Goal: Task Accomplishment & Management: Manage account settings

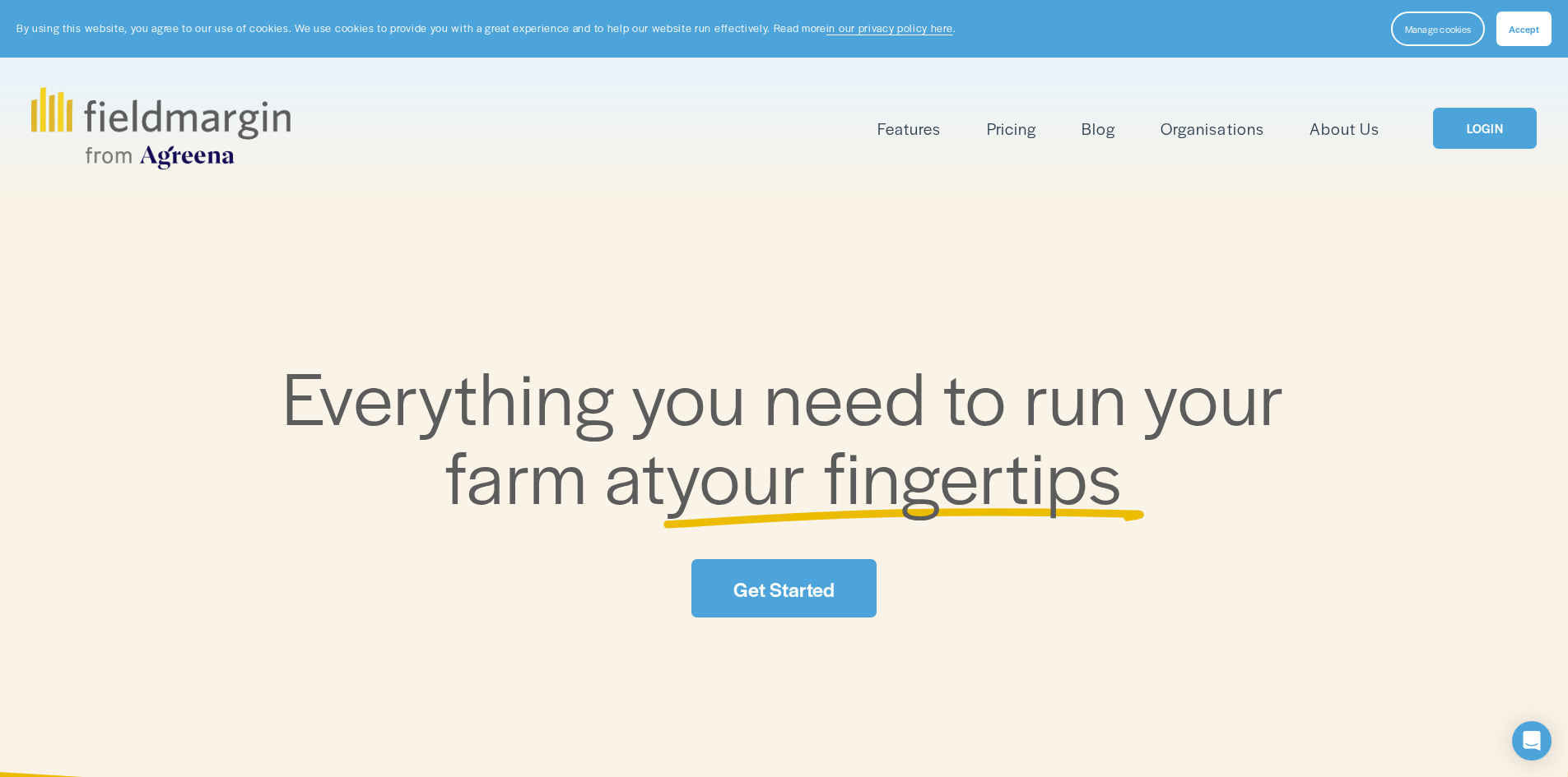
click at [1470, 129] on link "LOGIN" at bounding box center [1484, 128] width 103 height 42
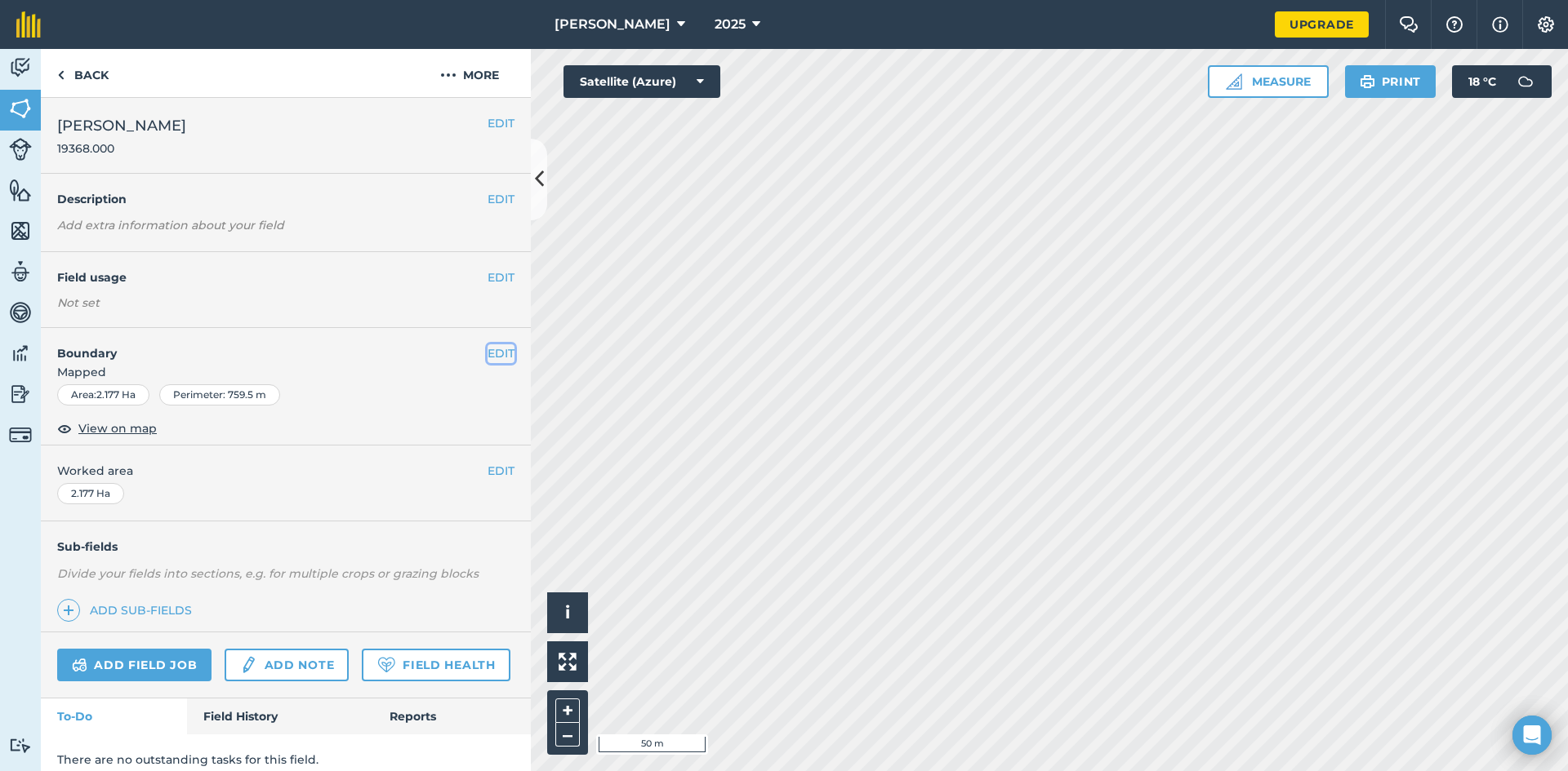
click at [487, 355] on button "EDIT" at bounding box center [501, 354] width 27 height 18
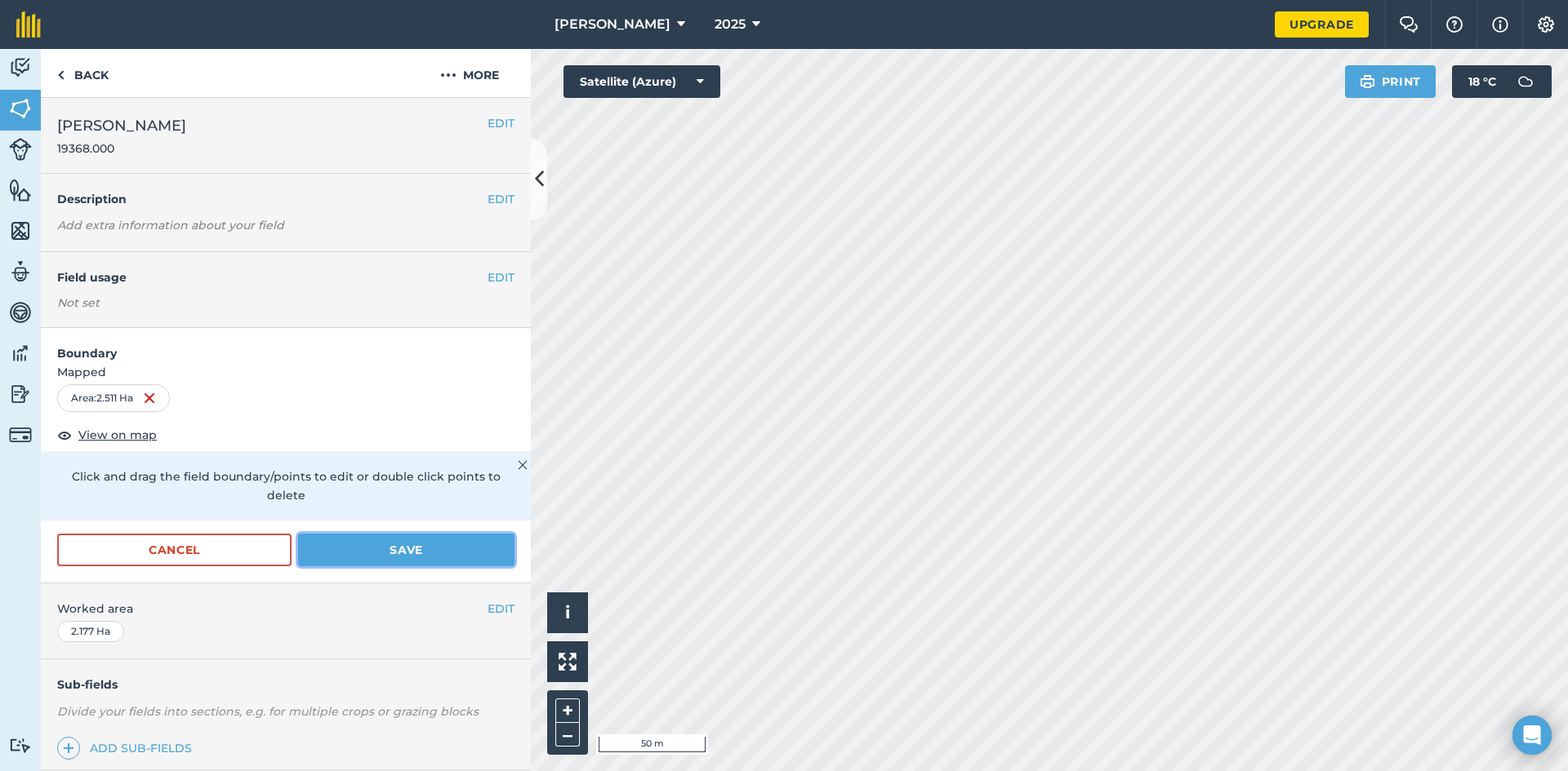
click at [399, 550] on button "Save" at bounding box center [406, 550] width 217 height 33
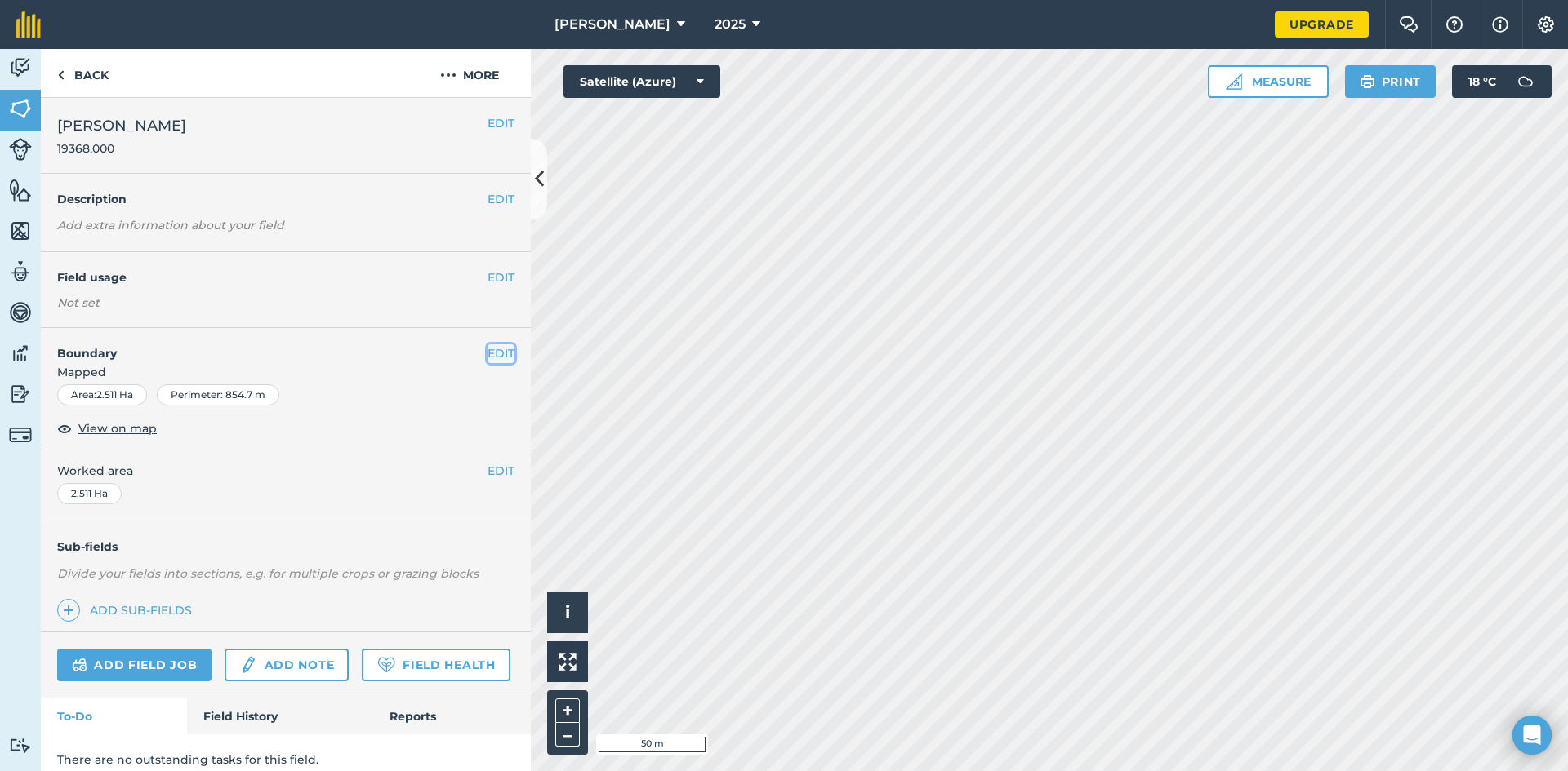
click at [487, 350] on button "EDIT" at bounding box center [501, 354] width 27 height 18
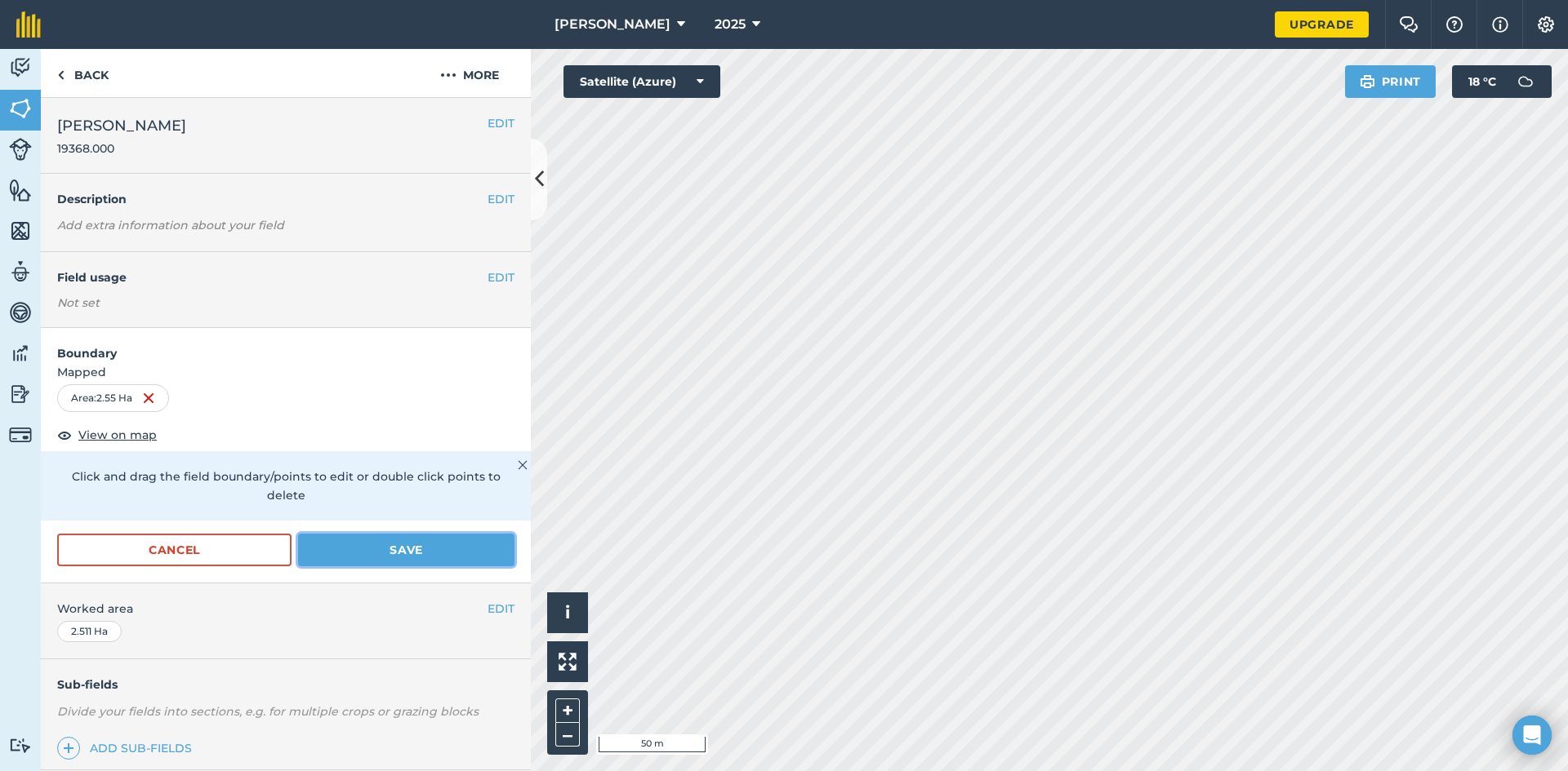
click at [373, 546] on button "Save" at bounding box center [406, 550] width 217 height 33
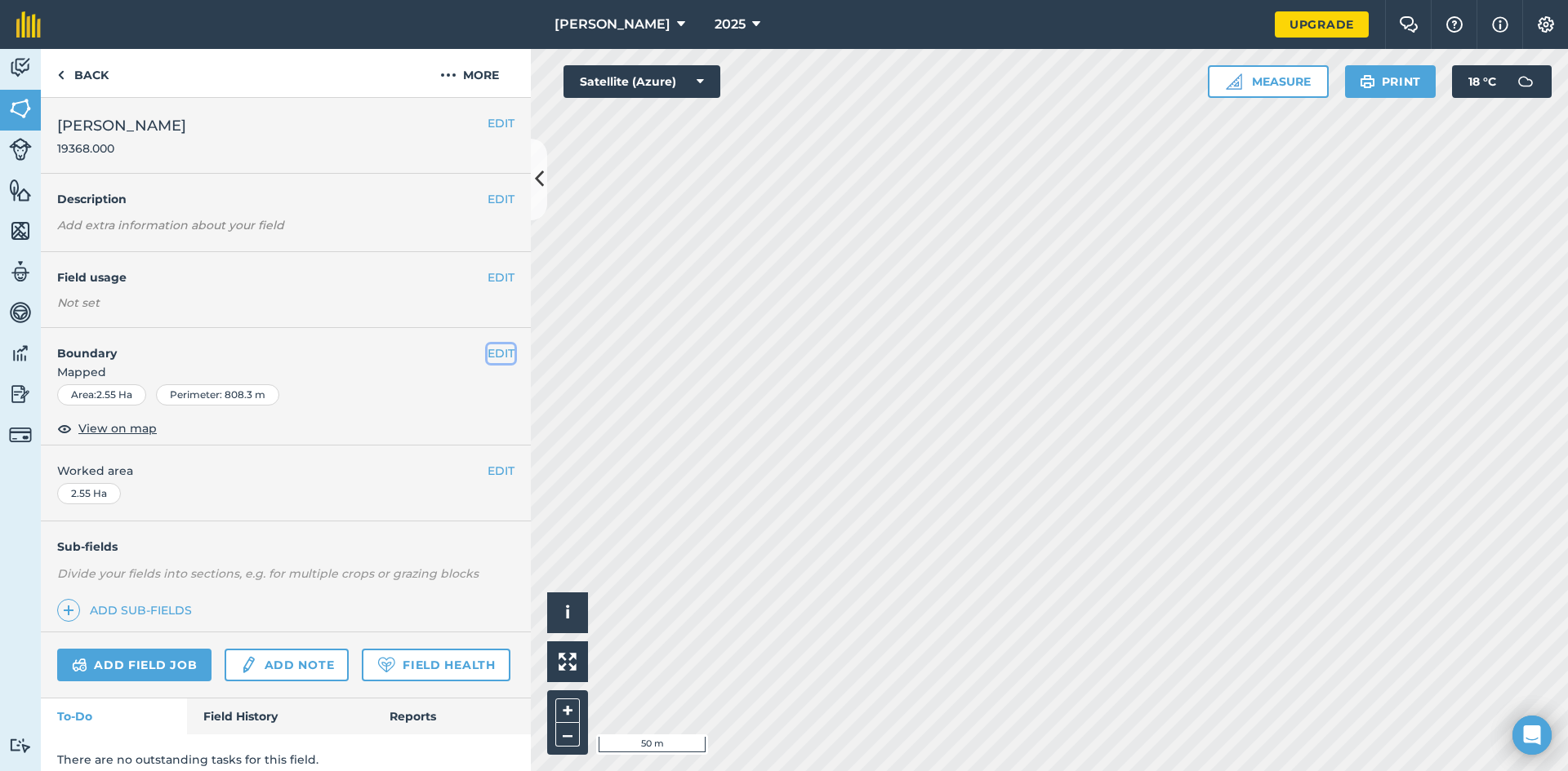
click at [487, 355] on button "EDIT" at bounding box center [501, 354] width 27 height 18
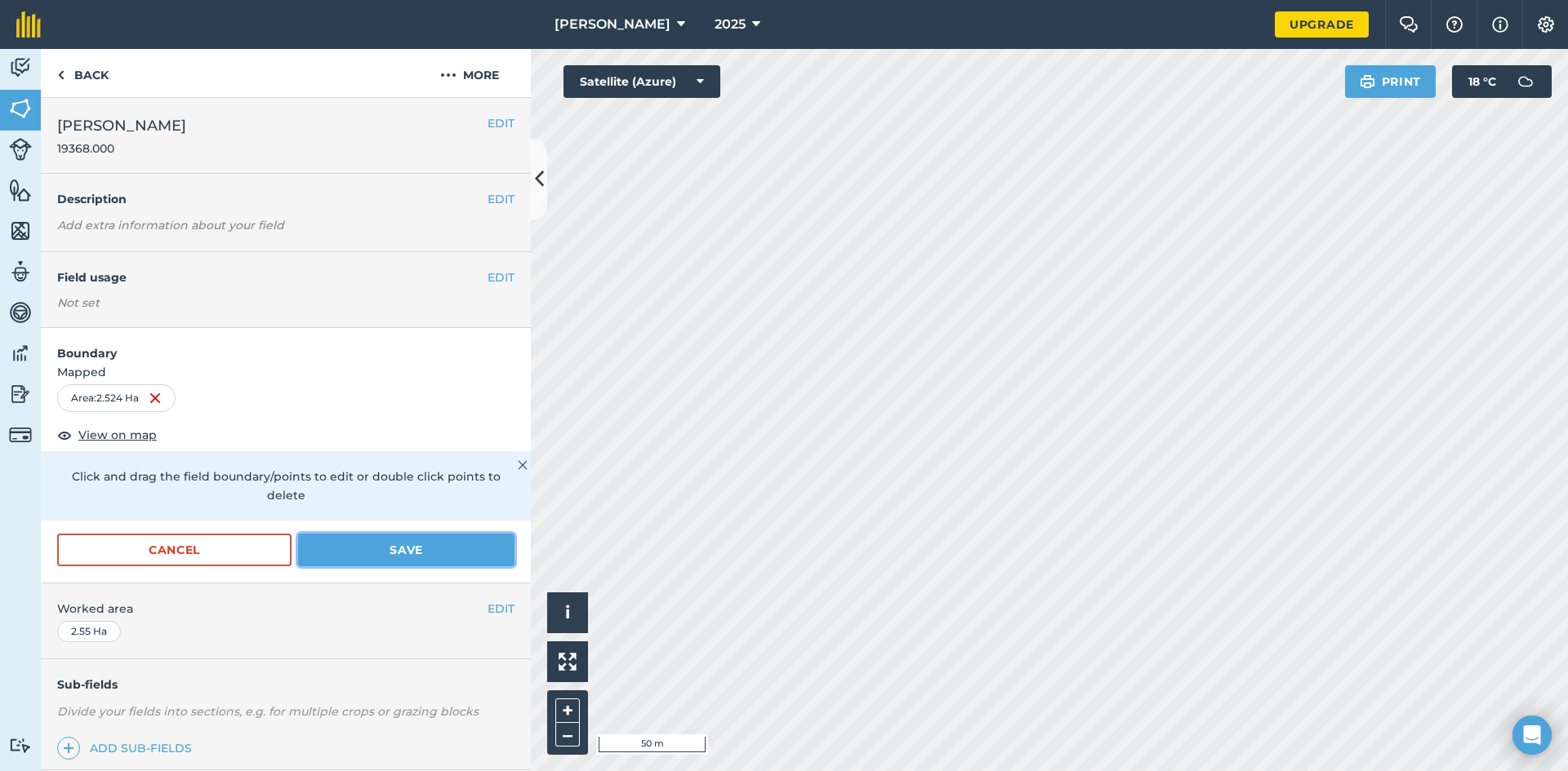
click at [394, 553] on button "Save" at bounding box center [406, 550] width 217 height 33
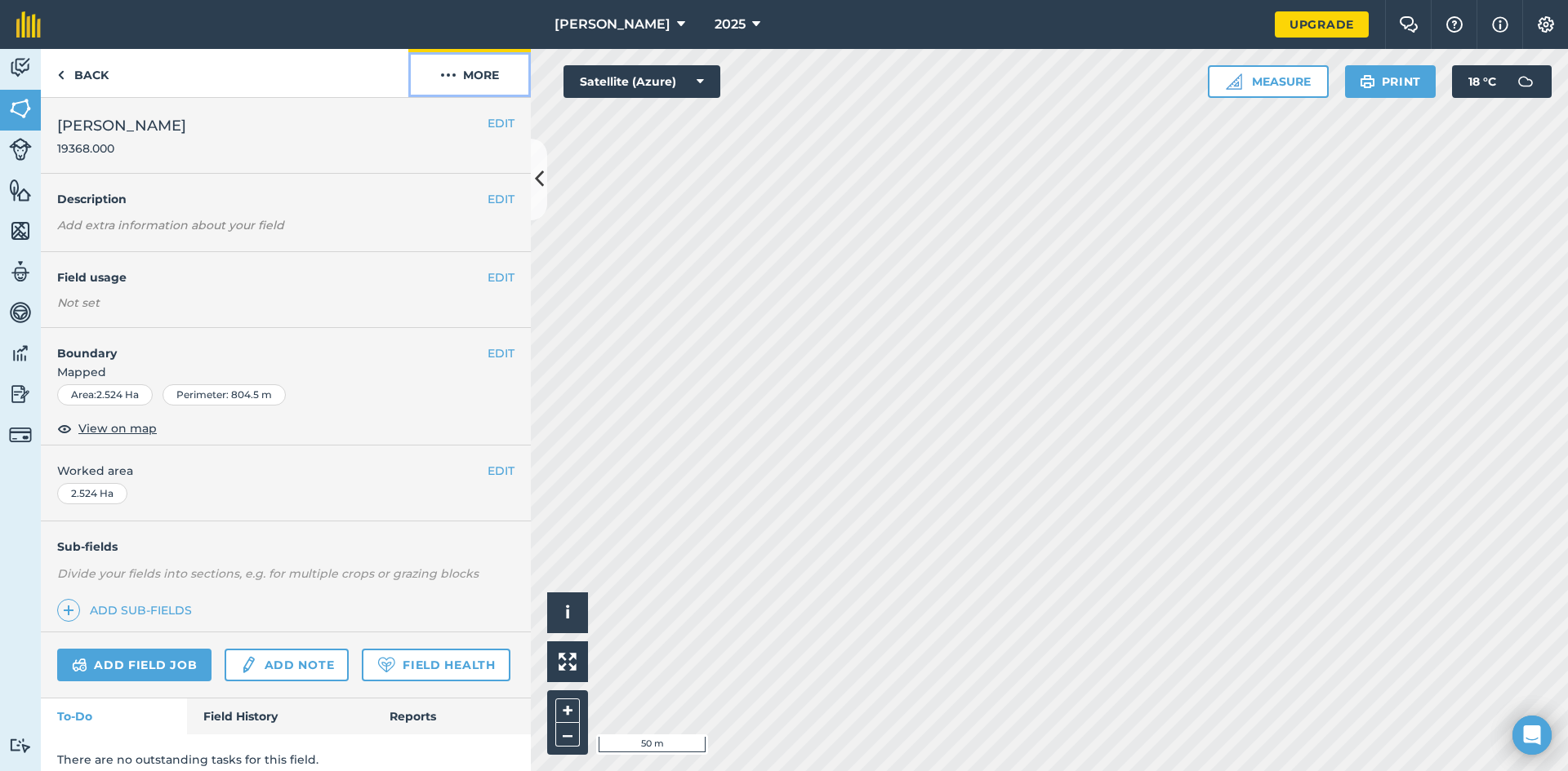
click at [464, 70] on button "More" at bounding box center [470, 73] width 122 height 48
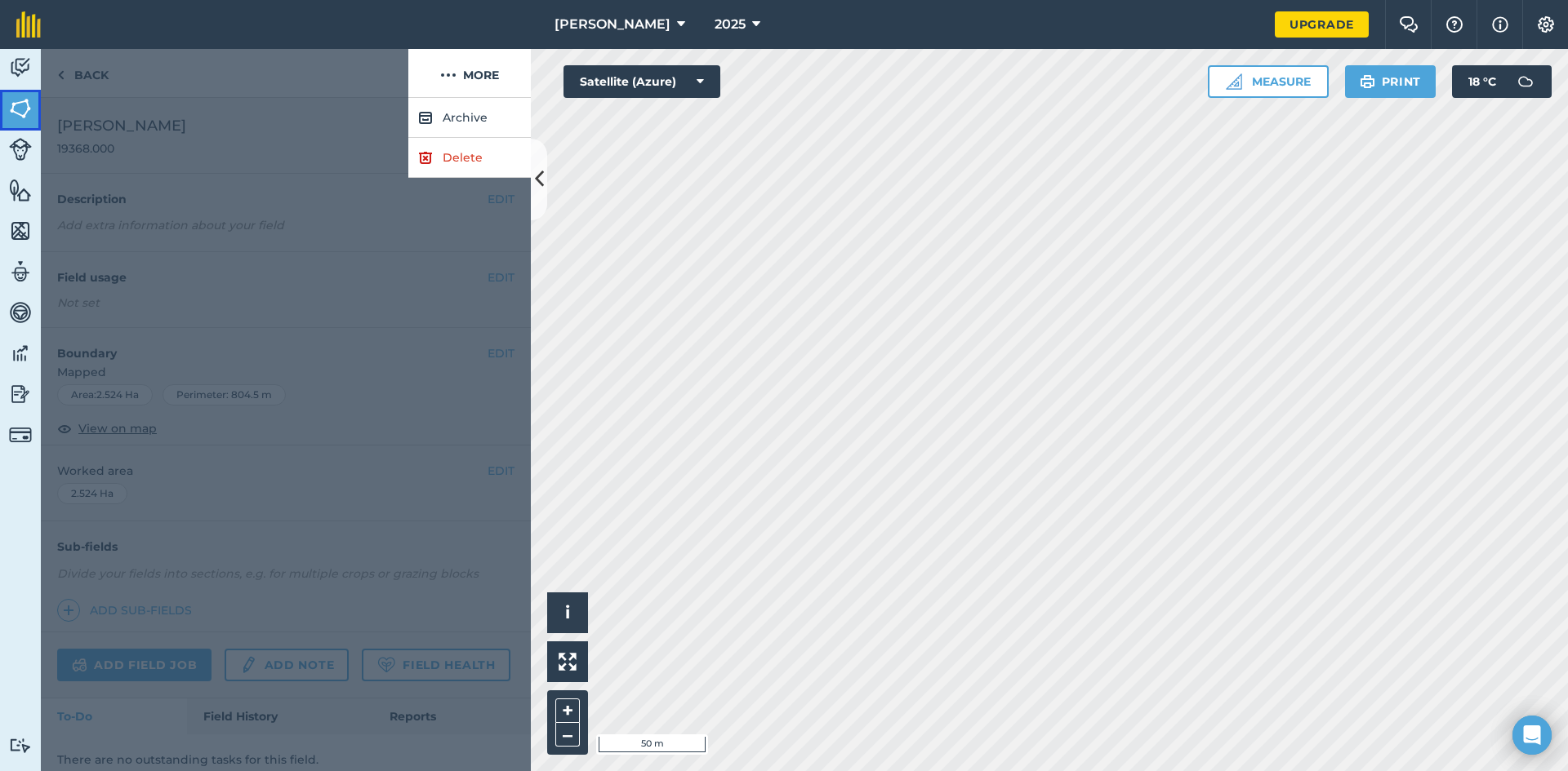
click at [19, 112] on img at bounding box center [20, 109] width 23 height 25
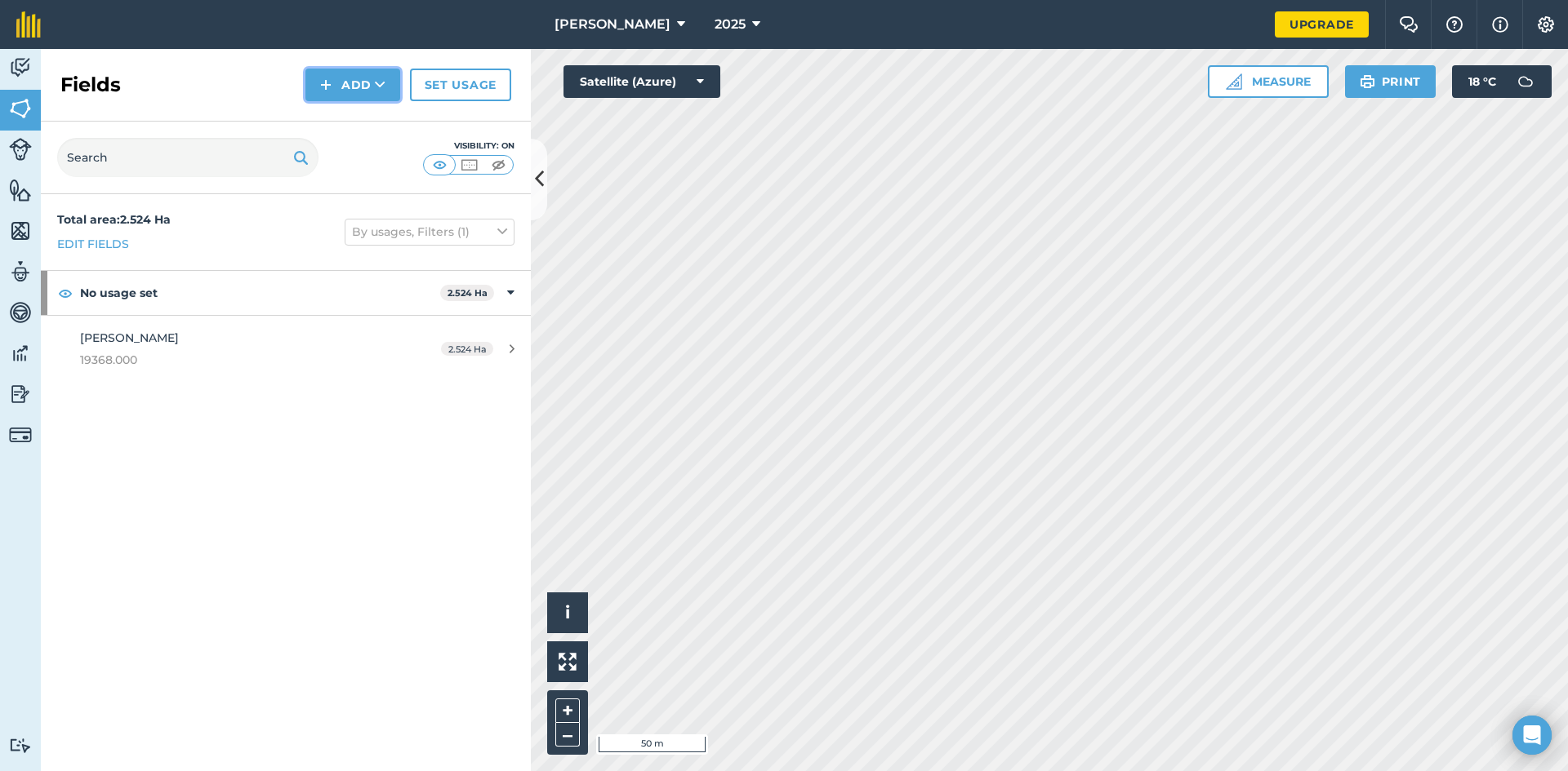
click at [325, 80] on img at bounding box center [325, 85] width 11 height 19
click at [325, 85] on img at bounding box center [325, 85] width 11 height 19
click at [350, 121] on link "Draw" at bounding box center [353, 121] width 90 height 36
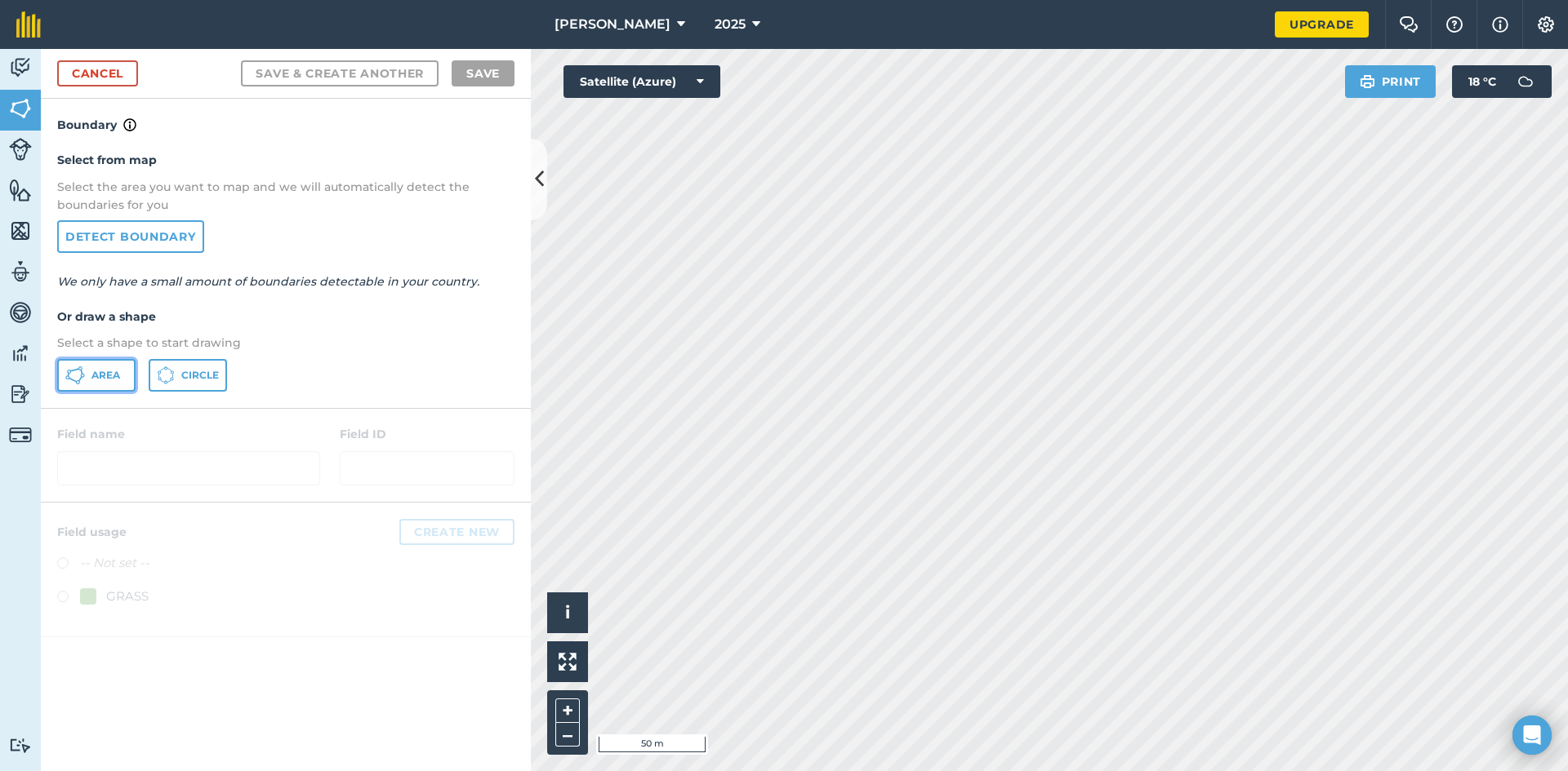
click at [104, 374] on span "Area" at bounding box center [105, 375] width 28 height 13
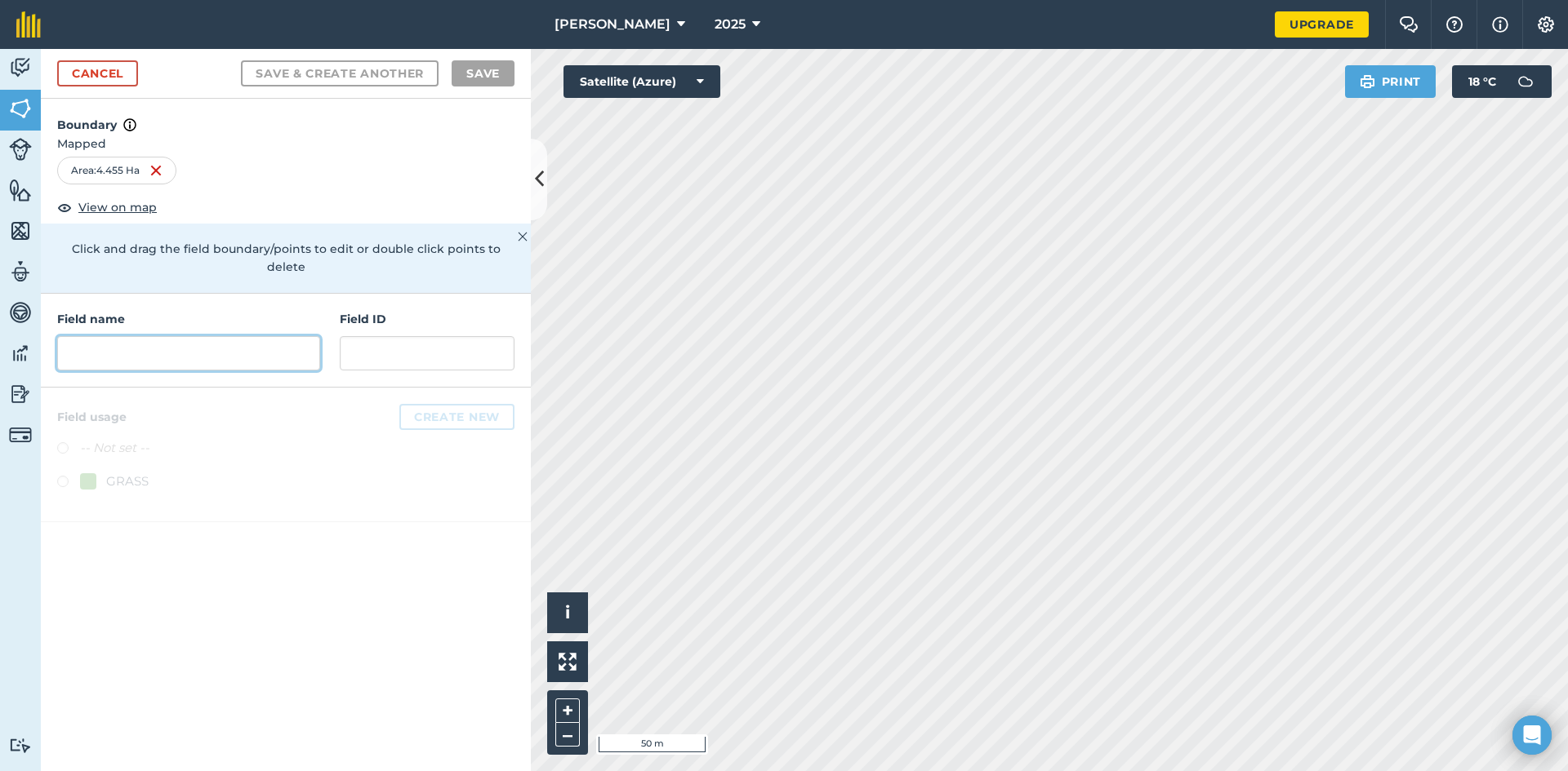
click at [92, 336] on input "text" at bounding box center [188, 353] width 263 height 34
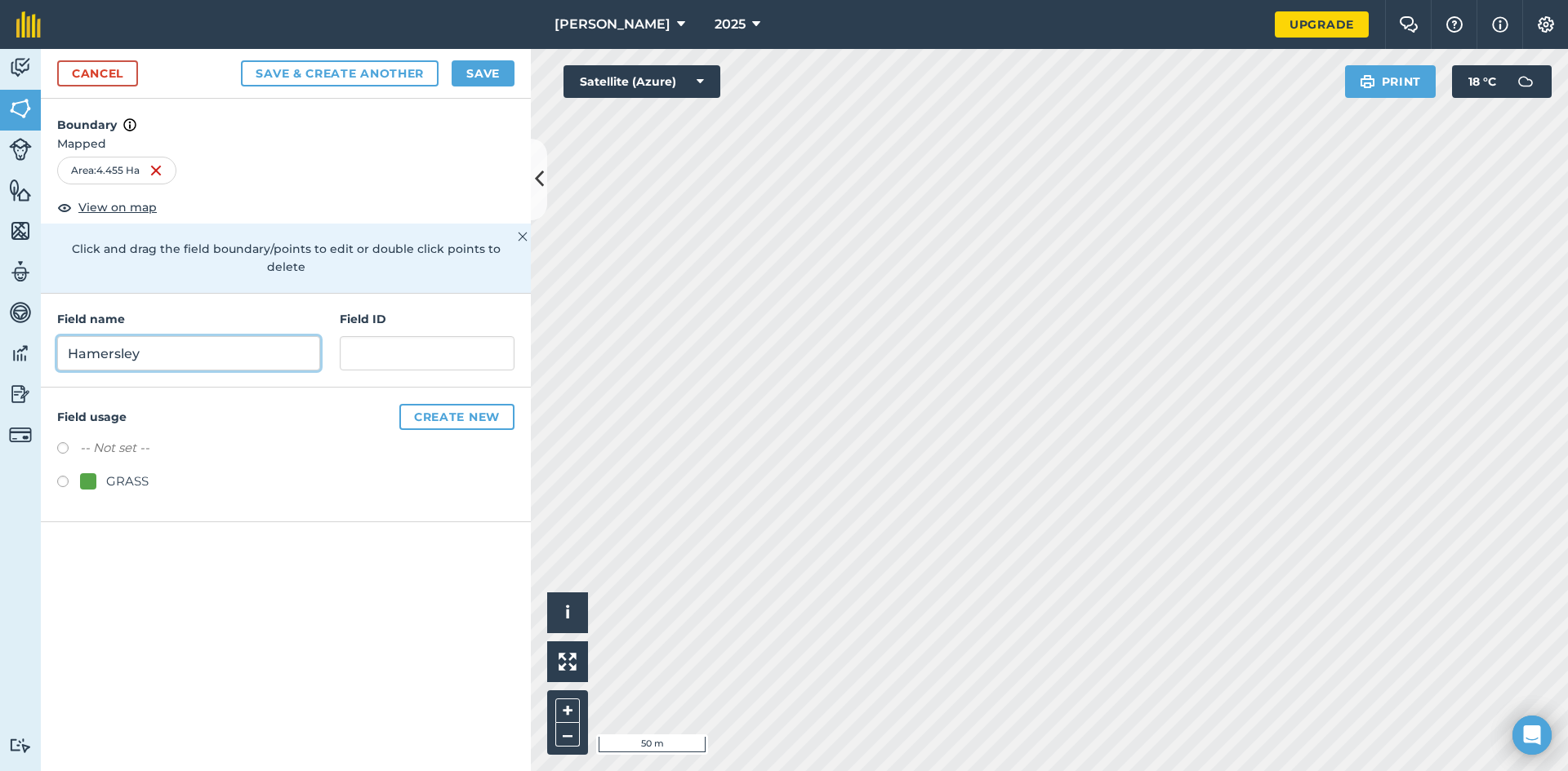
type input "Hamersley"
type input "`"
type input "19363.000"
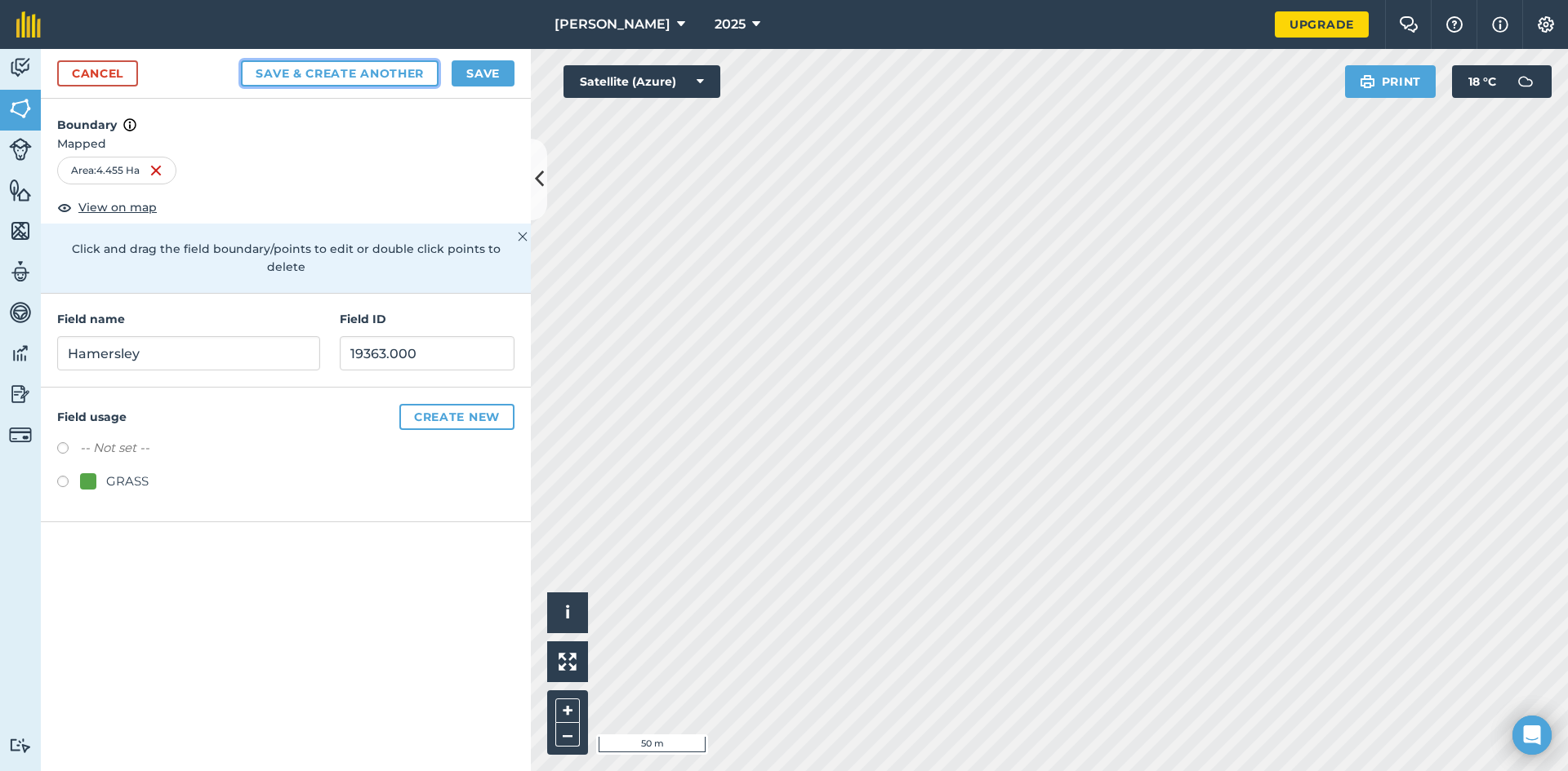
click at [349, 73] on button "Save & Create Another" at bounding box center [339, 73] width 197 height 27
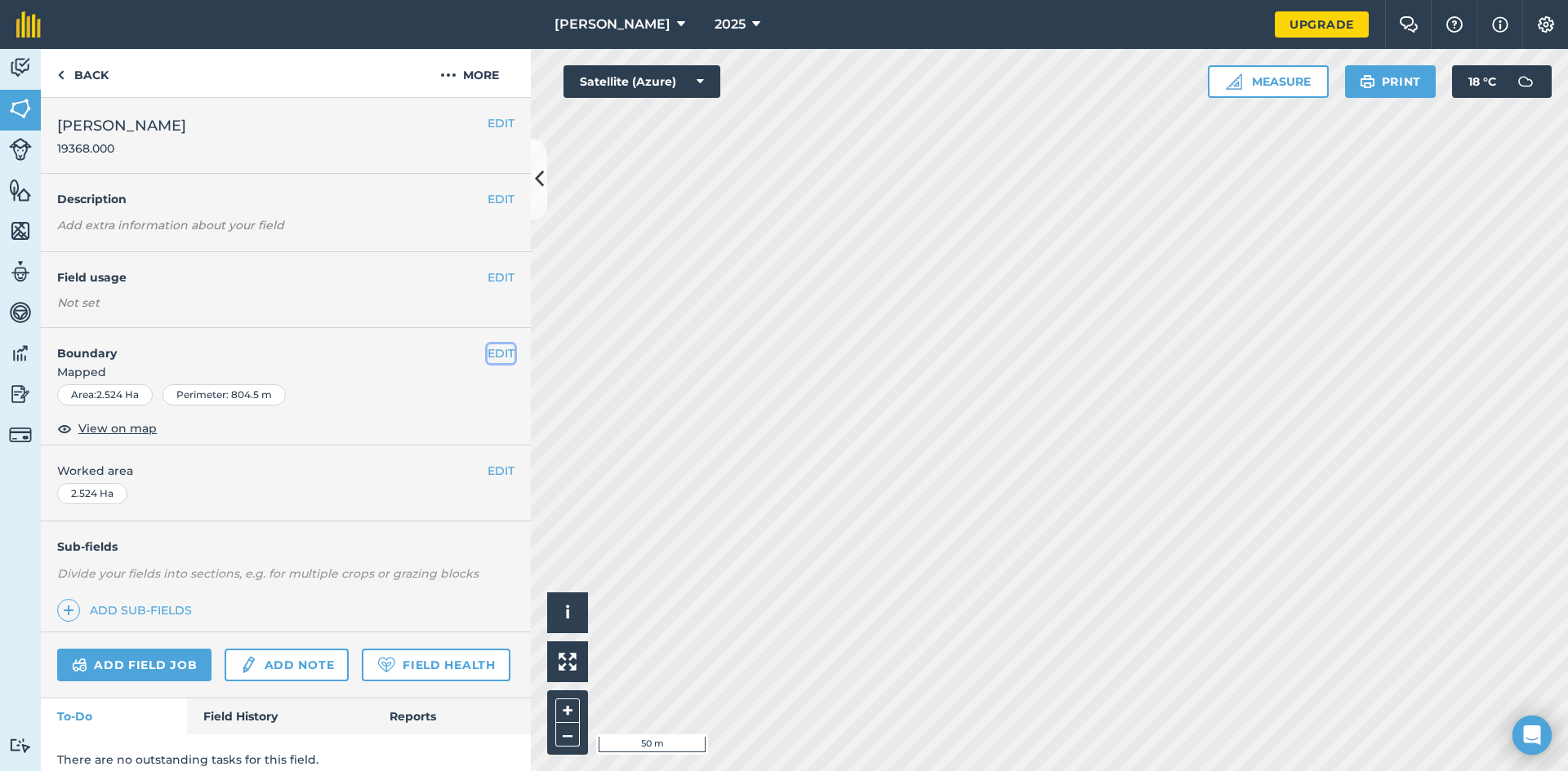
click at [489, 353] on button "EDIT" at bounding box center [501, 354] width 27 height 18
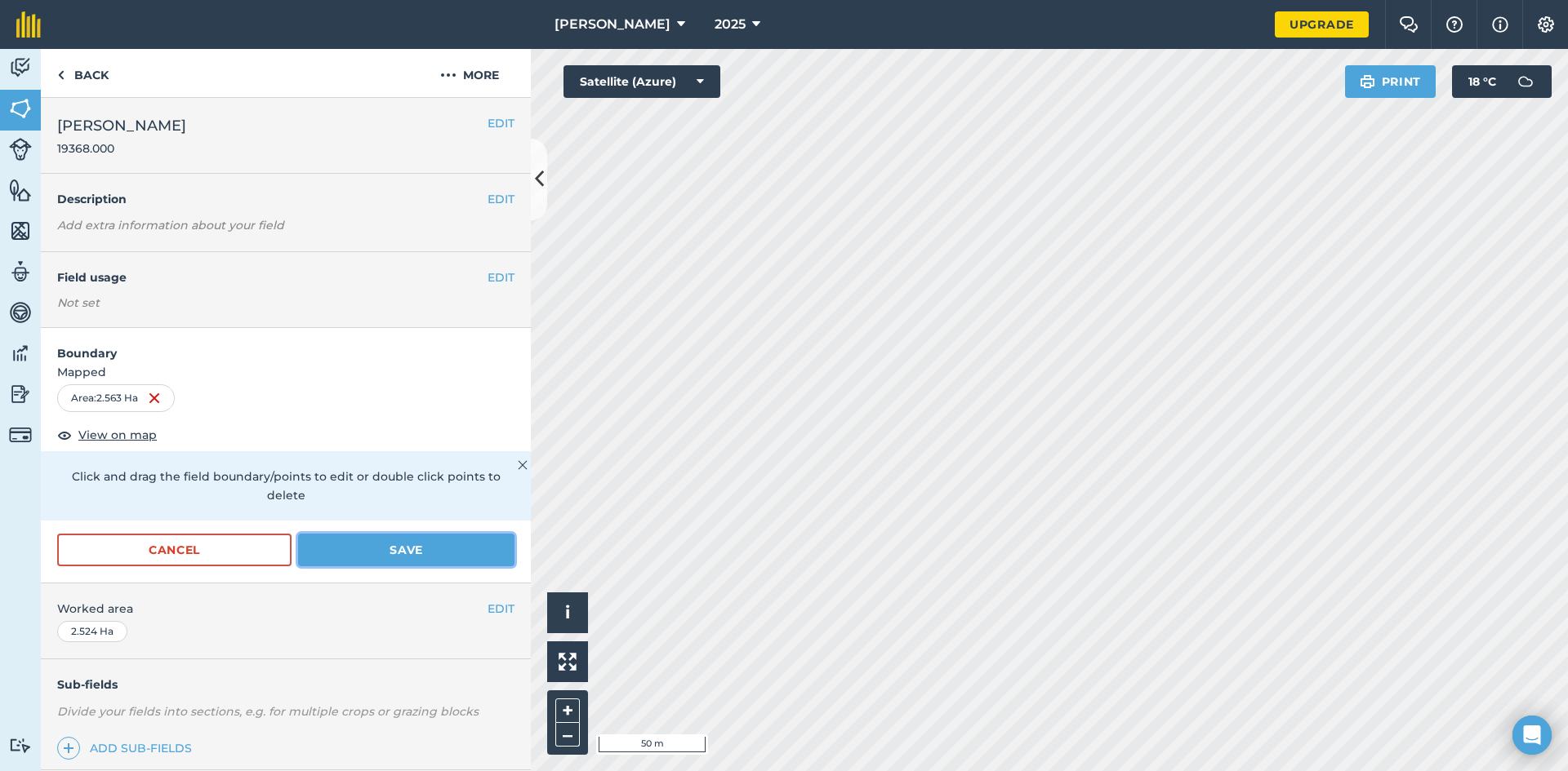
click at [393, 551] on button "Save" at bounding box center [406, 550] width 217 height 33
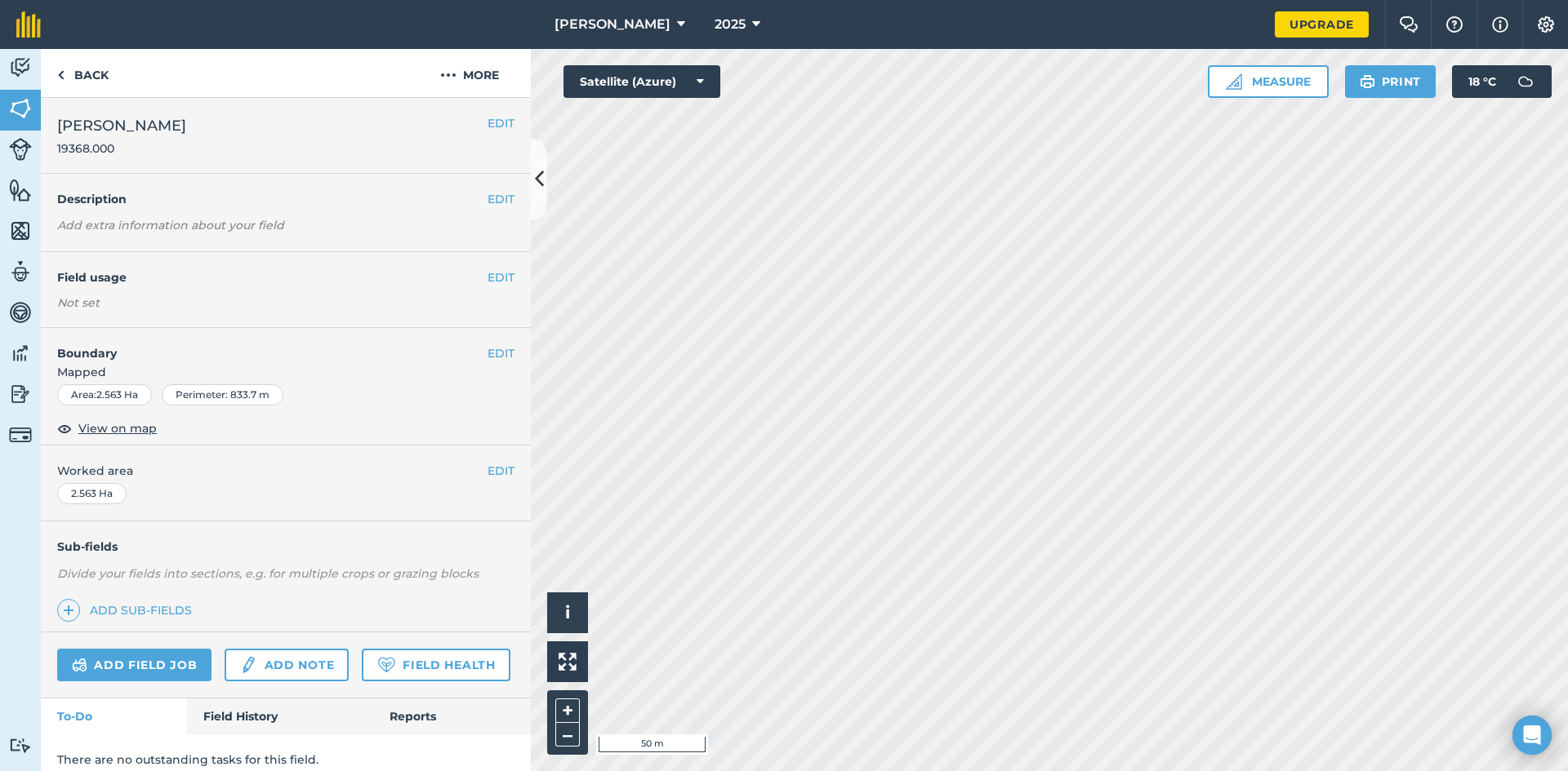
click at [1128, 771] on html "Beth Johnson 2025 Upgrade Farm Chat Help Info Settings Map printing is not avai…" at bounding box center [784, 386] width 1568 height 771
click at [62, 73] on img at bounding box center [61, 75] width 7 height 19
click at [60, 76] on img at bounding box center [61, 75] width 7 height 19
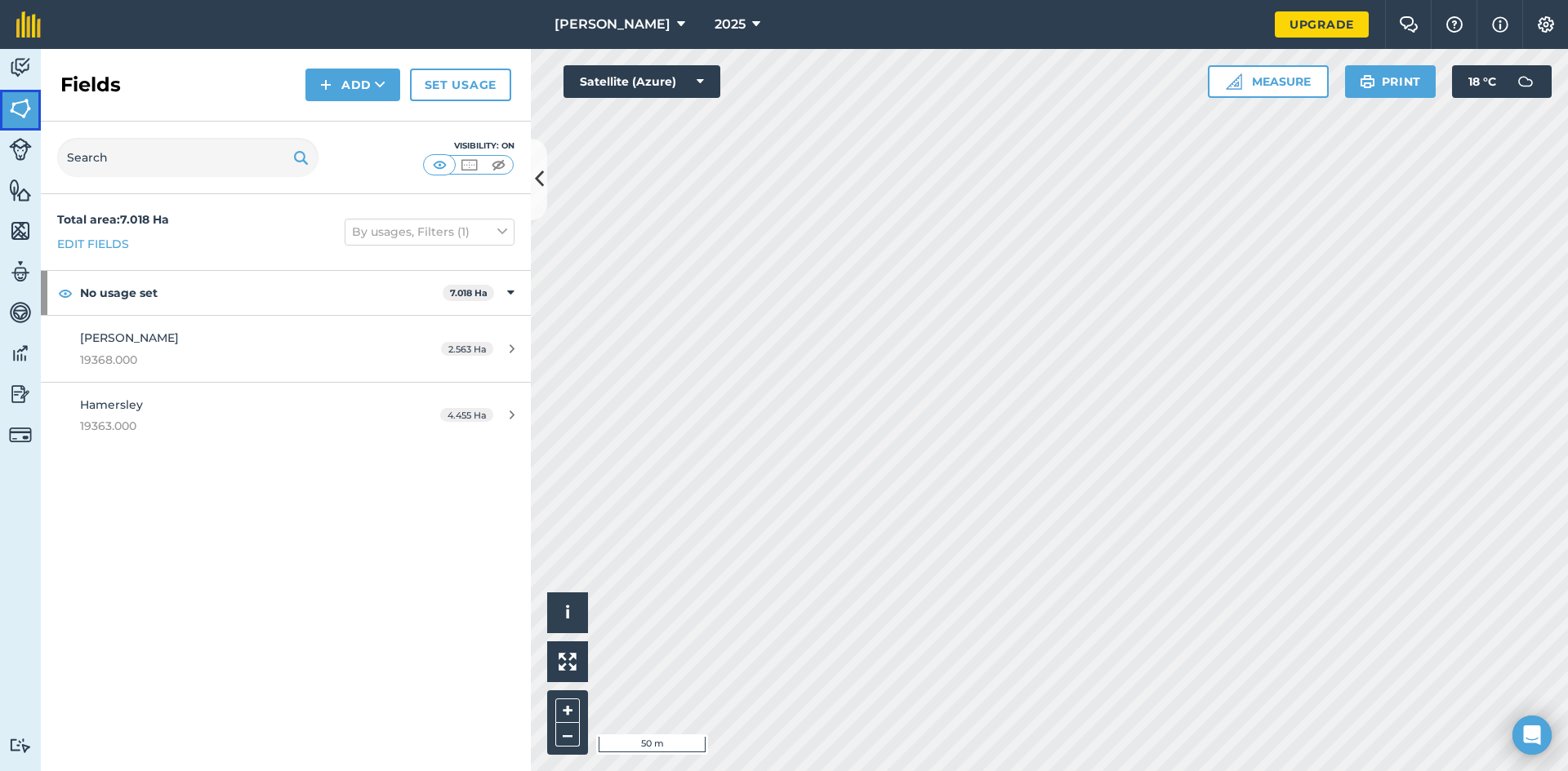
click at [17, 111] on img at bounding box center [20, 109] width 23 height 25
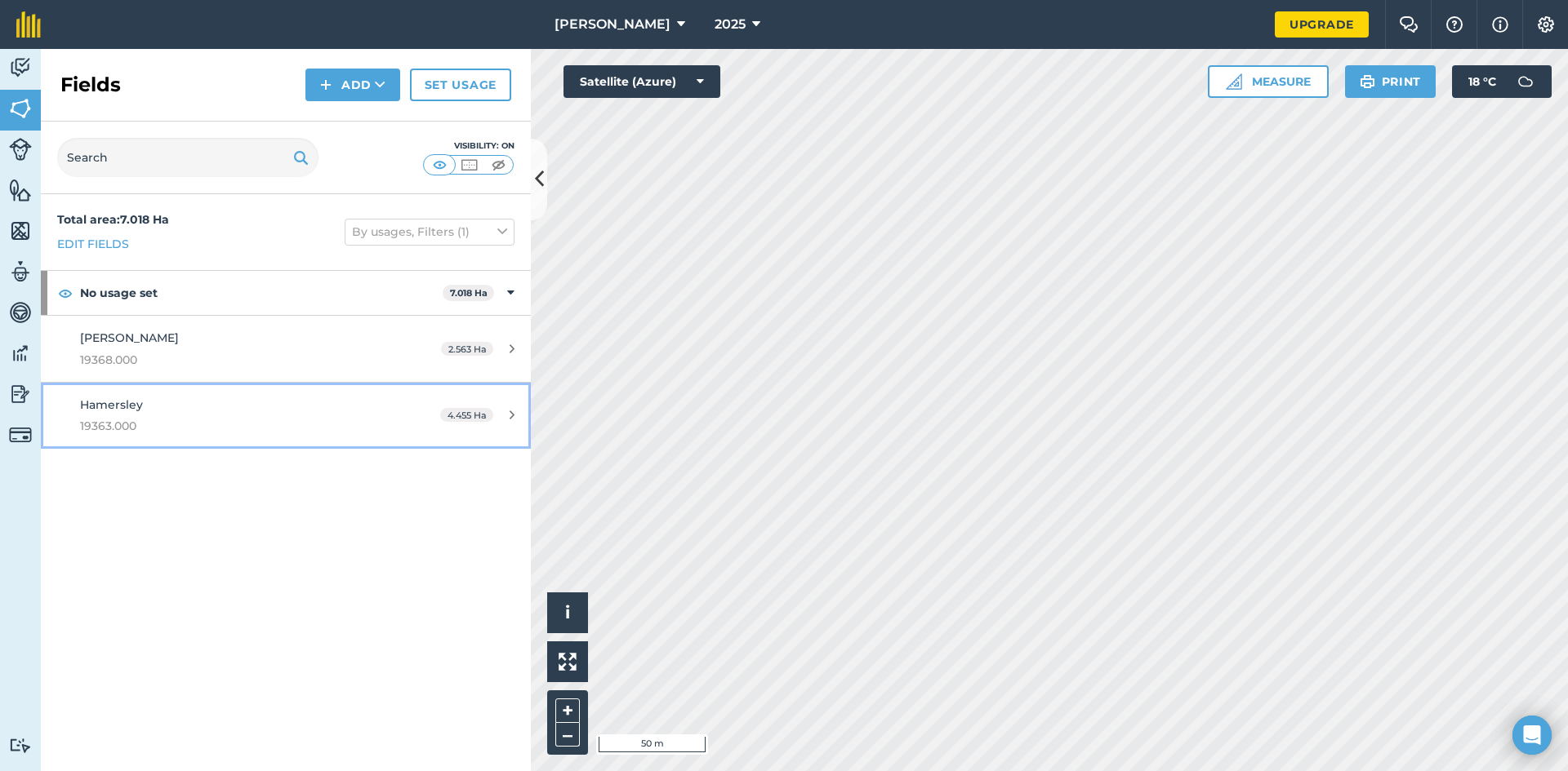
click at [116, 402] on span "Hamersley" at bounding box center [111, 405] width 63 height 15
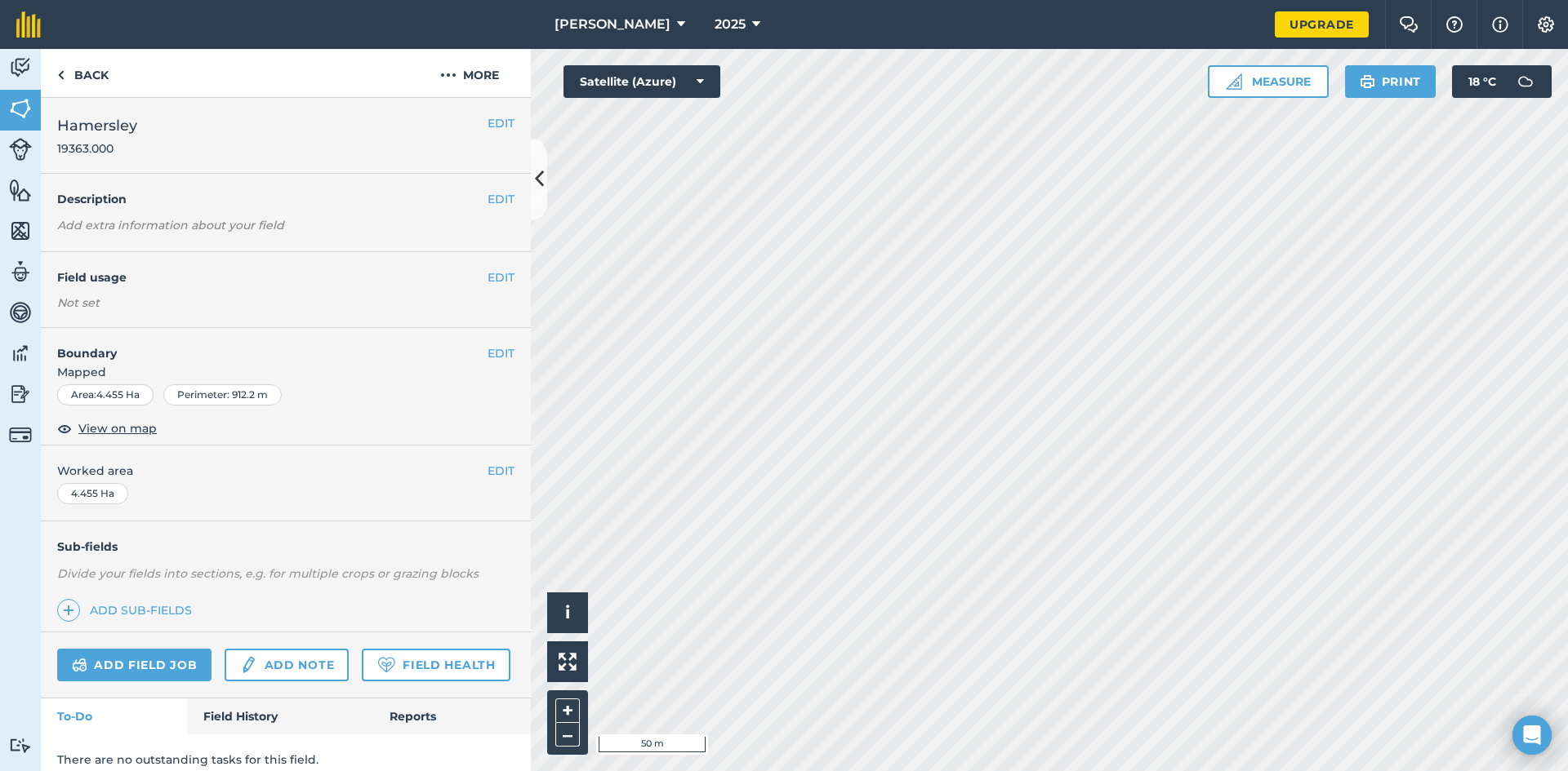
click at [1168, 771] on html "Beth Johnson 2025 Upgrade Farm Chat Help Info Settings Map printing is not avai…" at bounding box center [784, 386] width 1568 height 771
click at [58, 73] on img at bounding box center [61, 75] width 7 height 19
click at [58, 72] on img at bounding box center [61, 75] width 7 height 19
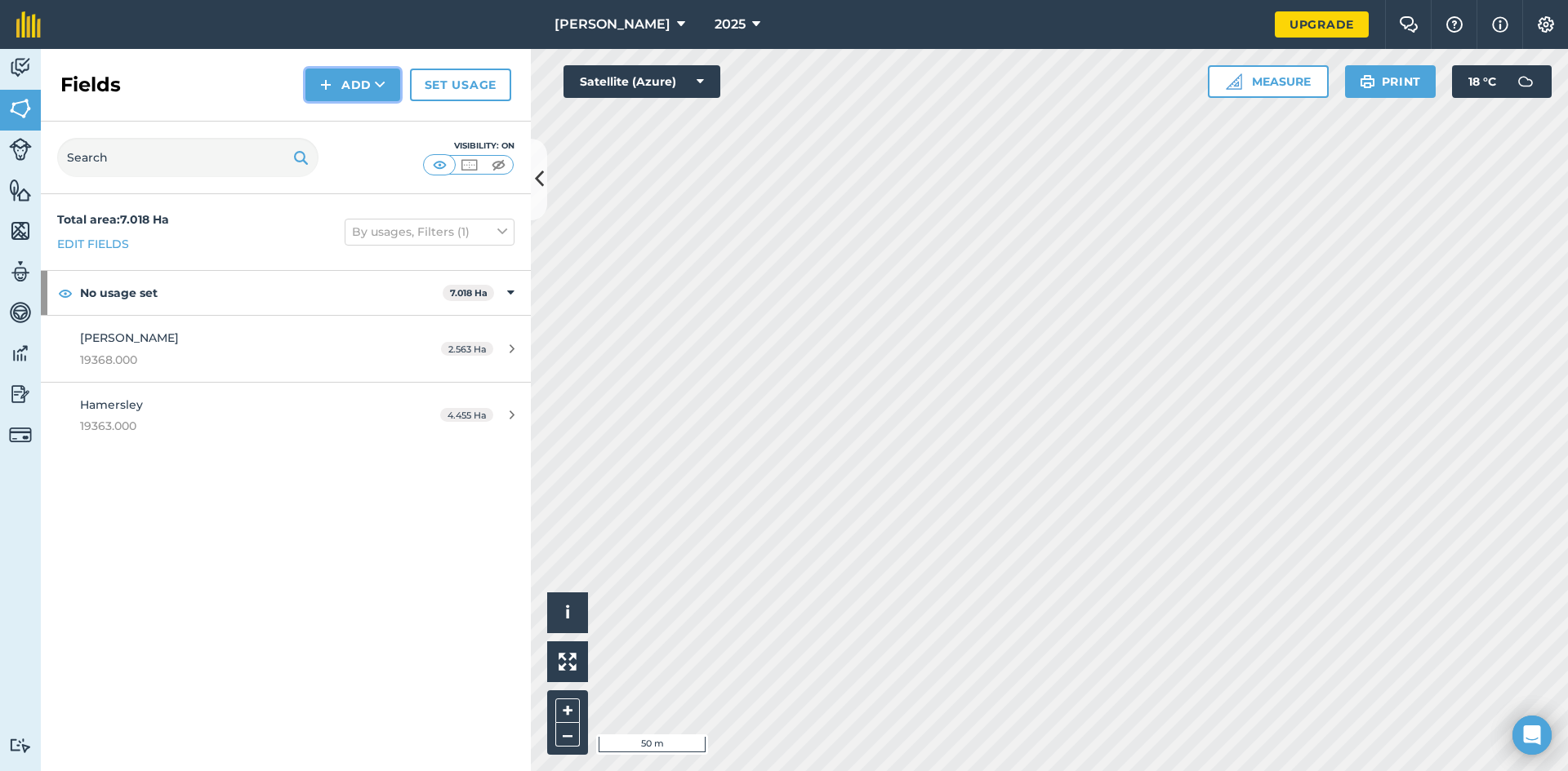
click at [325, 80] on img at bounding box center [325, 85] width 11 height 19
click at [328, 86] on img at bounding box center [325, 85] width 11 height 19
click at [325, 83] on img at bounding box center [325, 85] width 11 height 19
click at [369, 118] on link "Draw" at bounding box center [353, 121] width 90 height 36
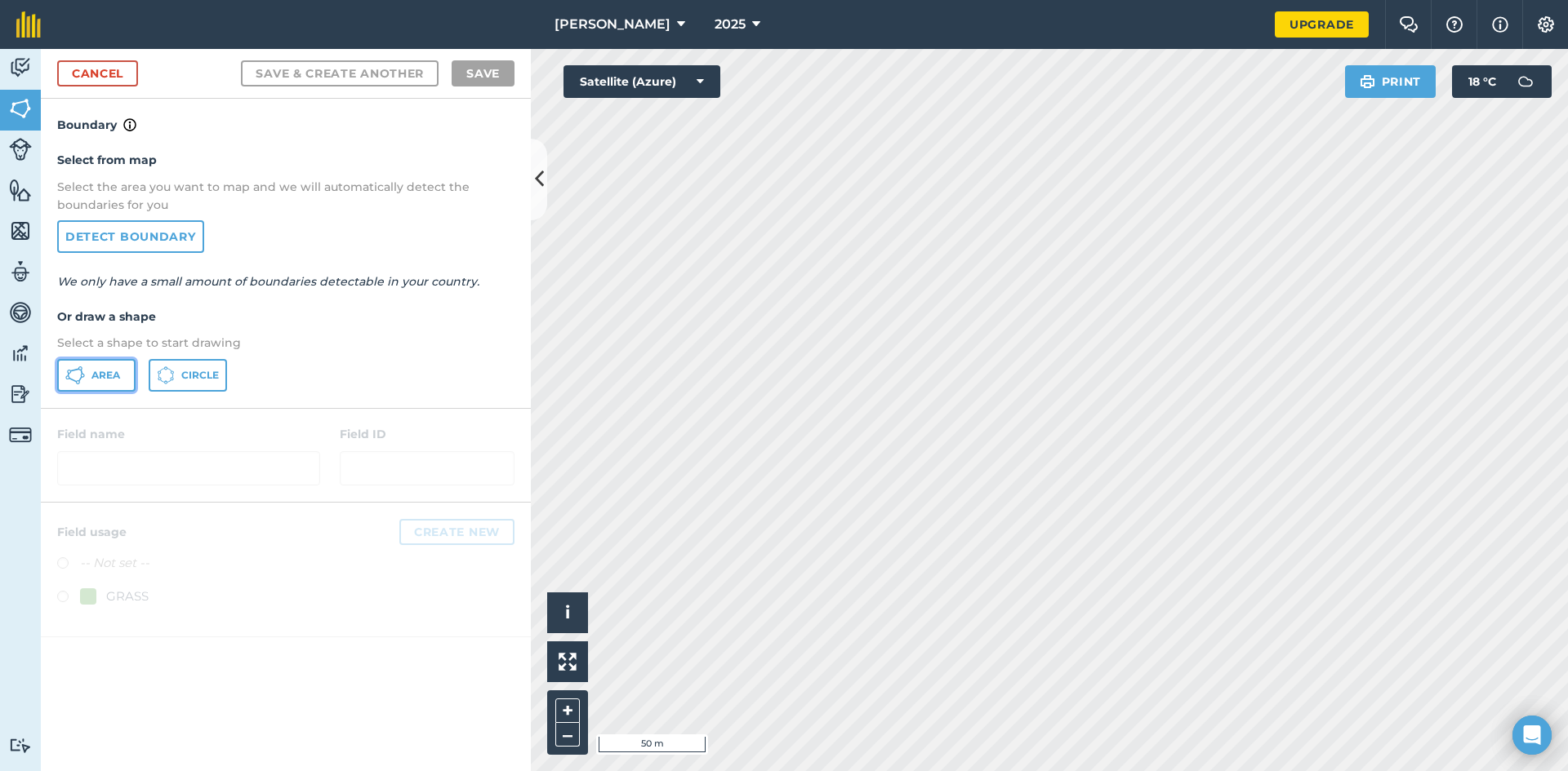
click at [95, 374] on span "Area" at bounding box center [105, 375] width 28 height 13
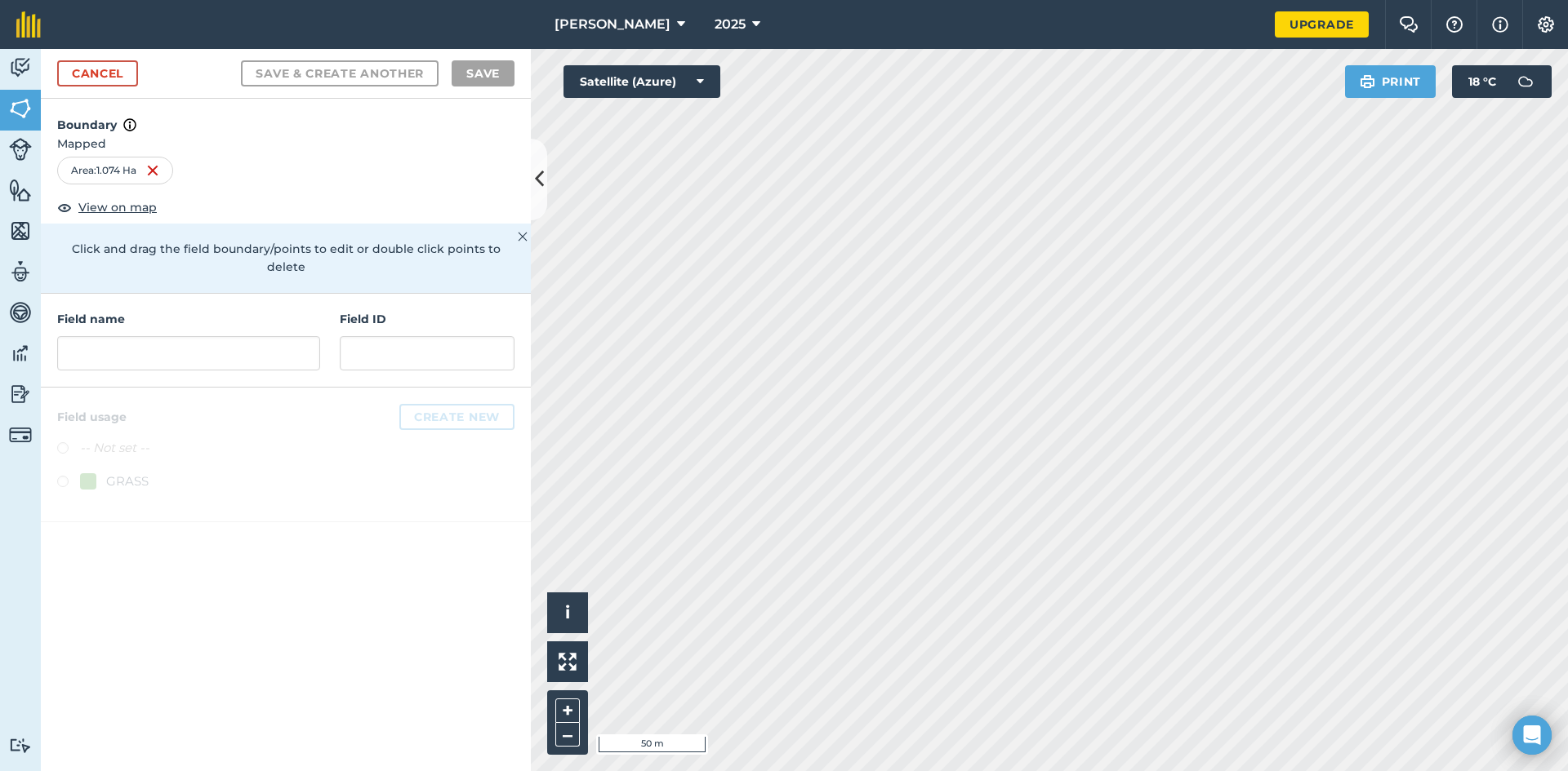
click at [1215, 27] on div "Beth Johnson 2025 Upgrade Farm Chat Help Info Settings Map printing is not avai…" at bounding box center [784, 386] width 1568 height 771
click at [567, 740] on button "–" at bounding box center [568, 735] width 25 height 24
click at [567, 739] on button "–" at bounding box center [568, 735] width 25 height 24
click at [565, 732] on button "–" at bounding box center [568, 735] width 25 height 24
click at [121, 336] on input "text" at bounding box center [188, 353] width 263 height 34
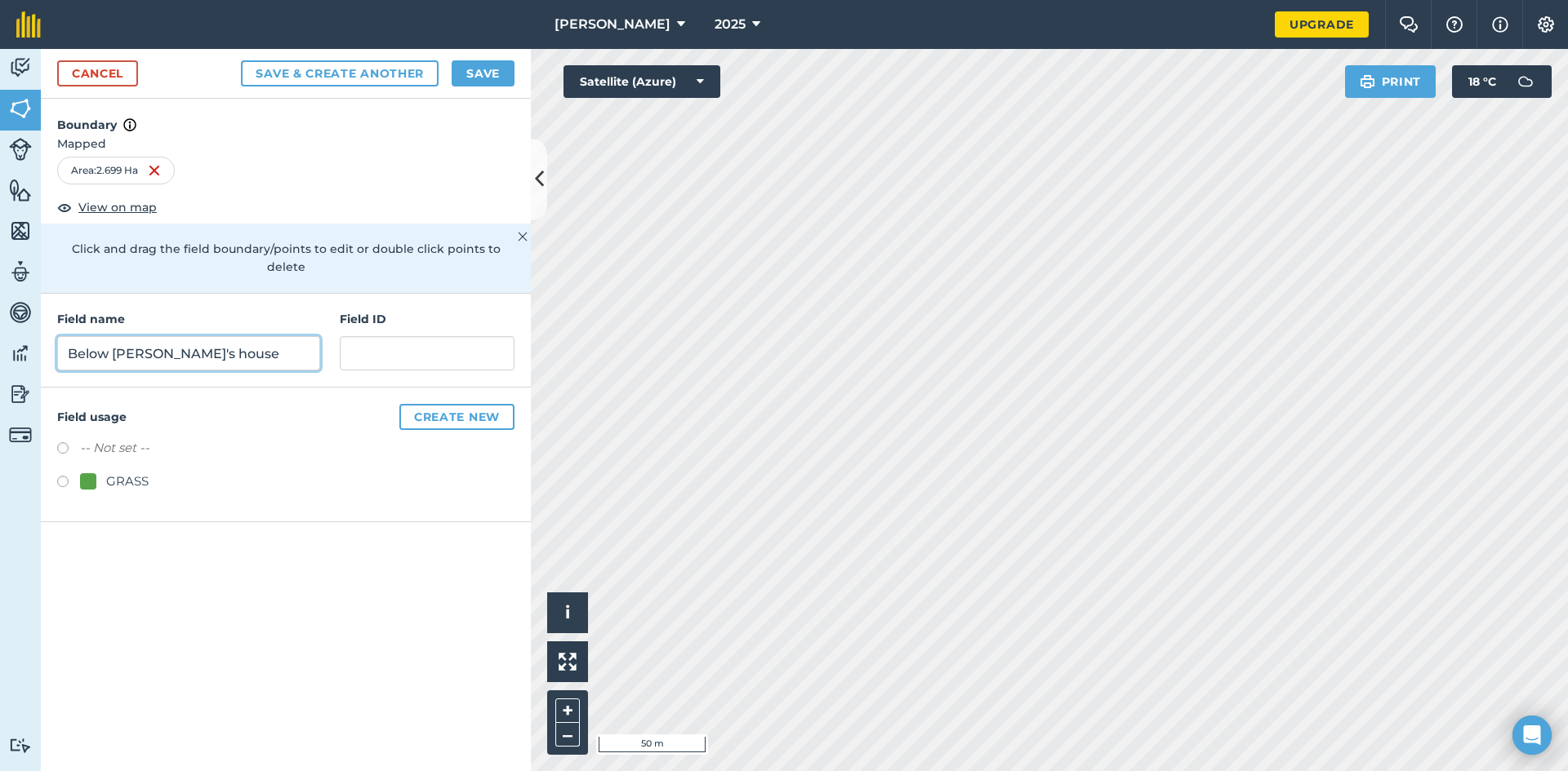
type input "Below Mark's house"
type input "19363.000"
click at [490, 73] on button "Save" at bounding box center [483, 73] width 63 height 27
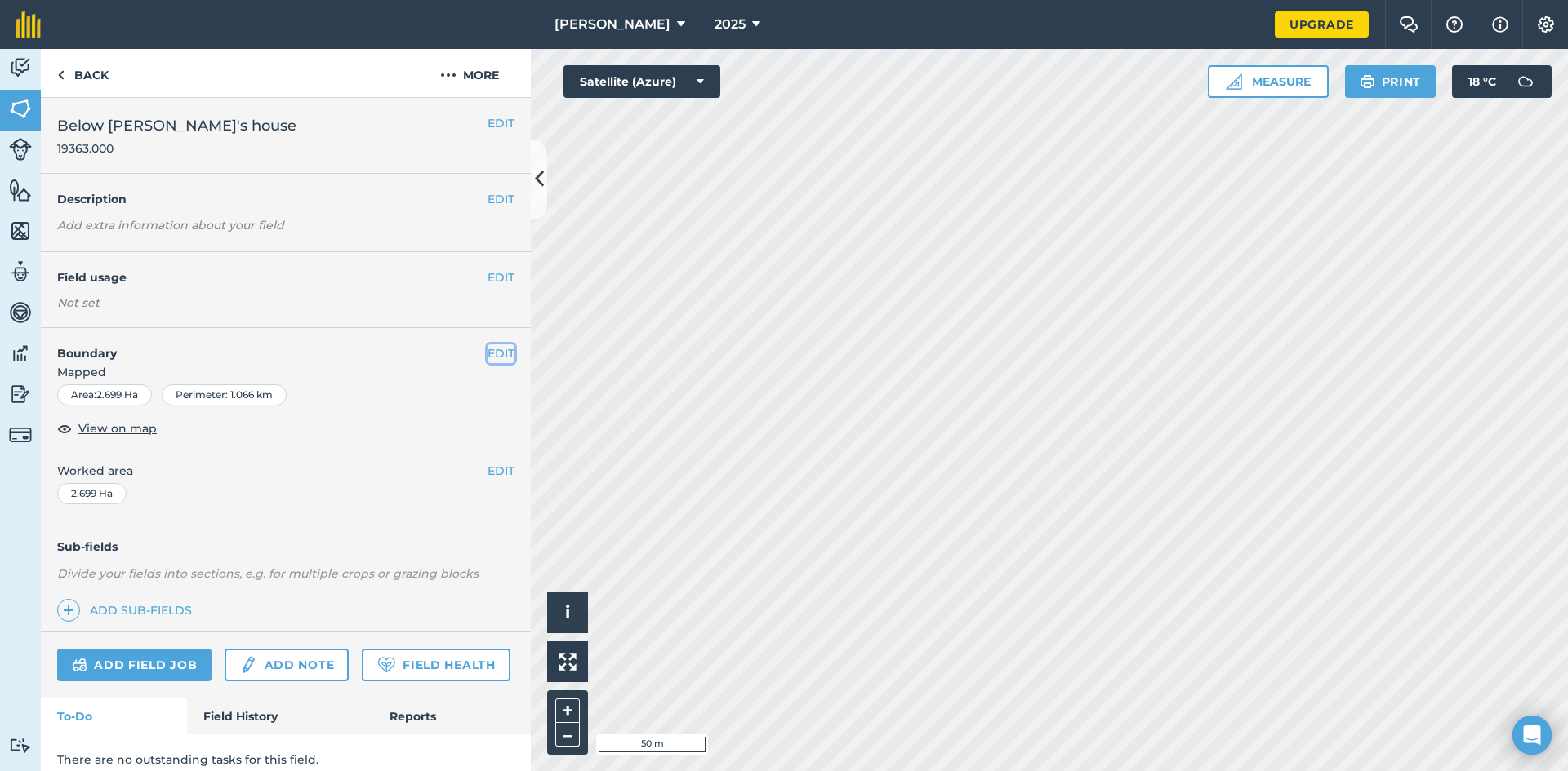
click at [489, 349] on button "EDIT" at bounding box center [501, 354] width 27 height 18
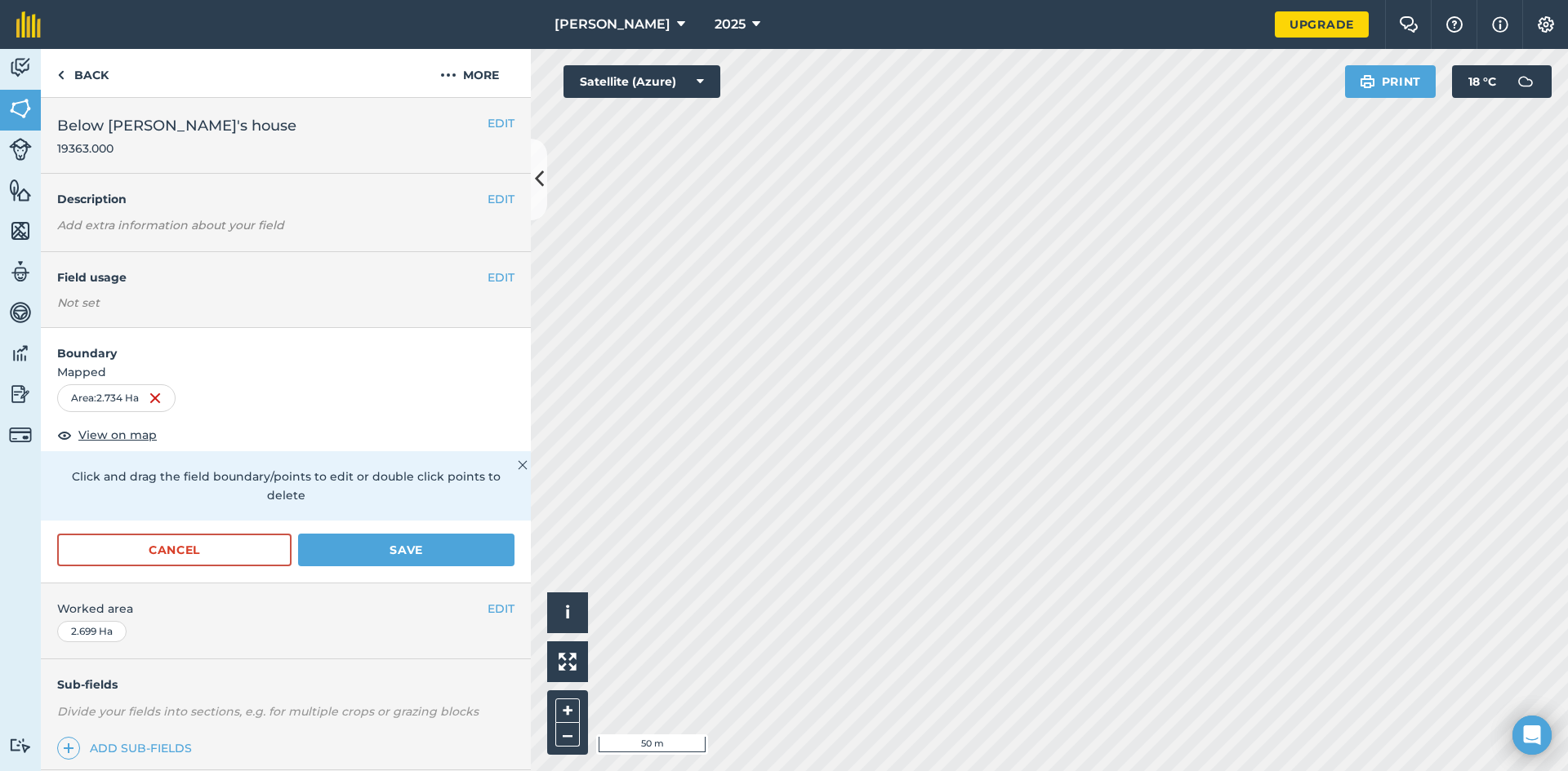
click at [1329, 6] on div "Beth Johnson 2025 Upgrade Farm Chat Help Info Settings Map printing is not avai…" at bounding box center [784, 386] width 1568 height 771
click at [562, 662] on img at bounding box center [568, 662] width 18 height 18
click at [559, 660] on img at bounding box center [568, 662] width 18 height 18
click at [568, 709] on button "+" at bounding box center [568, 711] width 25 height 25
click at [573, 735] on button "–" at bounding box center [568, 735] width 25 height 24
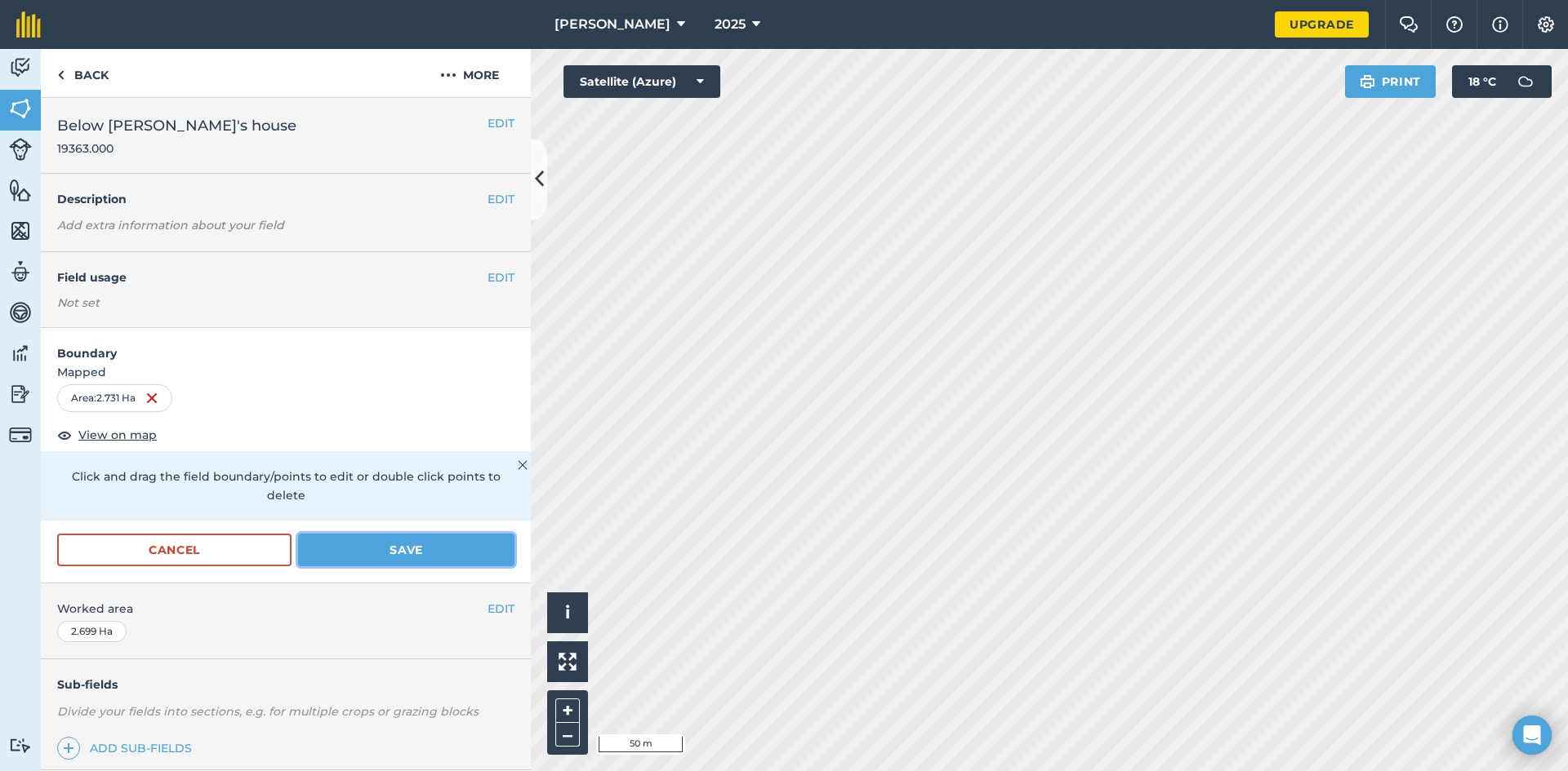
click at [394, 548] on button "Save" at bounding box center [406, 550] width 217 height 33
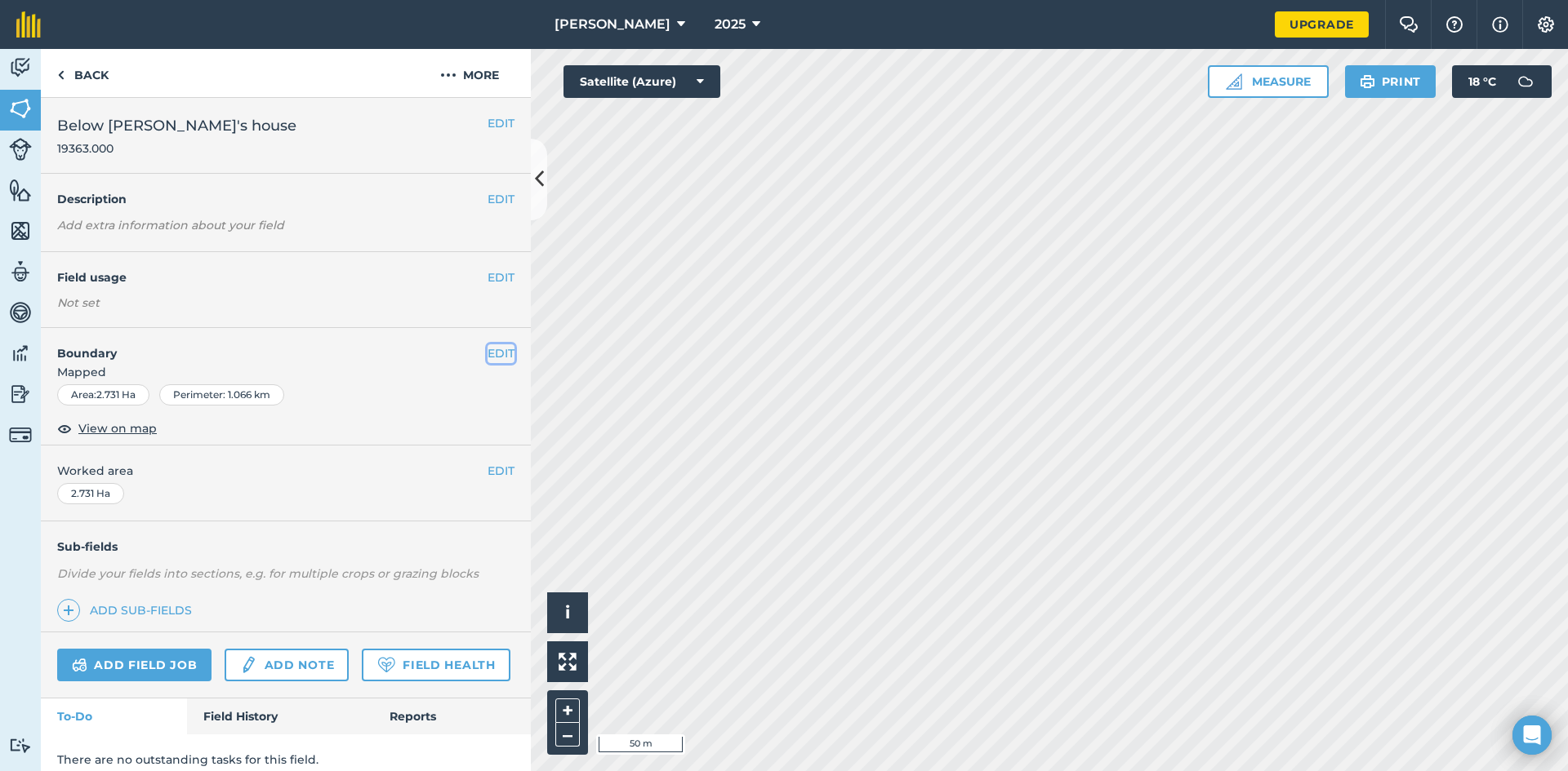
click at [487, 352] on button "EDIT" at bounding box center [501, 354] width 27 height 18
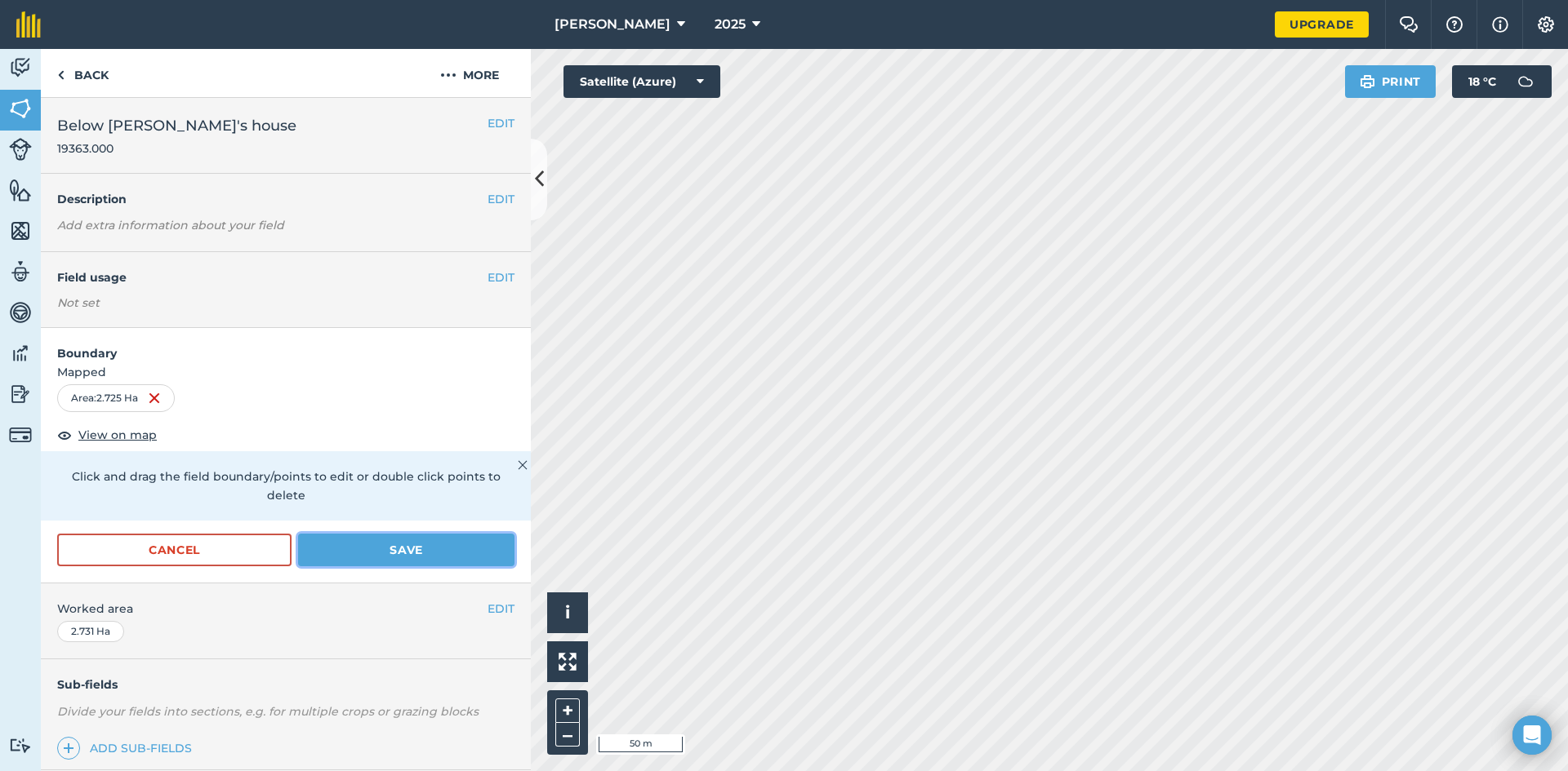
click at [368, 555] on button "Save" at bounding box center [406, 550] width 217 height 33
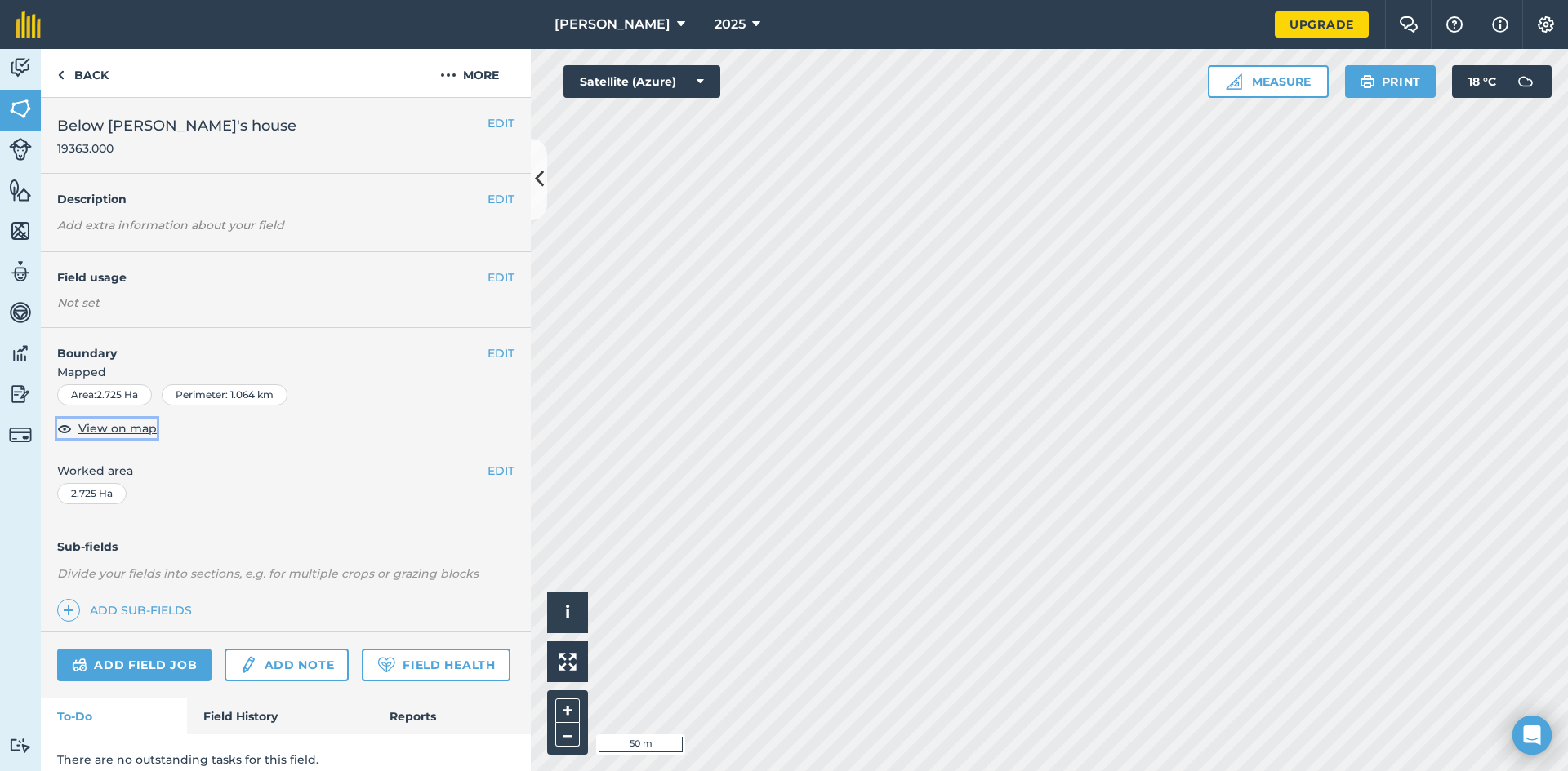
click at [140, 431] on span "View on map" at bounding box center [118, 429] width 79 height 18
click at [487, 352] on button "EDIT" at bounding box center [501, 354] width 27 height 18
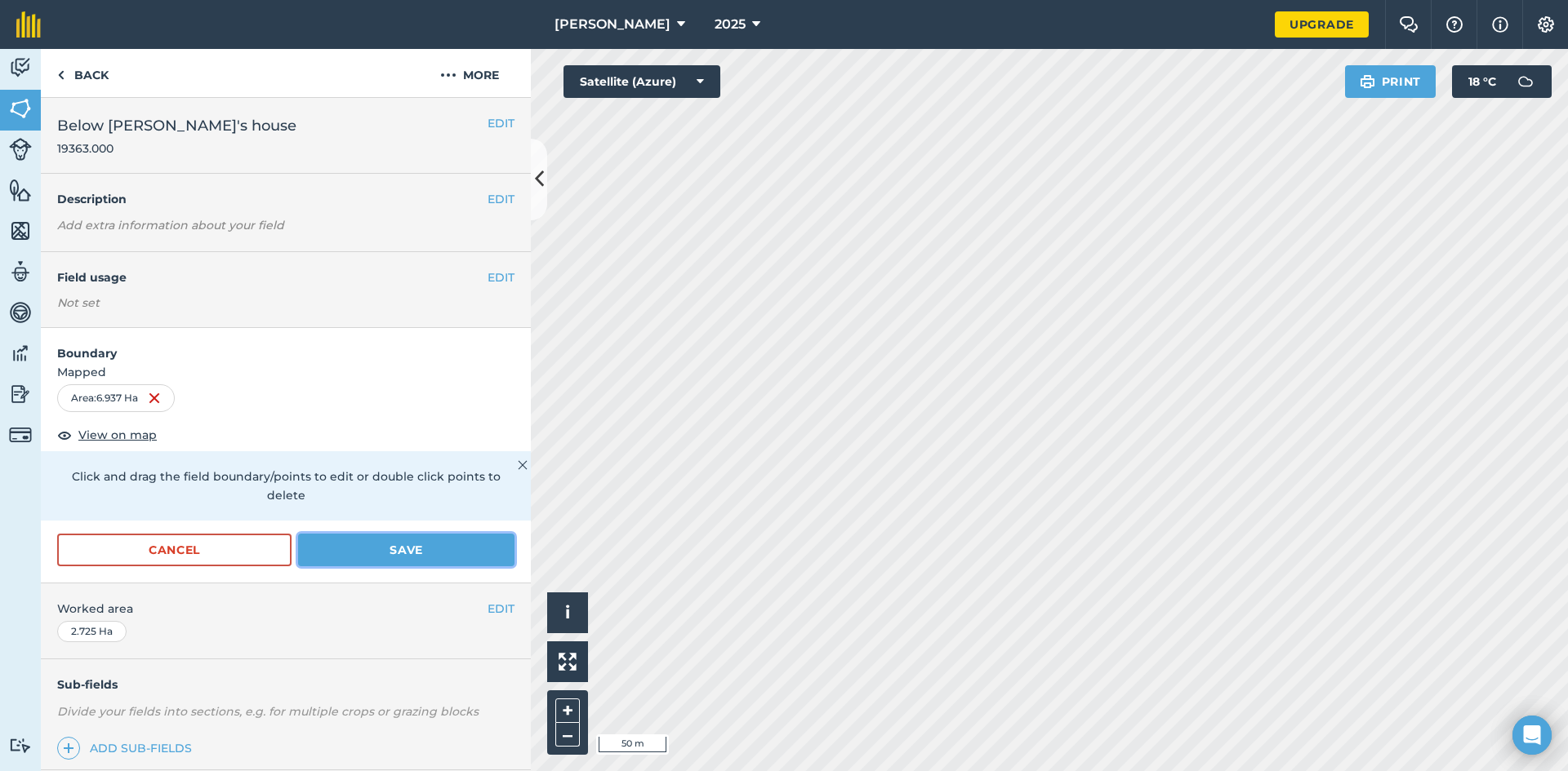
click at [411, 548] on button "Save" at bounding box center [406, 550] width 217 height 33
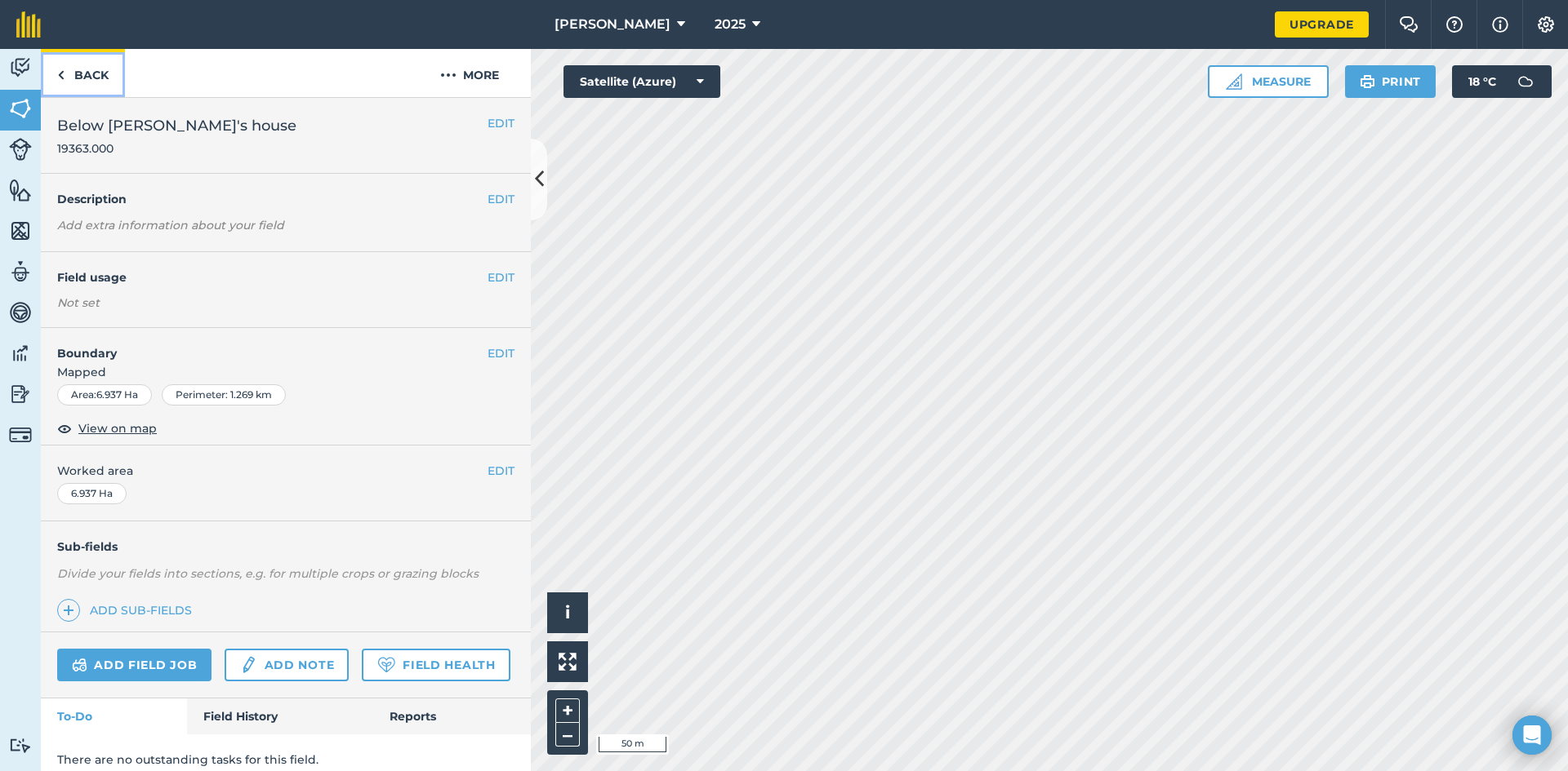
click at [59, 71] on img at bounding box center [61, 75] width 7 height 19
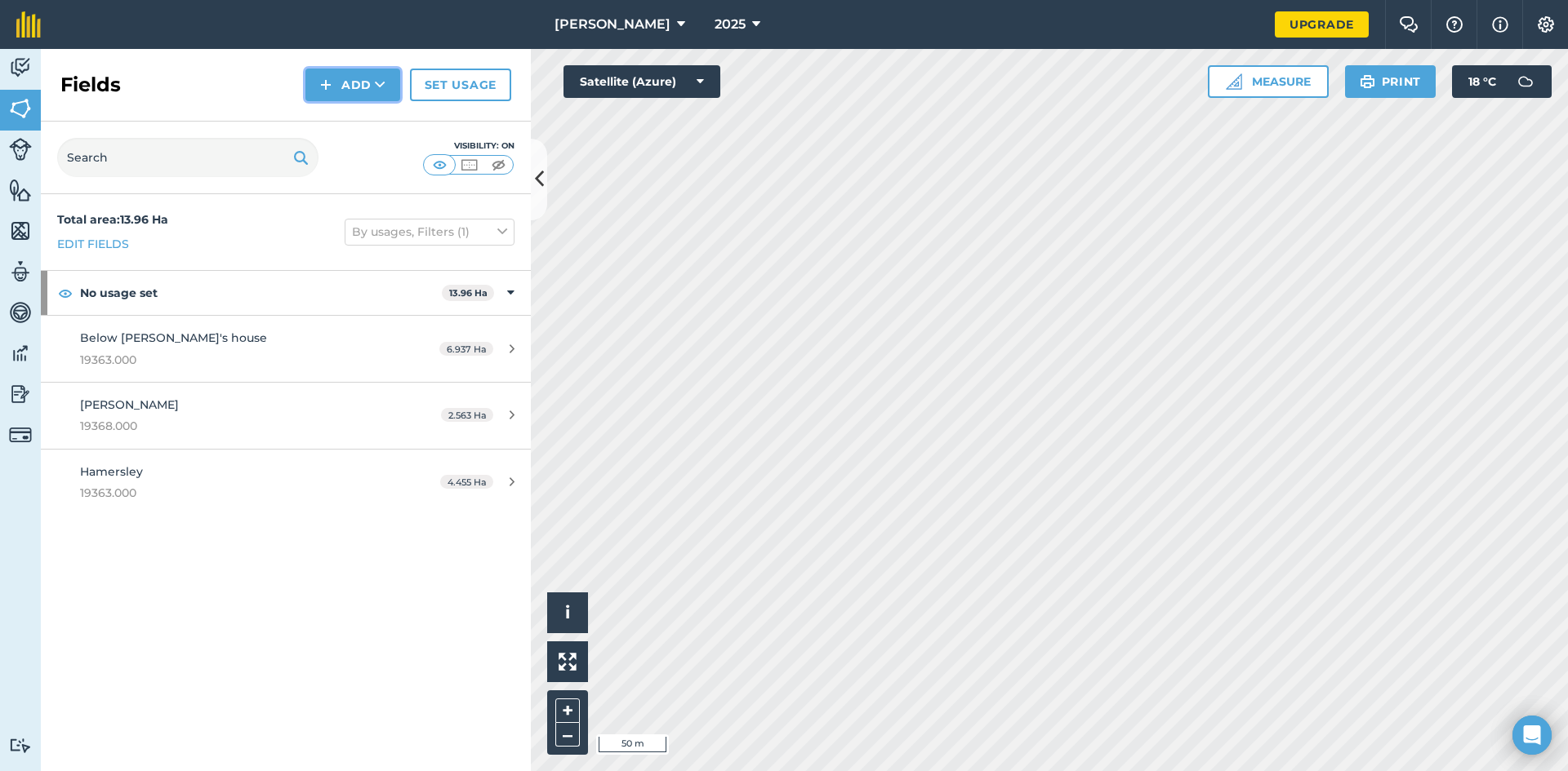
click at [357, 80] on button "Add" at bounding box center [352, 85] width 95 height 33
click at [351, 122] on link "Draw" at bounding box center [353, 121] width 90 height 36
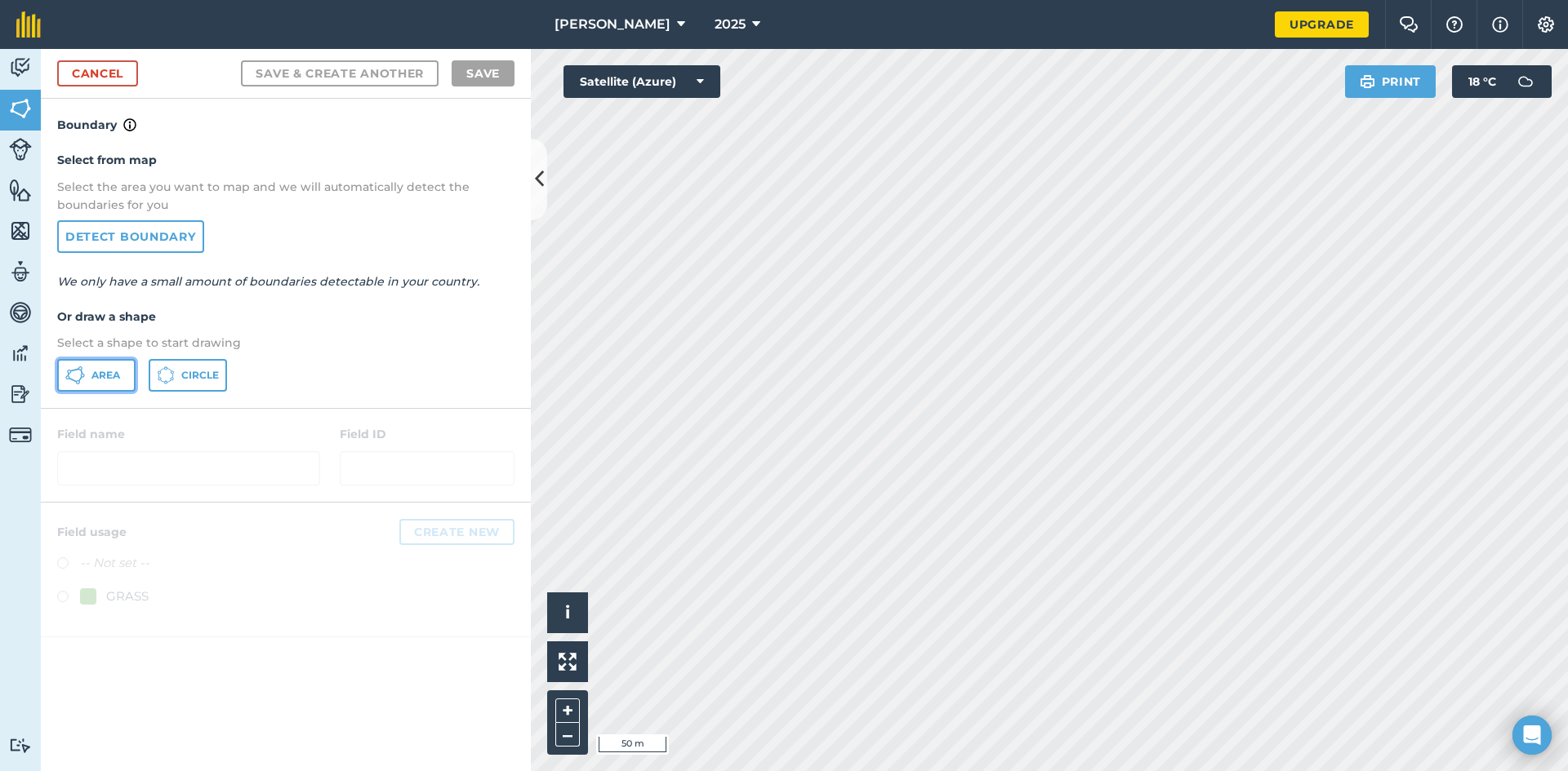
click at [103, 371] on span "Area" at bounding box center [105, 375] width 28 height 13
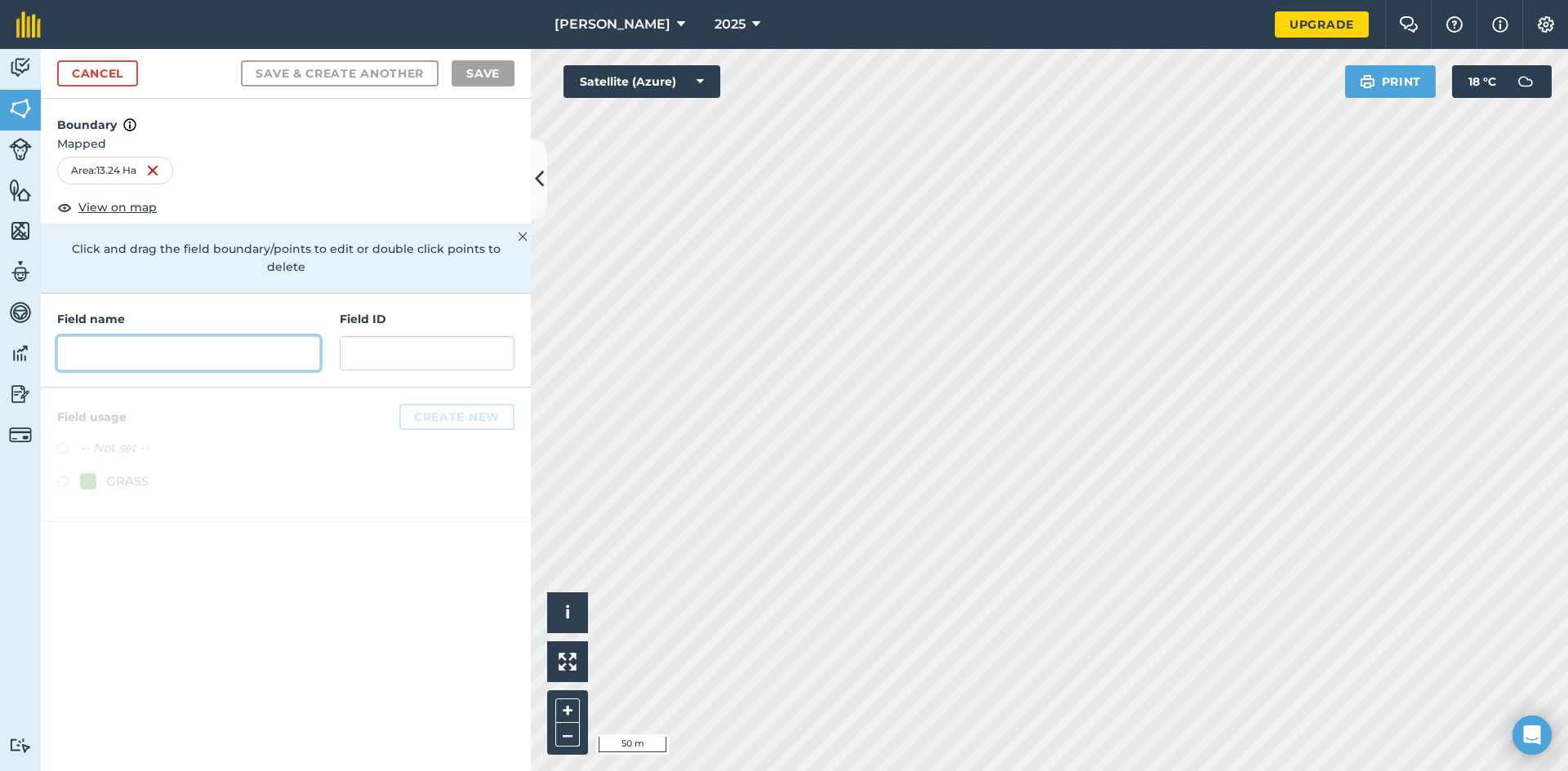
click at [103, 336] on input "text" at bounding box center [188, 353] width 263 height 34
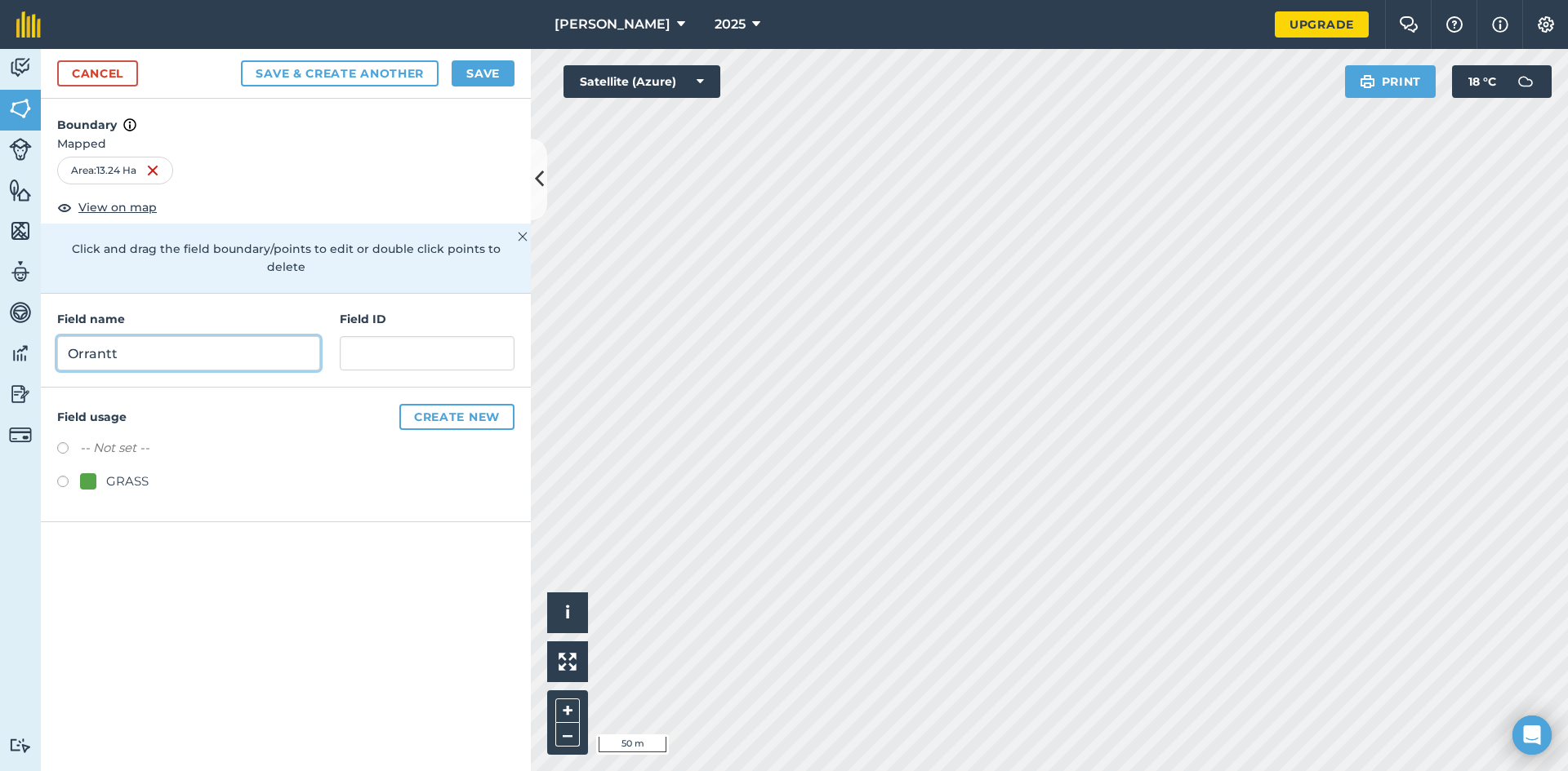
type input "Orrantt"
type input "19362.000"
click at [470, 70] on button "Save" at bounding box center [483, 73] width 63 height 27
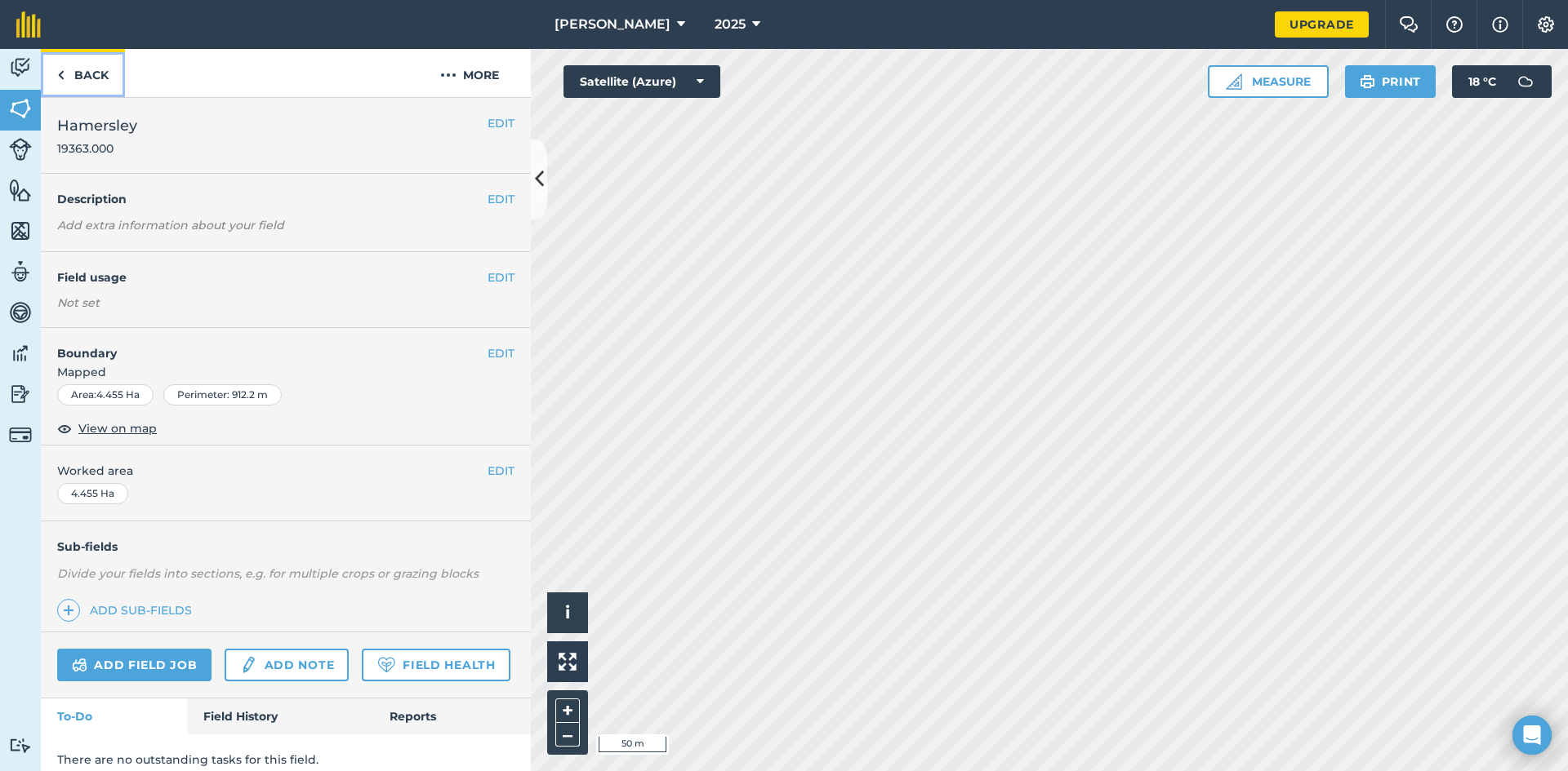
click at [57, 74] on link "Back" at bounding box center [82, 73] width 84 height 48
click at [65, 71] on link "Back" at bounding box center [82, 73] width 84 height 48
click at [61, 75] on img at bounding box center [61, 75] width 7 height 19
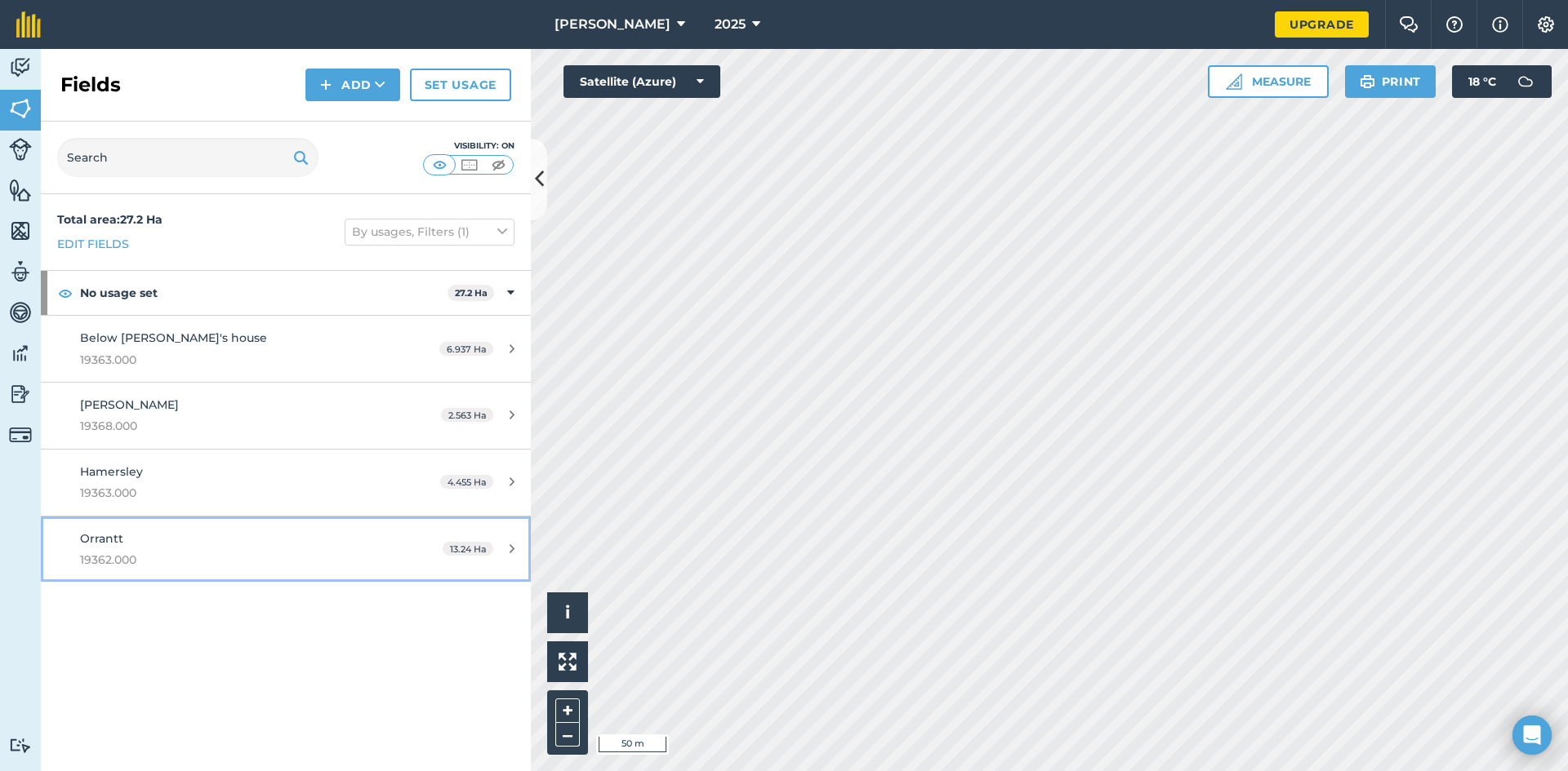
click at [107, 542] on span "Orrantt" at bounding box center [101, 538] width 43 height 15
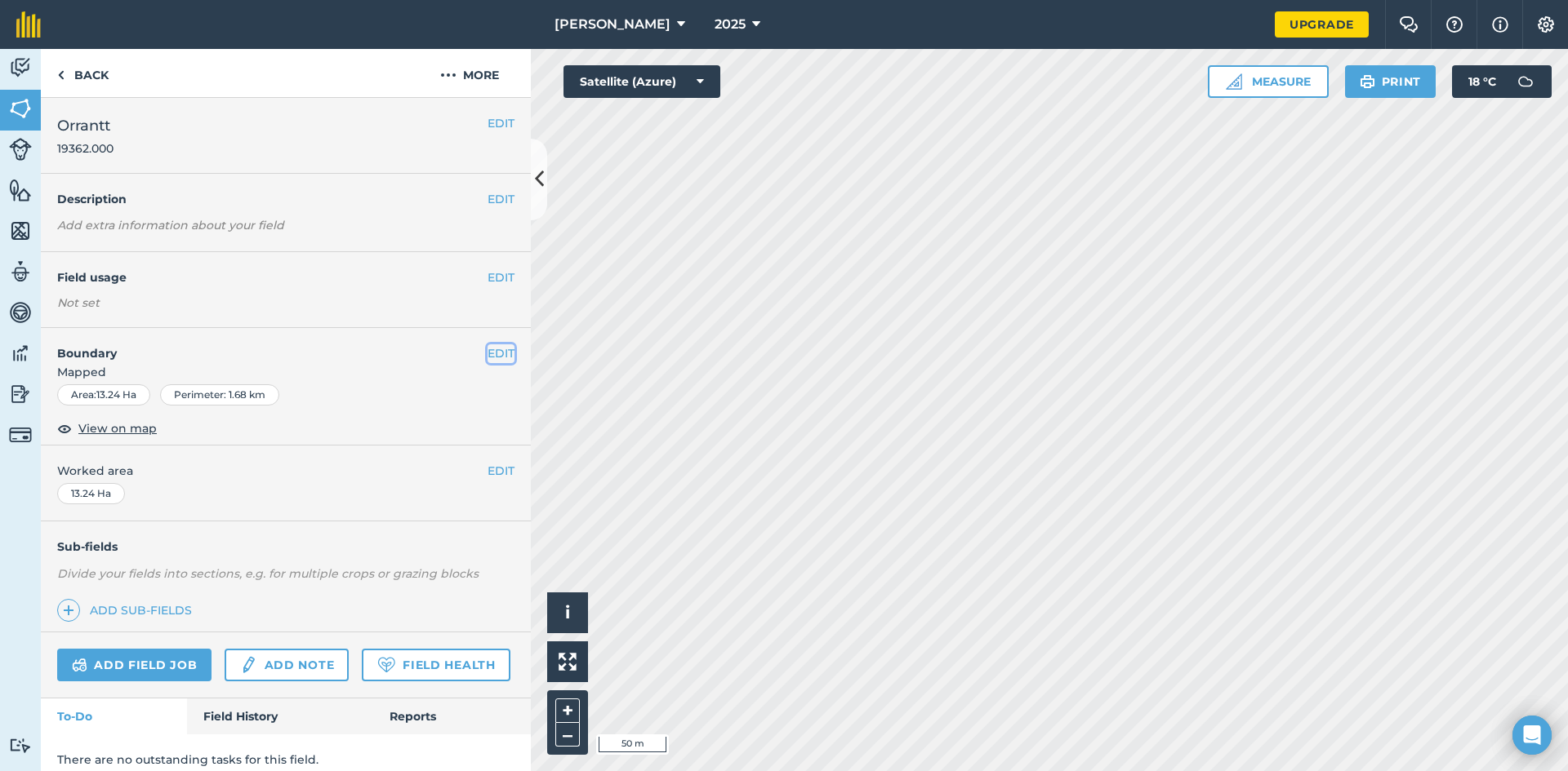
click at [487, 351] on button "EDIT" at bounding box center [501, 354] width 27 height 18
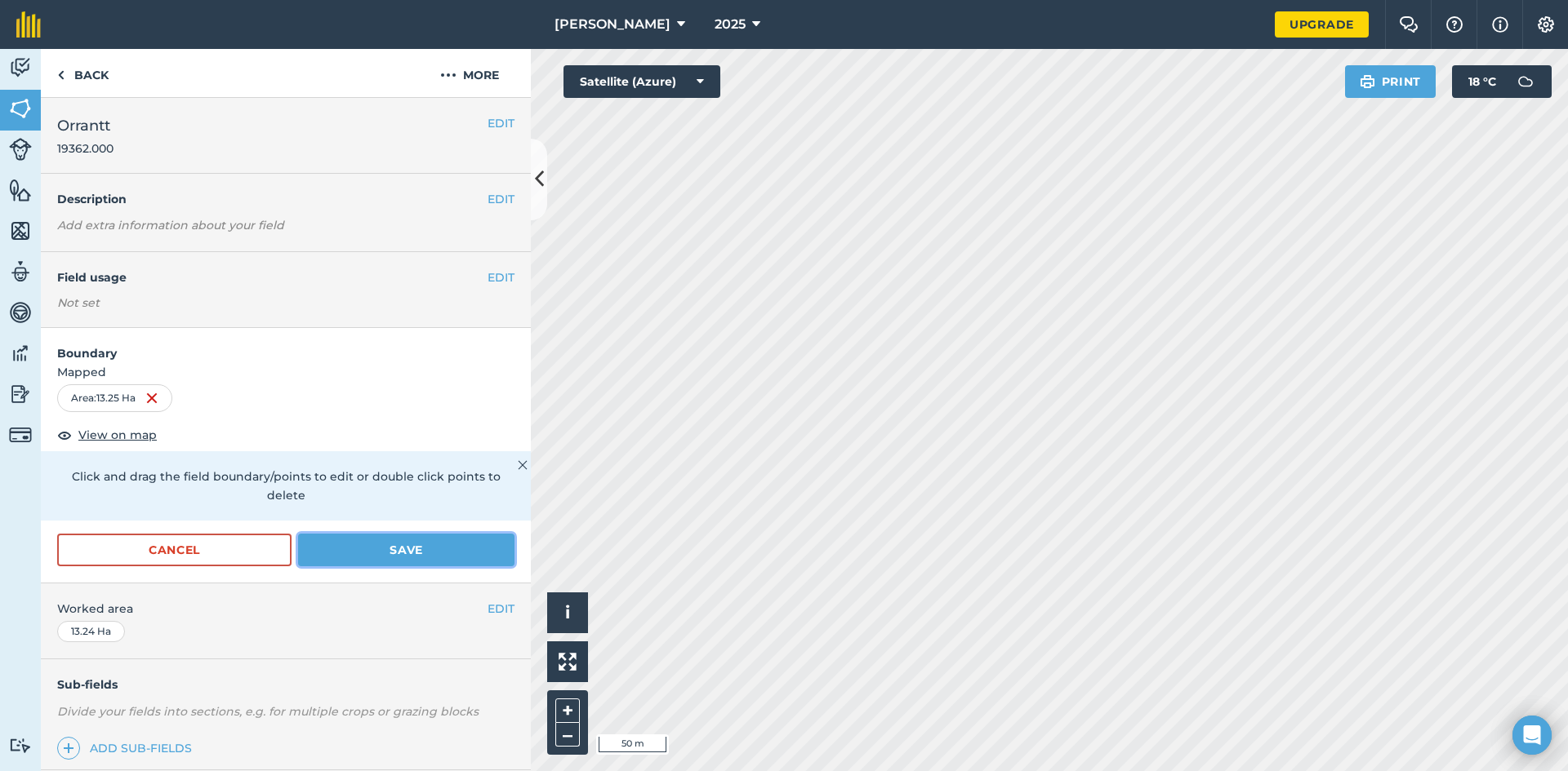
click at [363, 550] on button "Save" at bounding box center [406, 550] width 217 height 33
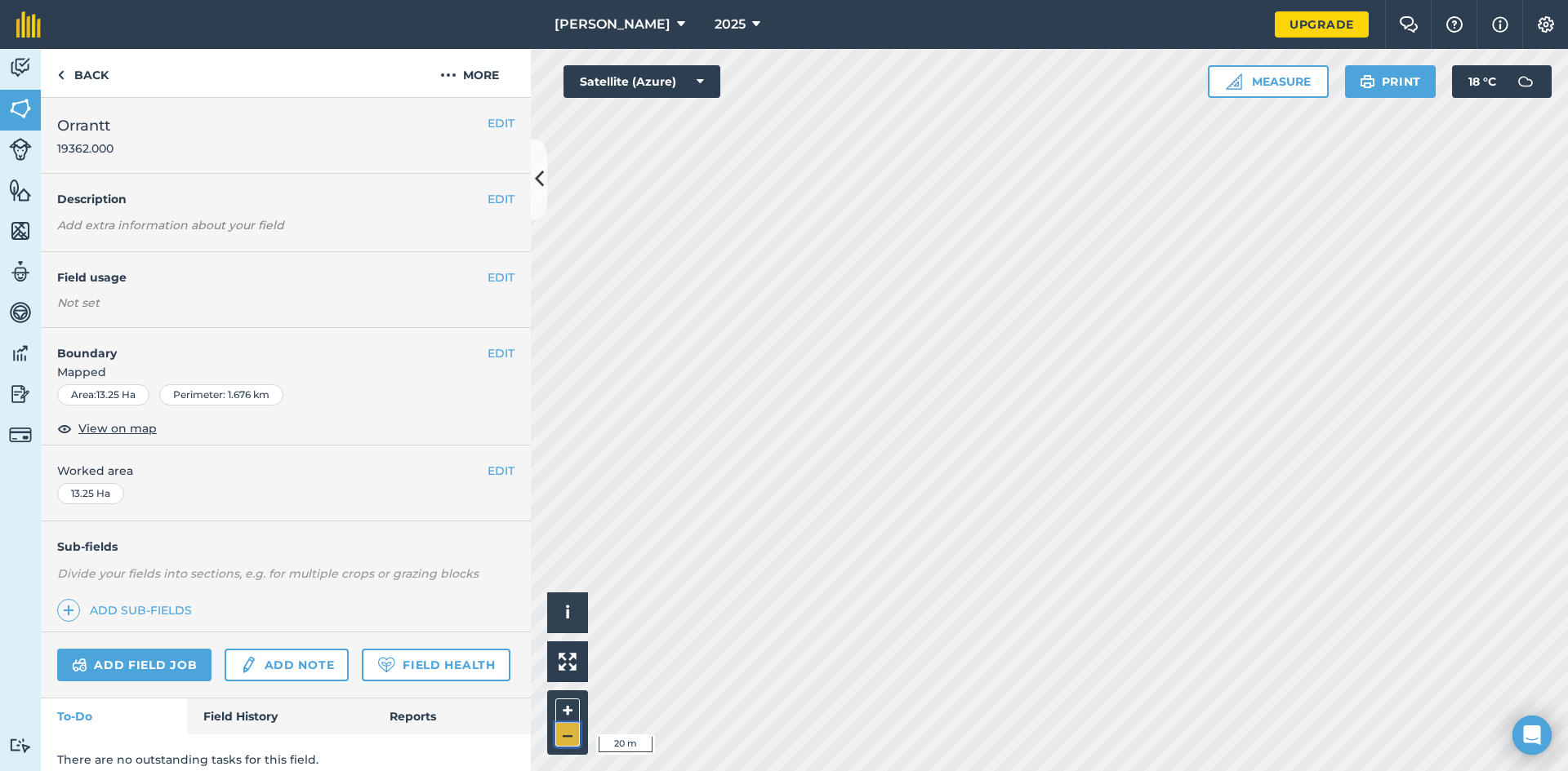
click at [563, 741] on button "–" at bounding box center [568, 735] width 25 height 24
click at [59, 79] on img at bounding box center [61, 75] width 7 height 19
click at [65, 74] on link "Back" at bounding box center [82, 73] width 84 height 48
click at [487, 355] on button "EDIT" at bounding box center [501, 354] width 27 height 18
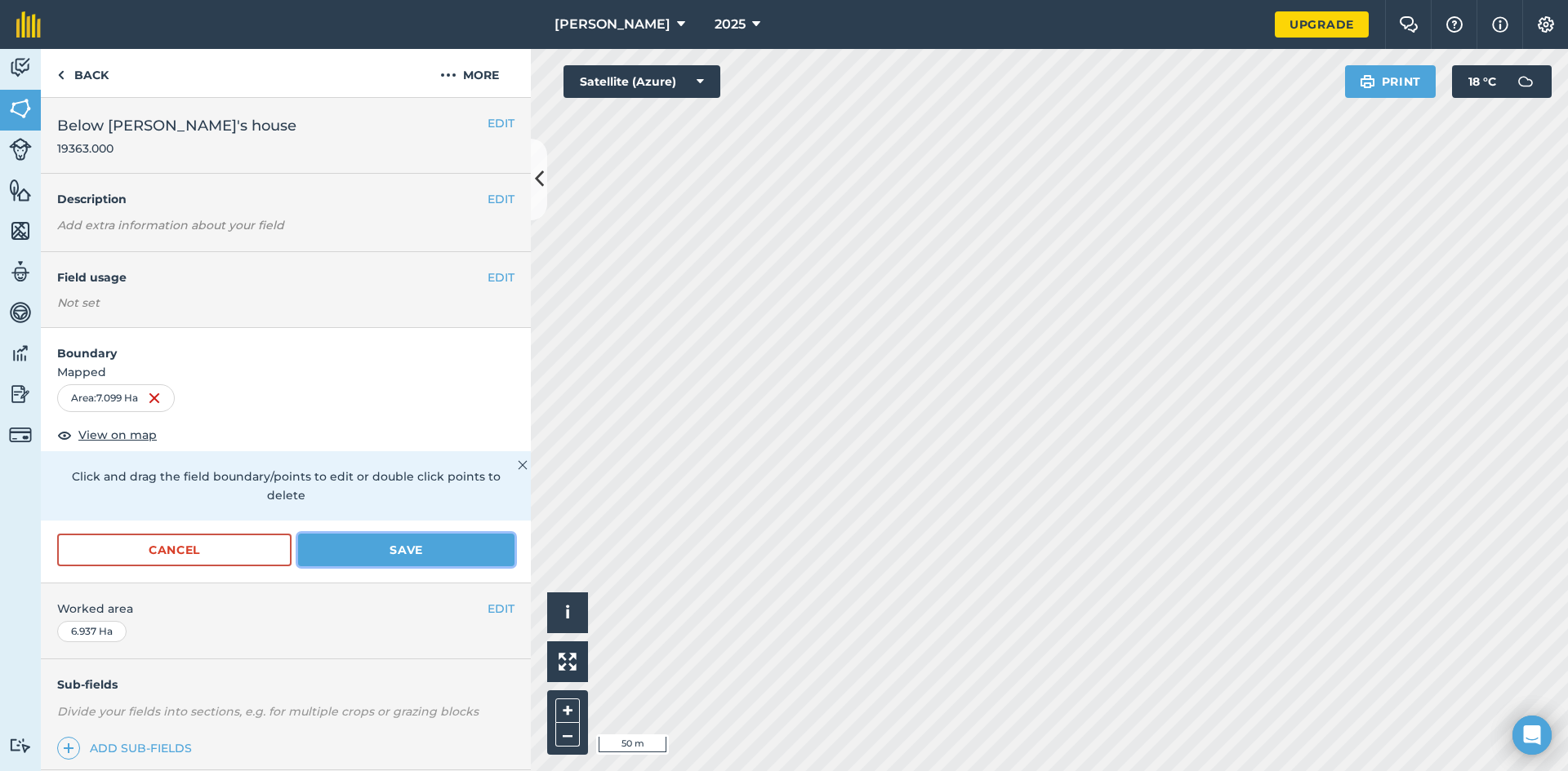
click at [399, 551] on button "Save" at bounding box center [406, 550] width 217 height 33
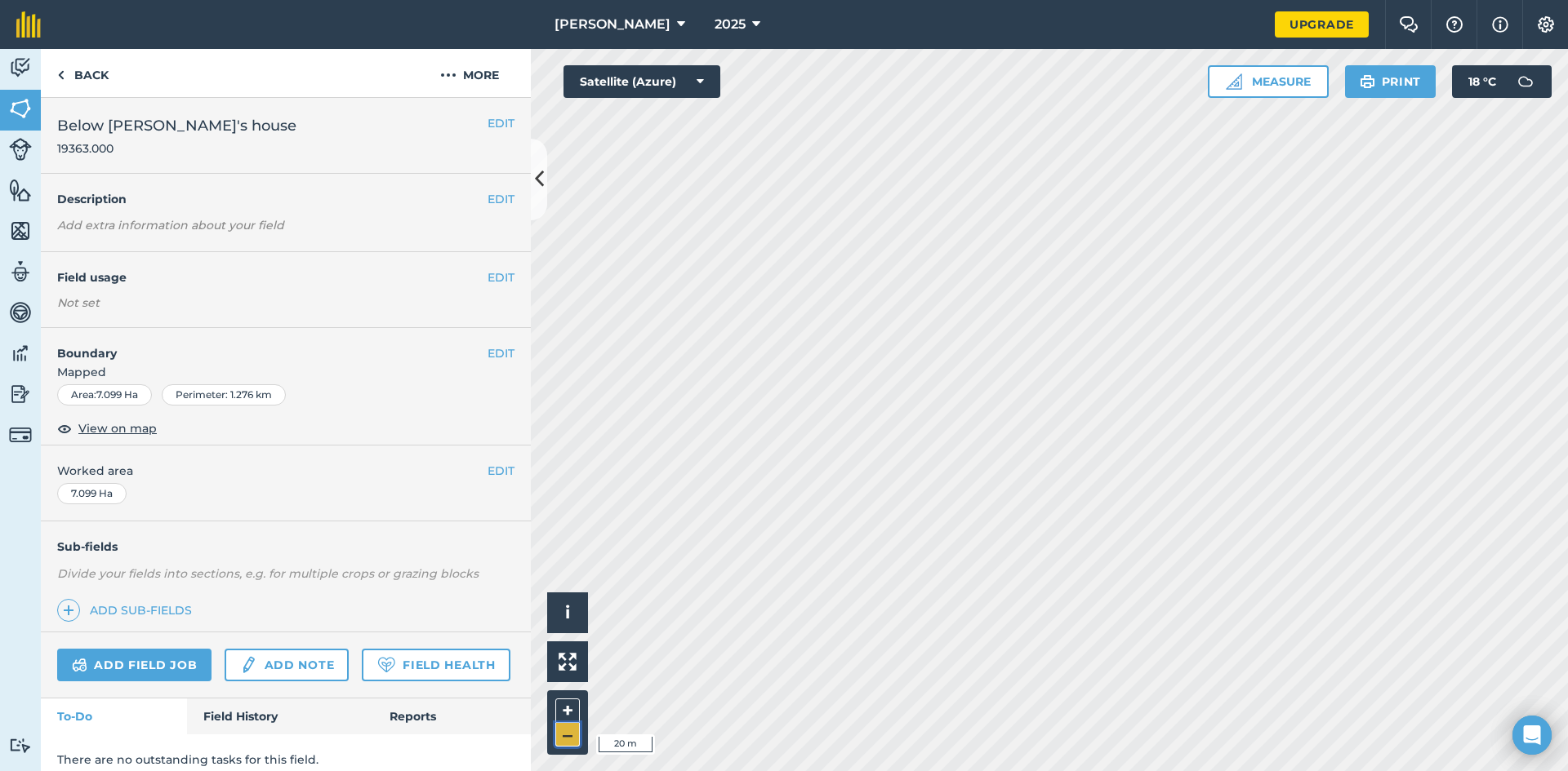
click at [570, 744] on button "–" at bounding box center [568, 735] width 25 height 24
click at [501, 352] on button "EDIT" at bounding box center [501, 354] width 27 height 18
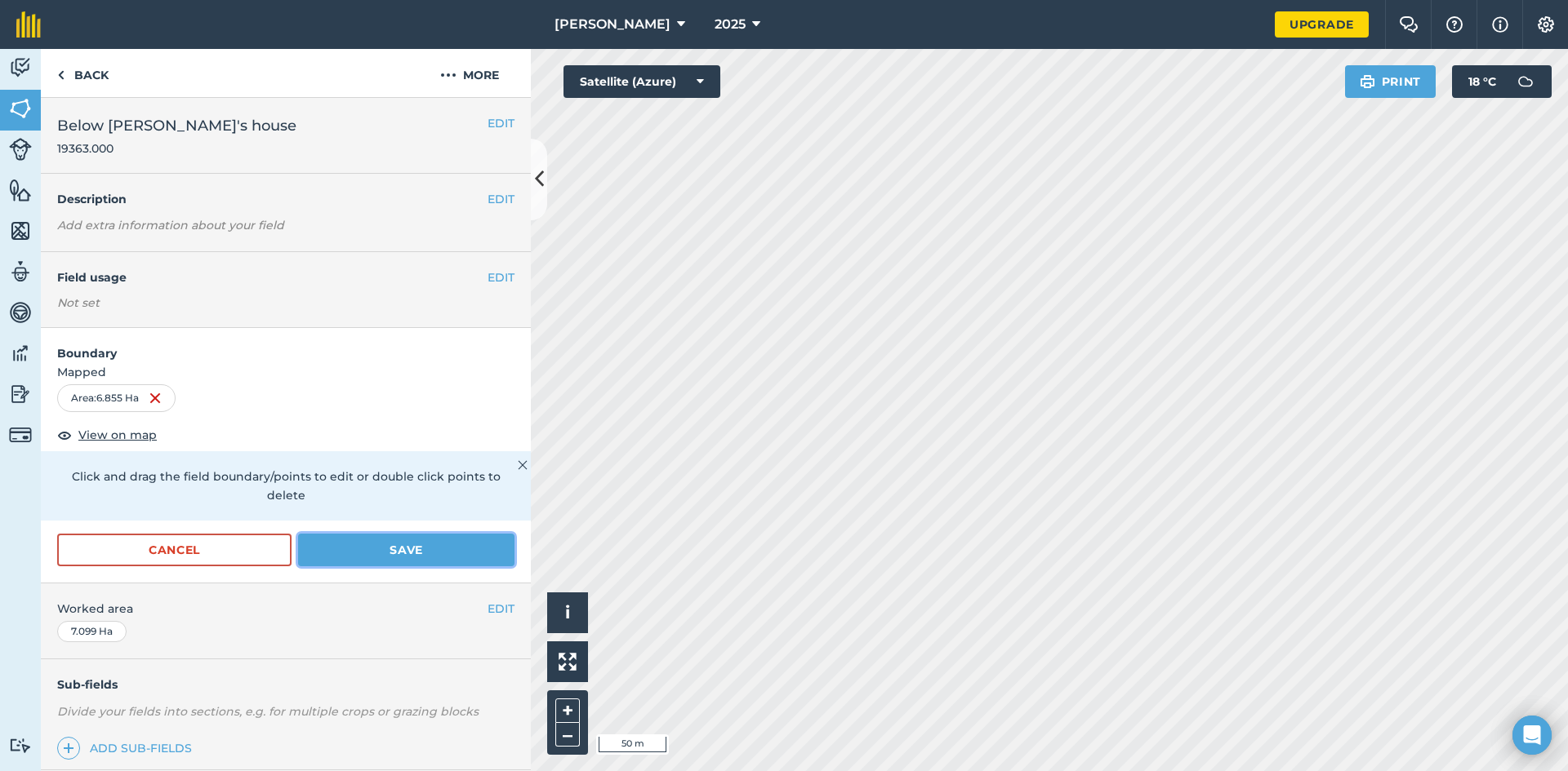
click at [389, 550] on button "Save" at bounding box center [406, 550] width 217 height 33
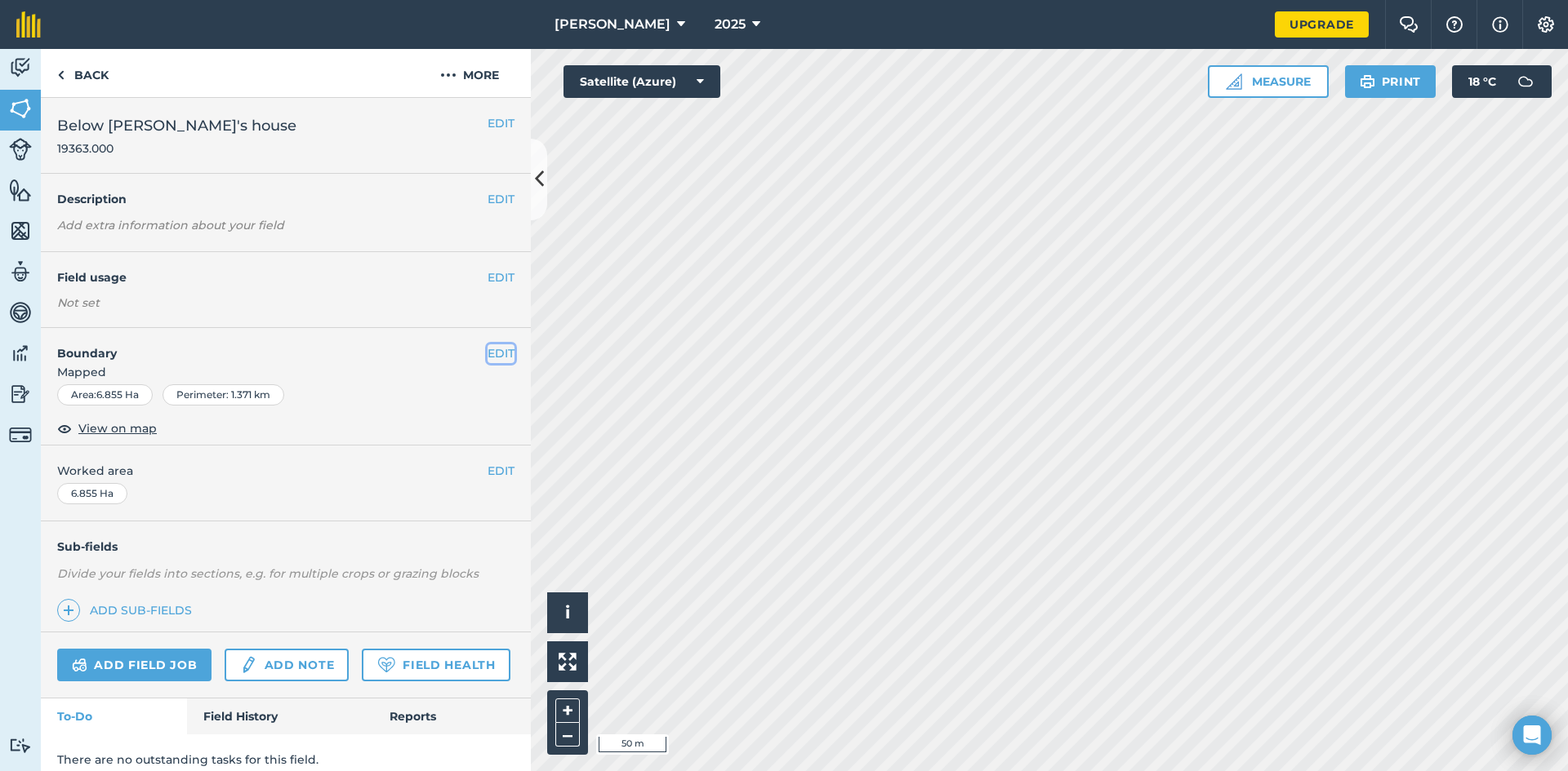
click at [487, 354] on button "EDIT" at bounding box center [501, 354] width 27 height 18
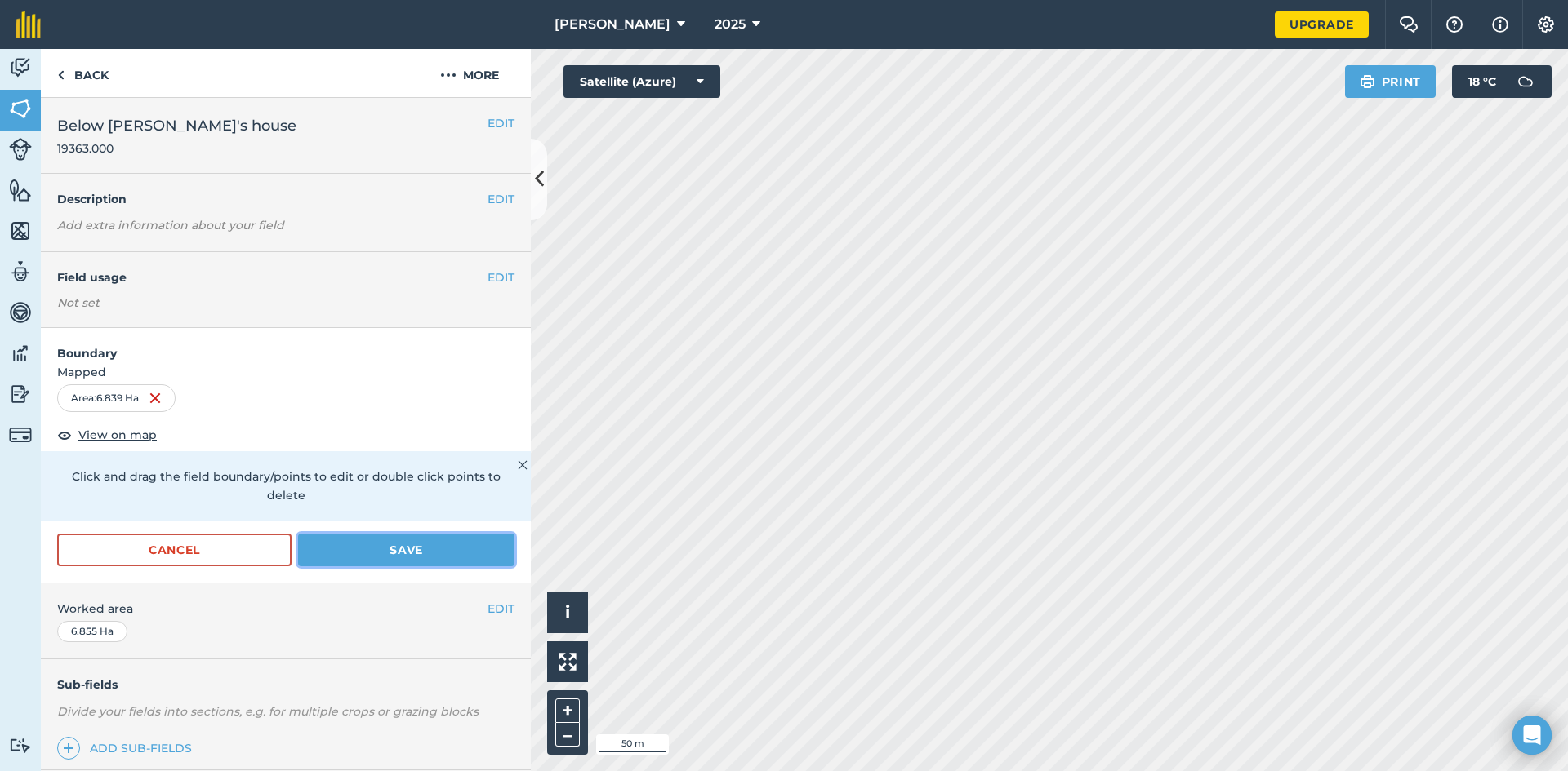
click at [390, 554] on button "Save" at bounding box center [406, 550] width 217 height 33
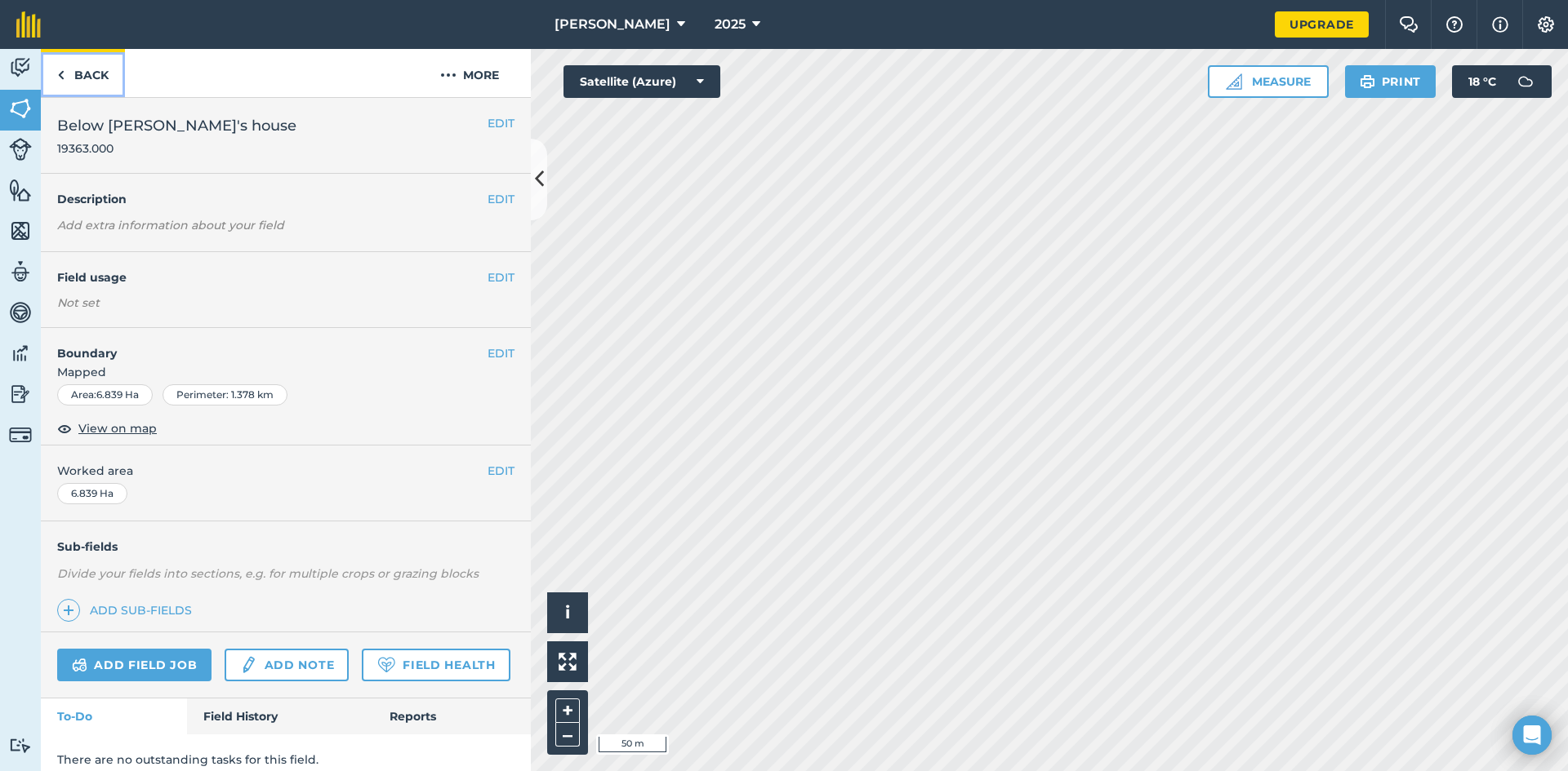
click at [59, 74] on img at bounding box center [61, 75] width 7 height 19
click at [59, 73] on img at bounding box center [61, 75] width 7 height 19
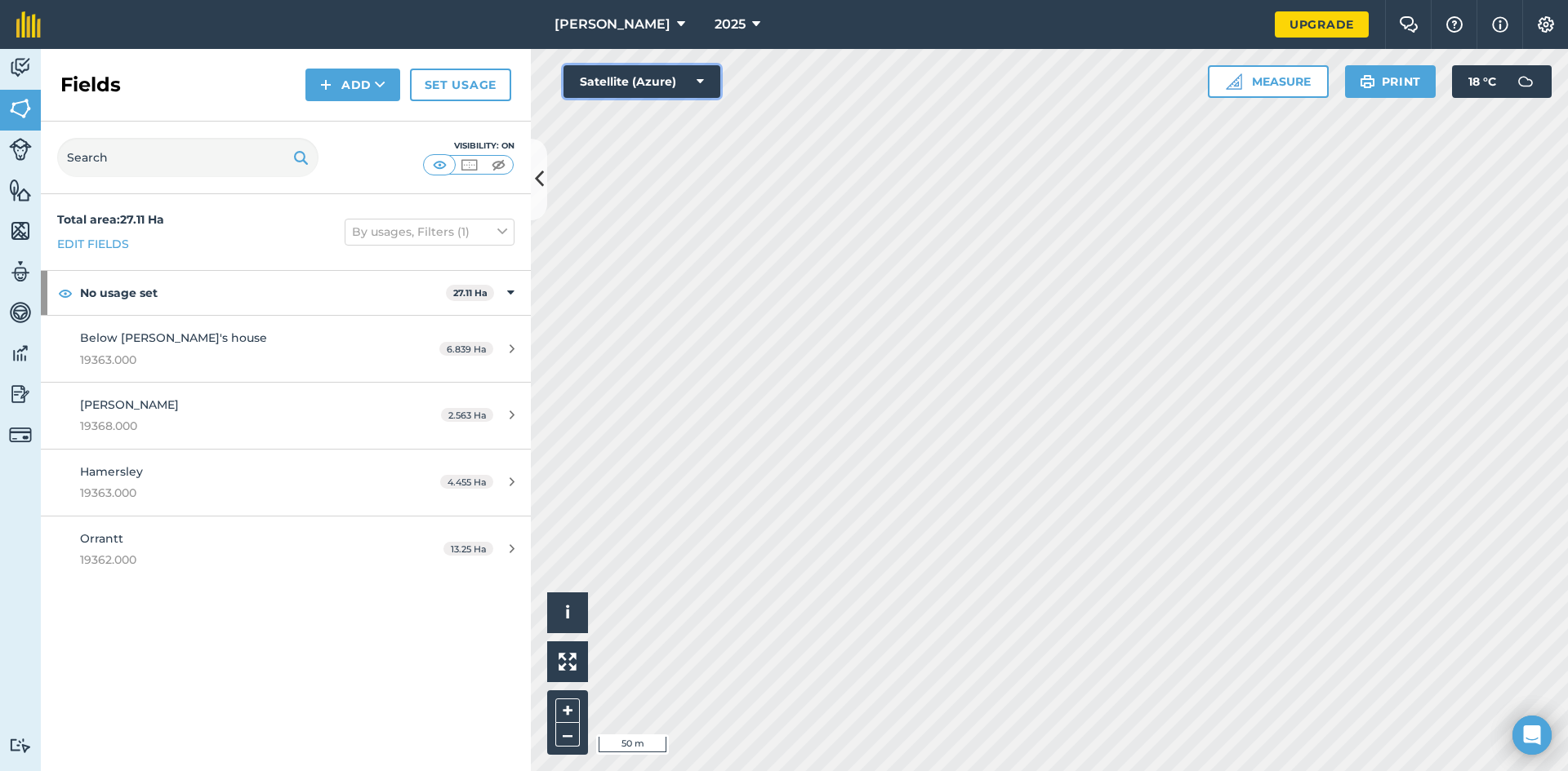
click at [698, 74] on icon at bounding box center [700, 81] width 7 height 16
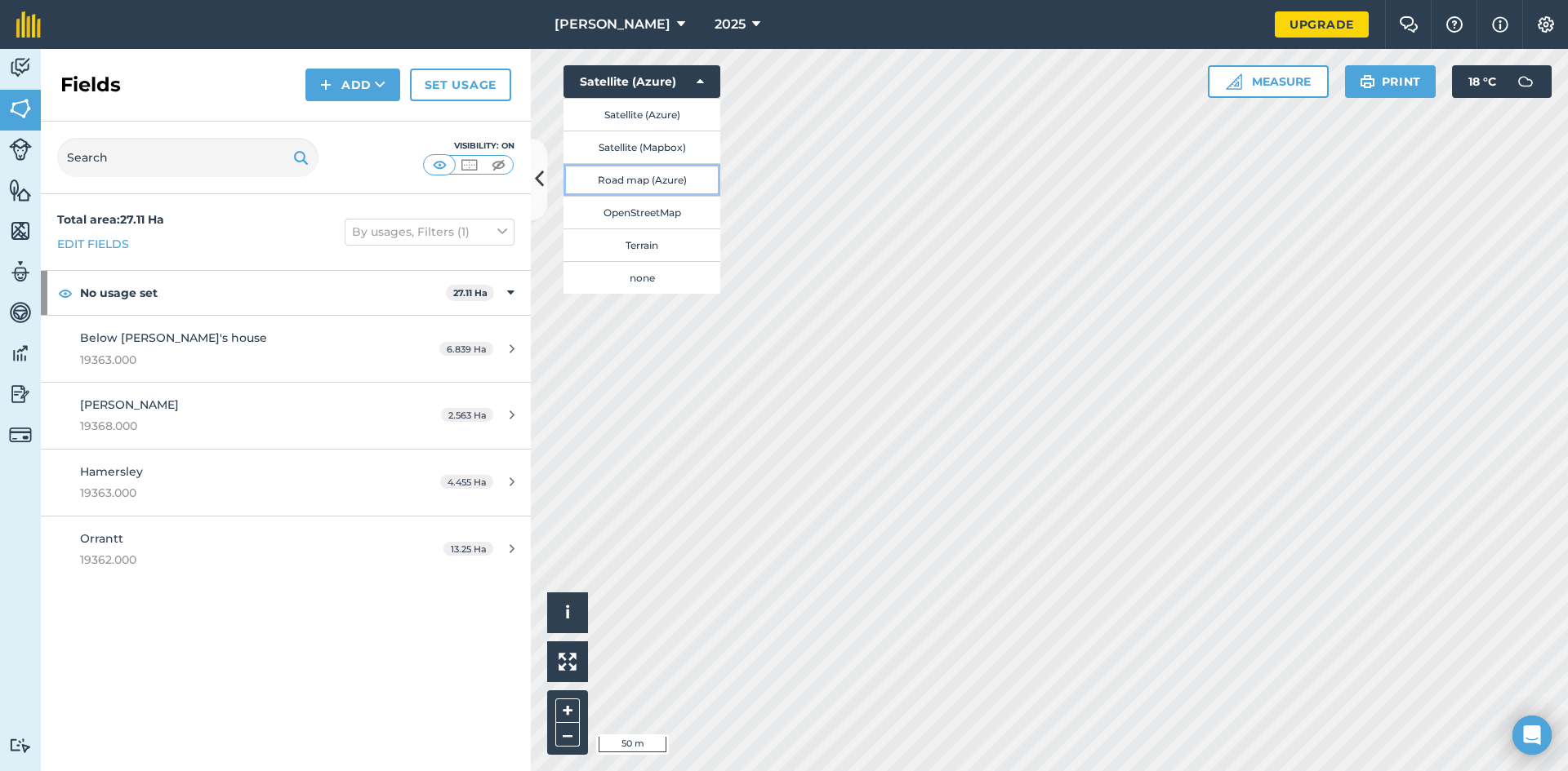
click at [616, 180] on button "Road map (Azure)" at bounding box center [641, 179] width 157 height 33
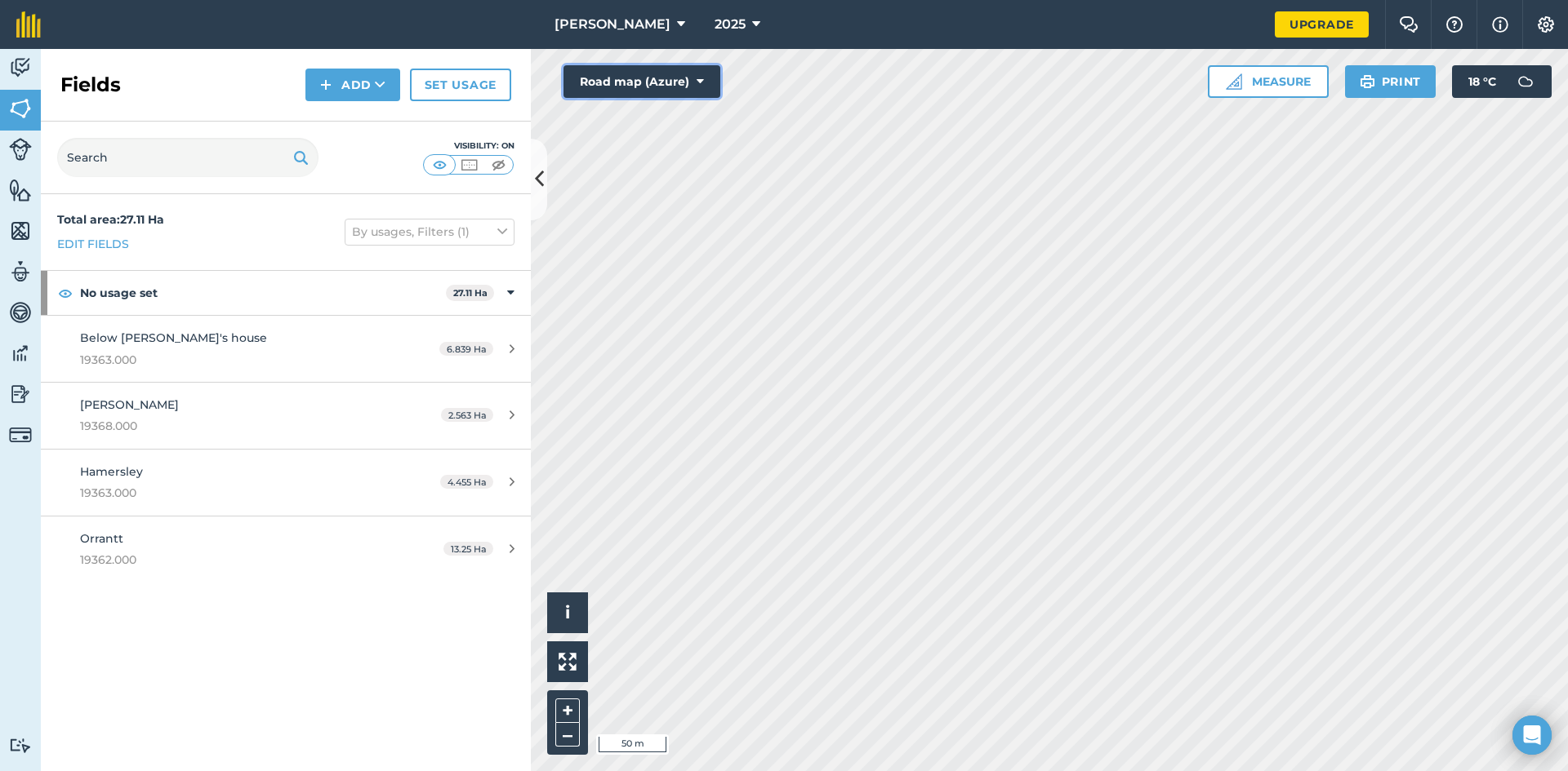
click at [700, 82] on icon at bounding box center [700, 81] width 7 height 16
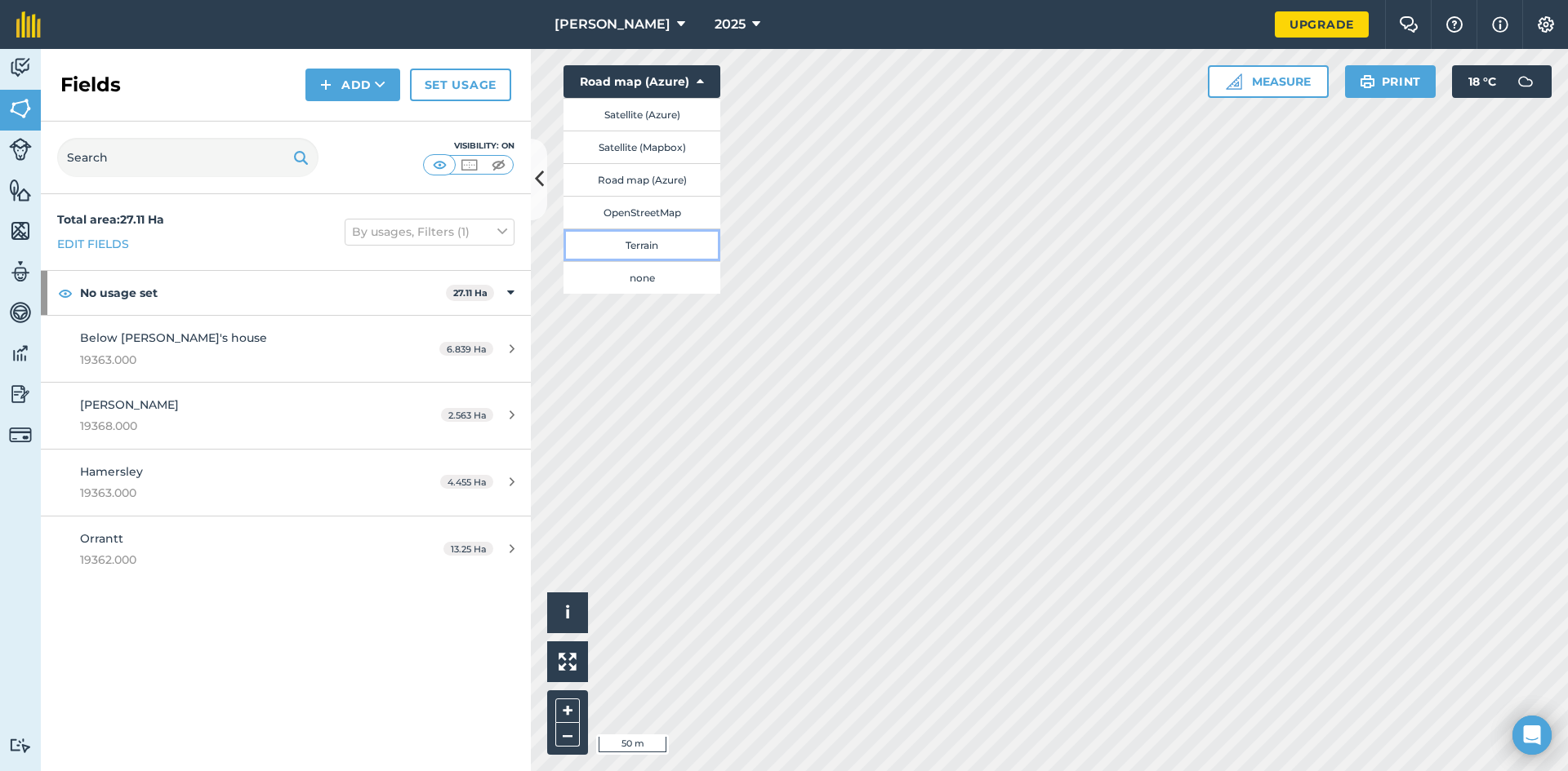
click at [634, 250] on button "Terrain" at bounding box center [641, 245] width 157 height 33
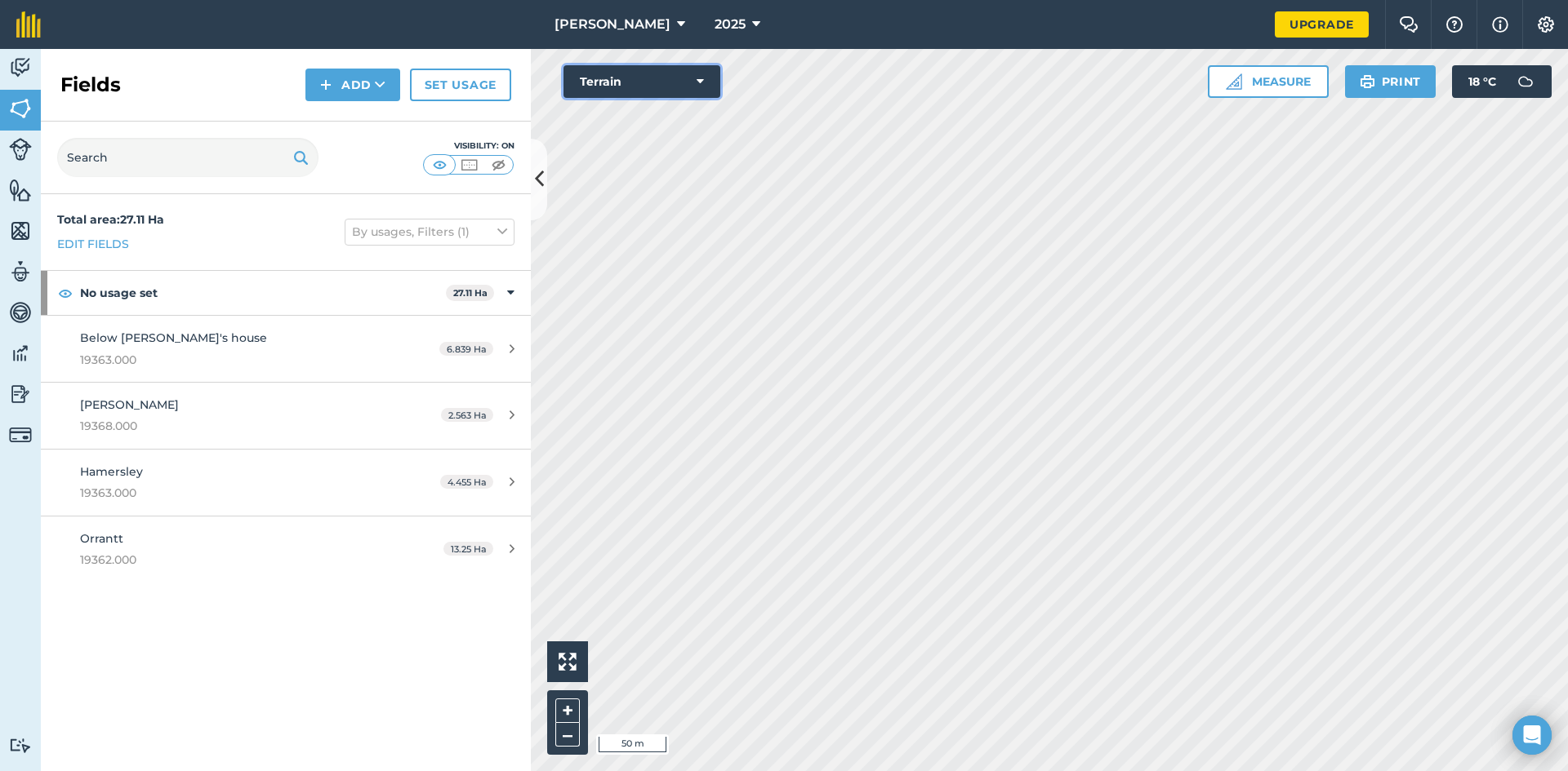
click at [701, 81] on icon at bounding box center [700, 81] width 7 height 16
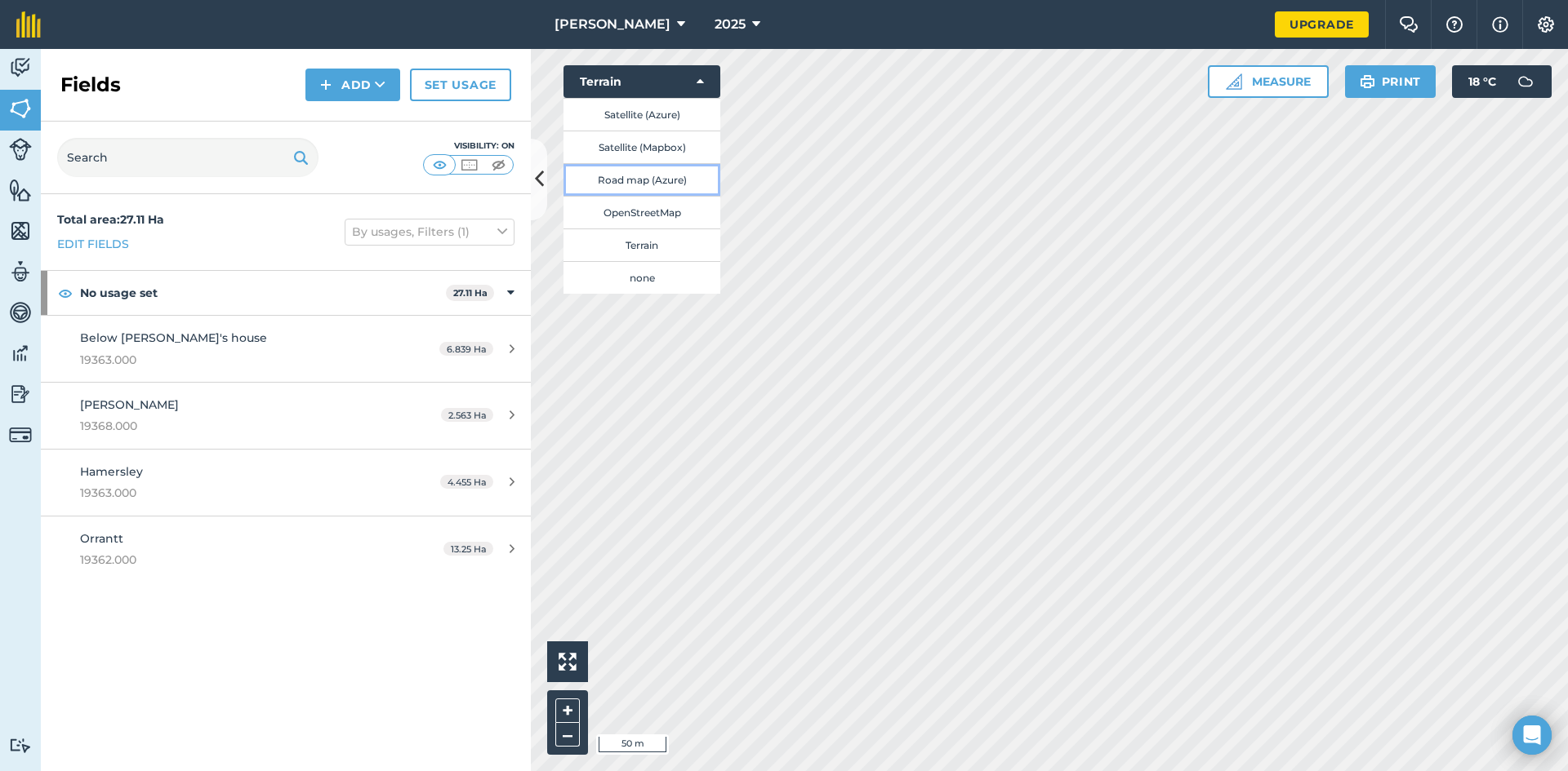
click at [644, 179] on button "Road map (Azure)" at bounding box center [641, 179] width 157 height 33
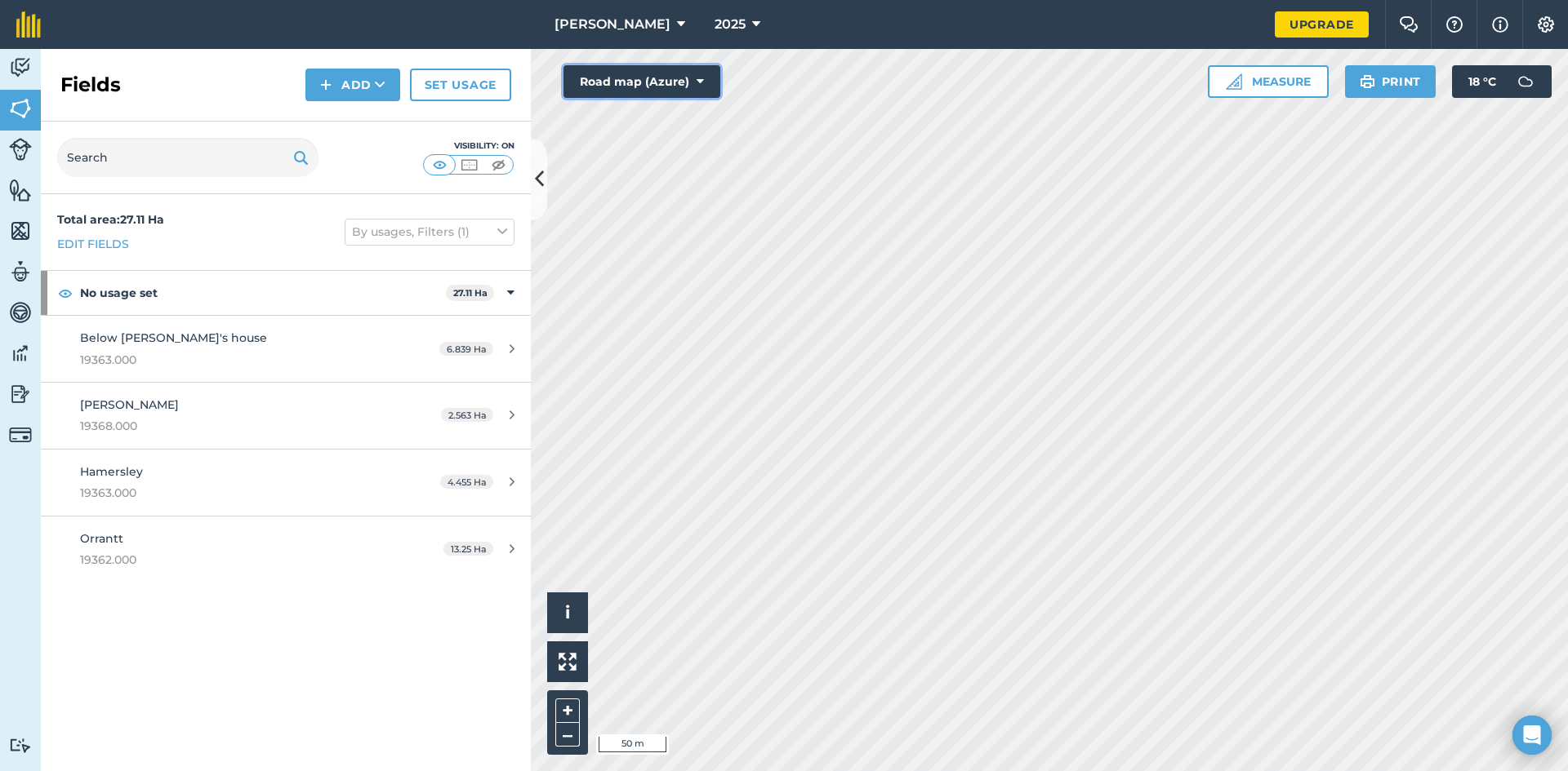
click at [701, 80] on icon at bounding box center [700, 81] width 7 height 16
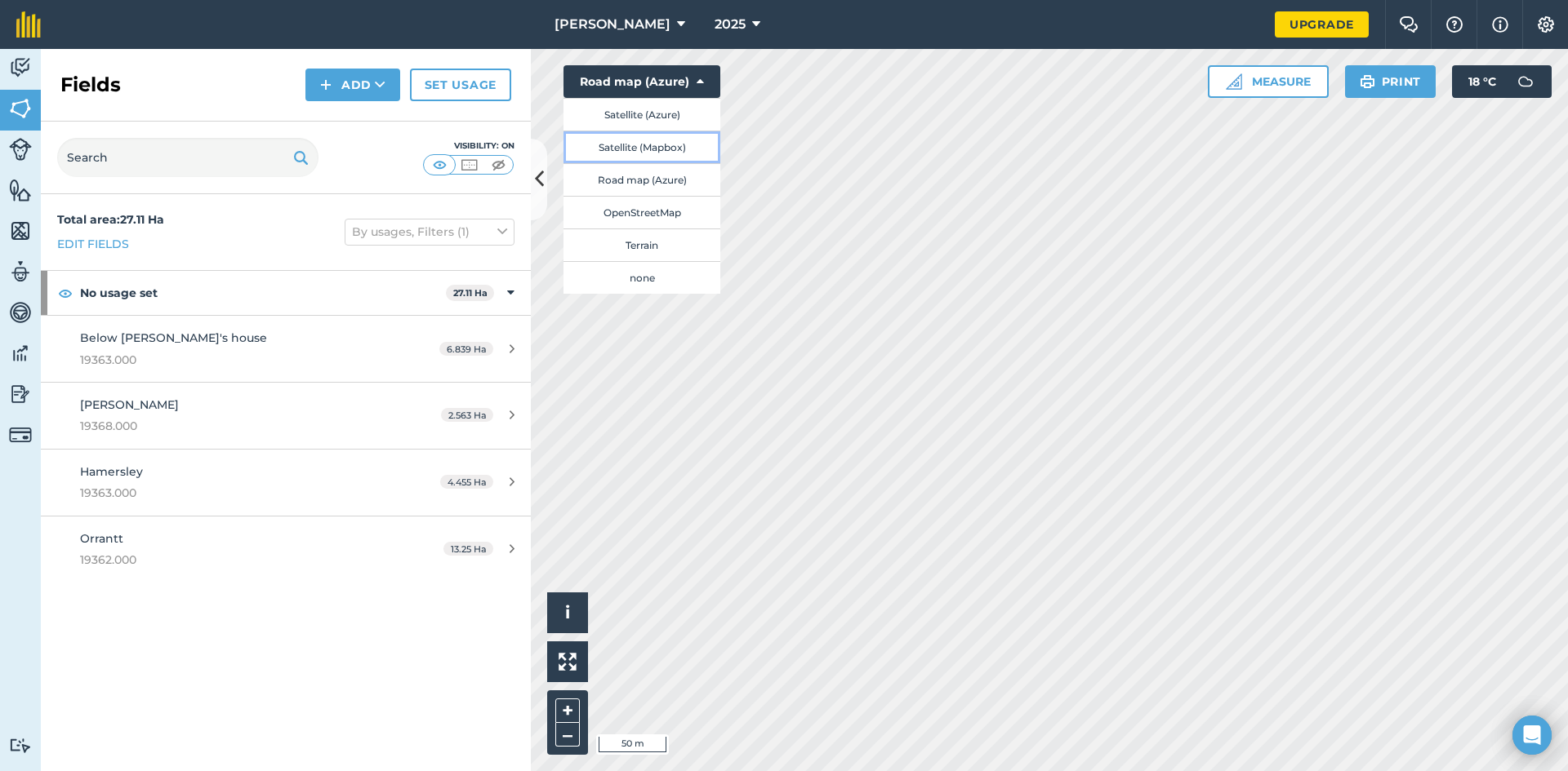
click at [623, 144] on button "Satellite (Mapbox)" at bounding box center [641, 147] width 157 height 33
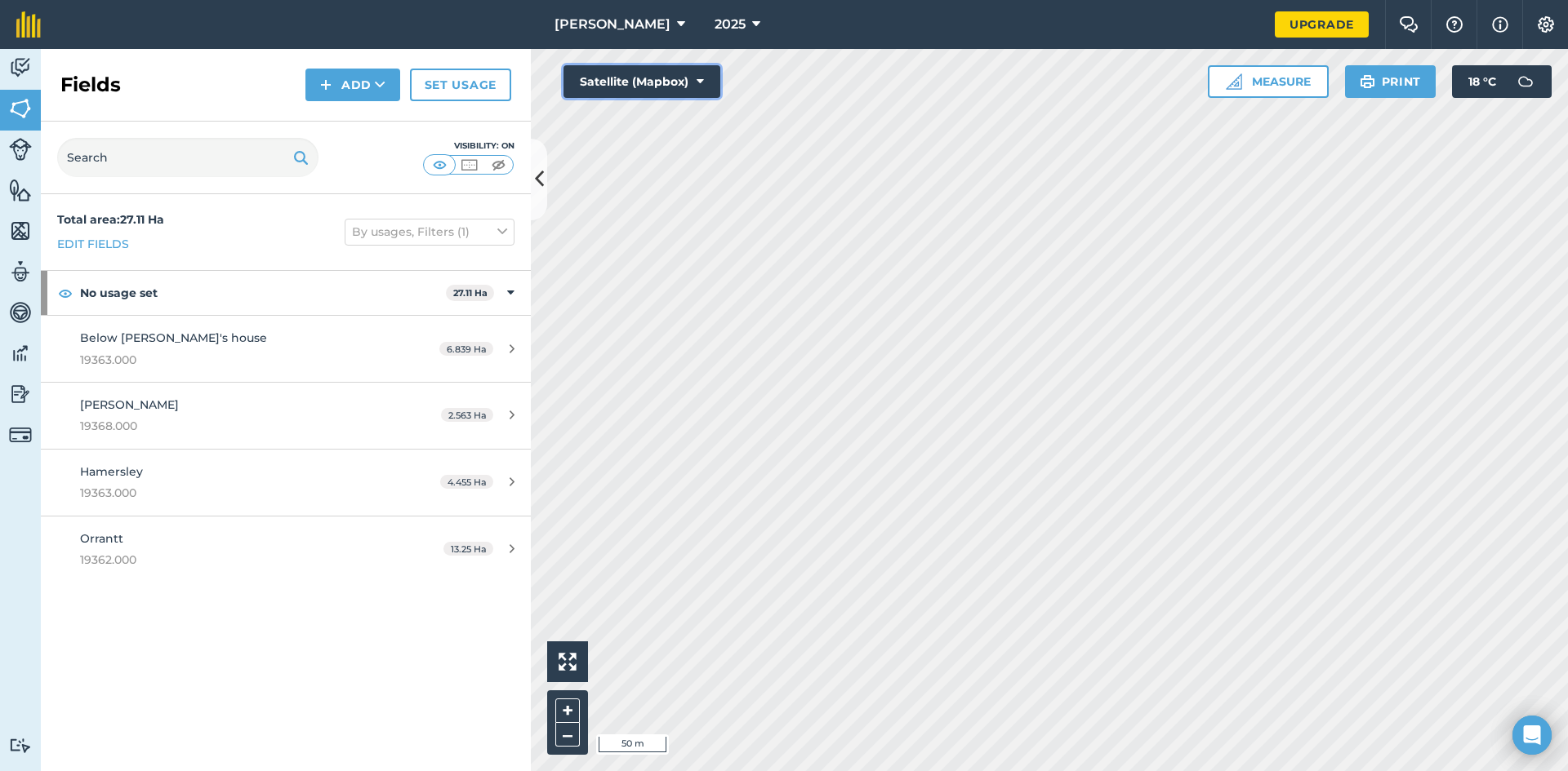
click at [702, 80] on icon at bounding box center [700, 81] width 7 height 16
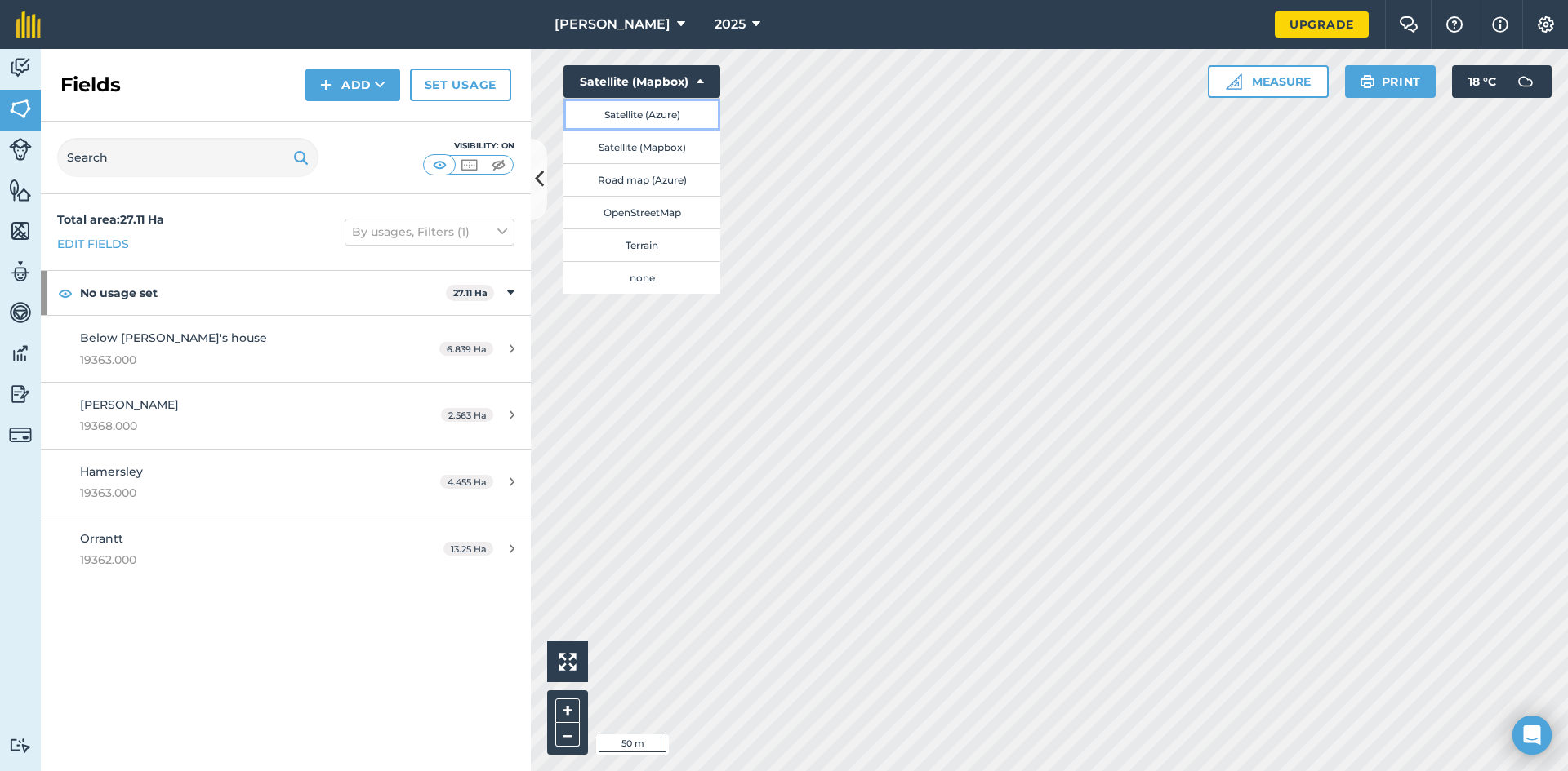
click at [622, 111] on button "Satellite (Azure)" at bounding box center [641, 114] width 157 height 33
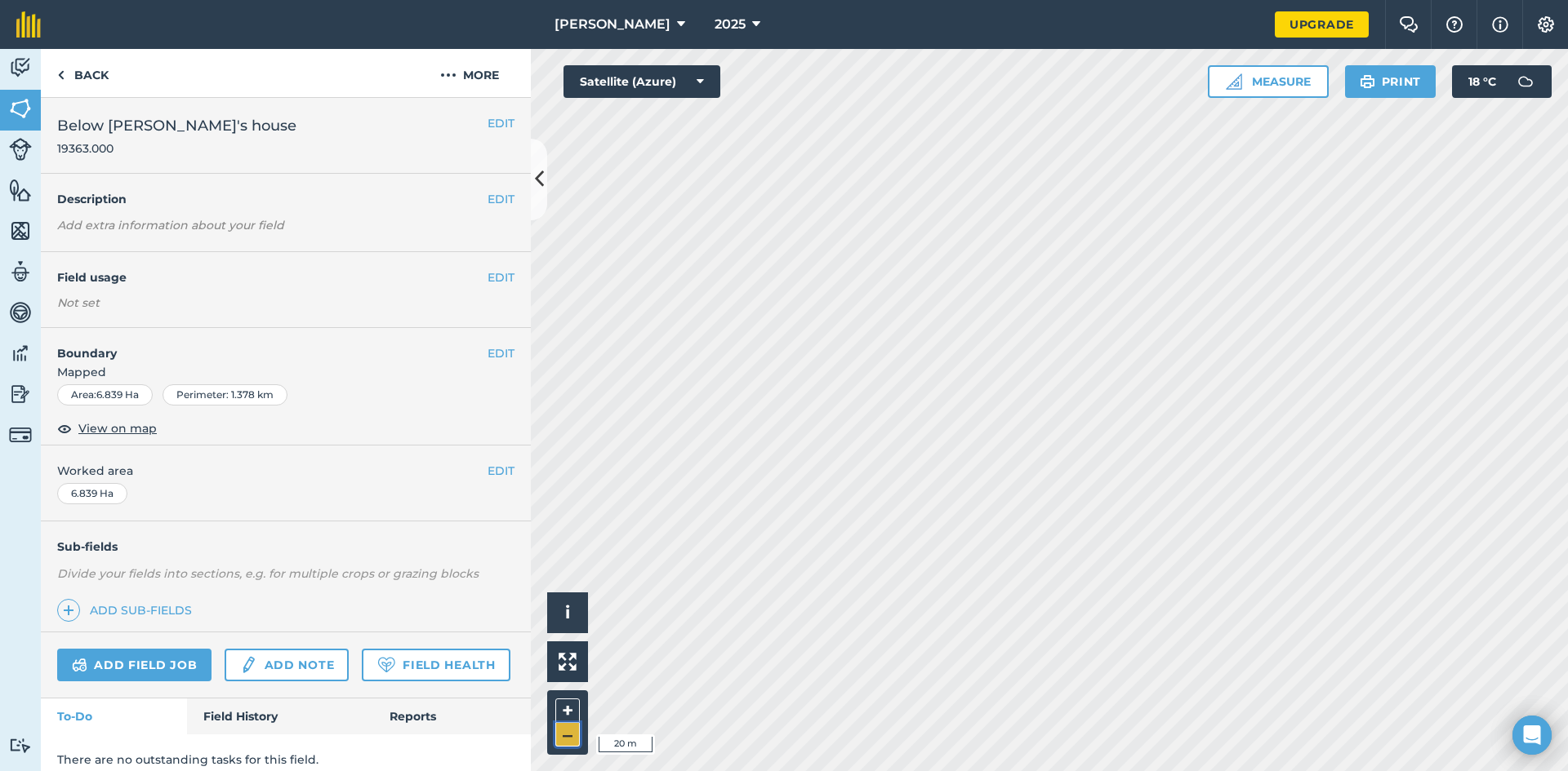
click at [570, 739] on button "–" at bounding box center [568, 735] width 25 height 24
click at [213, 399] on div "Perimeter : 1.378 km" at bounding box center [225, 395] width 125 height 21
click at [122, 429] on span "View on map" at bounding box center [118, 429] width 79 height 18
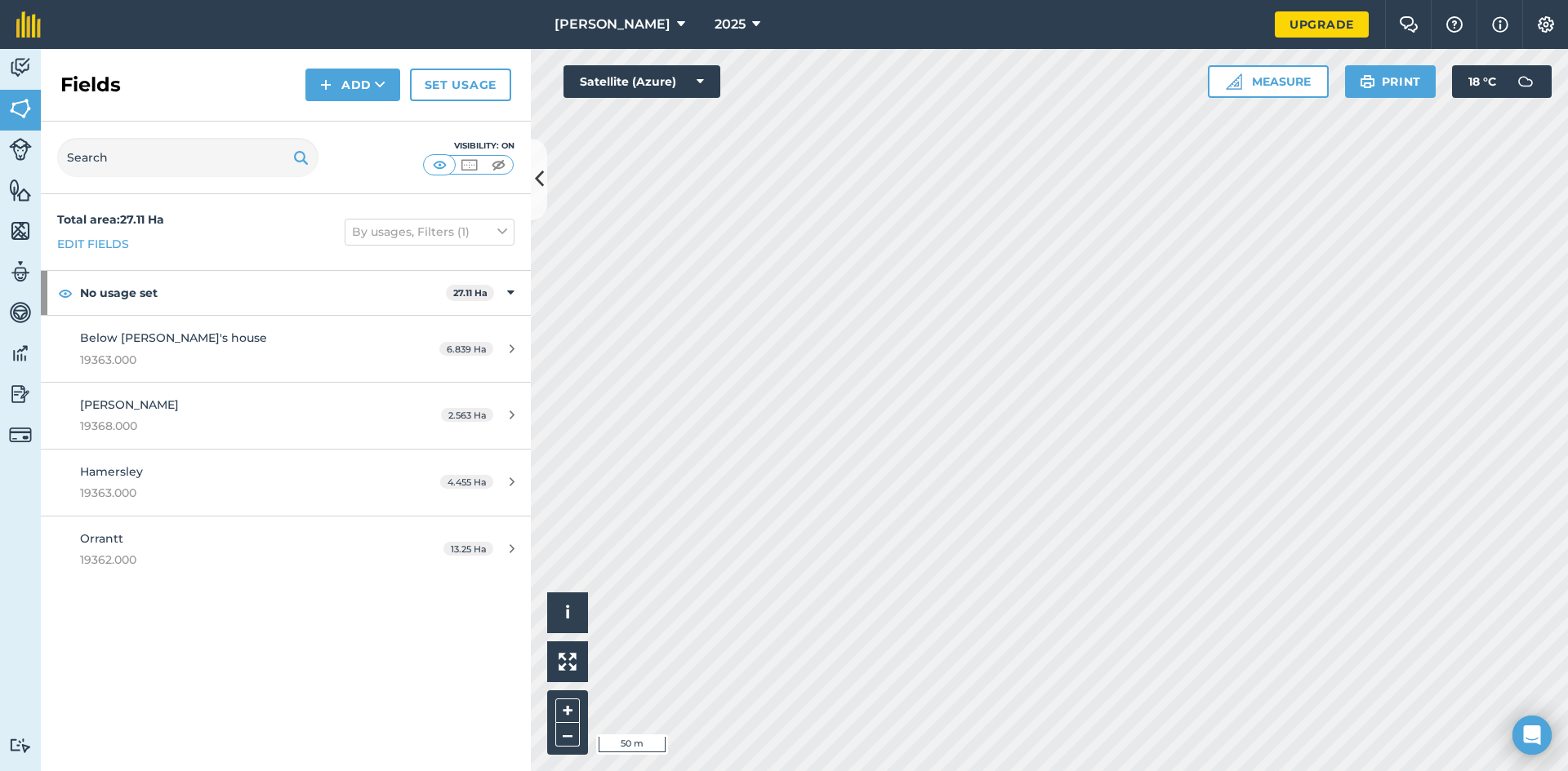
click at [1118, 771] on html "Beth Johnson 2025 Upgrade Farm Chat Help Info Settings Map printing is not avai…" at bounding box center [784, 386] width 1568 height 771
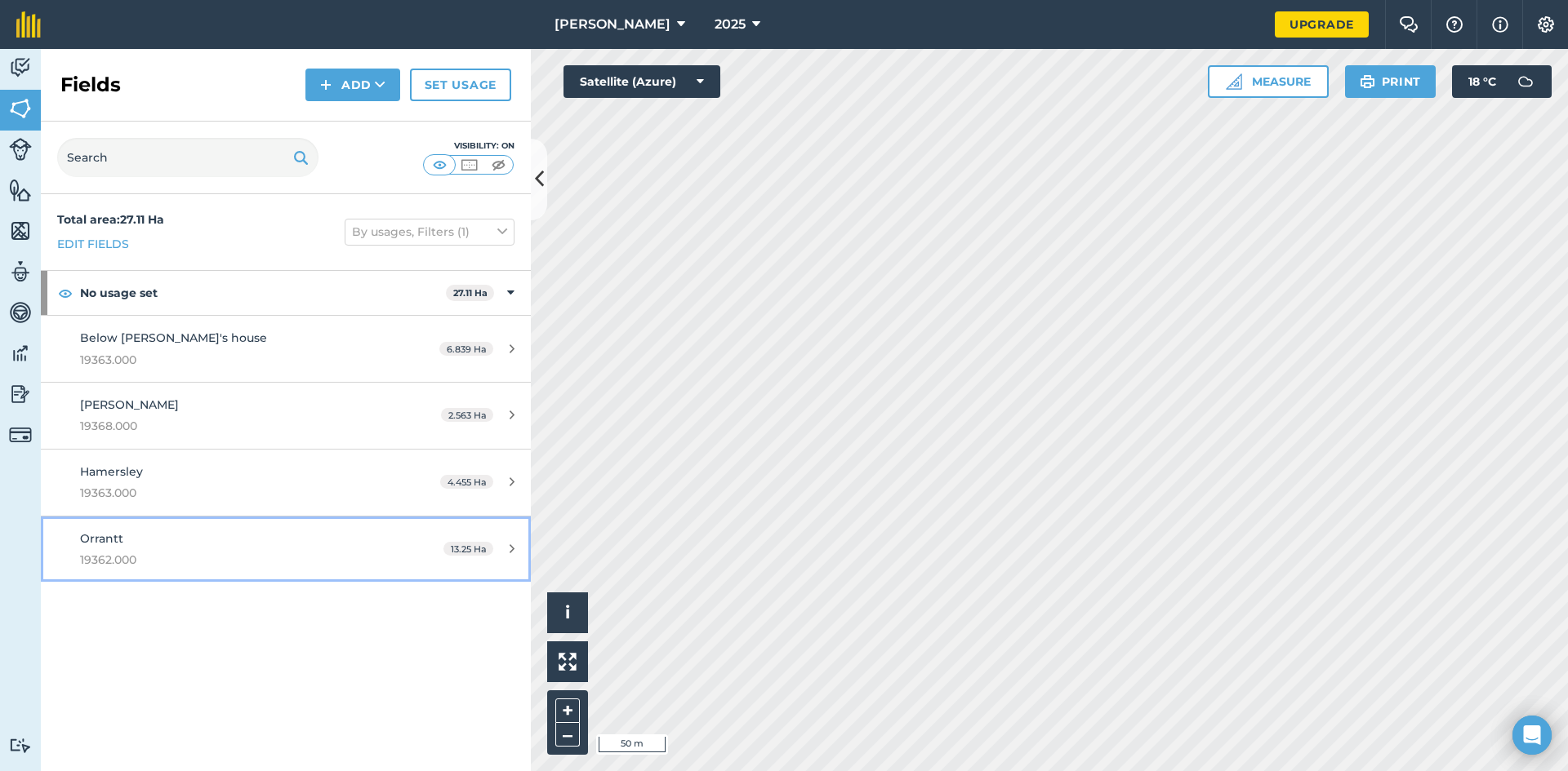
click at [109, 538] on span "Orrantt" at bounding box center [101, 538] width 43 height 15
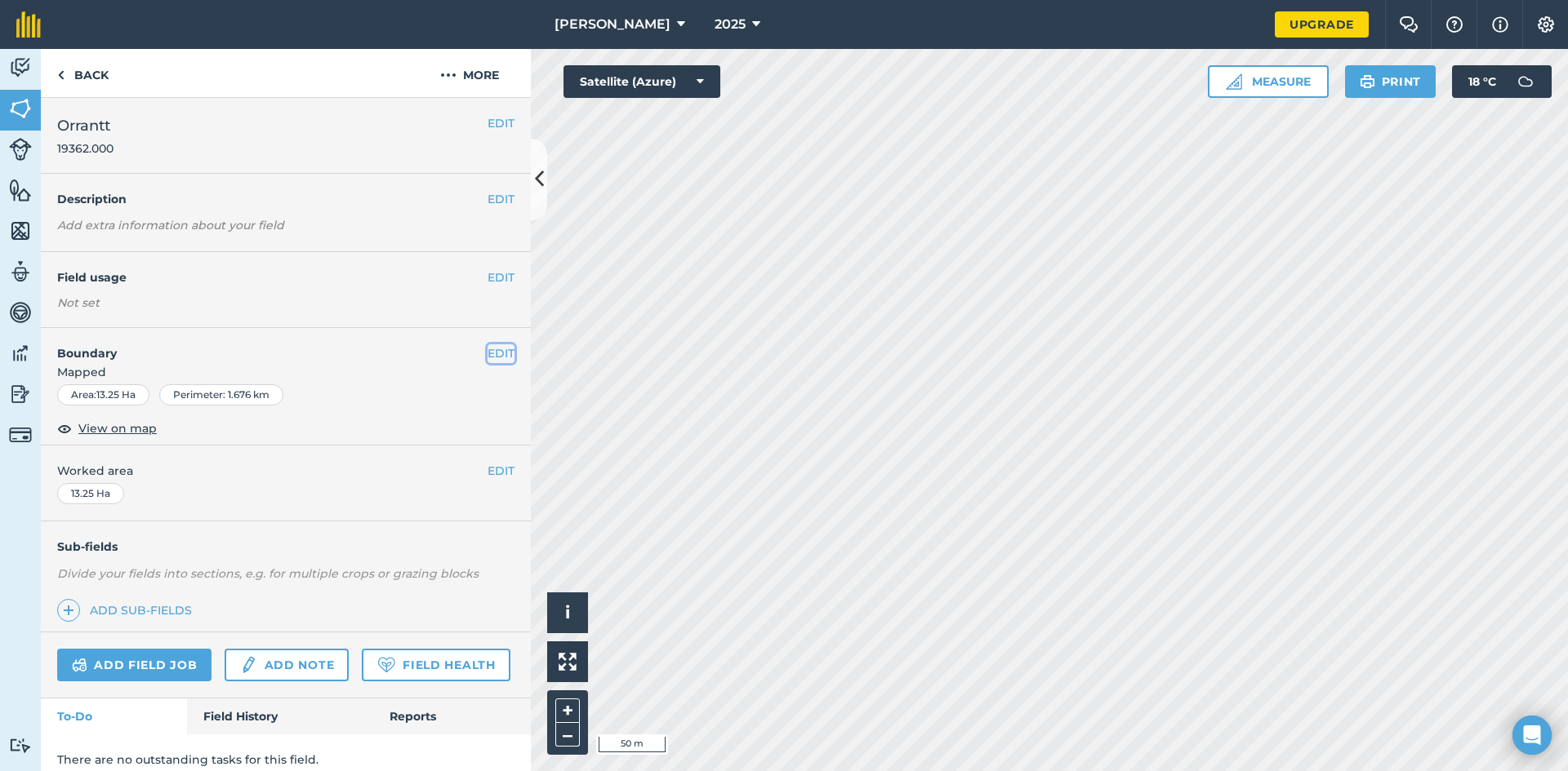
click at [492, 348] on button "EDIT" at bounding box center [501, 354] width 27 height 18
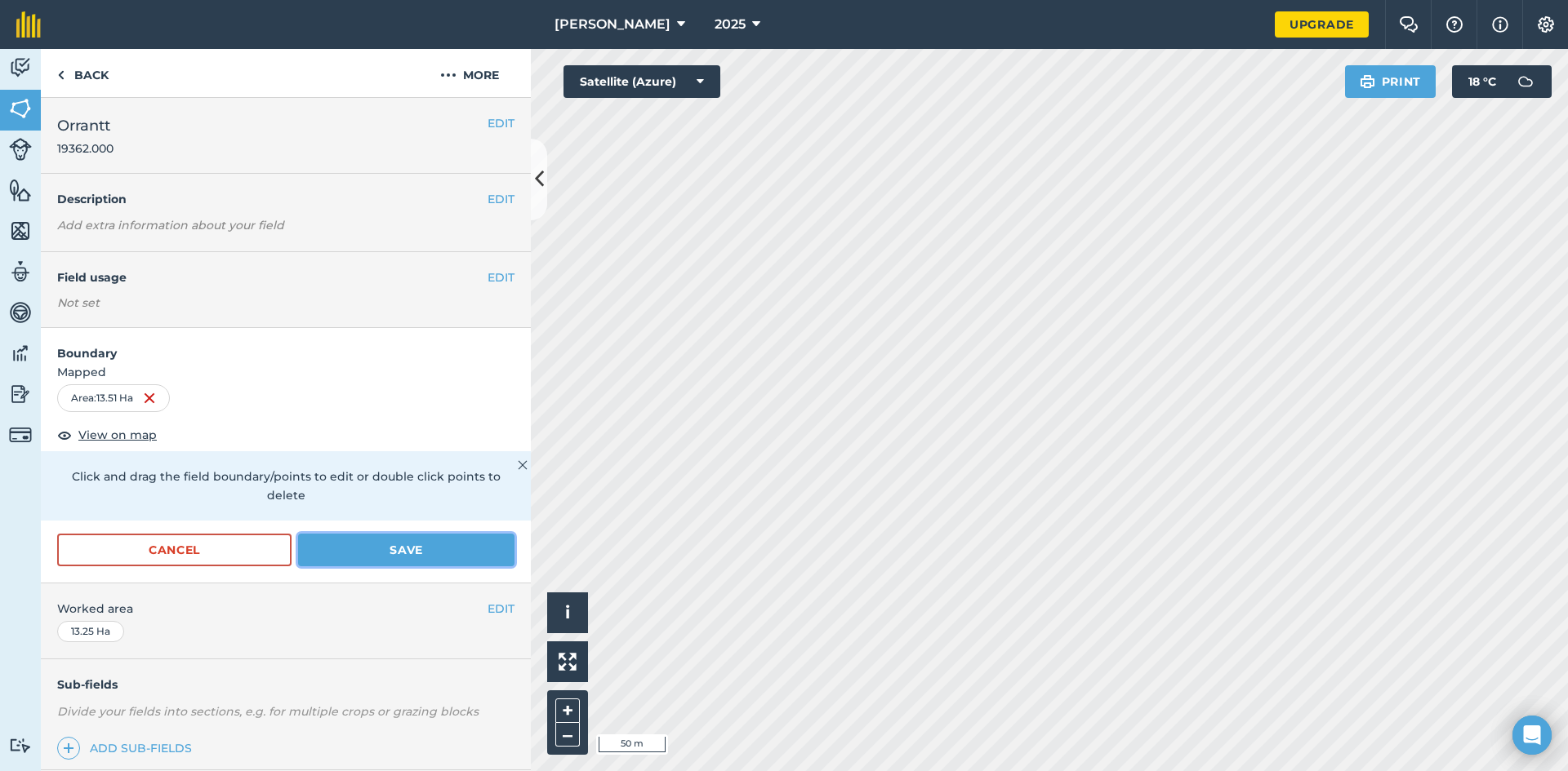
click at [390, 553] on button "Save" at bounding box center [406, 550] width 217 height 33
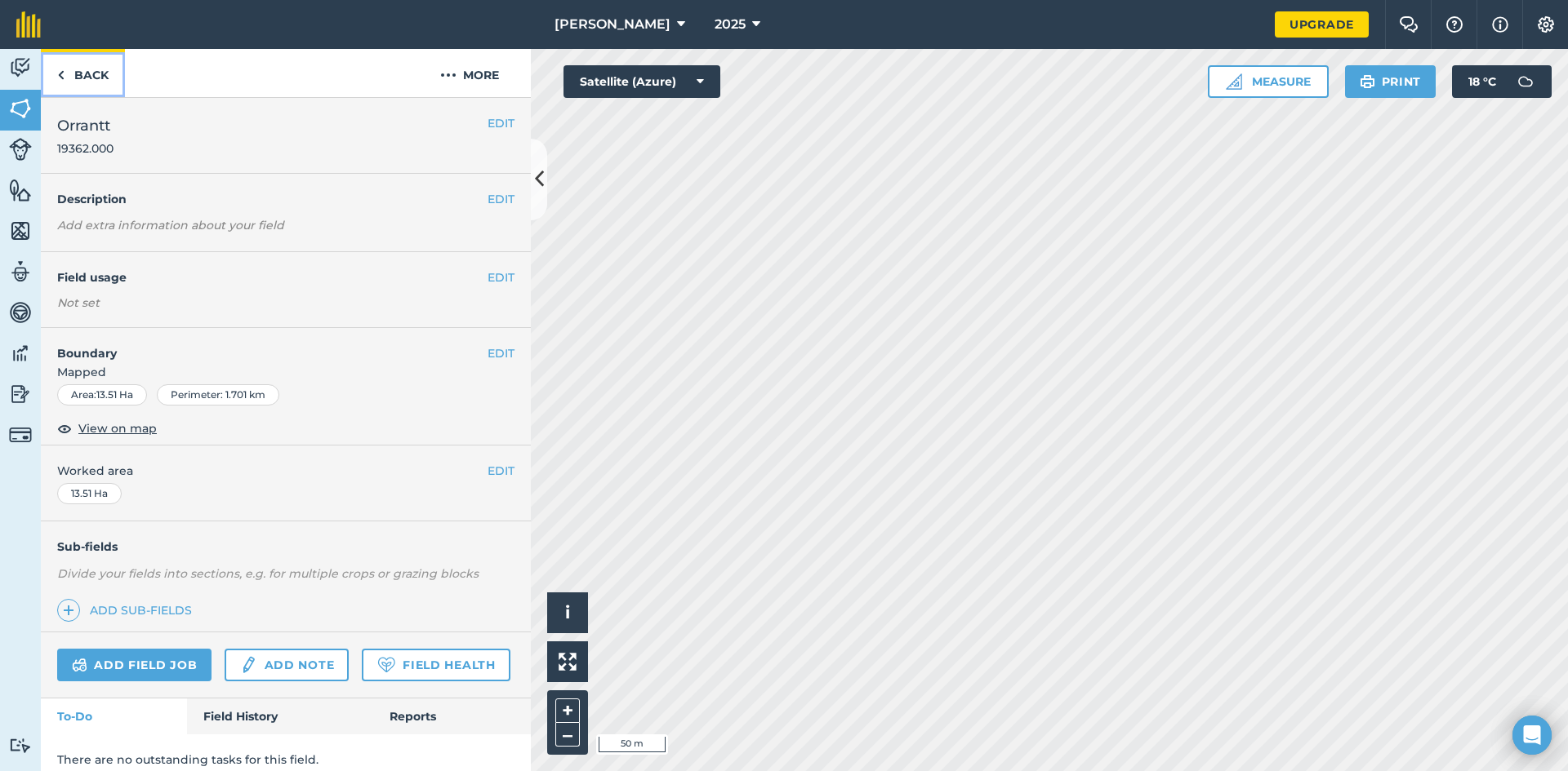
click at [65, 70] on link "Back" at bounding box center [82, 73] width 84 height 48
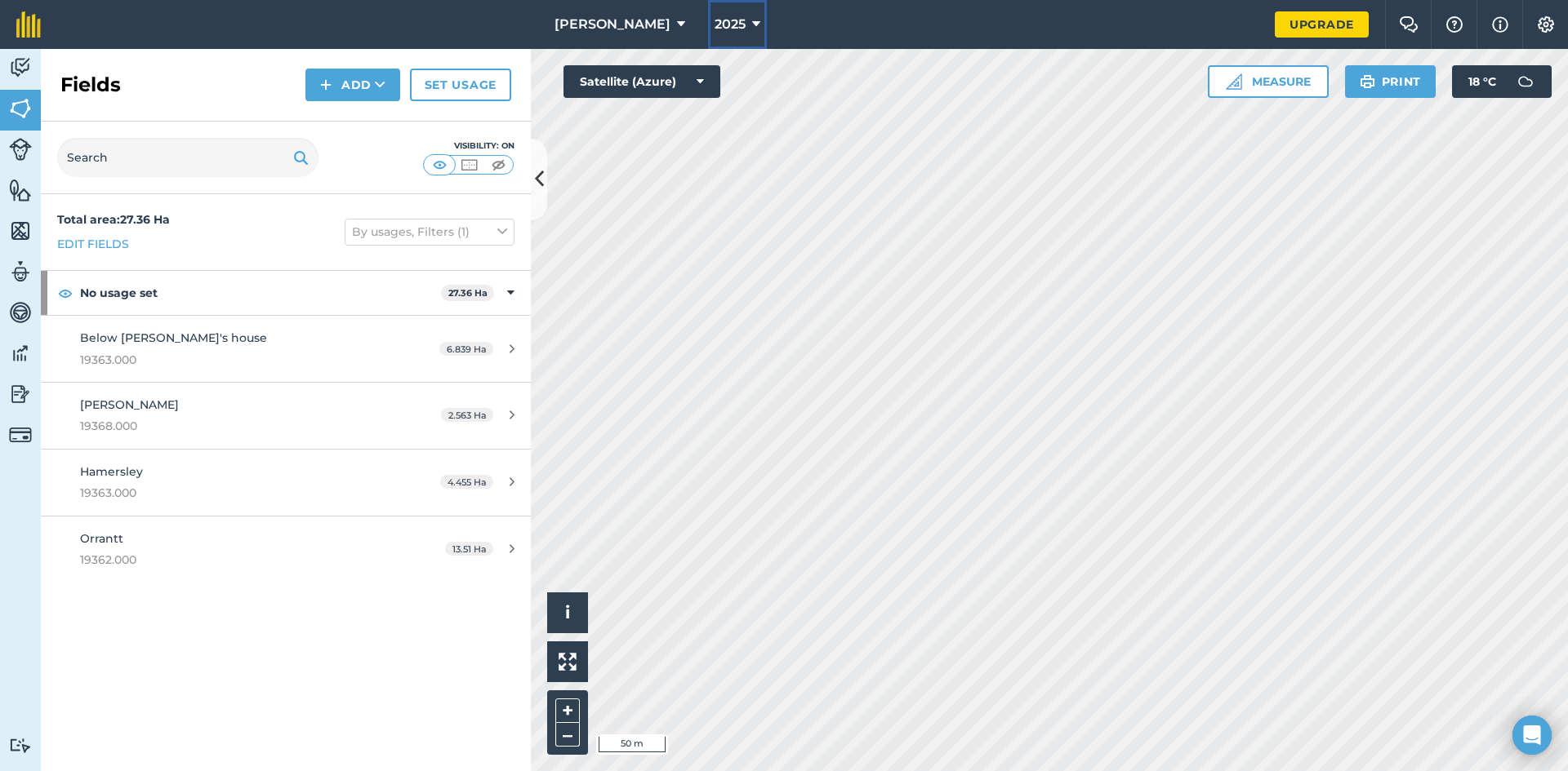
click at [752, 21] on icon at bounding box center [755, 25] width 8 height 19
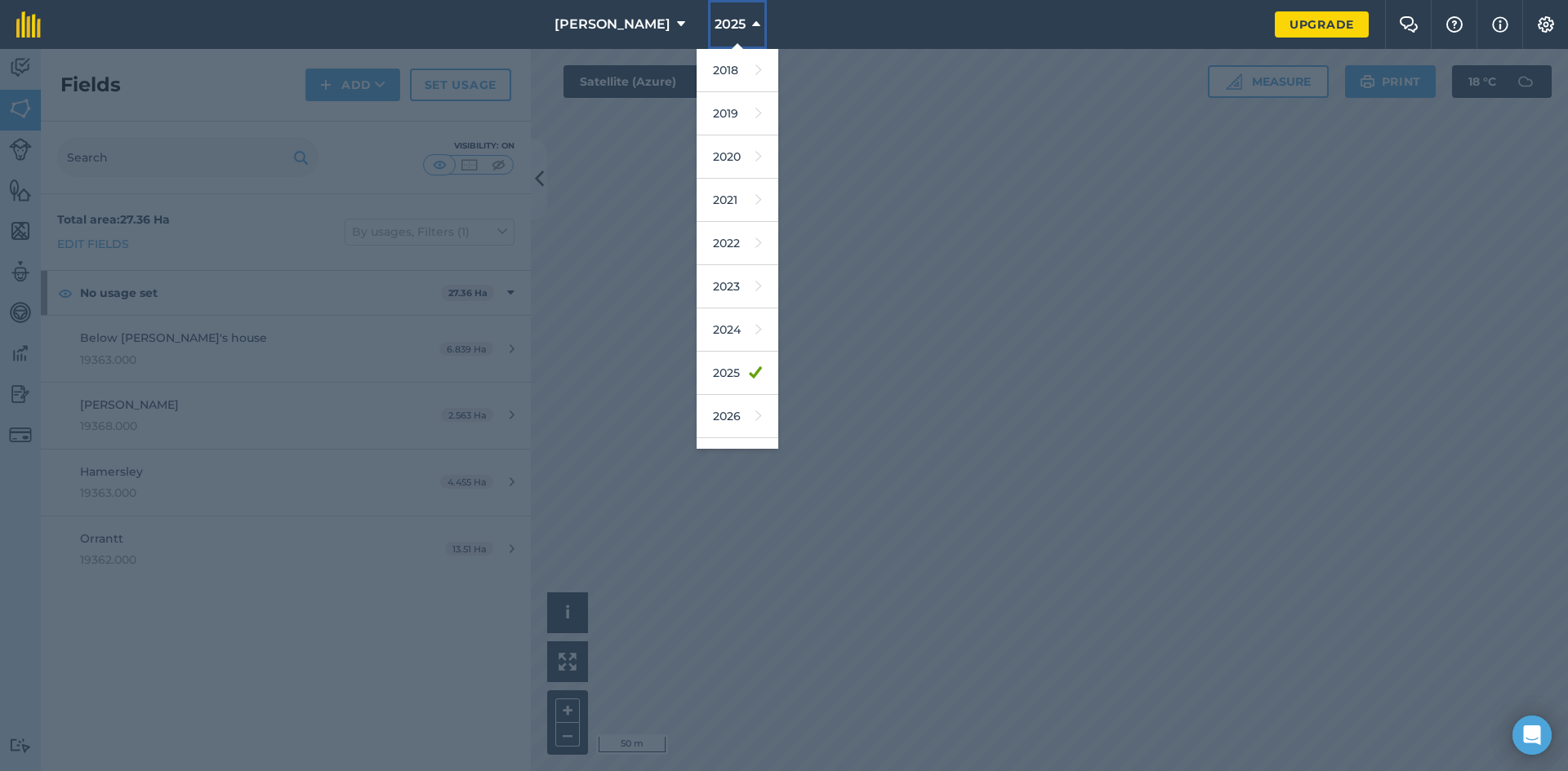
click at [752, 21] on icon at bounding box center [755, 25] width 8 height 19
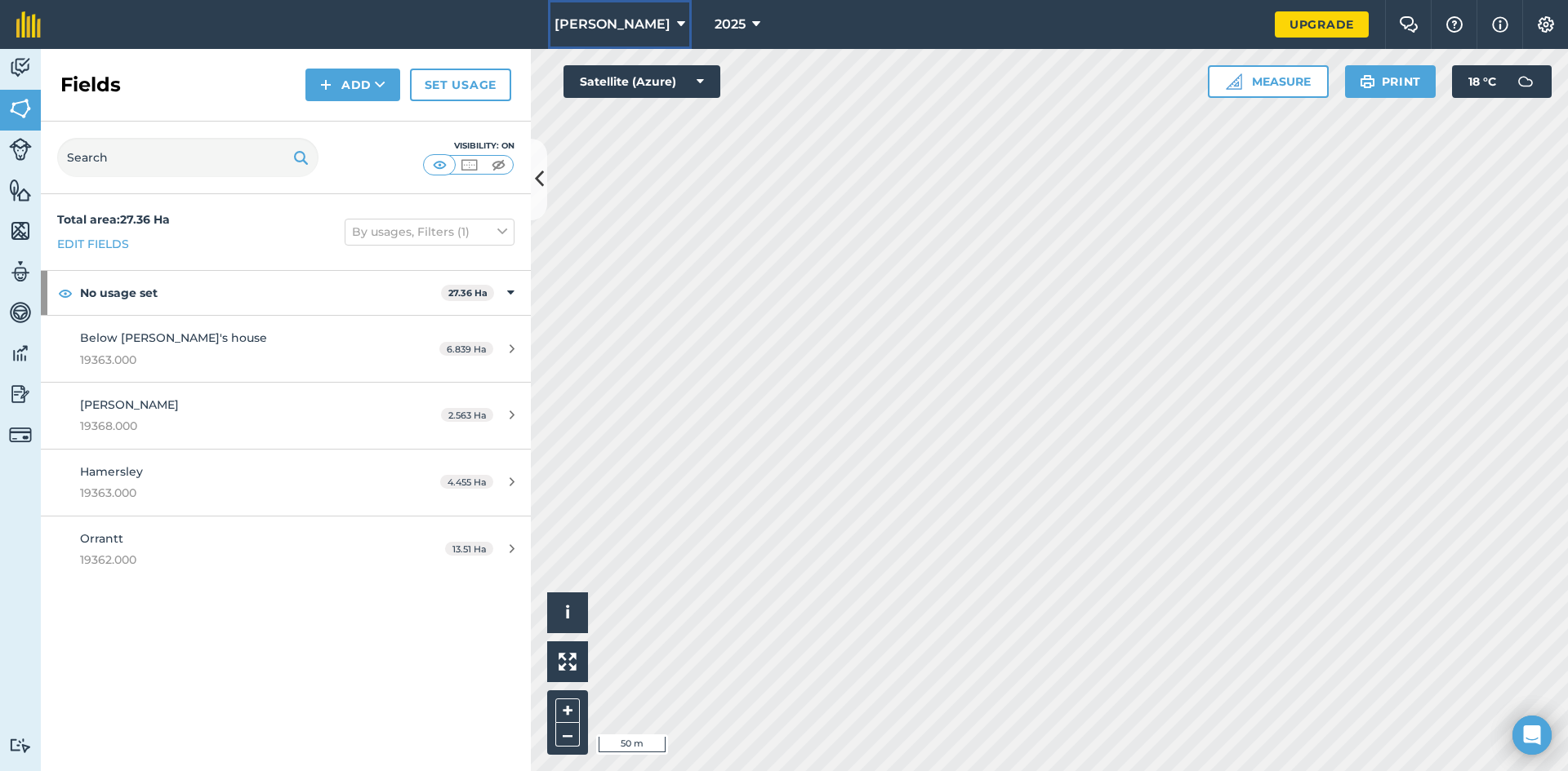
click at [677, 21] on icon at bounding box center [680, 25] width 8 height 19
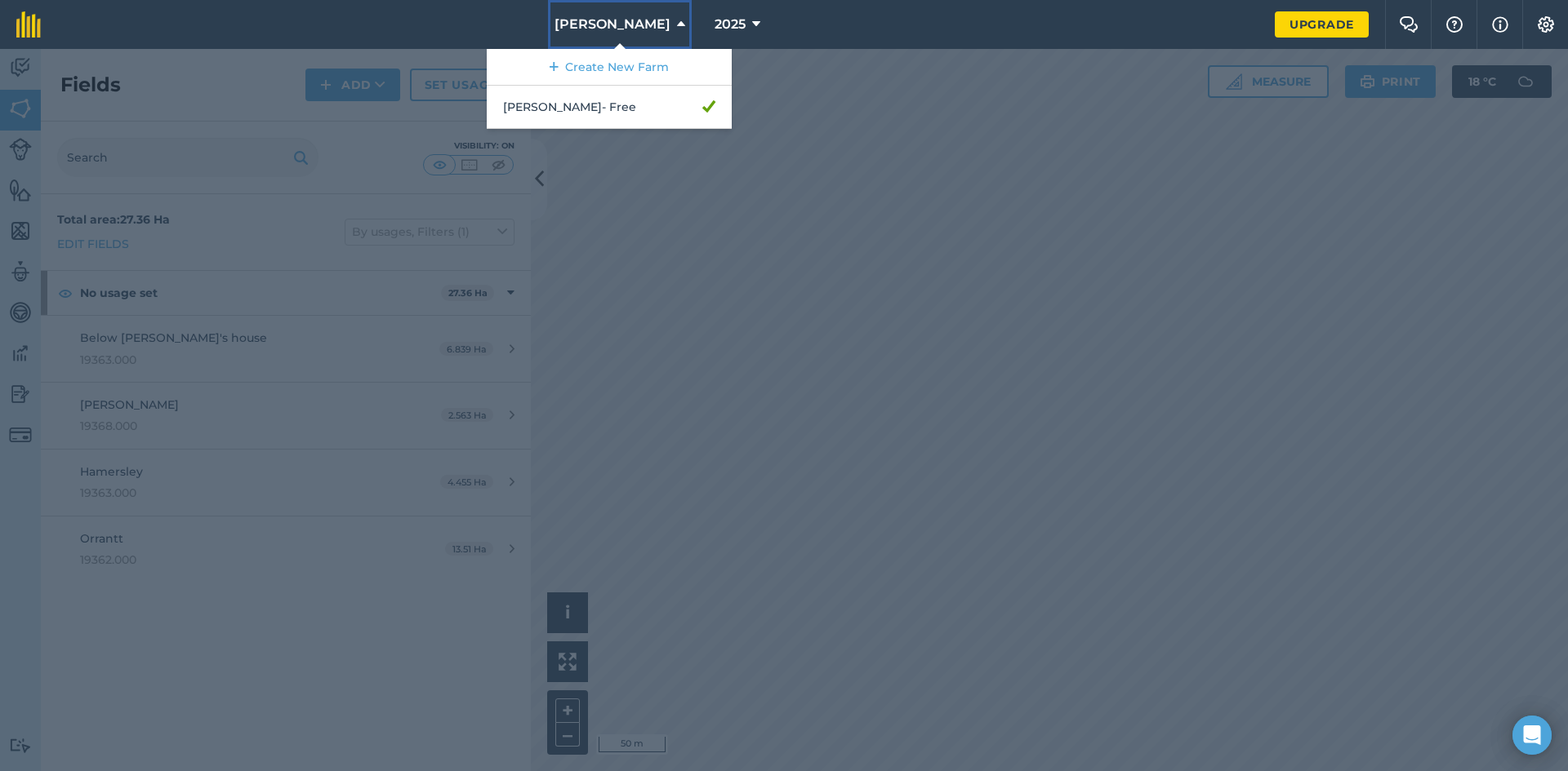
click at [677, 21] on icon at bounding box center [680, 25] width 8 height 19
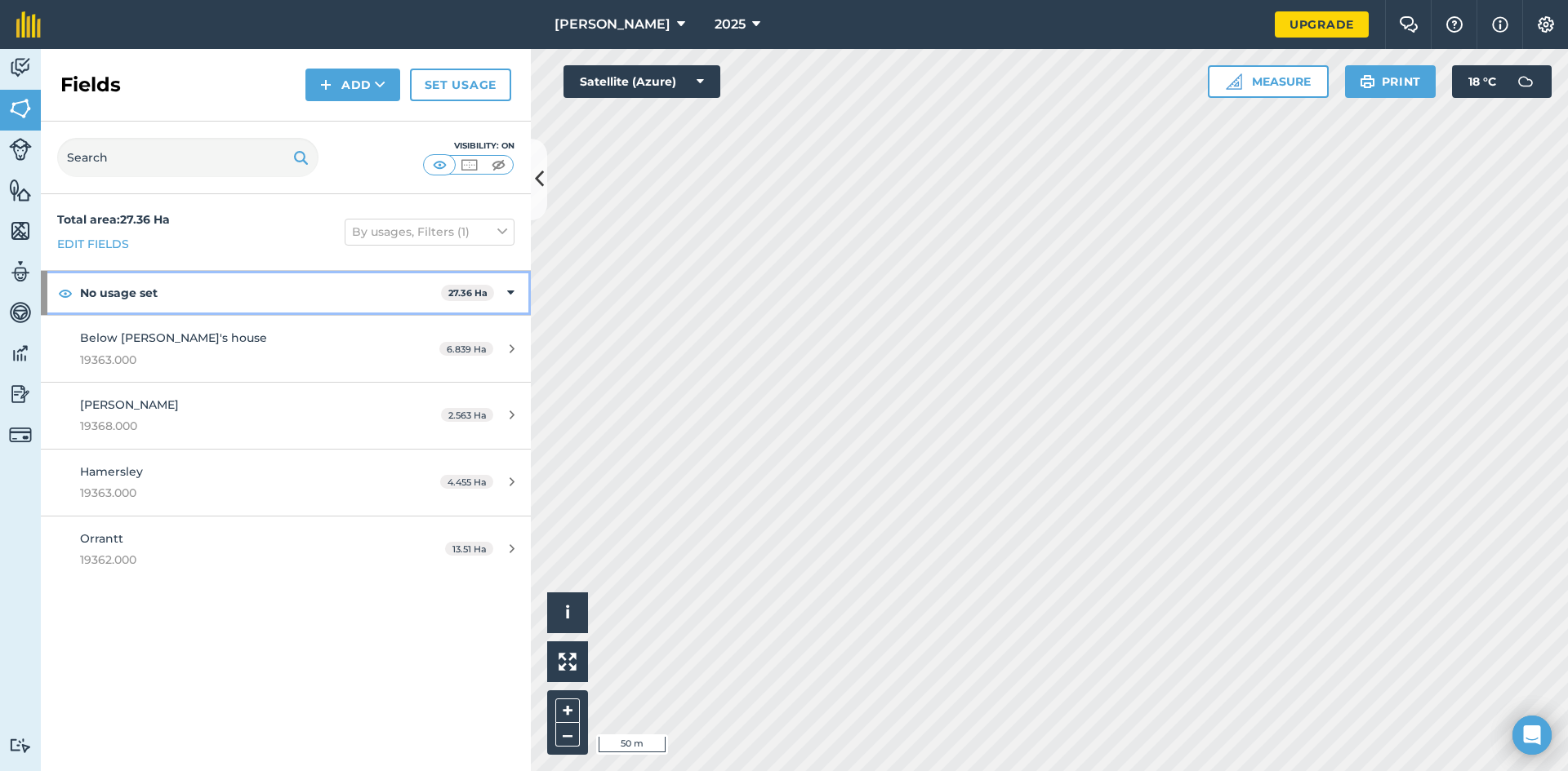
click at [213, 286] on strong "No usage set" at bounding box center [260, 294] width 361 height 44
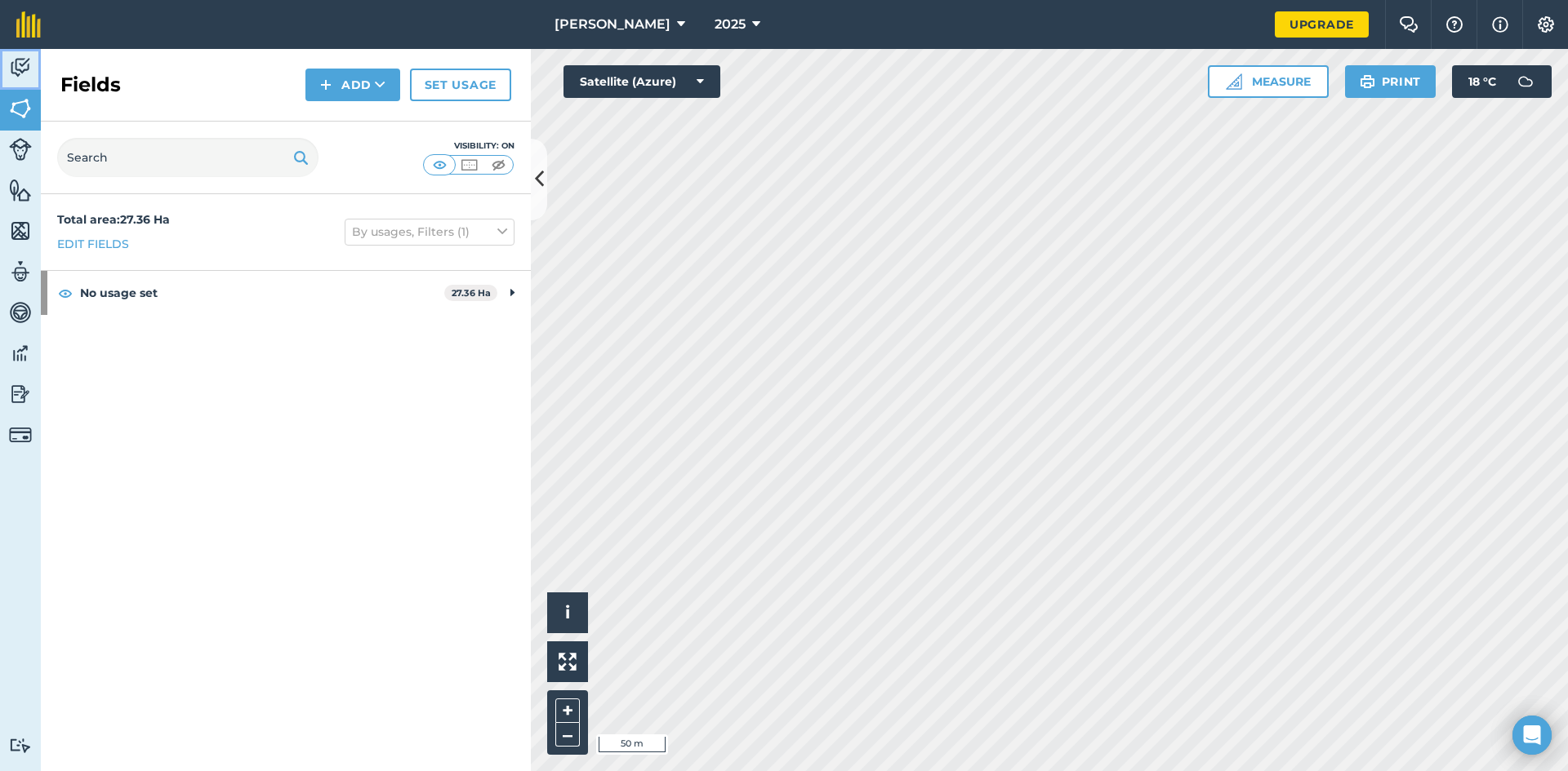
click at [21, 60] on img at bounding box center [20, 68] width 23 height 25
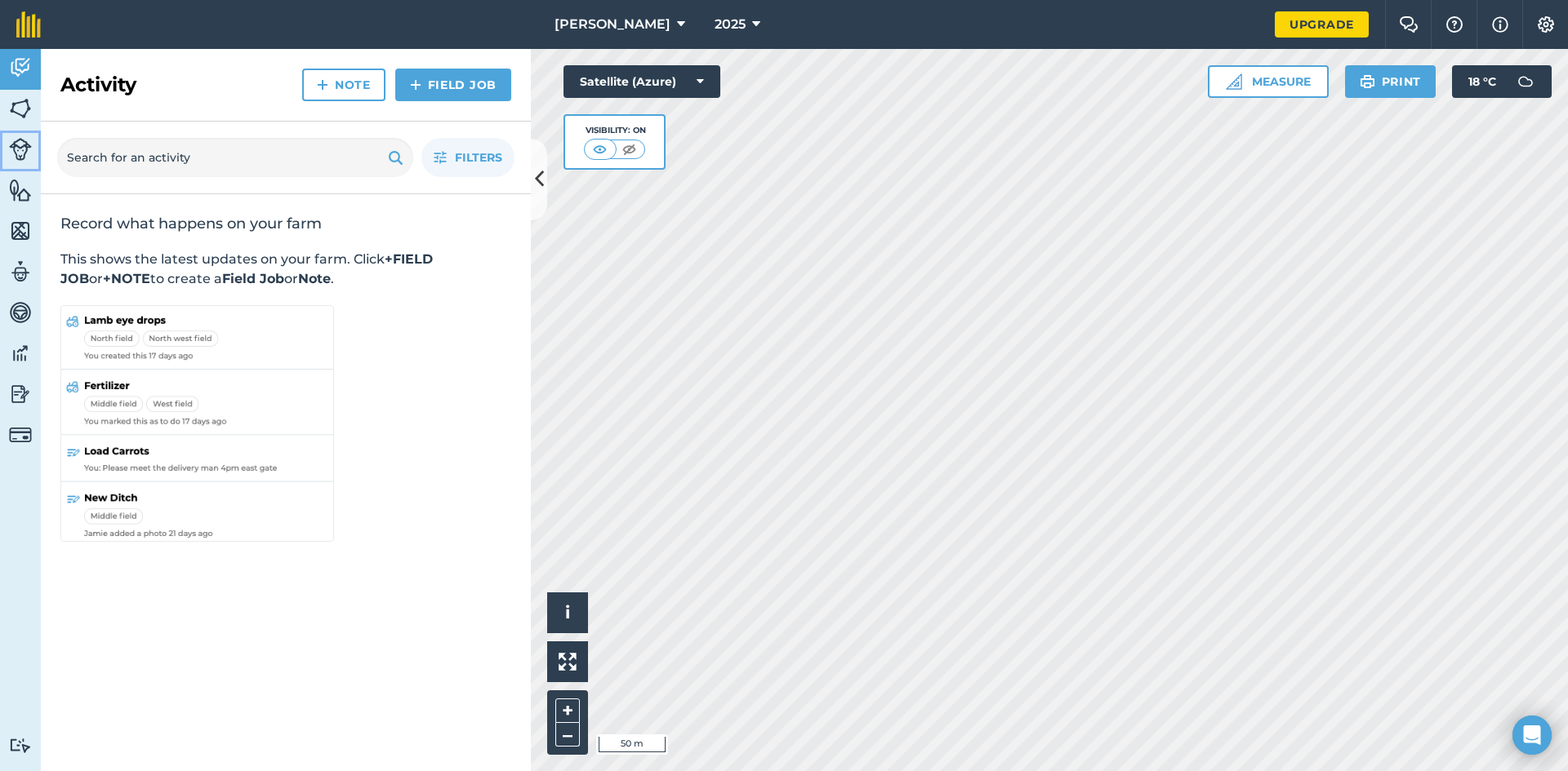
click at [20, 150] on img at bounding box center [20, 149] width 23 height 23
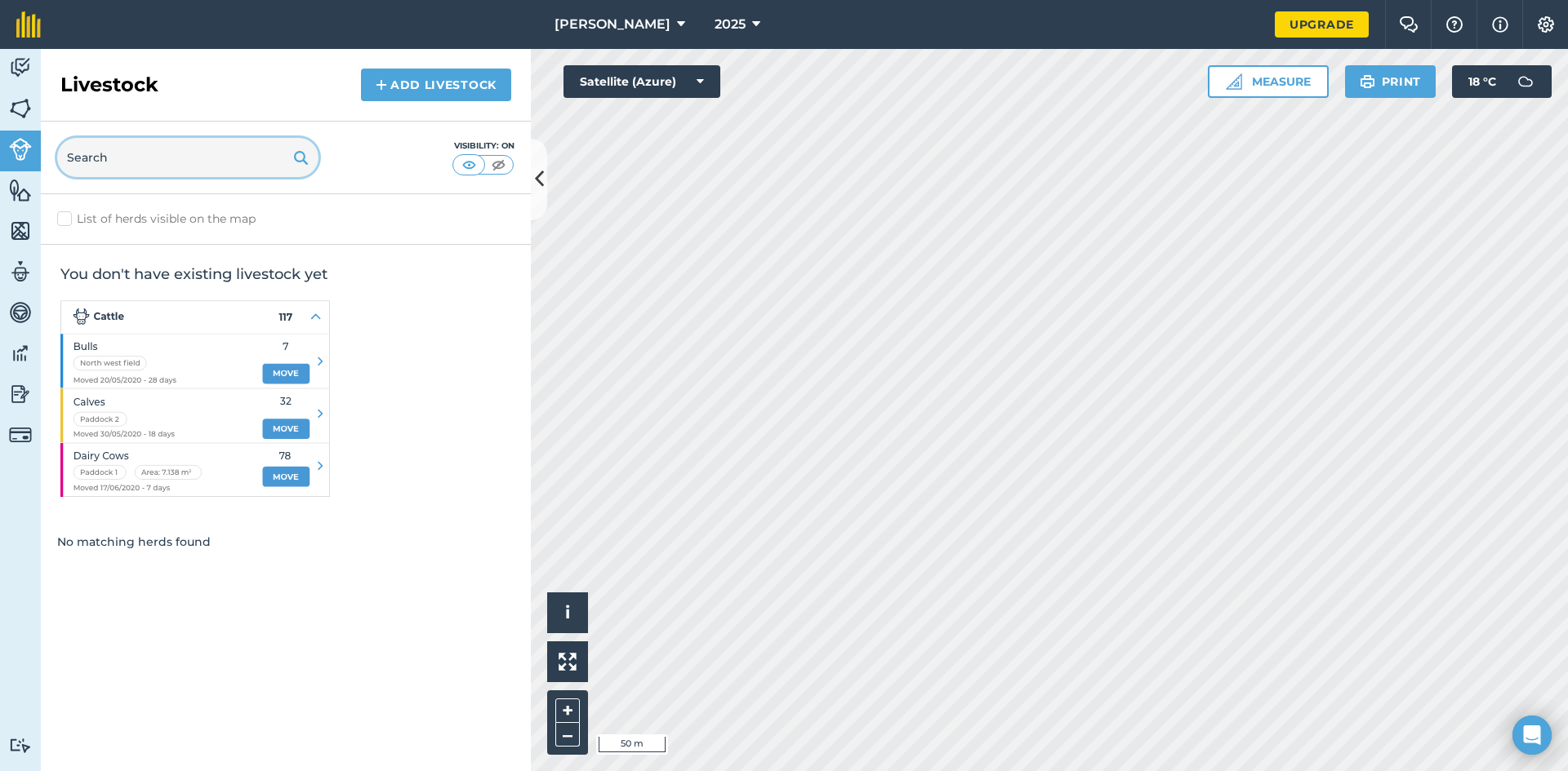
click at [240, 160] on input "text" at bounding box center [187, 157] width 261 height 39
click at [16, 193] on img at bounding box center [20, 190] width 23 height 25
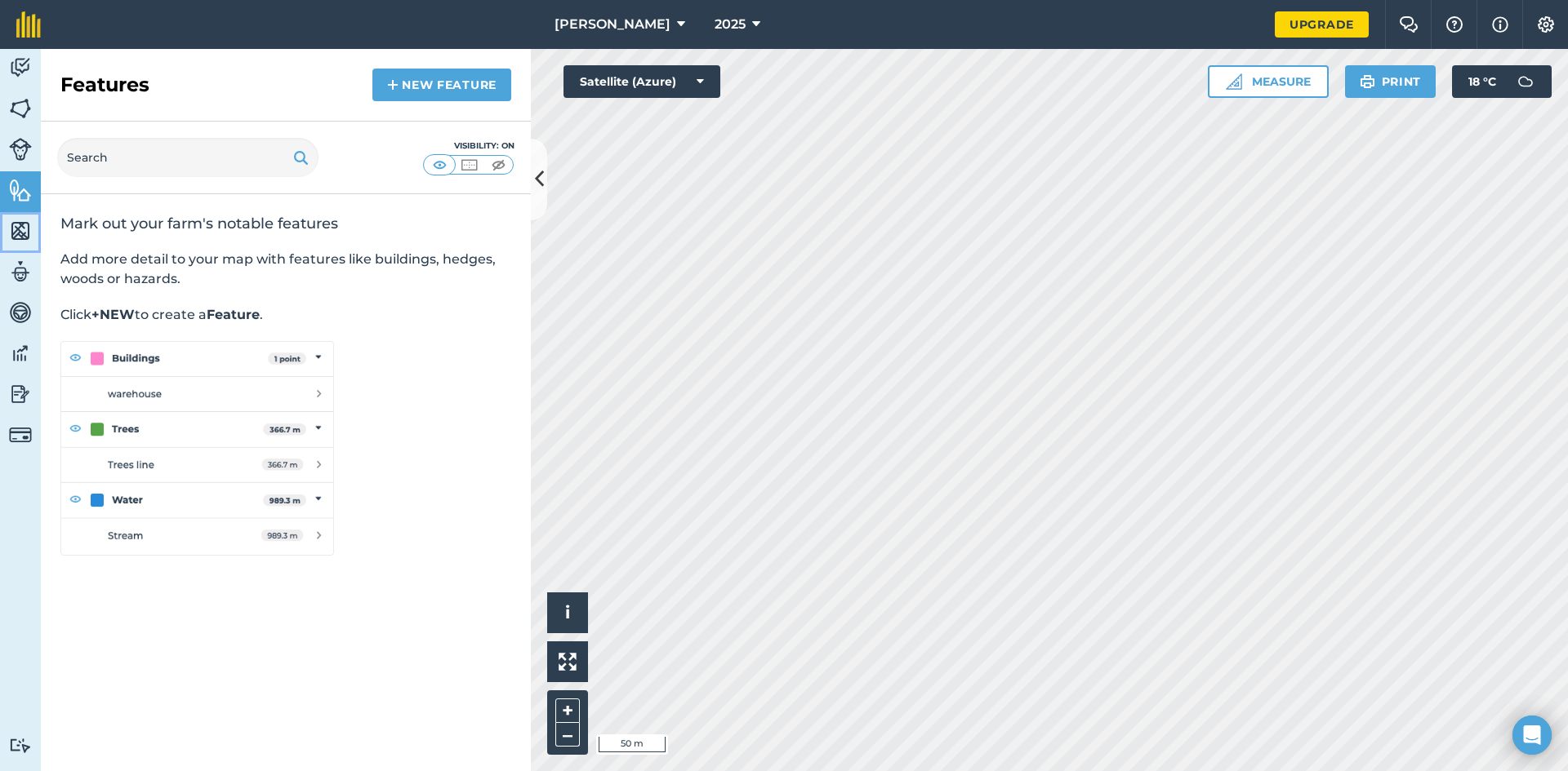
click at [19, 233] on img at bounding box center [20, 231] width 23 height 25
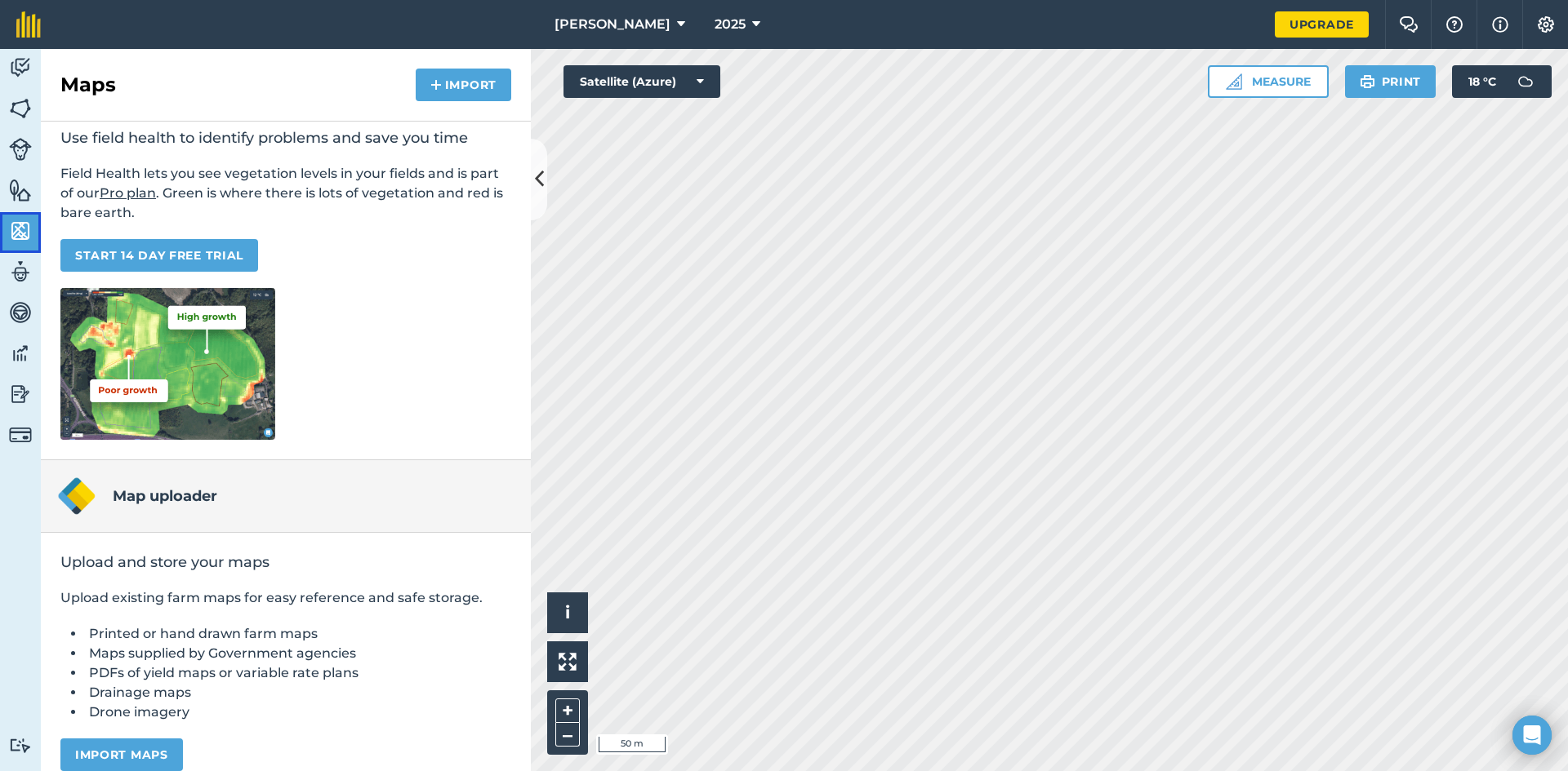
scroll to position [105, 0]
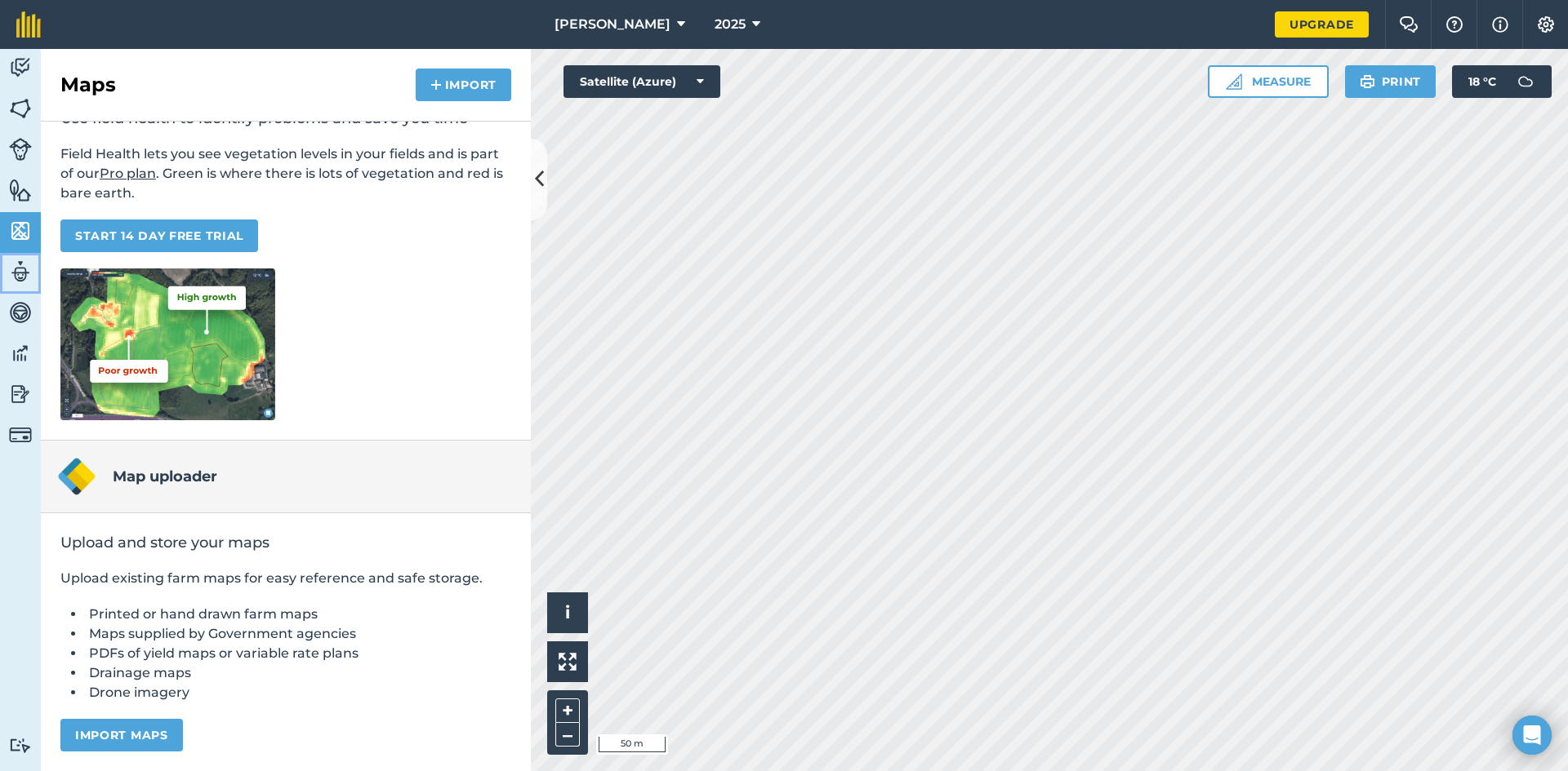
click at [19, 274] on img at bounding box center [20, 272] width 23 height 25
select select "MEMBER"
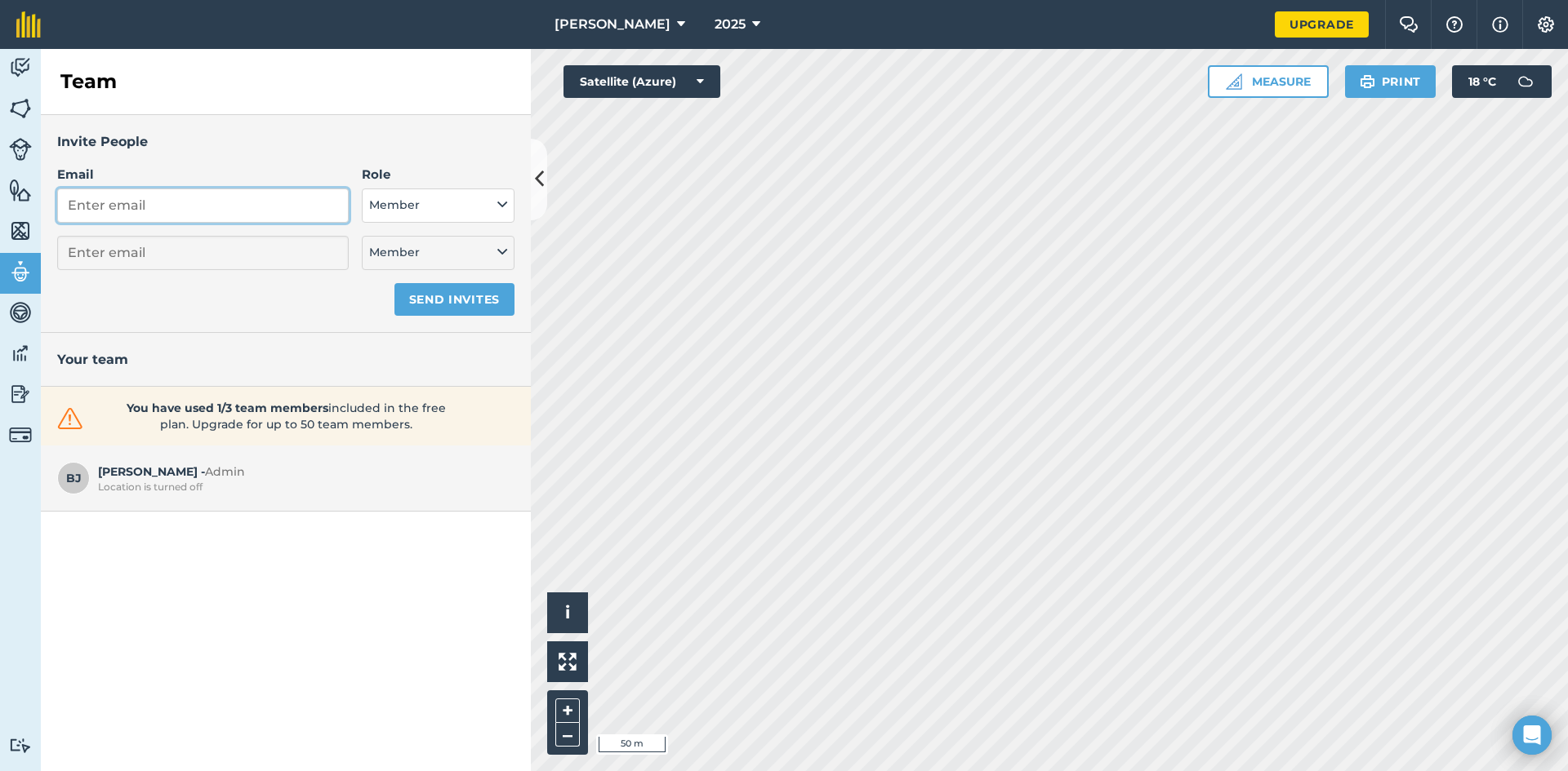
click at [72, 205] on input "Email" at bounding box center [203, 205] width 292 height 34
click at [195, 197] on input "Email" at bounding box center [203, 205] width 292 height 34
type input "c"
select select "MEMBER"
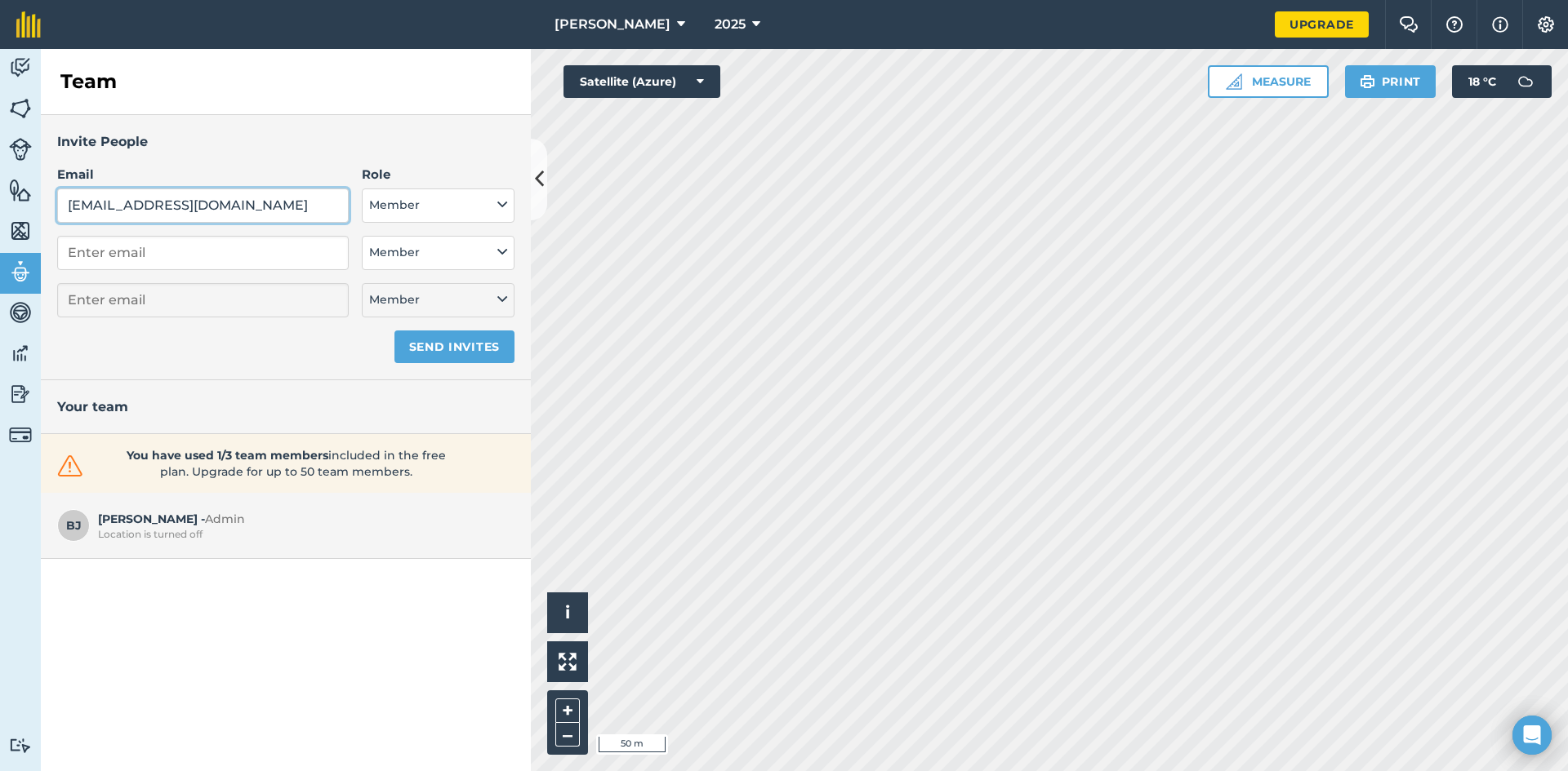
type input "crystalmarie_60@hotmail.com"
click at [499, 204] on icon at bounding box center [501, 205] width 10 height 18
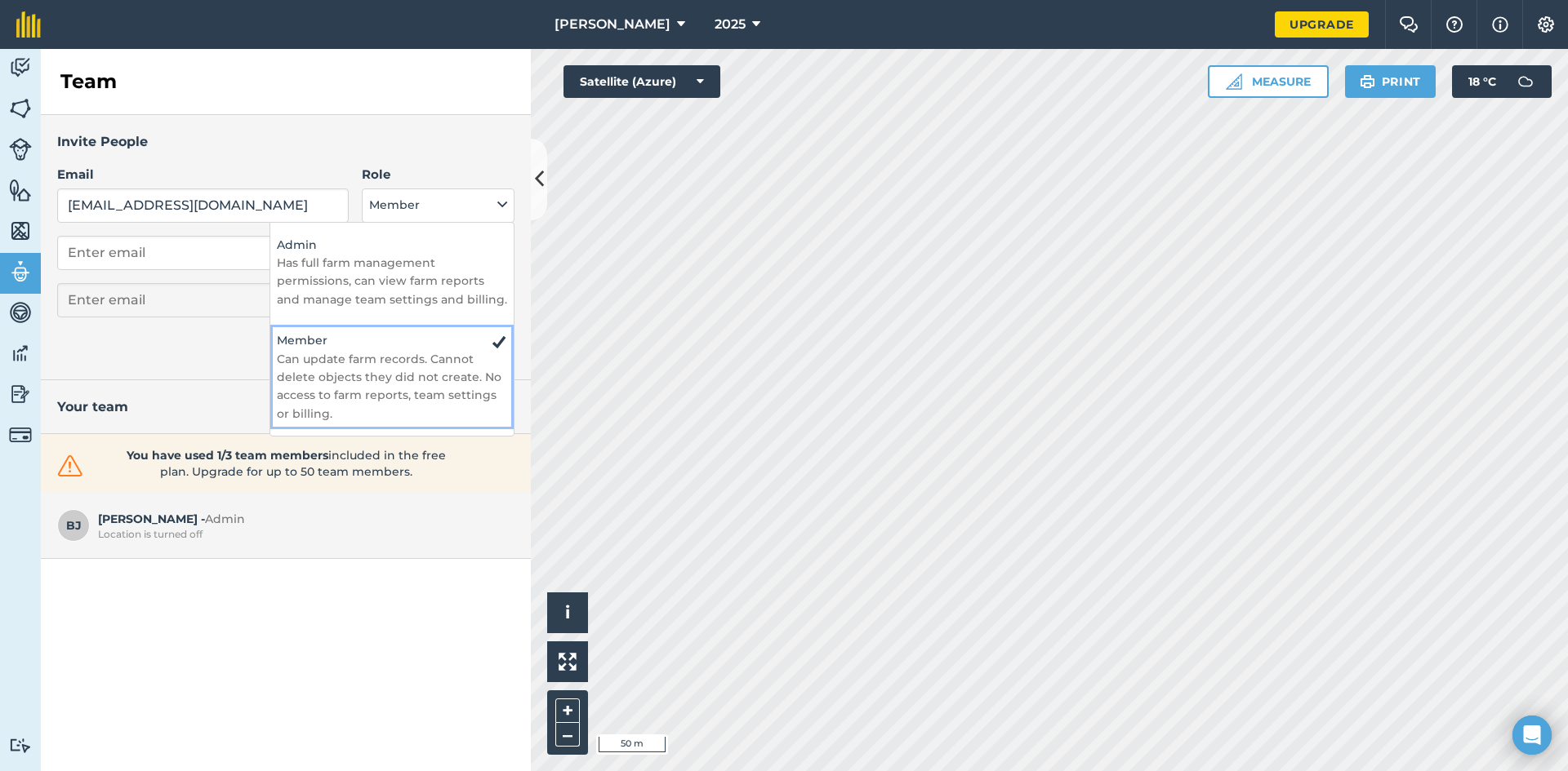
click at [295, 343] on h4 "Member" at bounding box center [392, 340] width 230 height 18
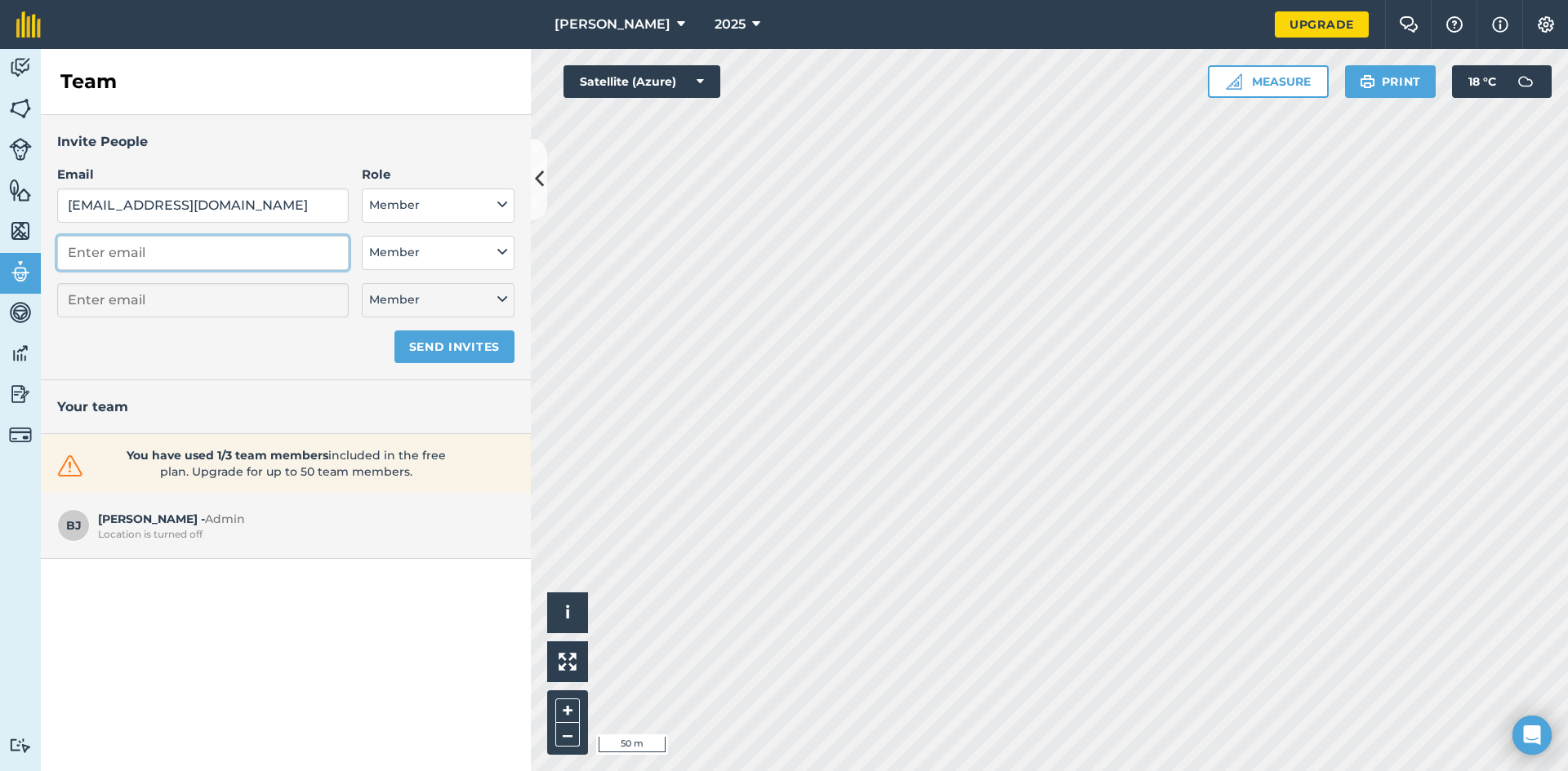
click at [167, 256] on input "email" at bounding box center [203, 253] width 292 height 34
click at [117, 256] on input "email" at bounding box center [203, 253] width 292 height 34
type input "wildcrop@shaw.ca"
click at [503, 248] on icon at bounding box center [501, 252] width 10 height 18
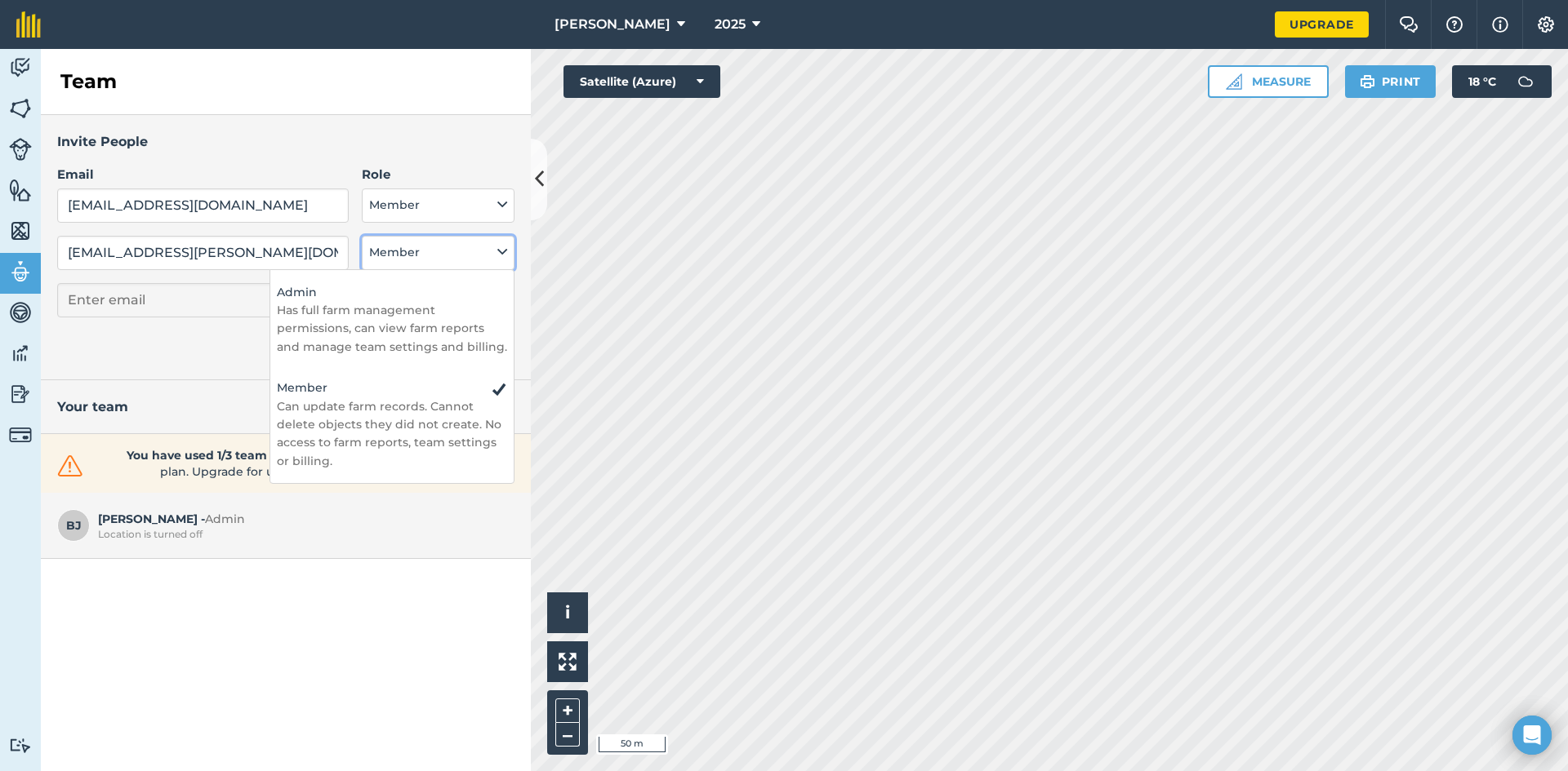
click at [503, 248] on icon at bounding box center [501, 252] width 10 height 18
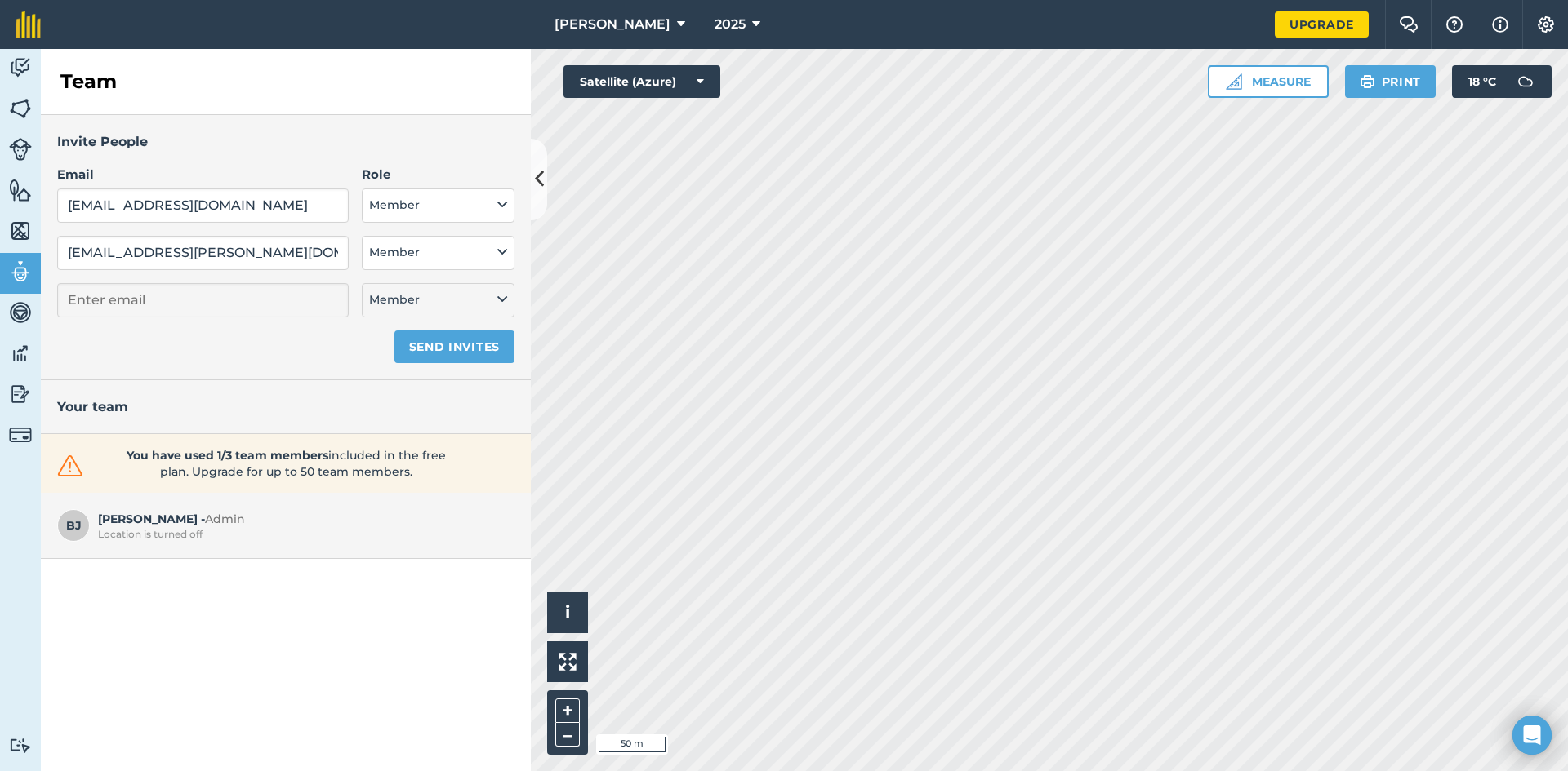
click at [363, 606] on div "Invite People Email crystalmarie_60@hotmail.com Role Admin - Has full farm mana…" at bounding box center [286, 443] width 490 height 656
click at [447, 346] on button "Send invites" at bounding box center [455, 347] width 120 height 33
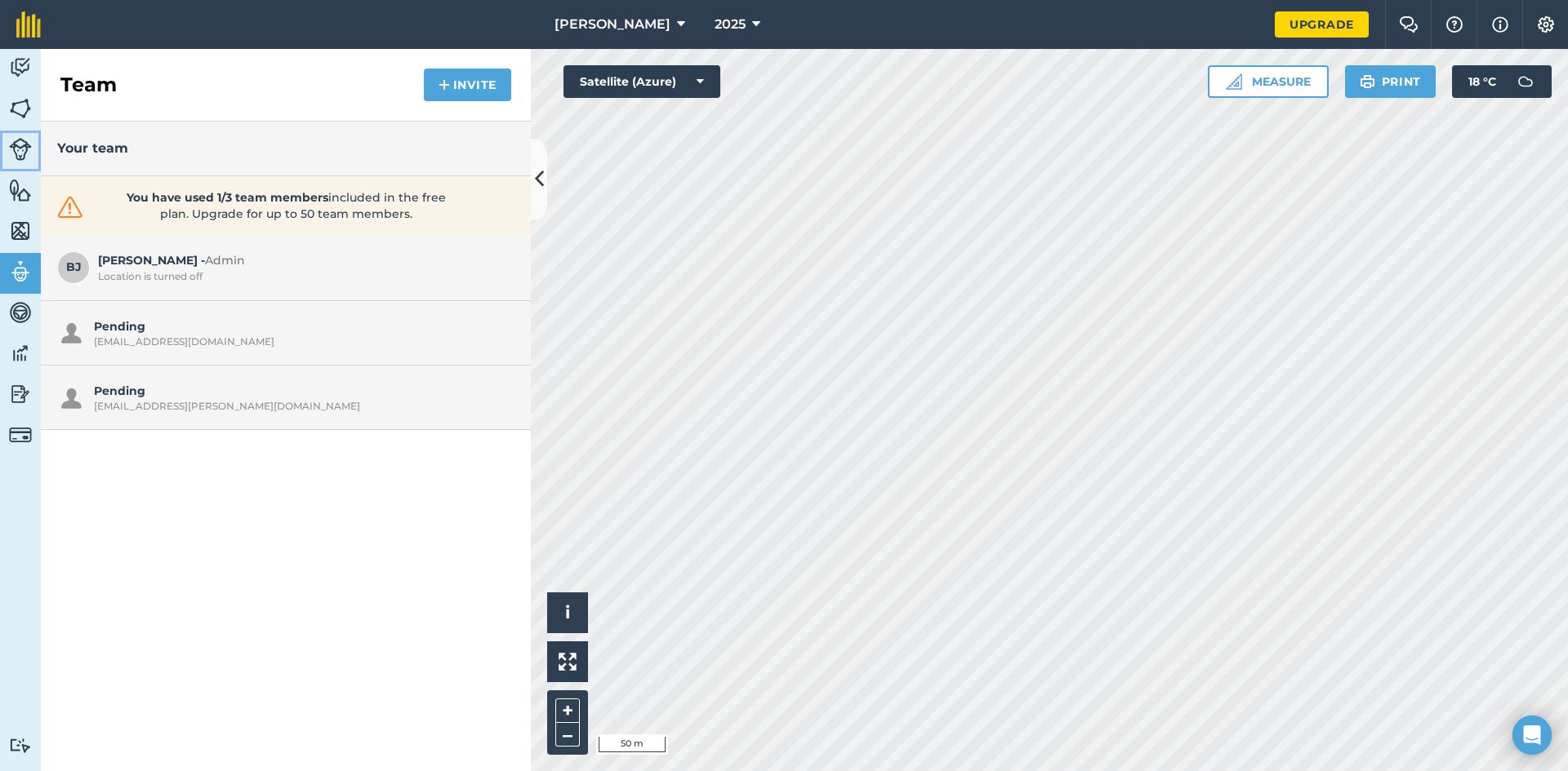
click at [18, 146] on img at bounding box center [20, 149] width 23 height 23
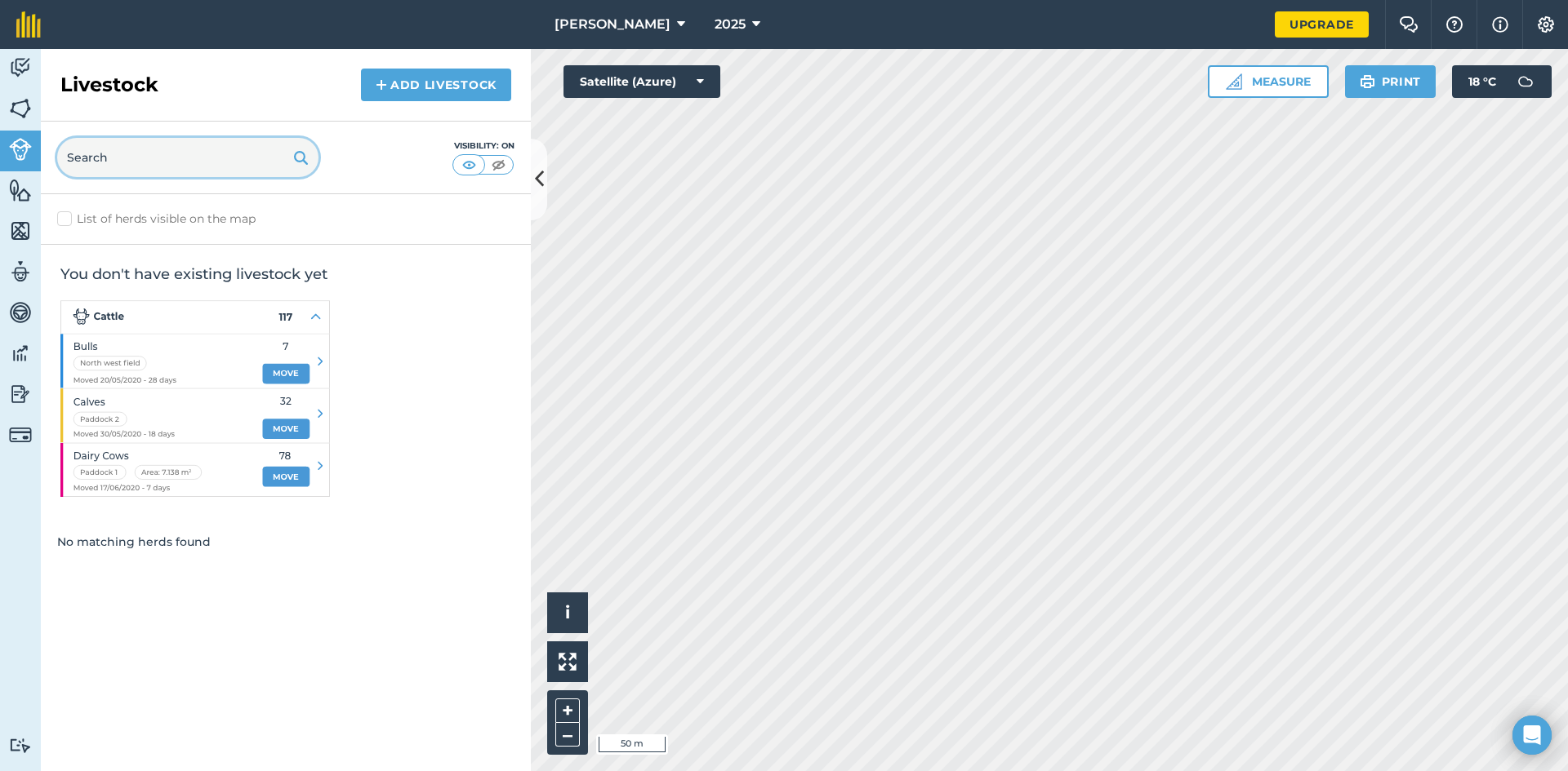
click at [96, 163] on input "text" at bounding box center [187, 157] width 261 height 39
type input "cattle"
click at [21, 61] on img at bounding box center [20, 68] width 23 height 25
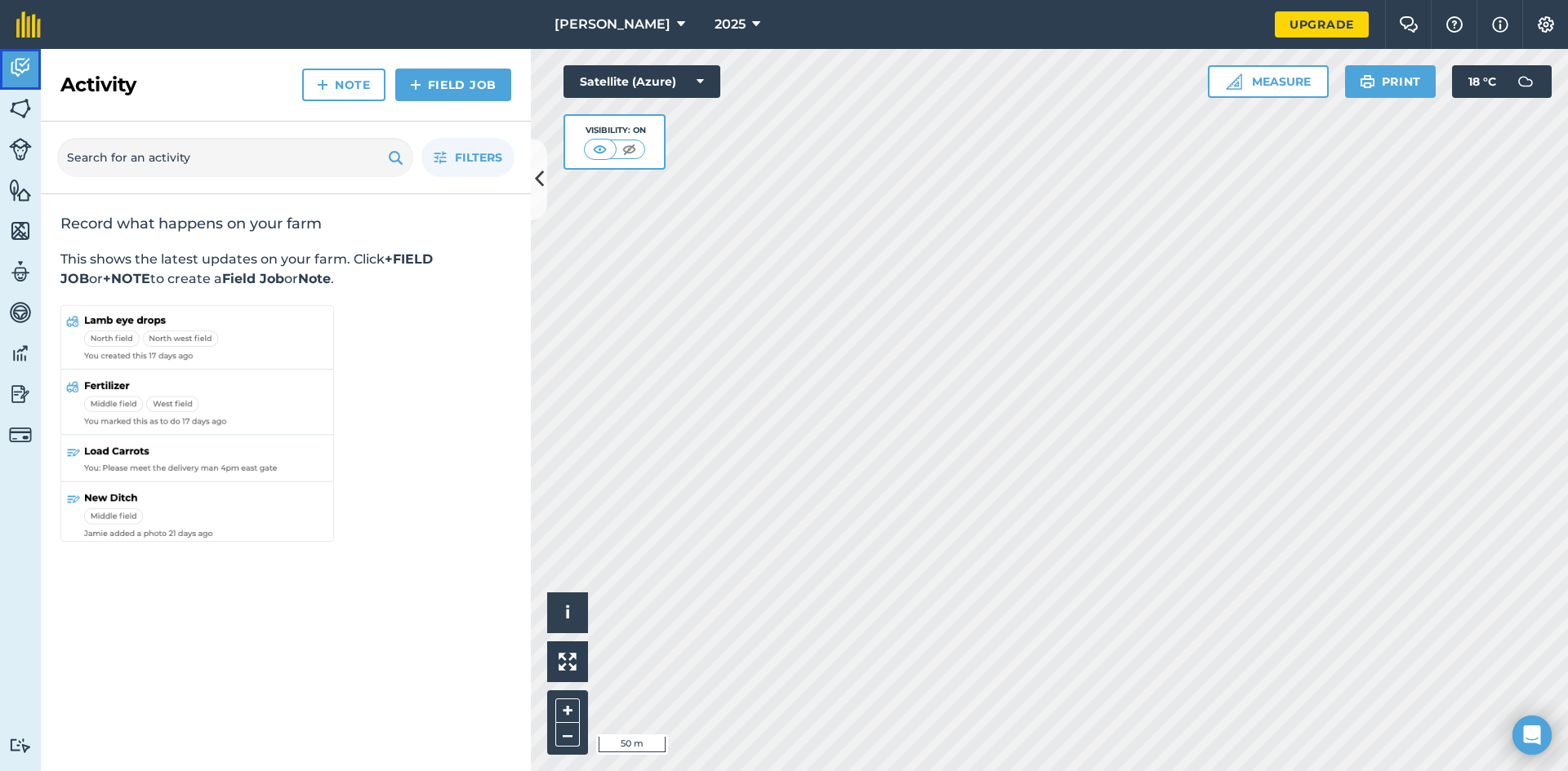
click at [21, 61] on img at bounding box center [20, 68] width 23 height 25
click at [22, 107] on img at bounding box center [20, 109] width 23 height 25
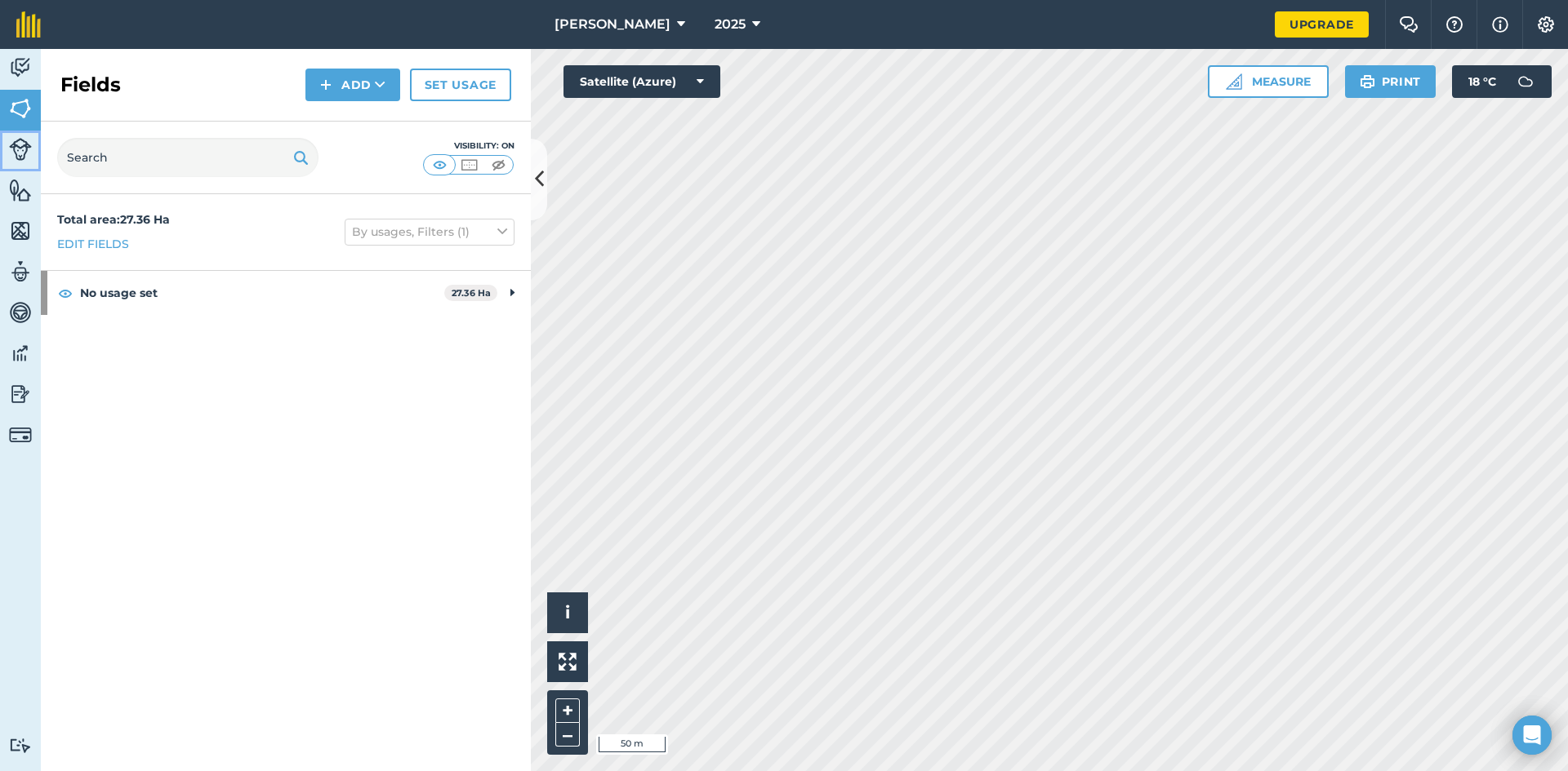
click at [16, 151] on img at bounding box center [20, 149] width 23 height 23
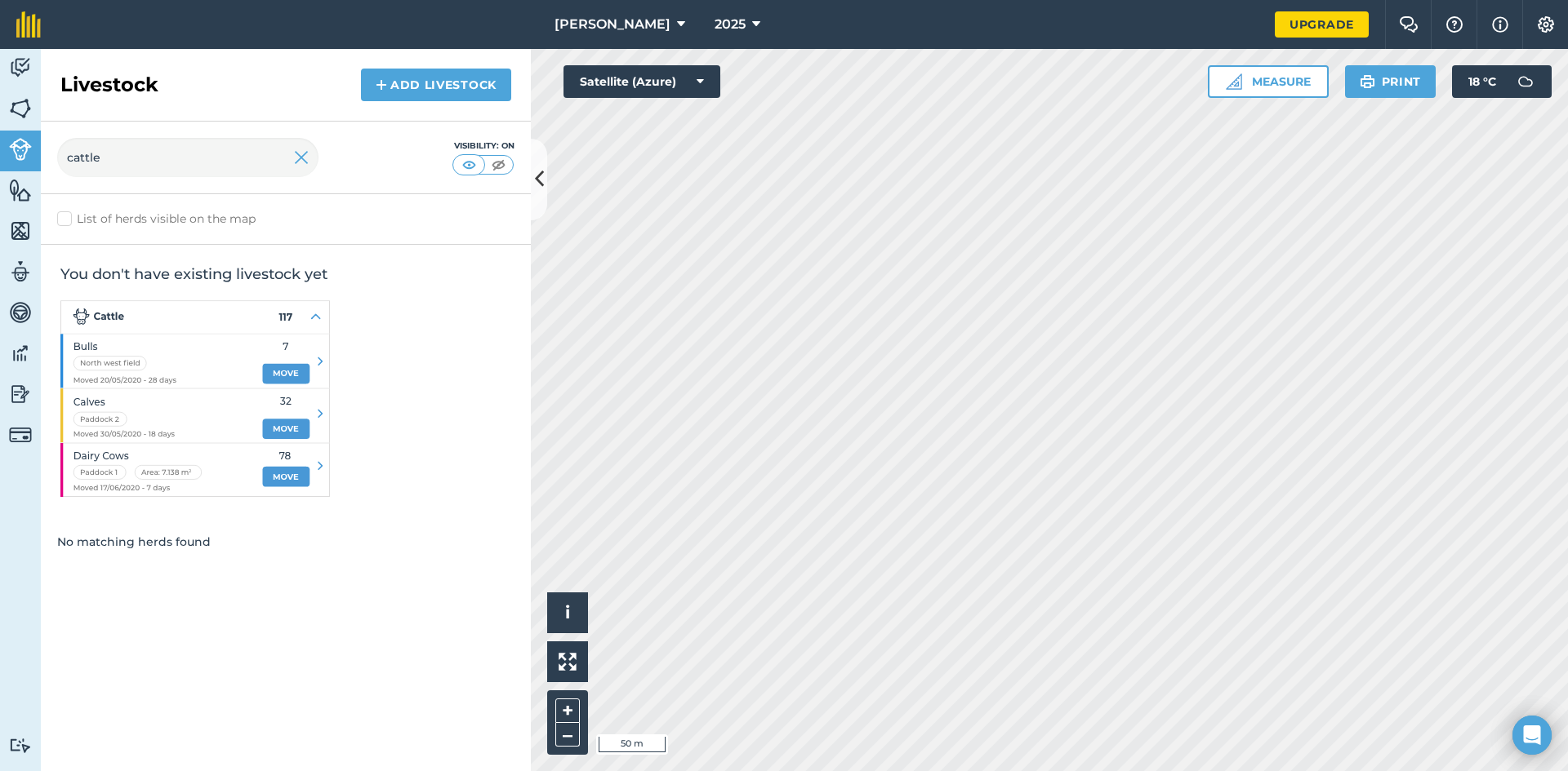
click at [59, 218] on label "List of herds visible on the map" at bounding box center [286, 218] width 457 height 17
click at [59, 218] on input "List of herds visible on the map" at bounding box center [63, 216] width 11 height 11
click at [65, 218] on label "List of herds visible on the map" at bounding box center [286, 218] width 457 height 17
click at [65, 218] on input "List of herds visible on the map" at bounding box center [63, 216] width 11 height 11
checkbox input "false"
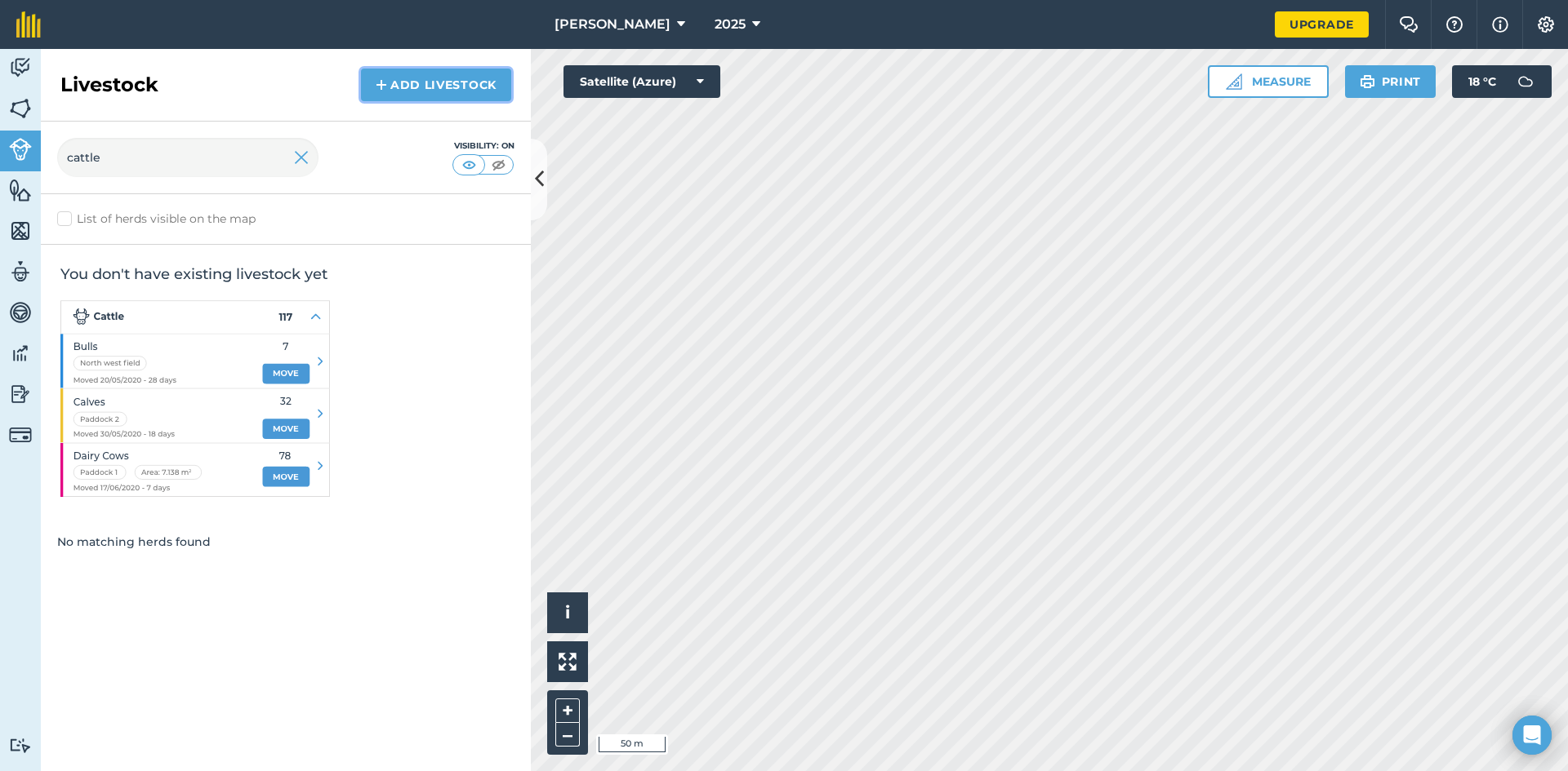
click at [382, 83] on img at bounding box center [381, 85] width 11 height 19
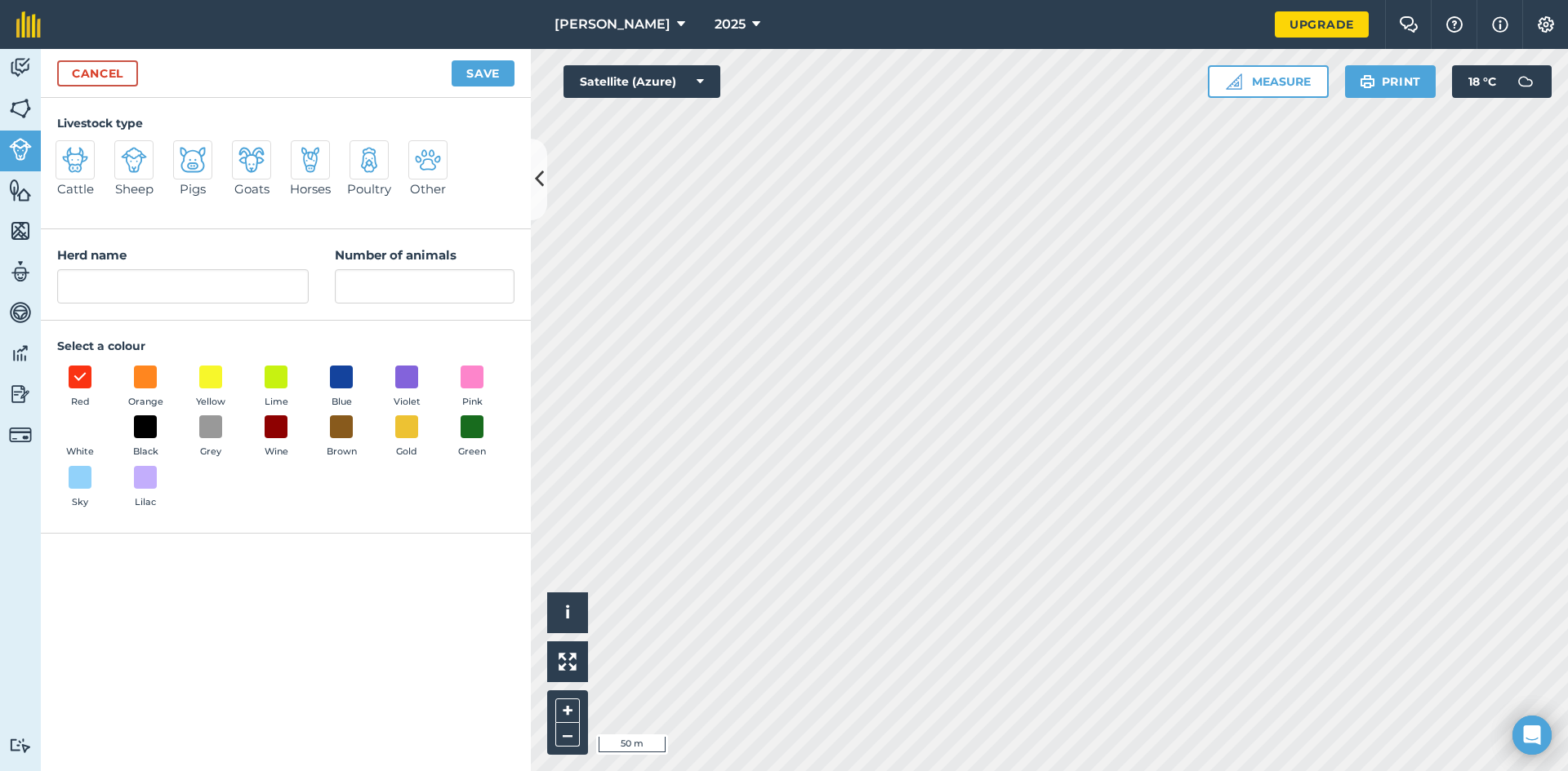
click at [72, 154] on img at bounding box center [75, 160] width 27 height 27
click at [68, 151] on input "Cattle" at bounding box center [63, 146] width 11 height 11
radio input "true"
type input "Cattle"
click at [416, 284] on input "Number of animals" at bounding box center [425, 286] width 180 height 34
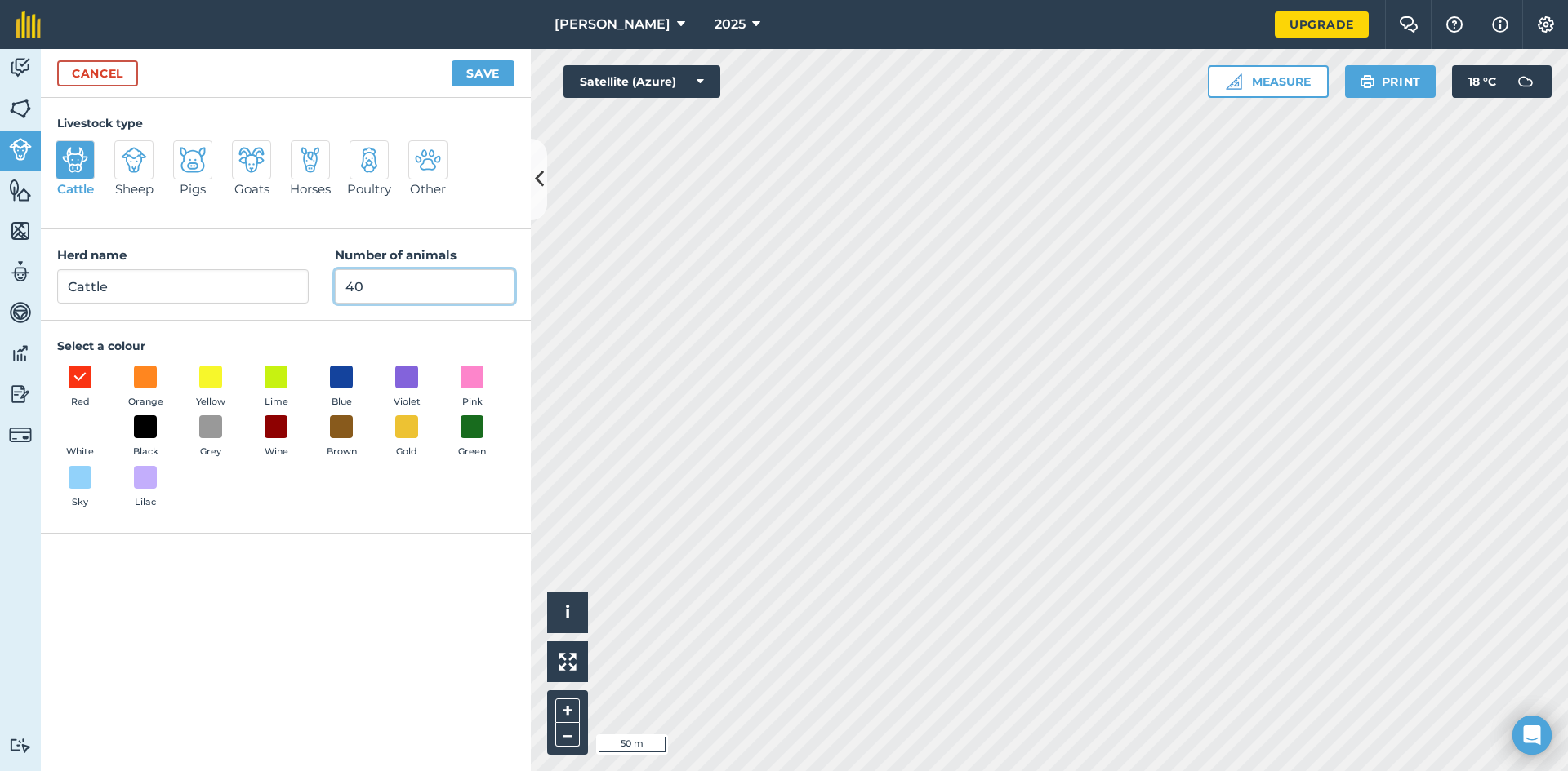
type input "40"
click at [474, 74] on button "Save" at bounding box center [483, 73] width 63 height 27
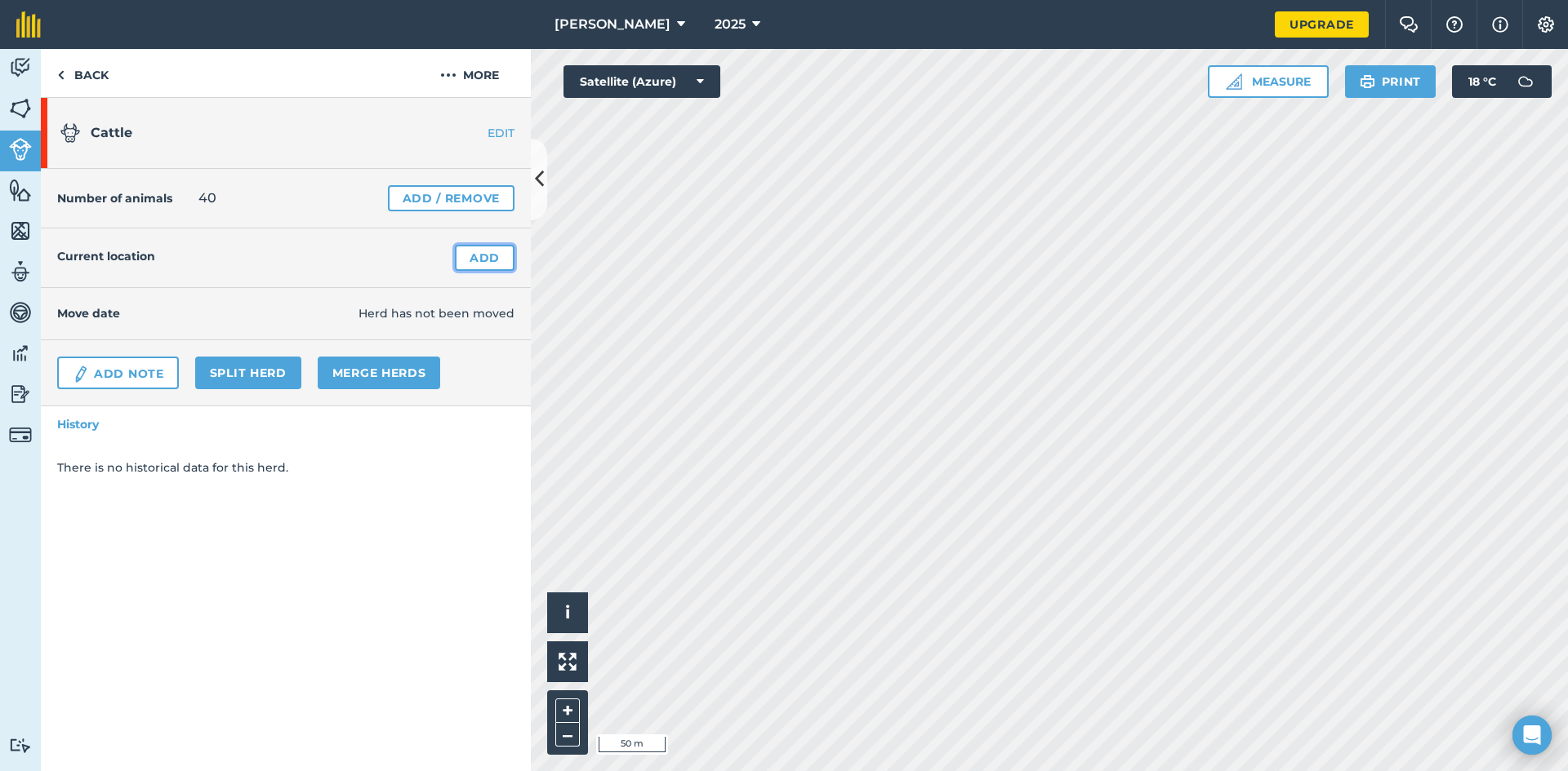
click at [478, 256] on link "Add" at bounding box center [484, 258] width 59 height 27
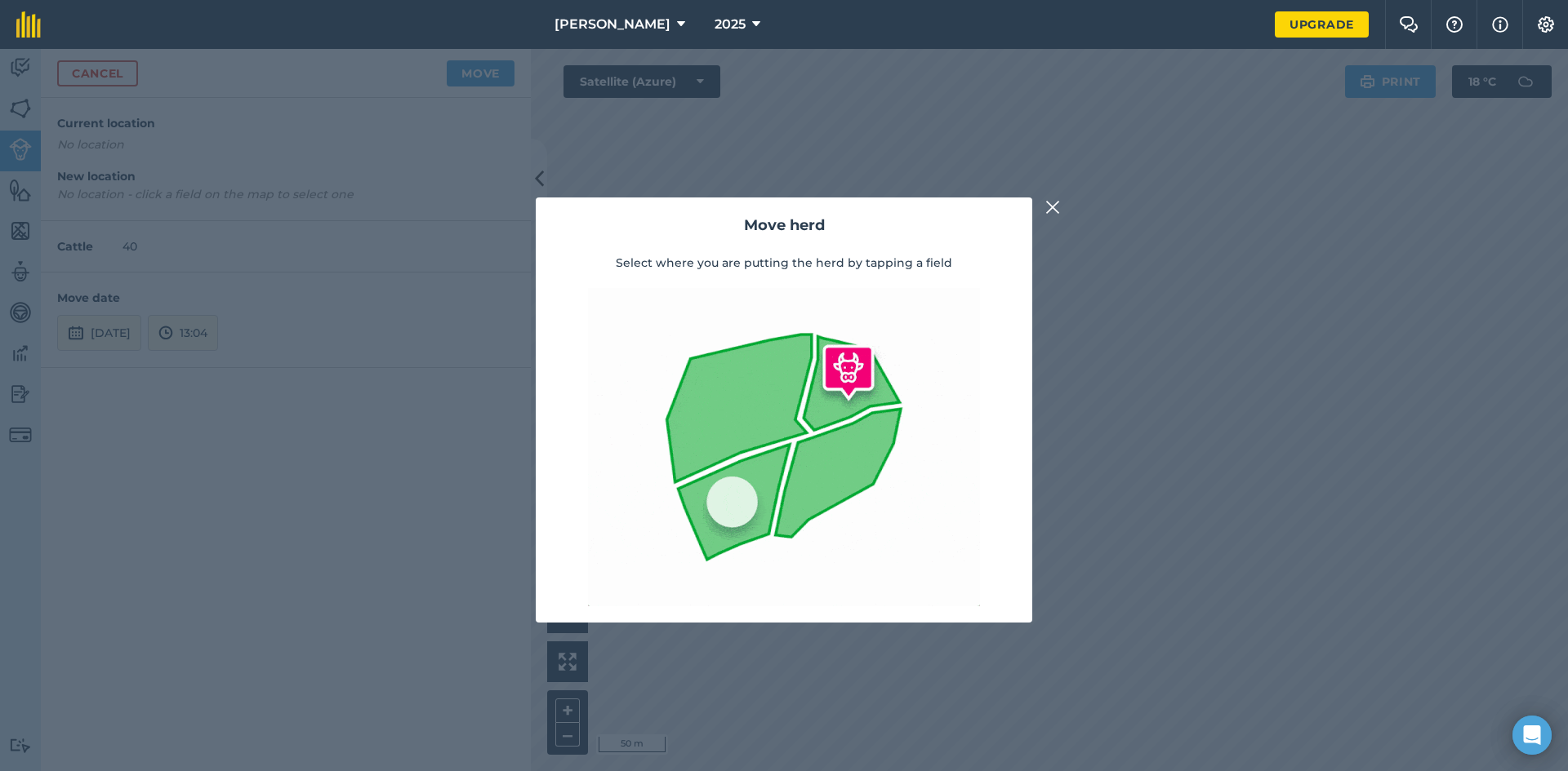
click at [1054, 208] on img at bounding box center [1052, 207] width 15 height 19
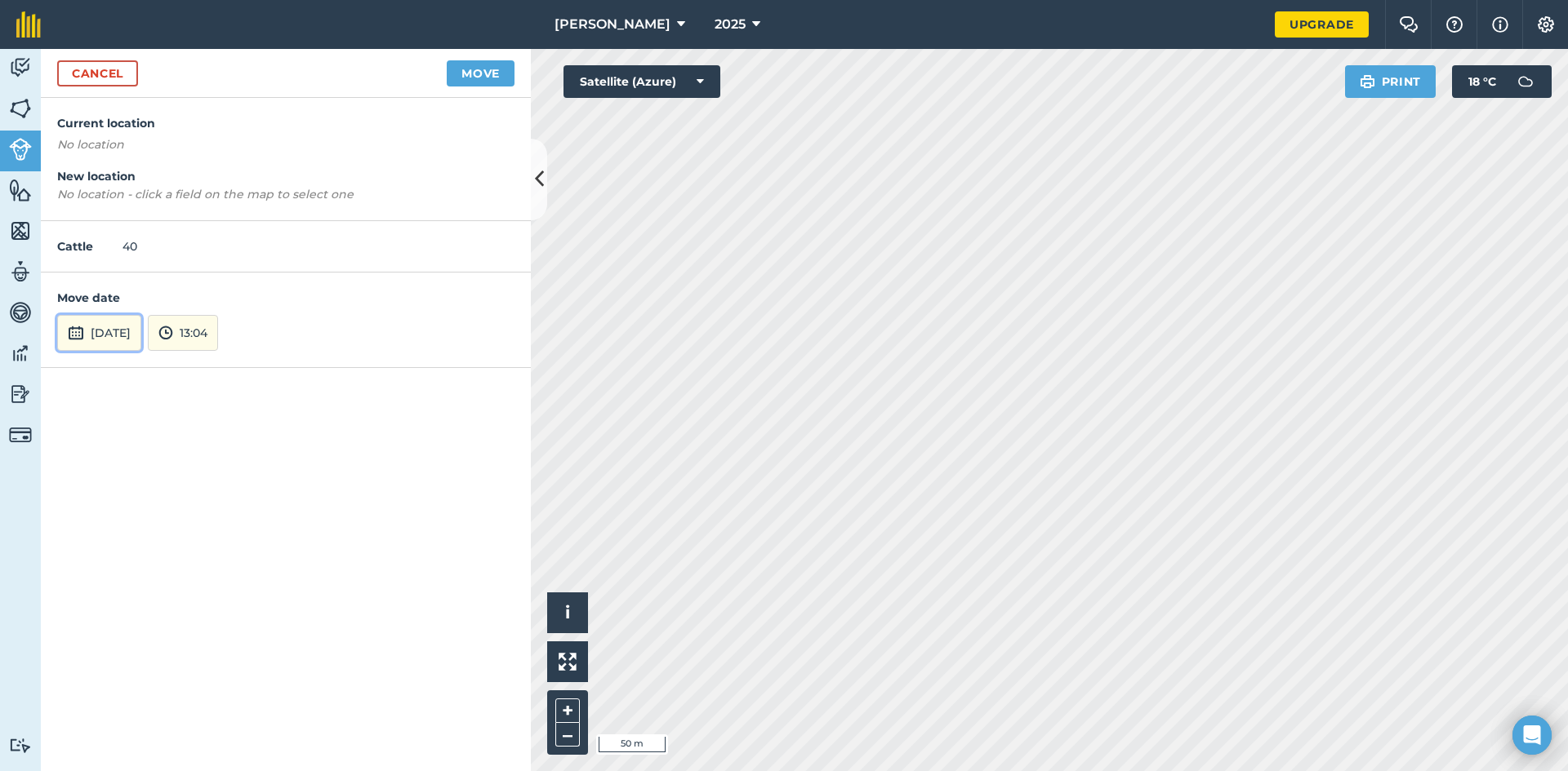
click at [75, 333] on img at bounding box center [76, 333] width 16 height 19
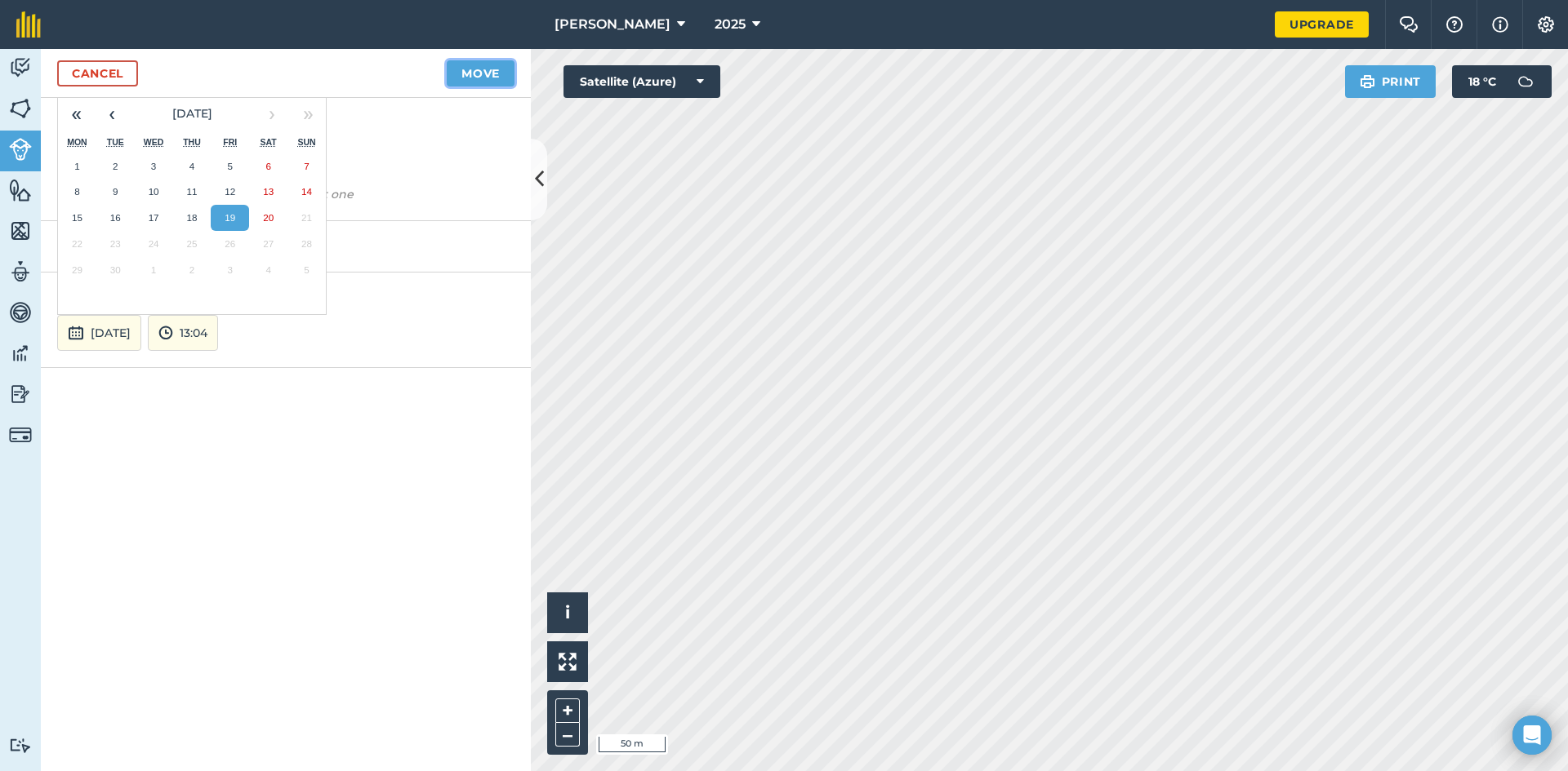
click at [483, 71] on button "Move" at bounding box center [480, 73] width 68 height 27
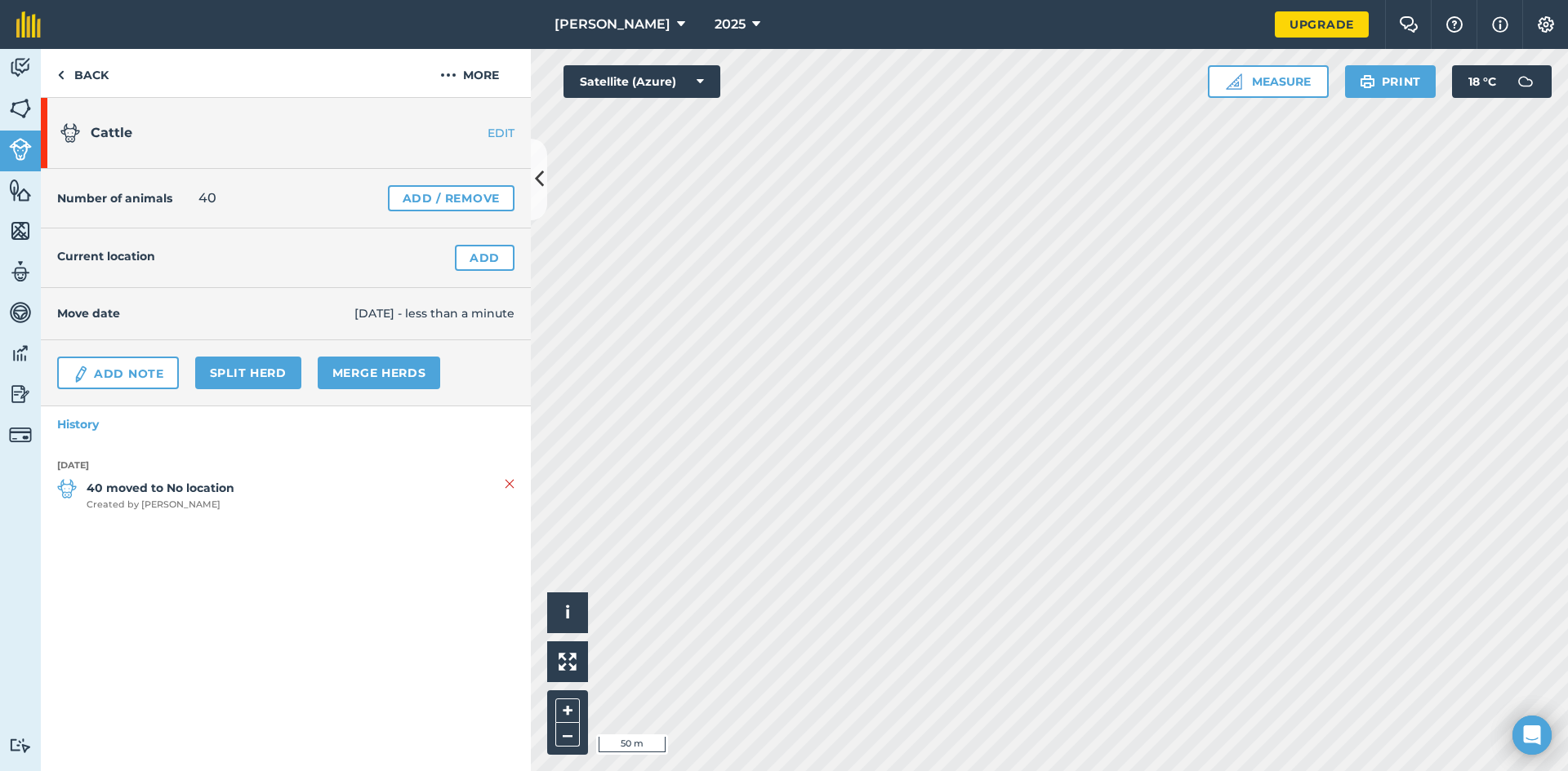
click at [379, 313] on span "19/09/25 - less than a minute" at bounding box center [434, 313] width 160 height 18
click at [364, 317] on span "19/09/25 - less than a minute" at bounding box center [434, 313] width 160 height 18
click at [132, 504] on span "Created by Beth J" at bounding box center [160, 505] width 148 height 15
click at [132, 487] on strong "40 moved to No location" at bounding box center [160, 488] width 148 height 18
click at [509, 484] on img at bounding box center [509, 484] width 10 height 19
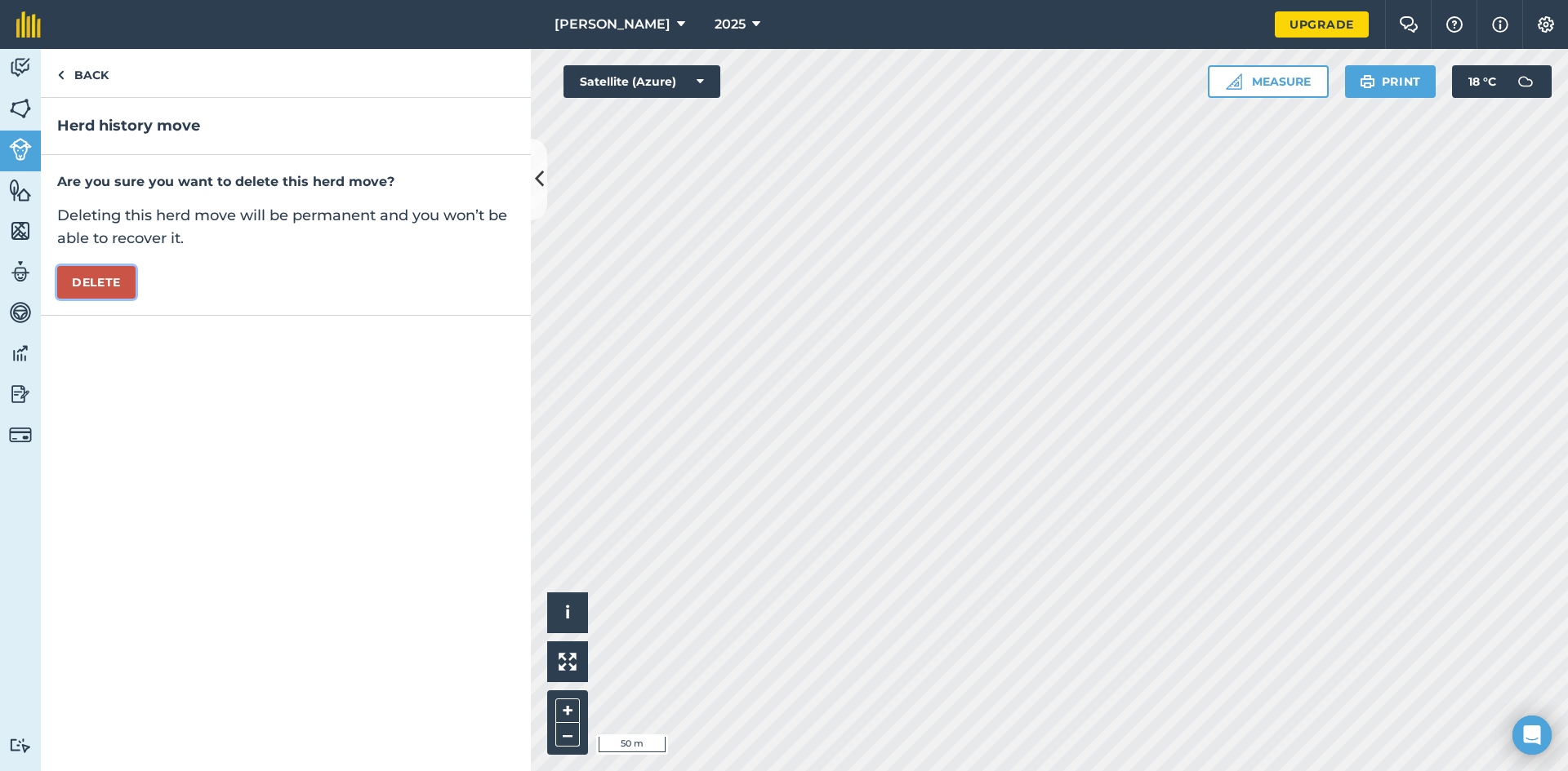
click at [101, 282] on button "Delete" at bounding box center [96, 282] width 79 height 33
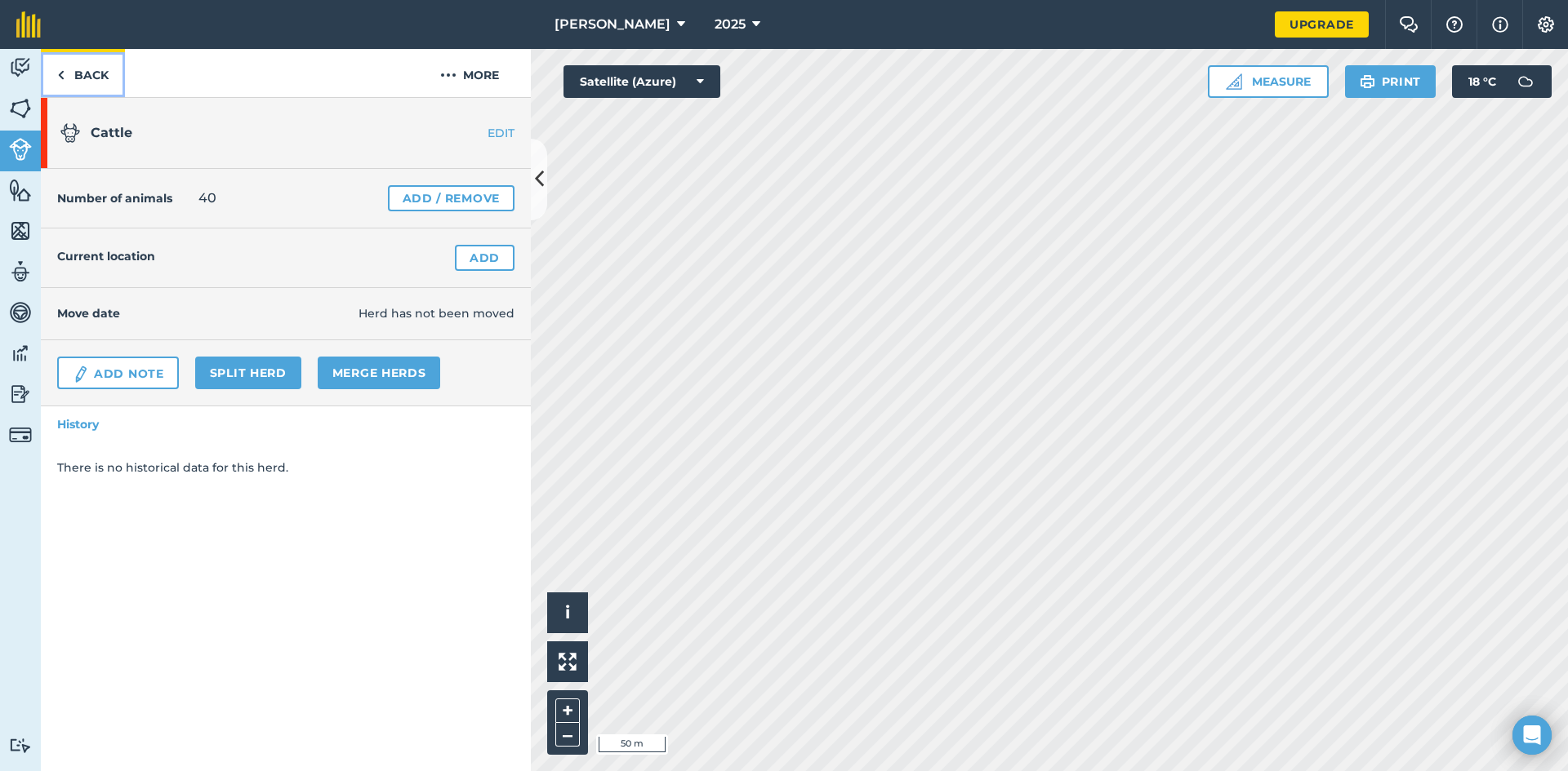
click at [65, 72] on link "Back" at bounding box center [82, 73] width 84 height 48
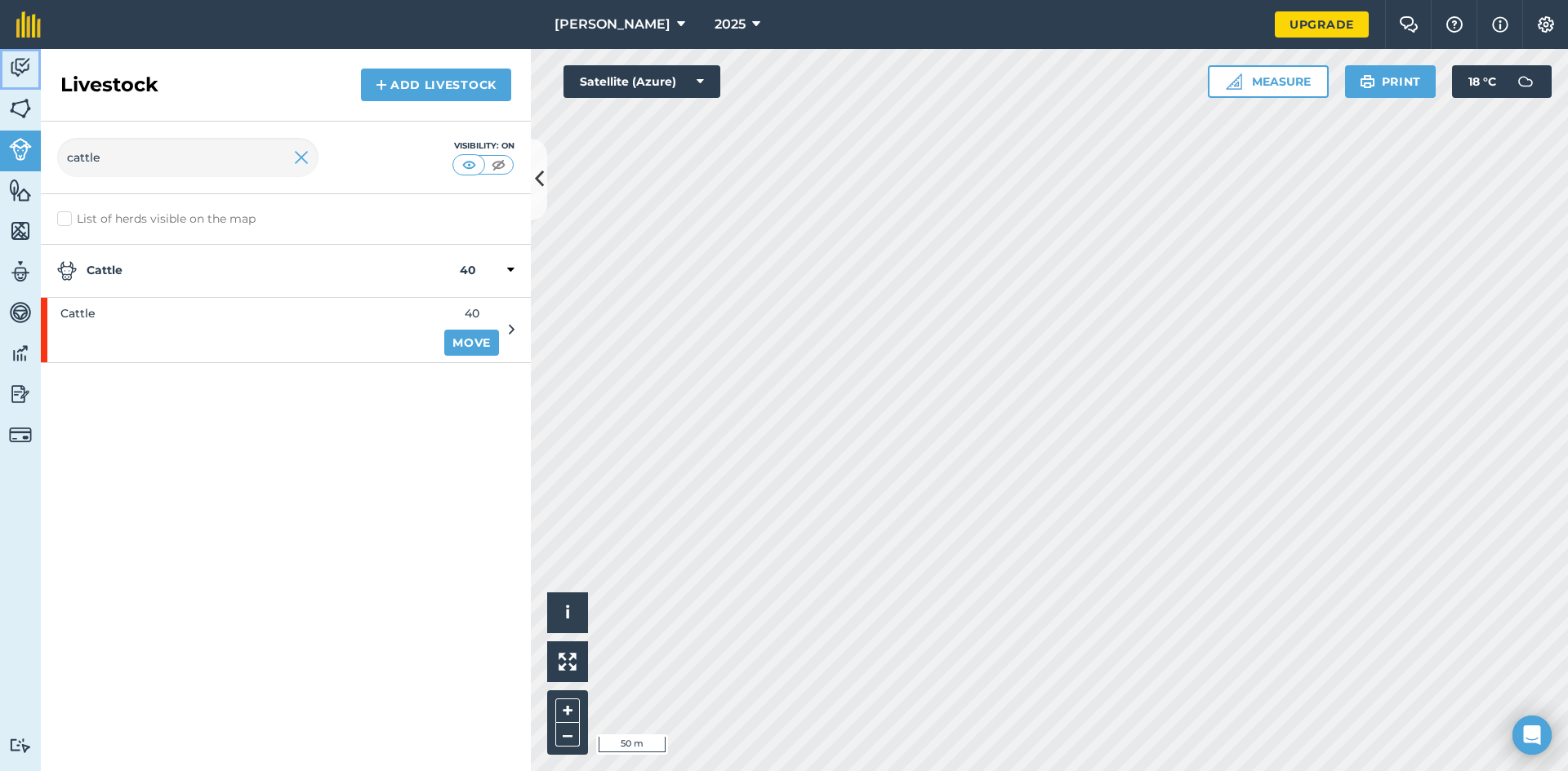
click at [18, 68] on img at bounding box center [20, 68] width 23 height 25
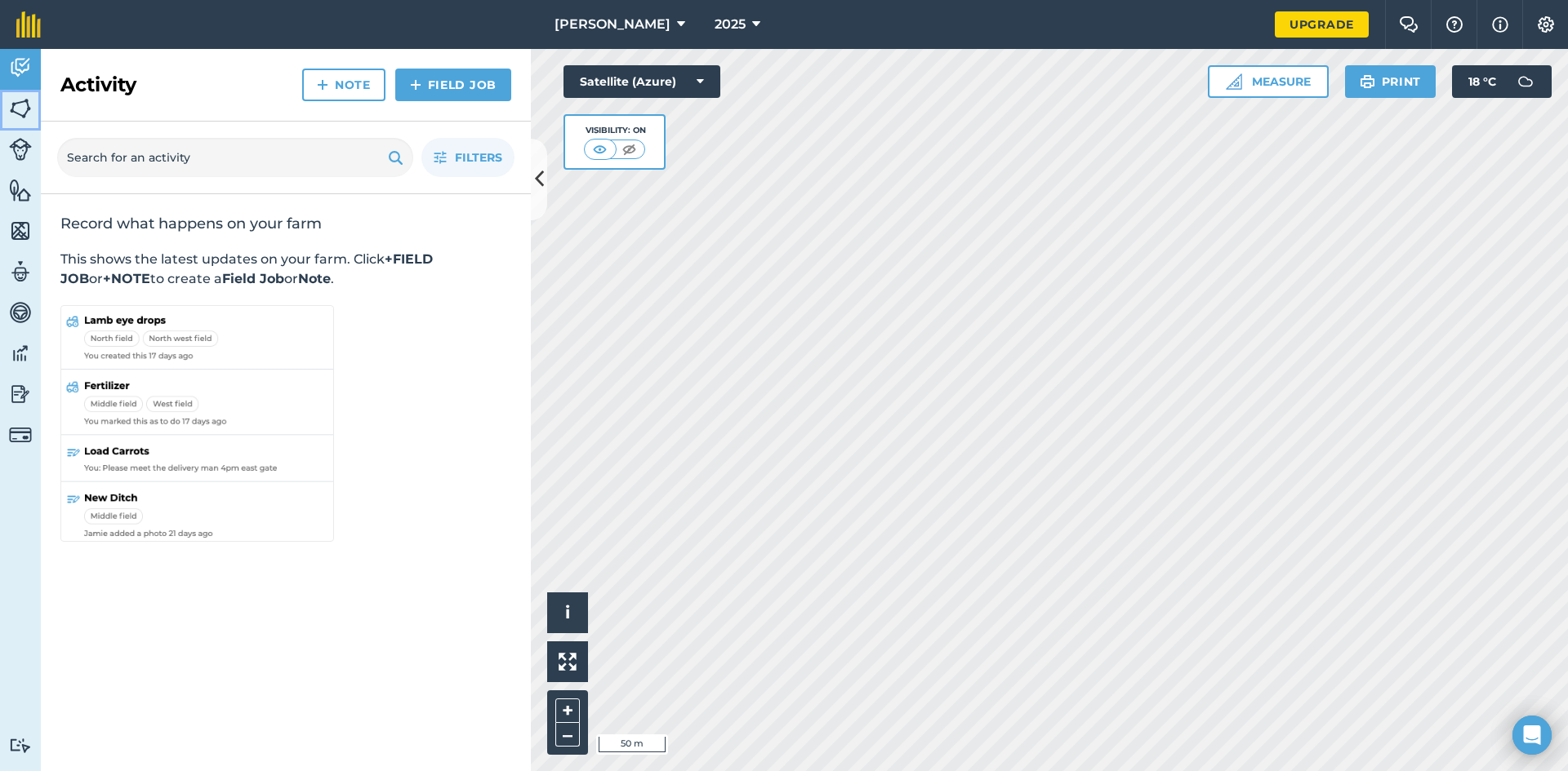
click at [21, 108] on img at bounding box center [20, 109] width 23 height 25
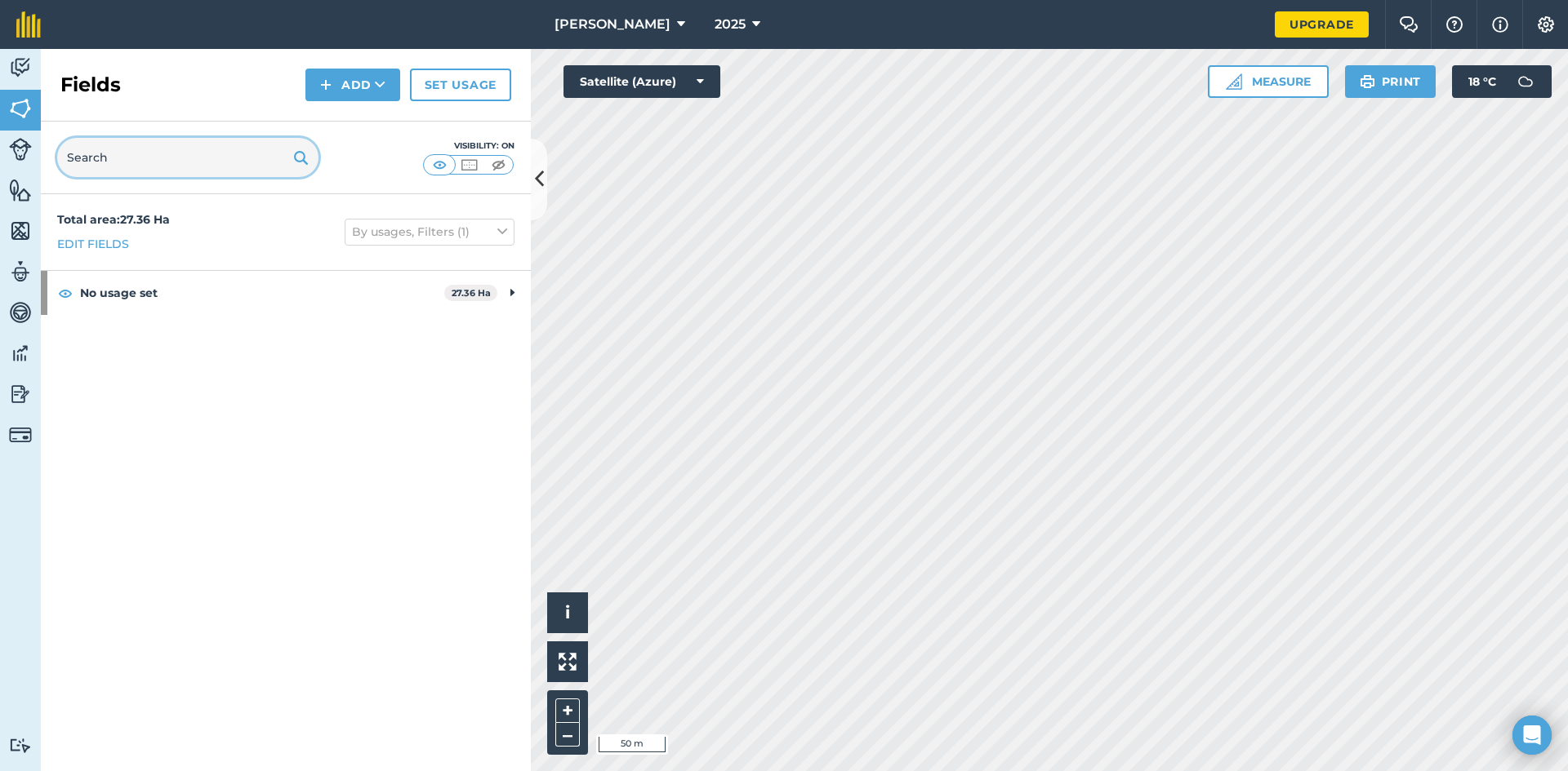
click at [119, 157] on input "text" at bounding box center [187, 157] width 261 height 39
click at [120, 244] on link "Edit fields" at bounding box center [93, 244] width 72 height 18
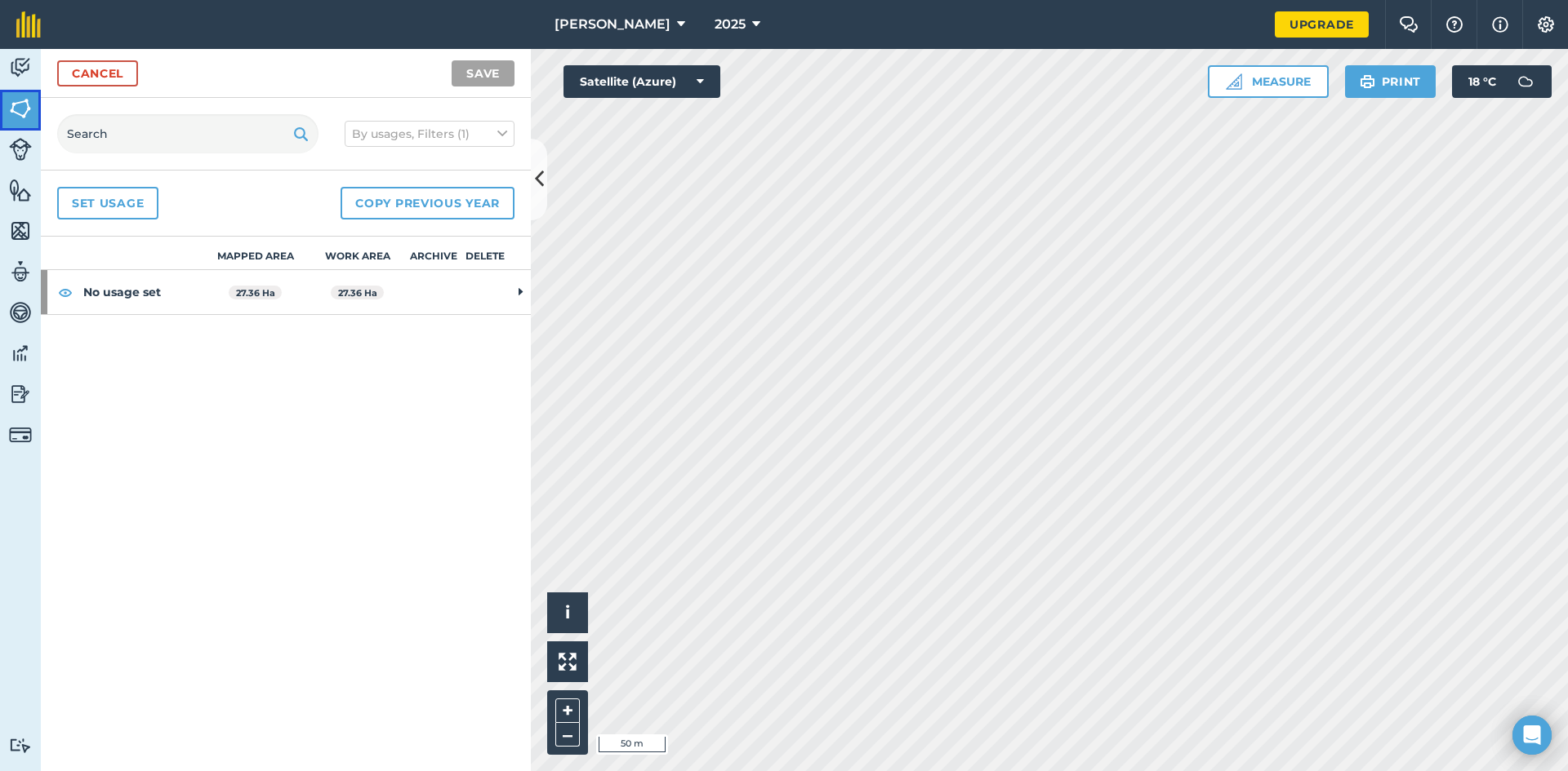
click at [25, 111] on img at bounding box center [20, 109] width 23 height 25
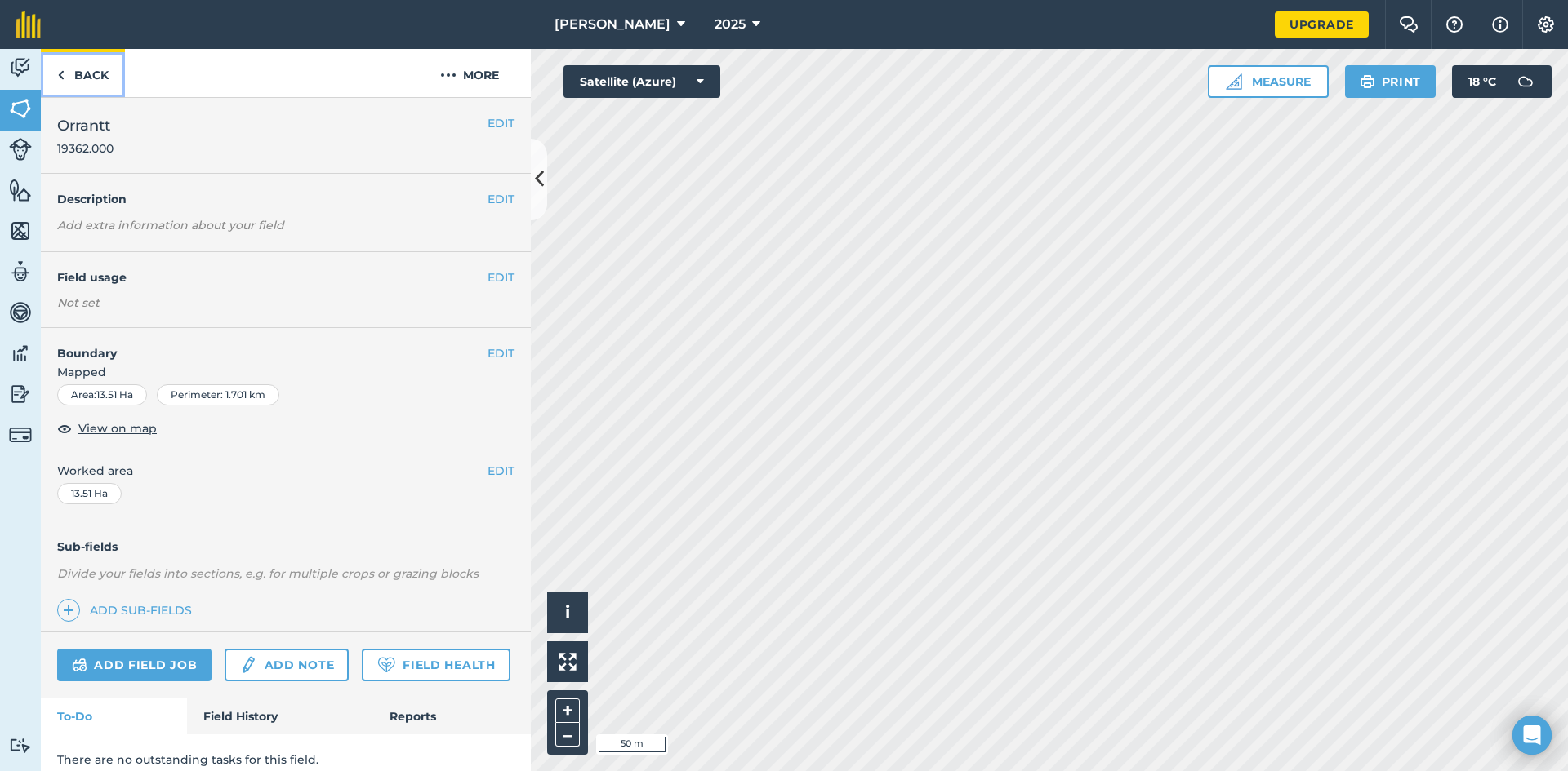
click at [65, 72] on link "Back" at bounding box center [82, 73] width 84 height 48
click at [61, 77] on img at bounding box center [61, 75] width 7 height 19
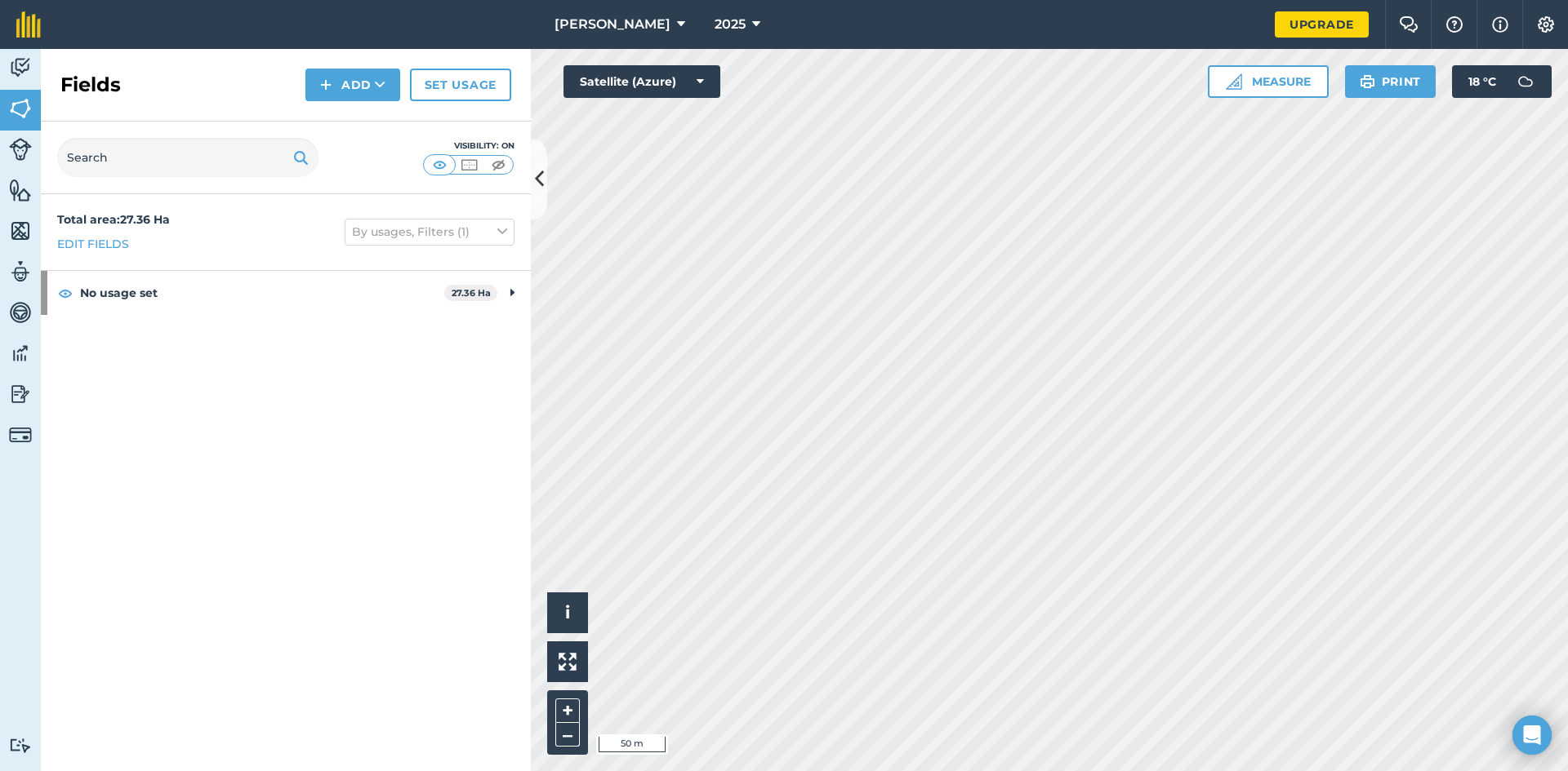
click at [218, 228] on div "Total area : 27.36 Ha Edit fields By usages, Filters (1)" at bounding box center [286, 233] width 490 height 76
click at [22, 109] on img at bounding box center [20, 109] width 23 height 25
click at [499, 228] on icon at bounding box center [501, 232] width 10 height 18
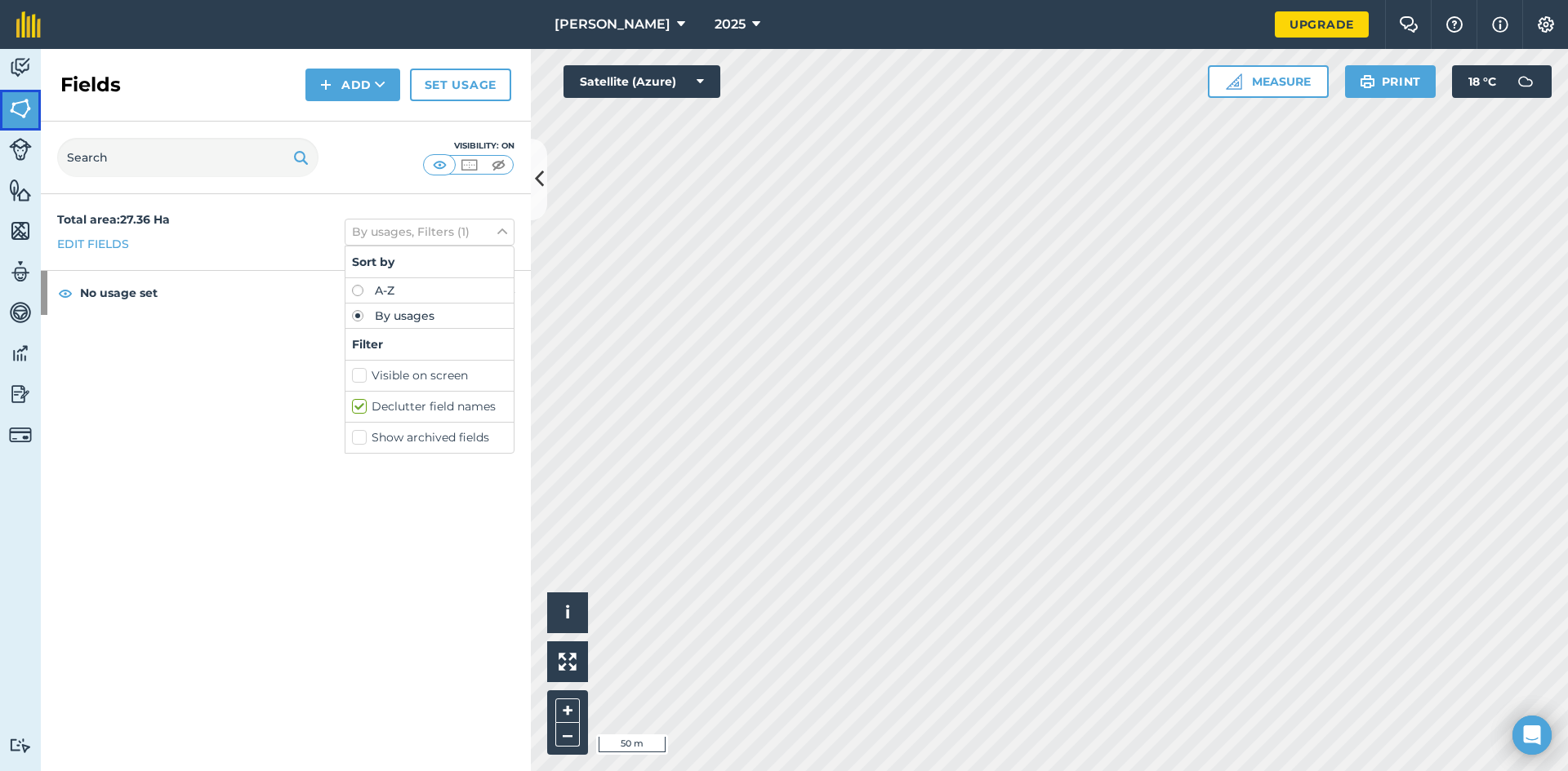
click at [18, 109] on img at bounding box center [20, 109] width 23 height 25
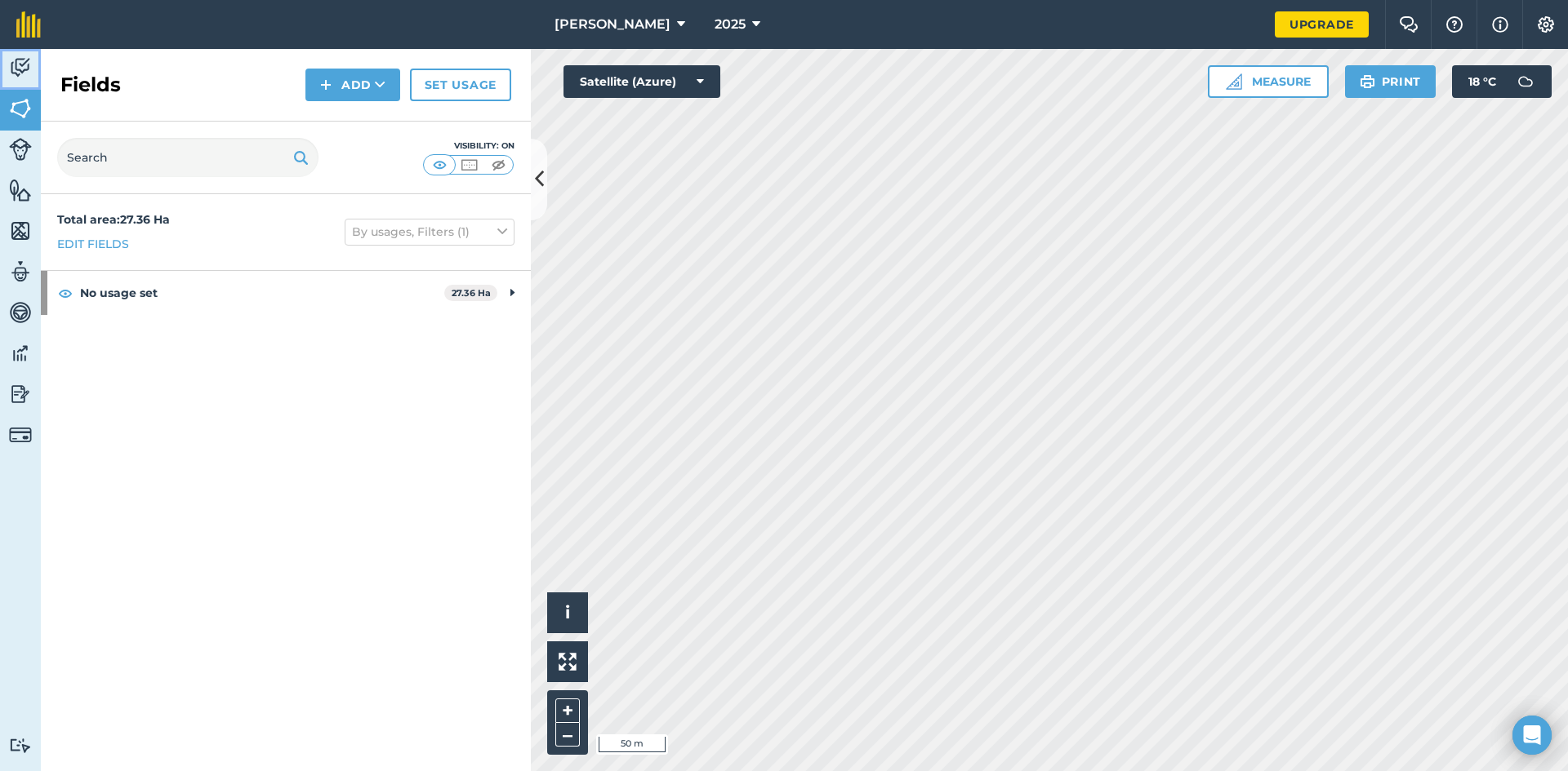
click at [18, 69] on img at bounding box center [20, 68] width 23 height 25
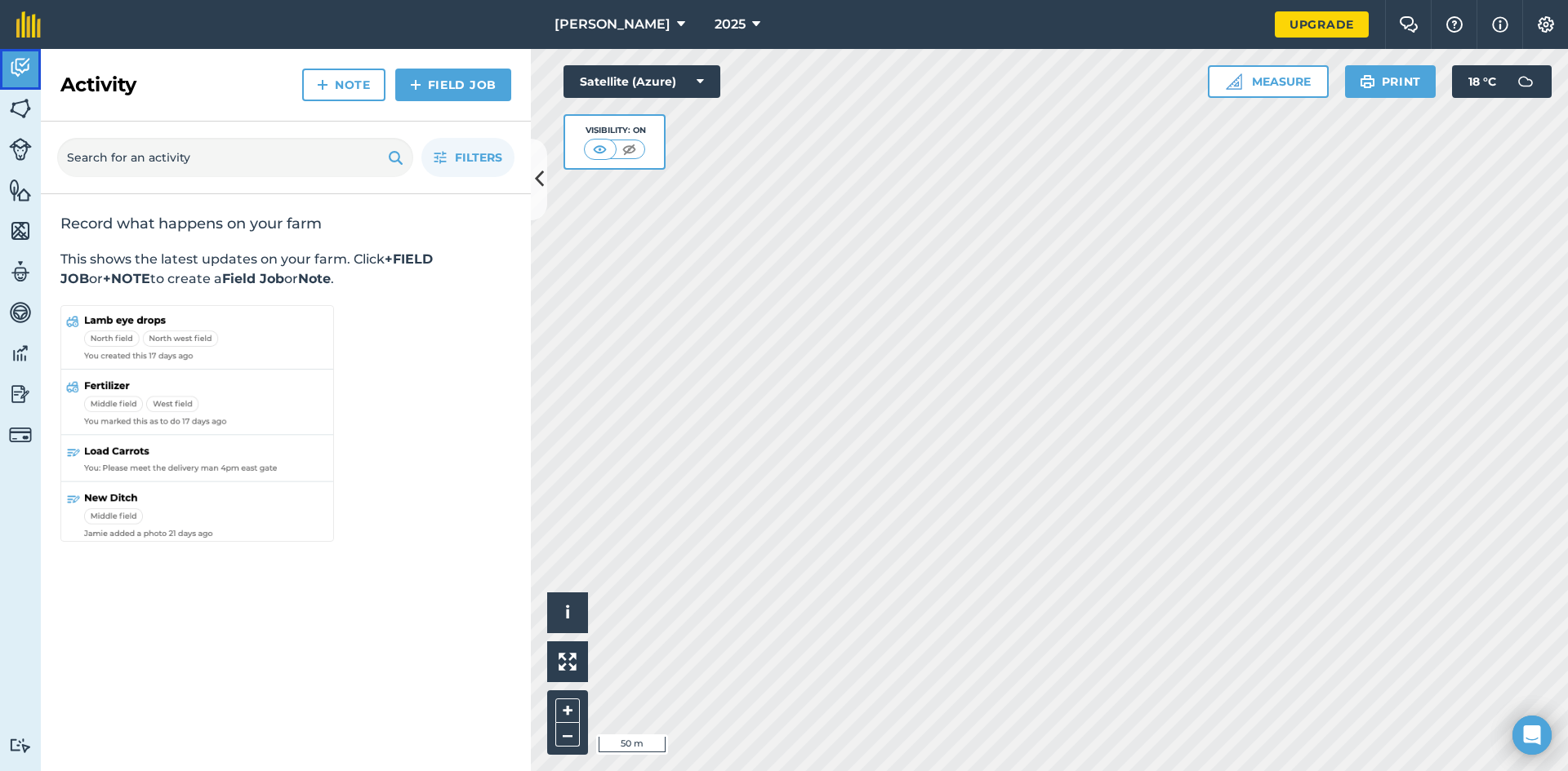
click at [18, 67] on img at bounding box center [20, 68] width 23 height 25
drag, startPoint x: 279, startPoint y: 629, endPoint x: 275, endPoint y: 622, distance: 8.1
click at [279, 628] on div "Record what happens on your farm This shows the latest updates on your farm. Cl…" at bounding box center [286, 483] width 490 height 577
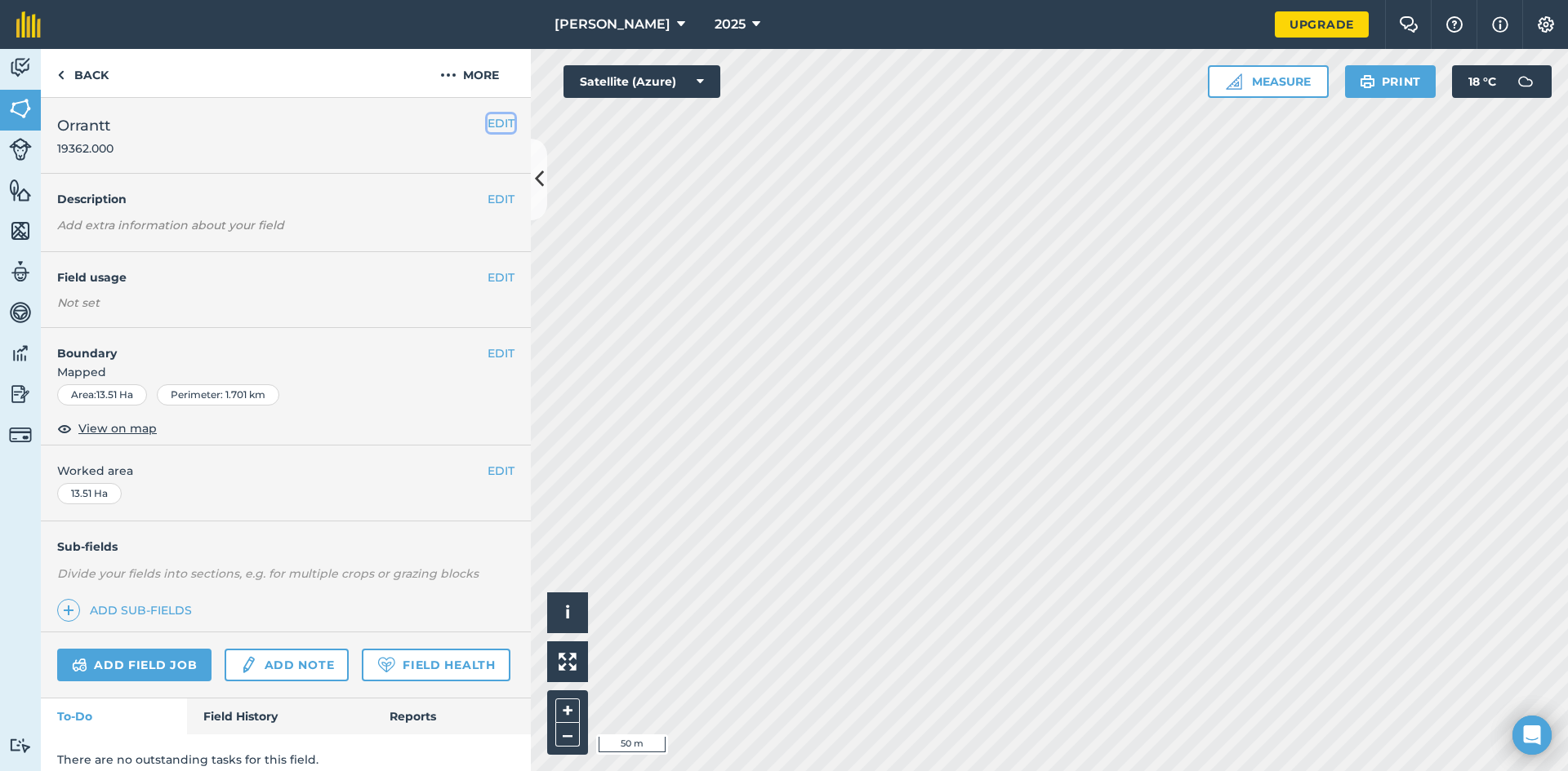
click at [487, 122] on button "EDIT" at bounding box center [501, 123] width 27 height 18
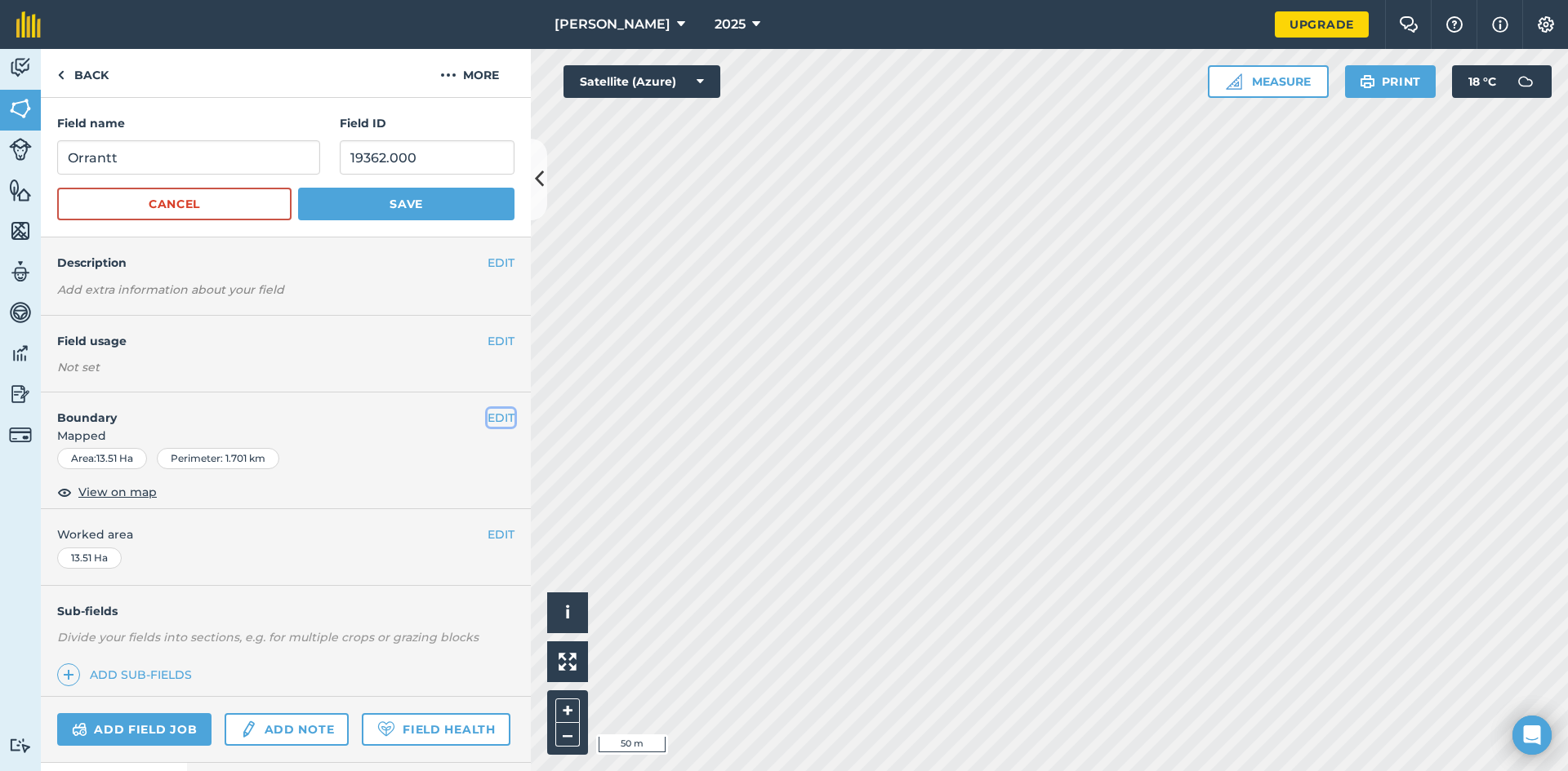
click at [496, 416] on button "EDIT" at bounding box center [501, 418] width 27 height 18
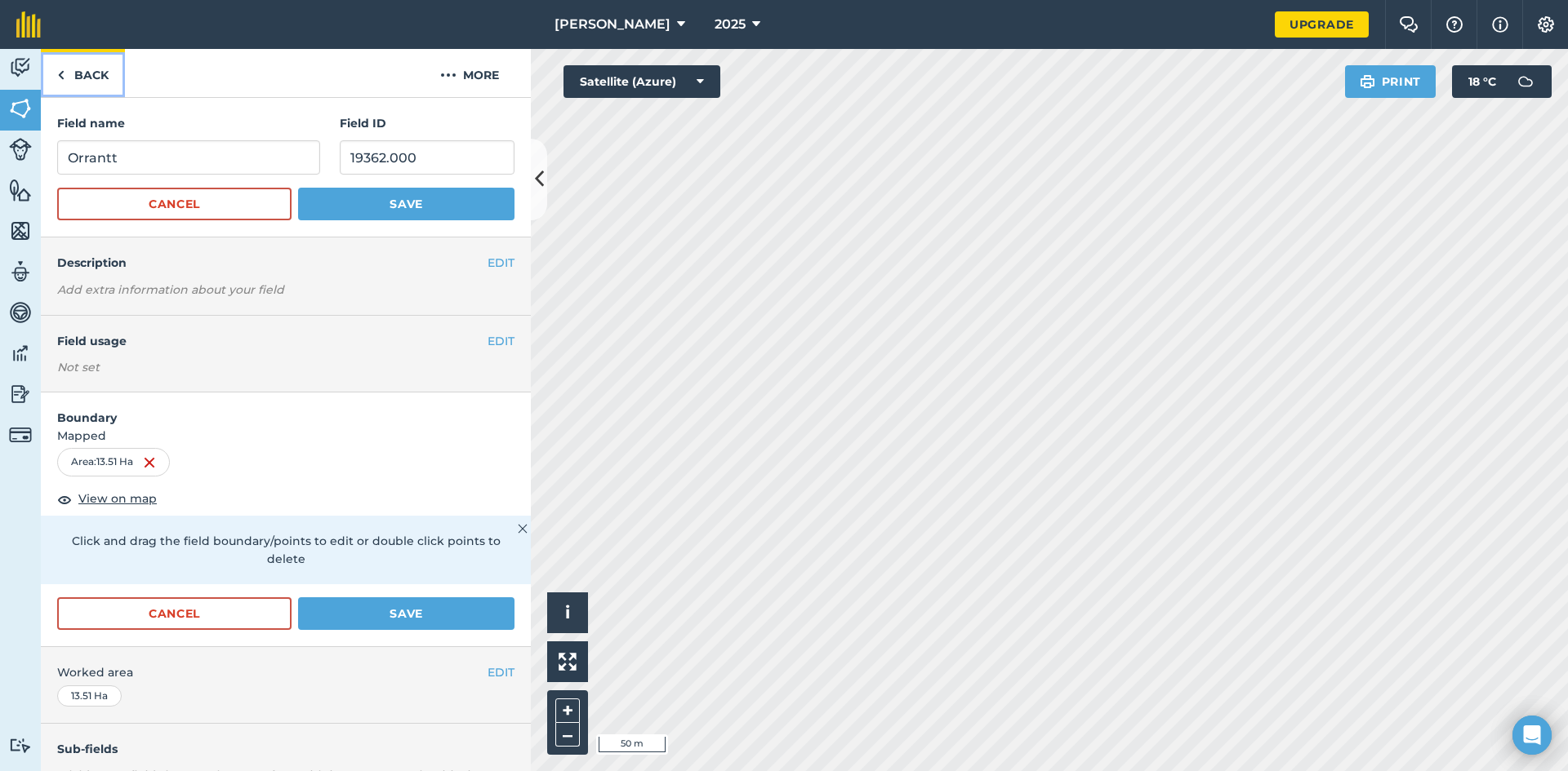
click at [59, 76] on img at bounding box center [61, 75] width 7 height 19
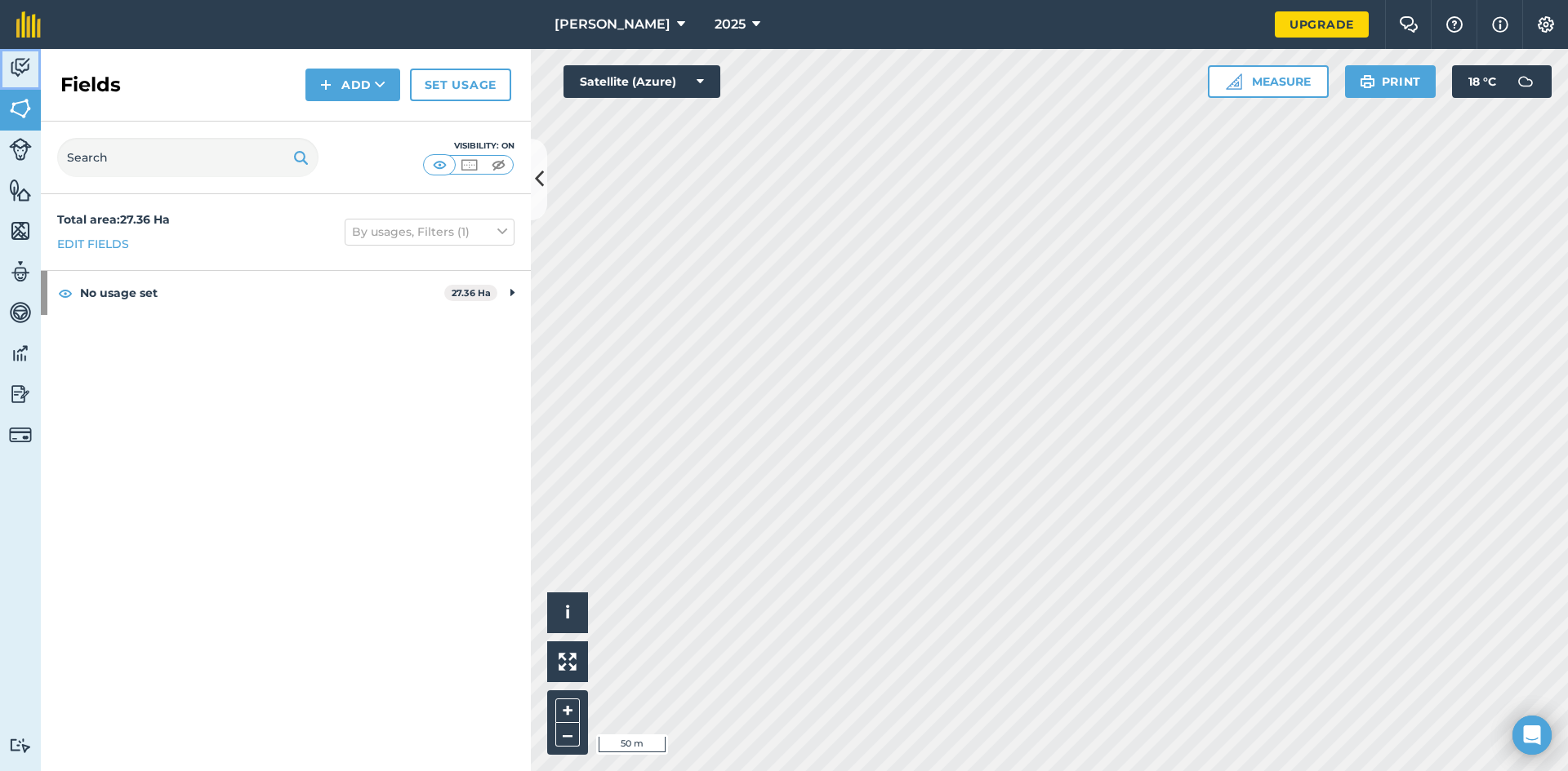
click at [18, 71] on img at bounding box center [20, 68] width 23 height 25
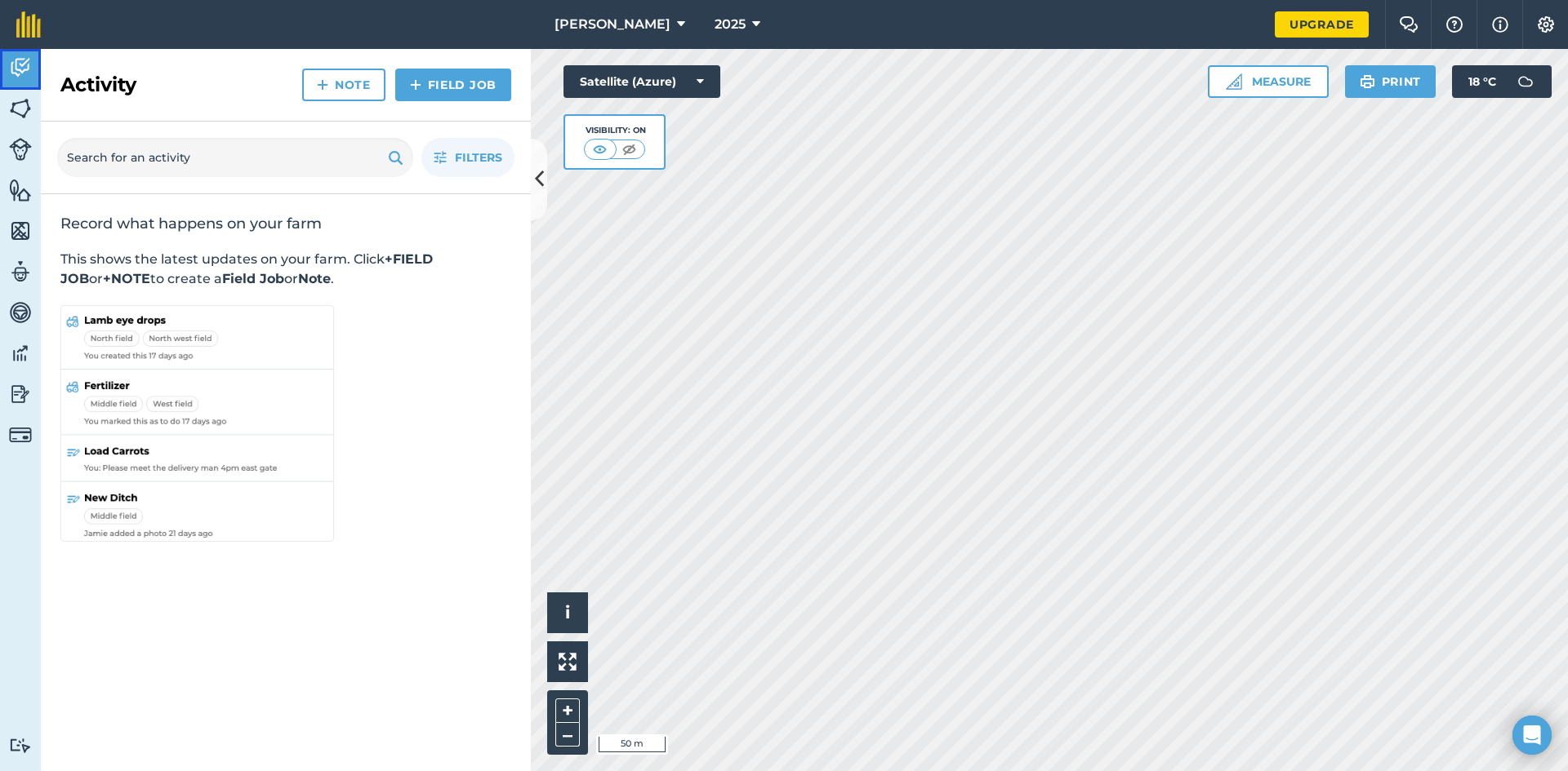
click at [18, 70] on img at bounding box center [20, 68] width 23 height 25
drag, startPoint x: 464, startPoint y: 382, endPoint x: 463, endPoint y: 459, distance: 77.0
click at [463, 459] on div "Record what happens on your farm This shows the latest updates on your farm. Cl…" at bounding box center [286, 380] width 490 height 371
click at [22, 104] on img at bounding box center [20, 109] width 23 height 25
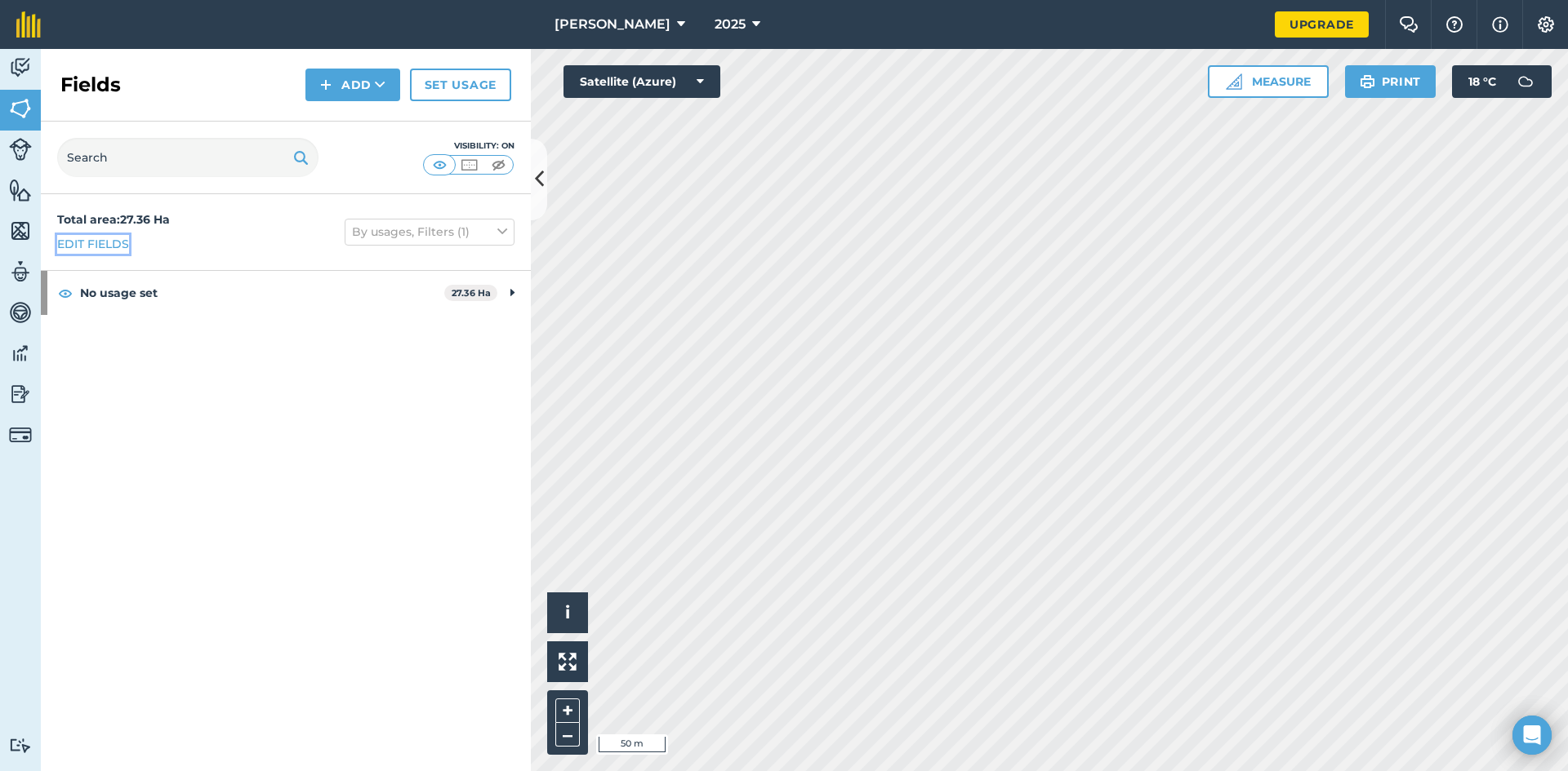
click at [106, 240] on link "Edit fields" at bounding box center [93, 244] width 72 height 18
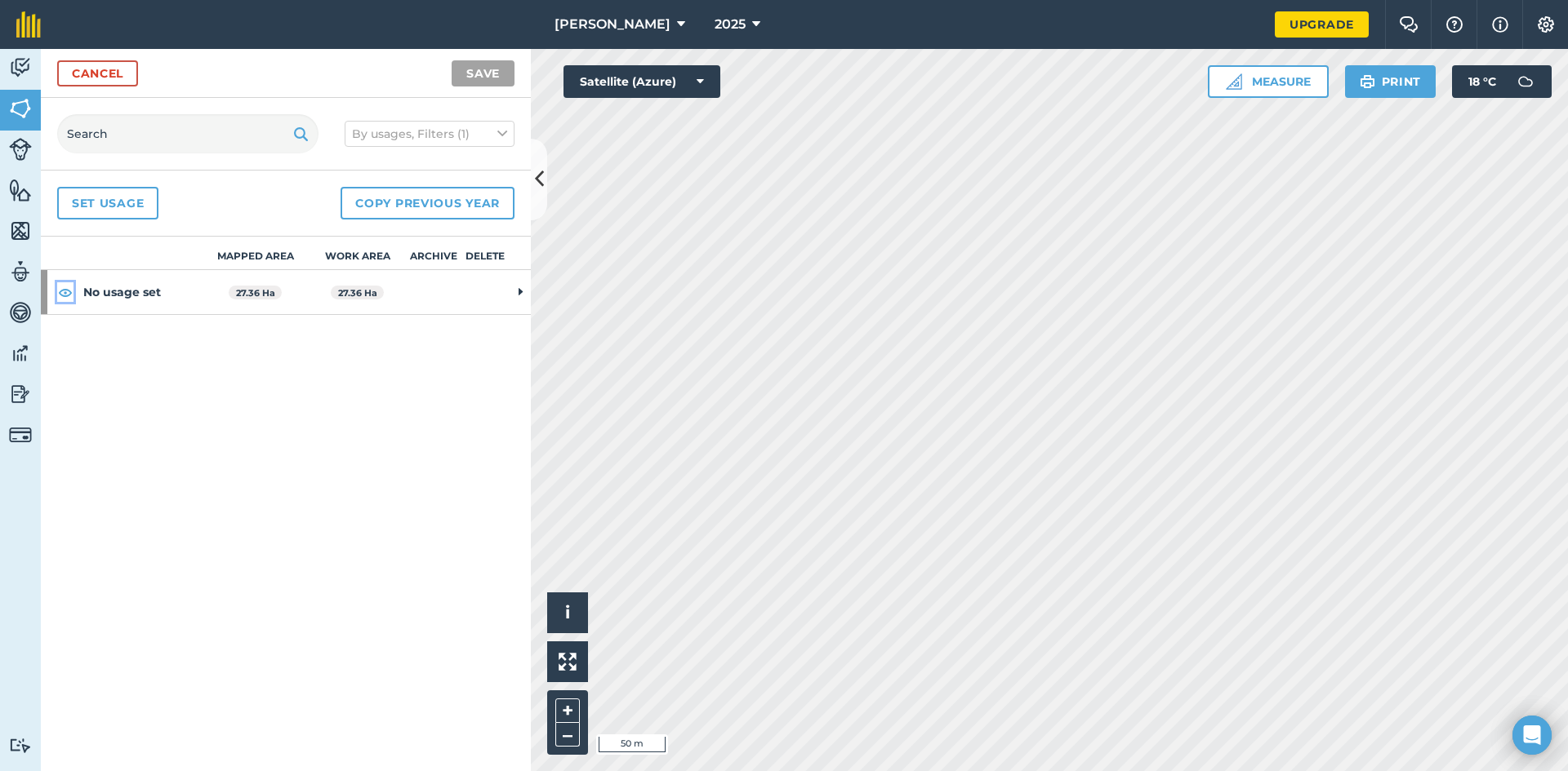
click at [66, 293] on img at bounding box center [65, 292] width 15 height 19
click at [251, 519] on div "Mapped area Work area Archive Delete No usage set 27.36 Ha 27.36 Ha Below Mark'…" at bounding box center [286, 504] width 490 height 535
click at [258, 451] on div "Mapped area Work area Archive Delete No usage set 27.36 Ha 27.36 Ha Below Mark'…" at bounding box center [286, 504] width 490 height 535
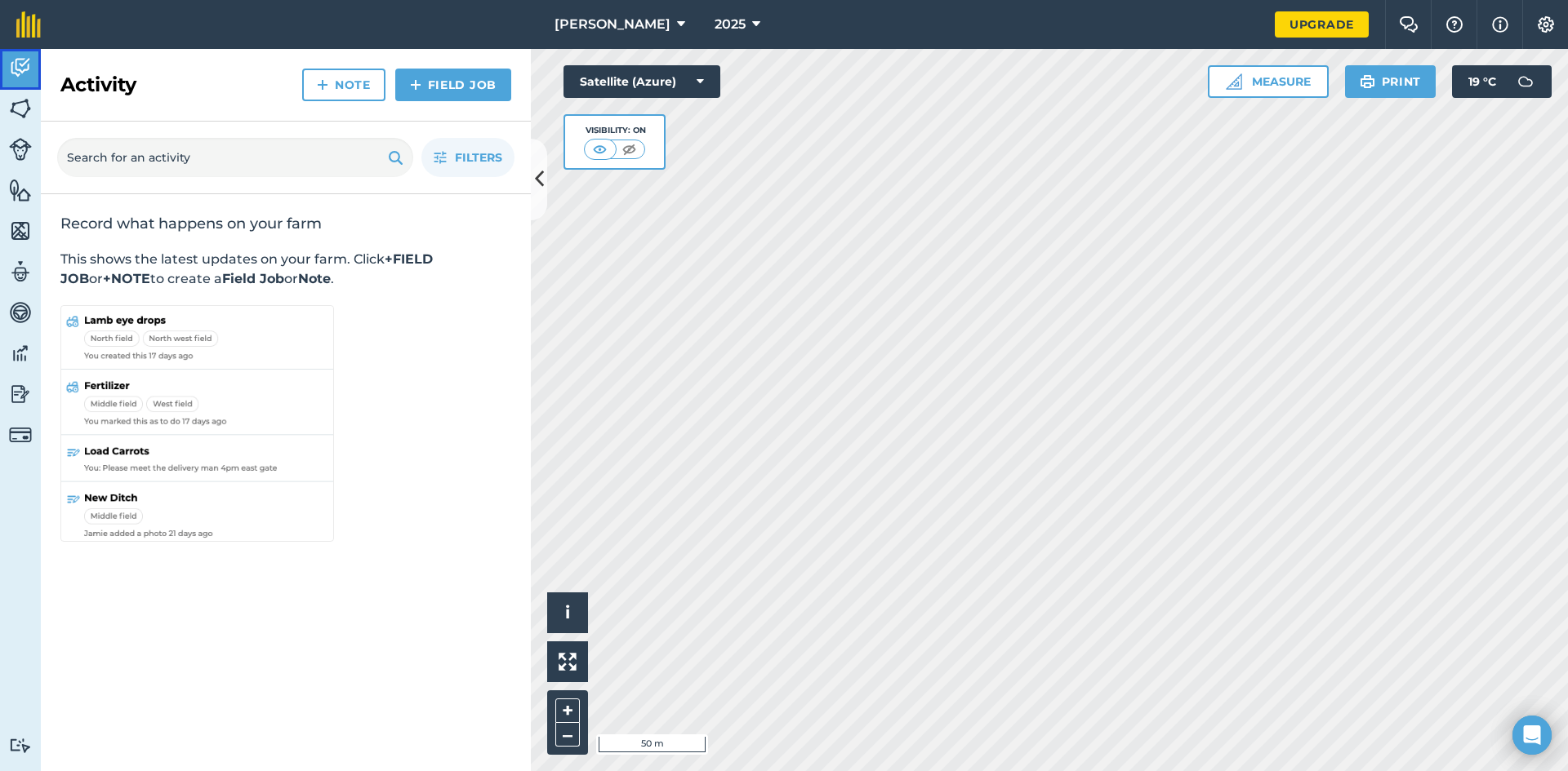
click at [17, 69] on img at bounding box center [20, 68] width 23 height 25
click at [665, 16] on button "Beth Johnson" at bounding box center [619, 24] width 143 height 49
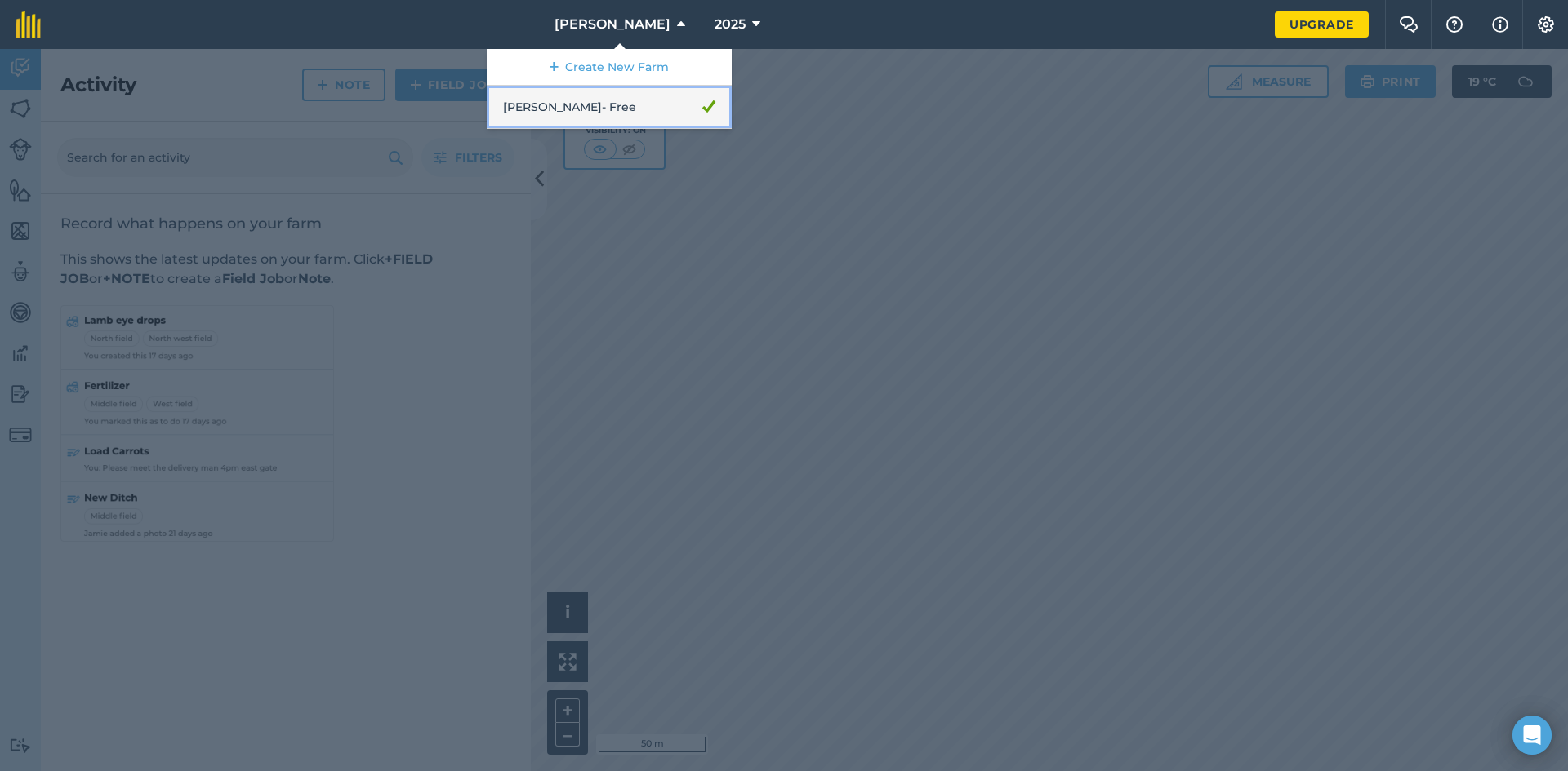
click at [622, 110] on link "Beth Johnson - Free" at bounding box center [608, 107] width 245 height 43
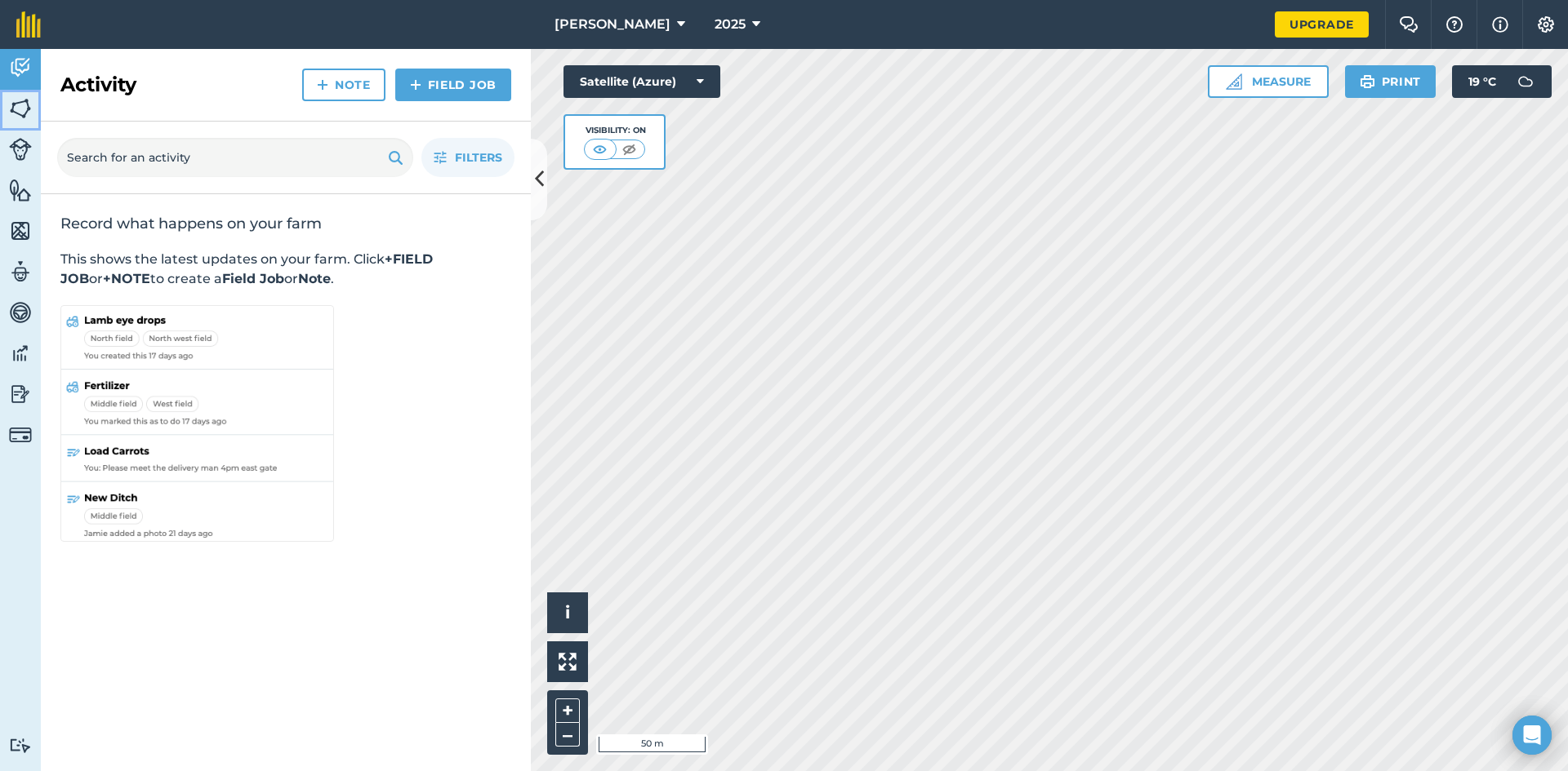
click at [16, 110] on img at bounding box center [20, 109] width 23 height 25
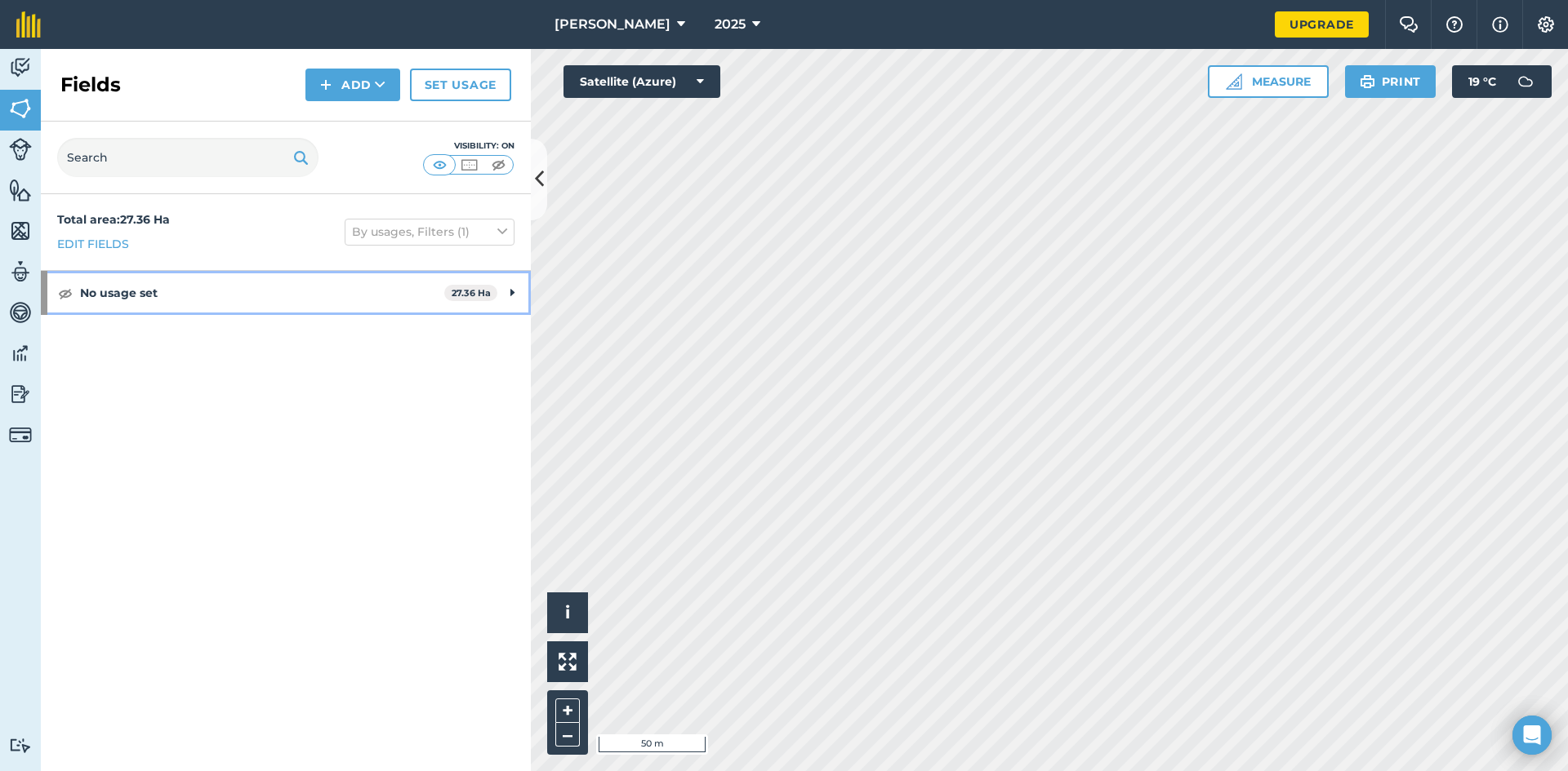
click at [110, 295] on strong "No usage set" at bounding box center [262, 294] width 364 height 44
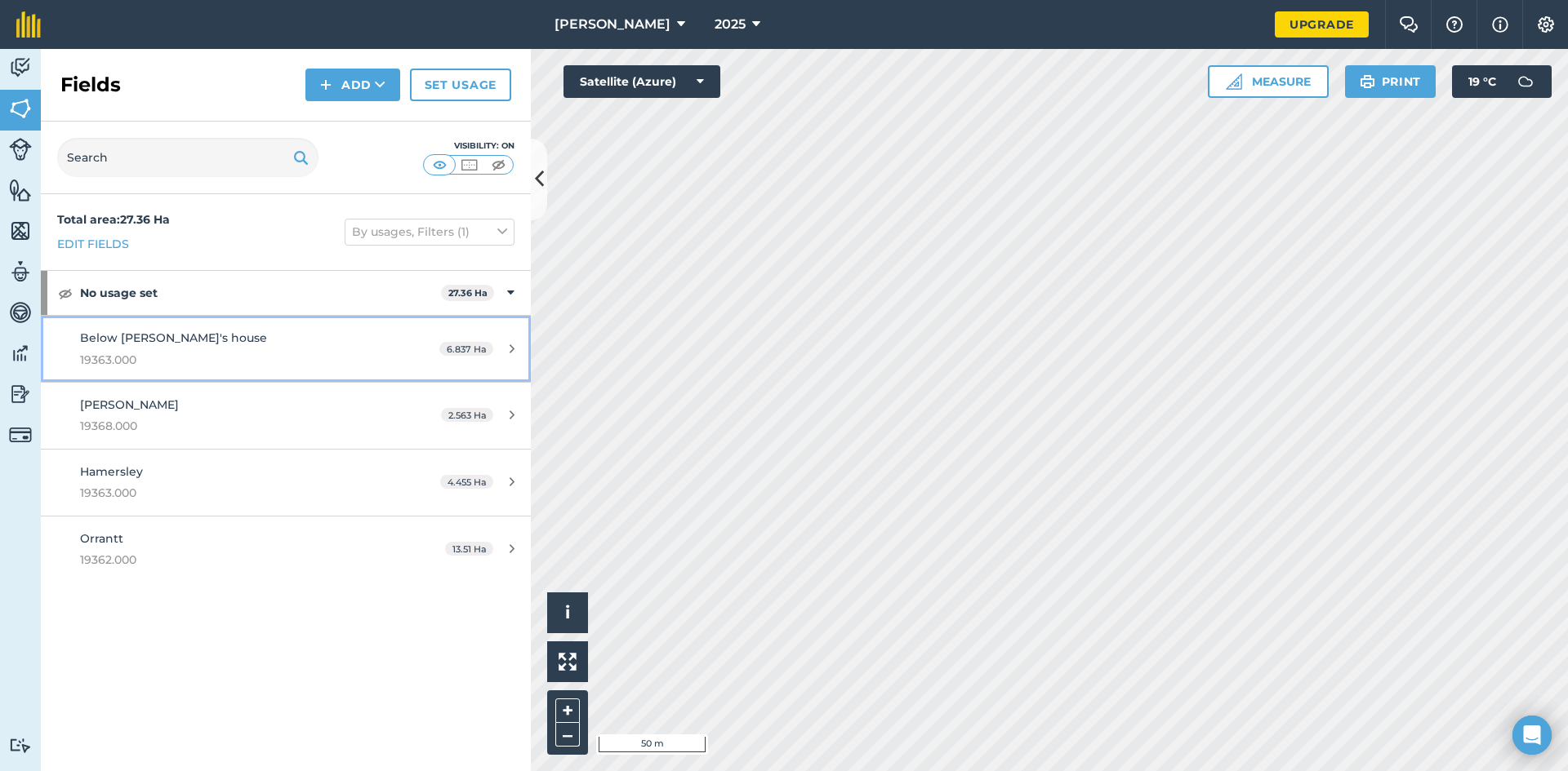
click at [164, 338] on span "Below Mark's house" at bounding box center [172, 338] width 187 height 15
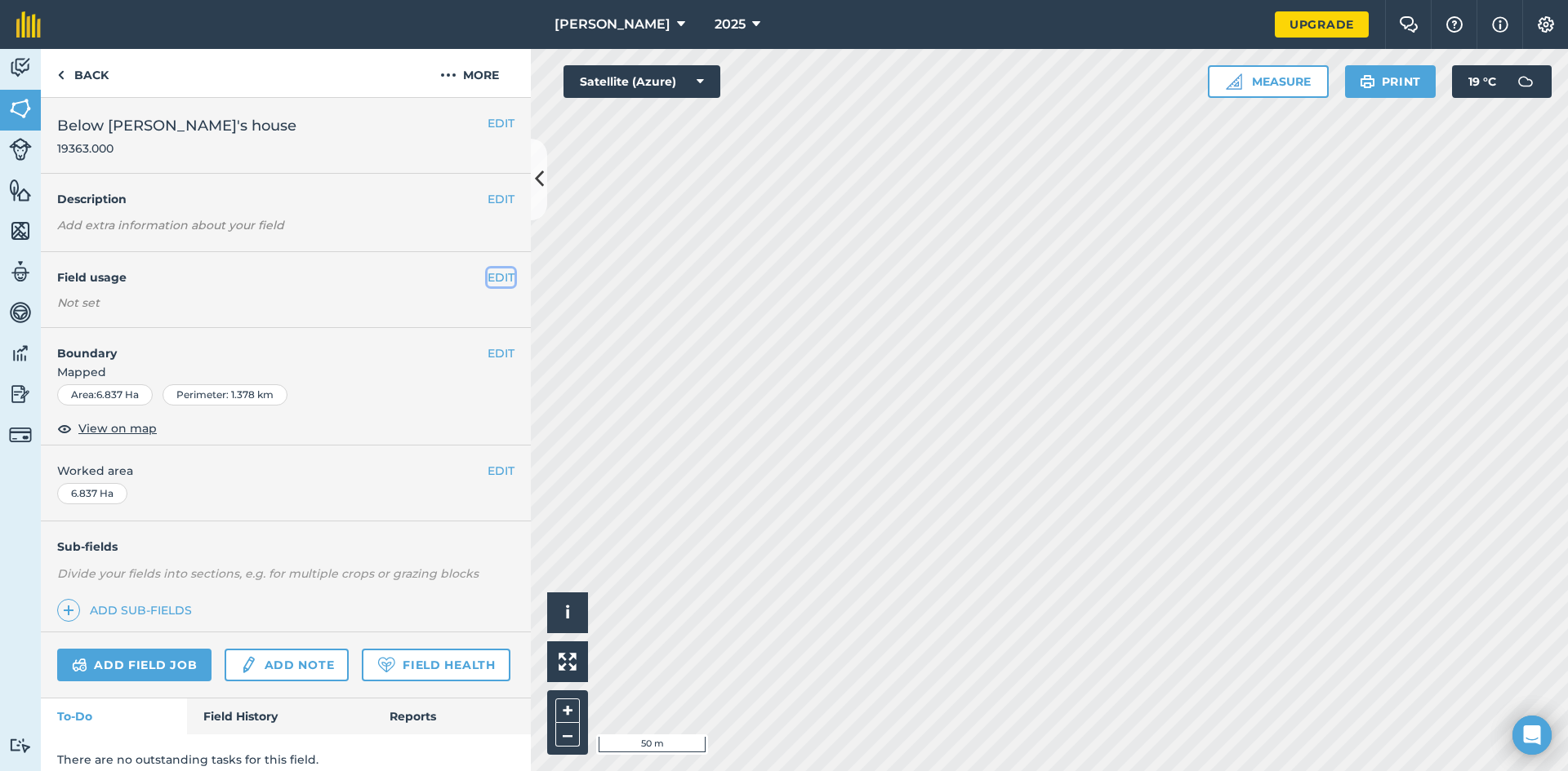
click at [491, 278] on button "EDIT" at bounding box center [501, 278] width 27 height 18
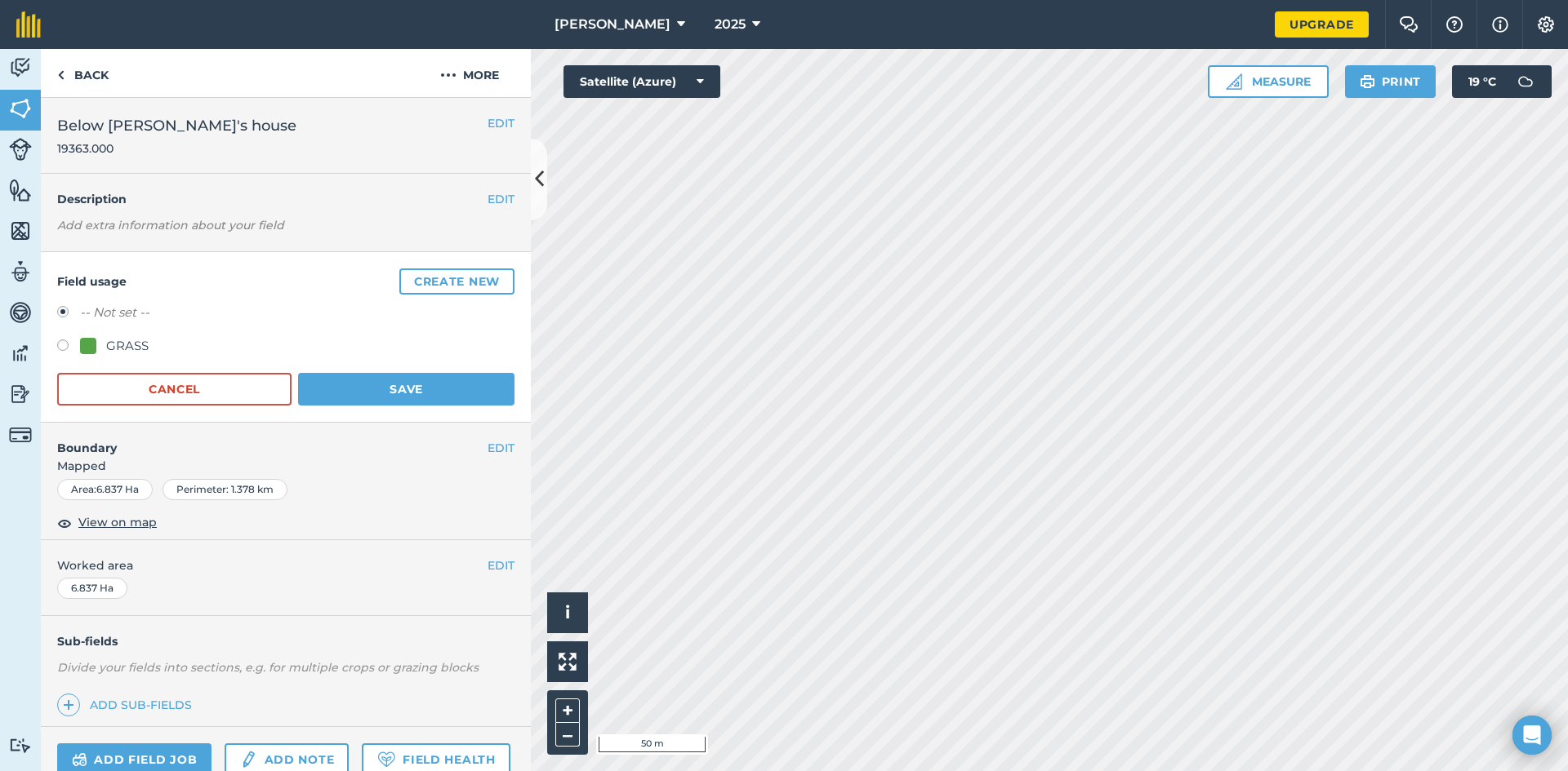
click at [60, 342] on label at bounding box center [69, 347] width 23 height 16
radio input "true"
radio input "false"
click at [441, 285] on button "Create new" at bounding box center [456, 282] width 115 height 27
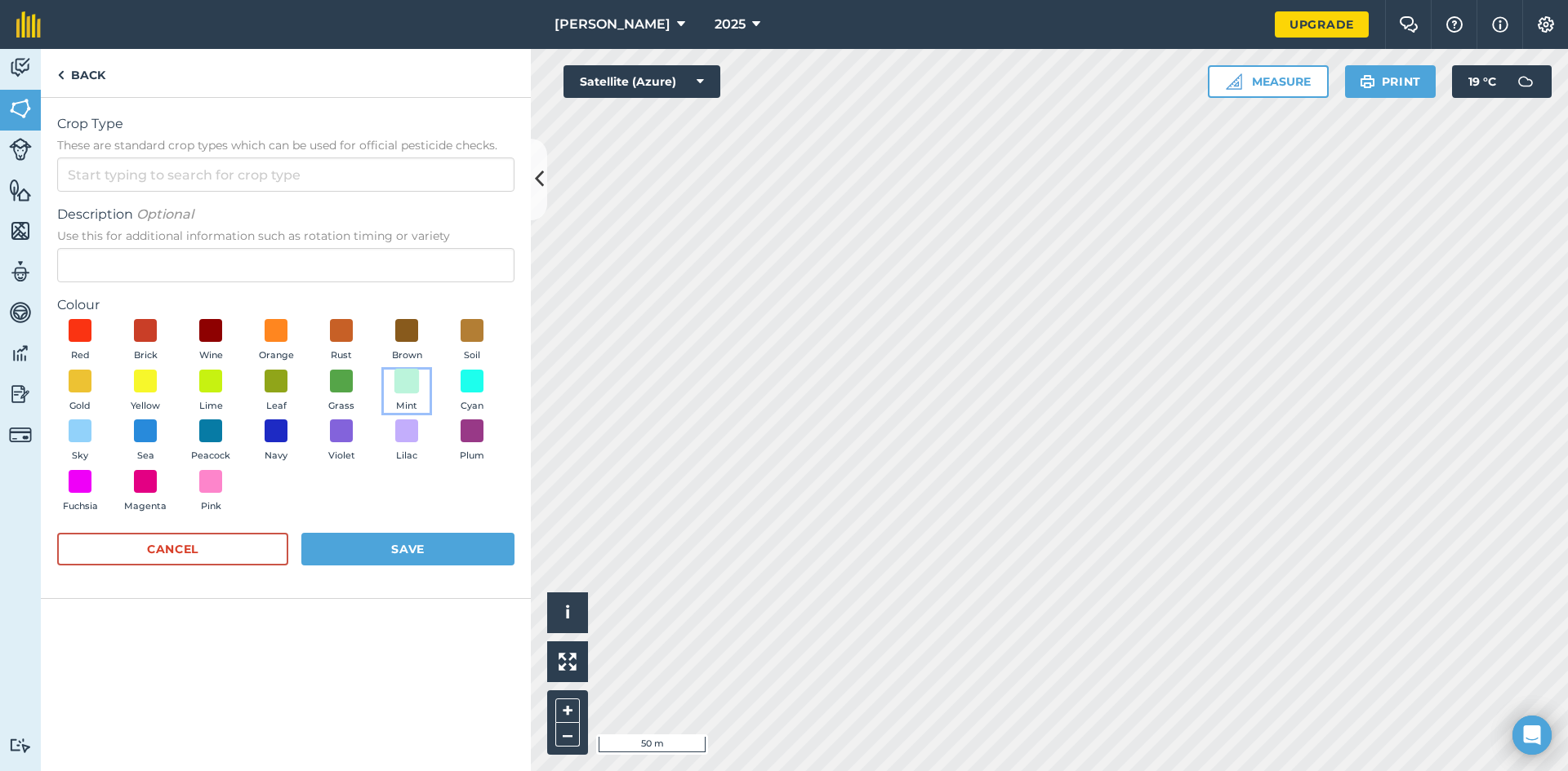
click at [409, 381] on span at bounding box center [407, 380] width 26 height 26
click at [92, 256] on input "Description Optional Use this for additional information such as rotation timin…" at bounding box center [286, 265] width 457 height 34
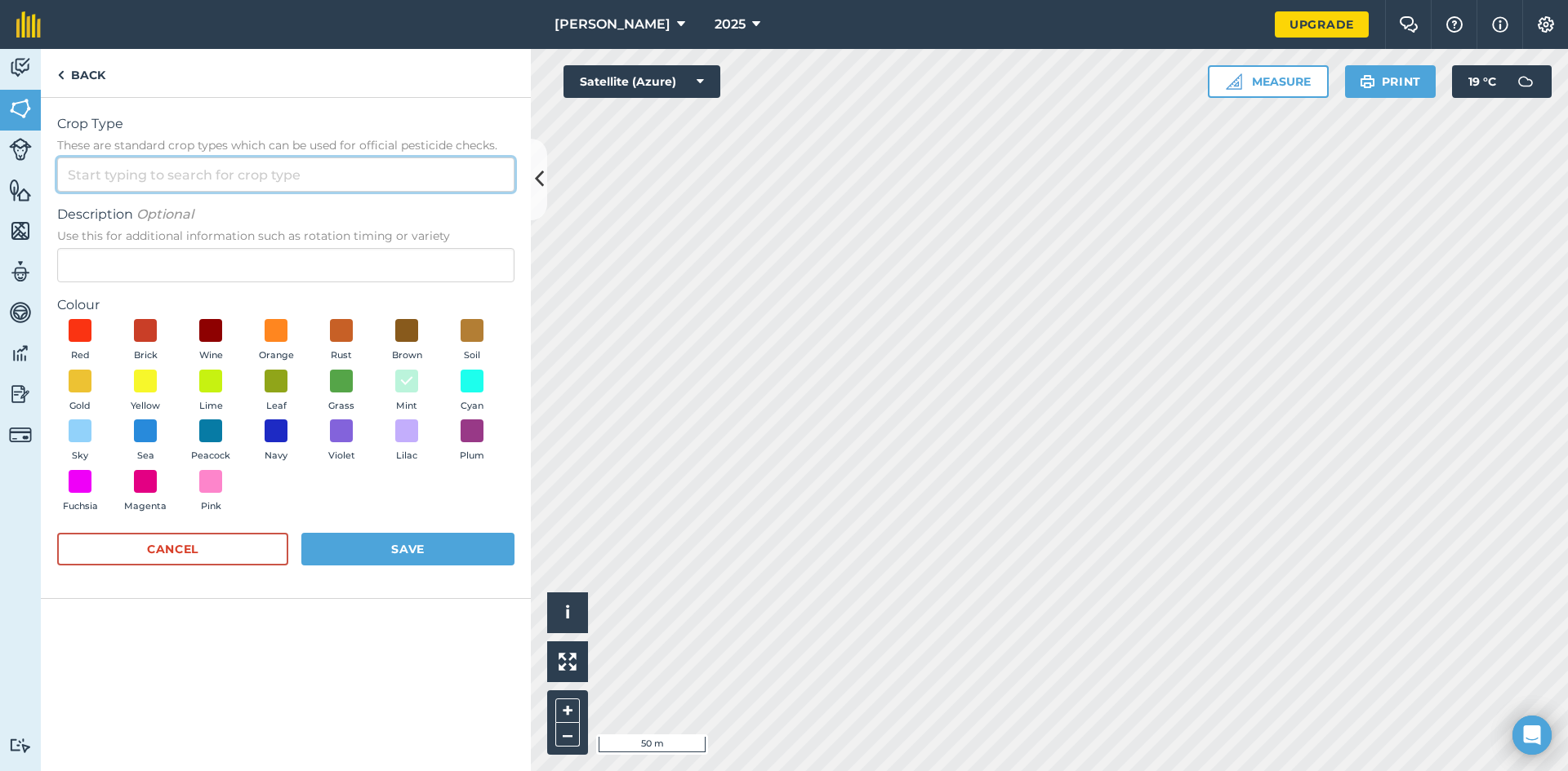
click at [170, 172] on input "Crop Type These are standard crop types which can be used for official pesticid…" at bounding box center [286, 174] width 457 height 34
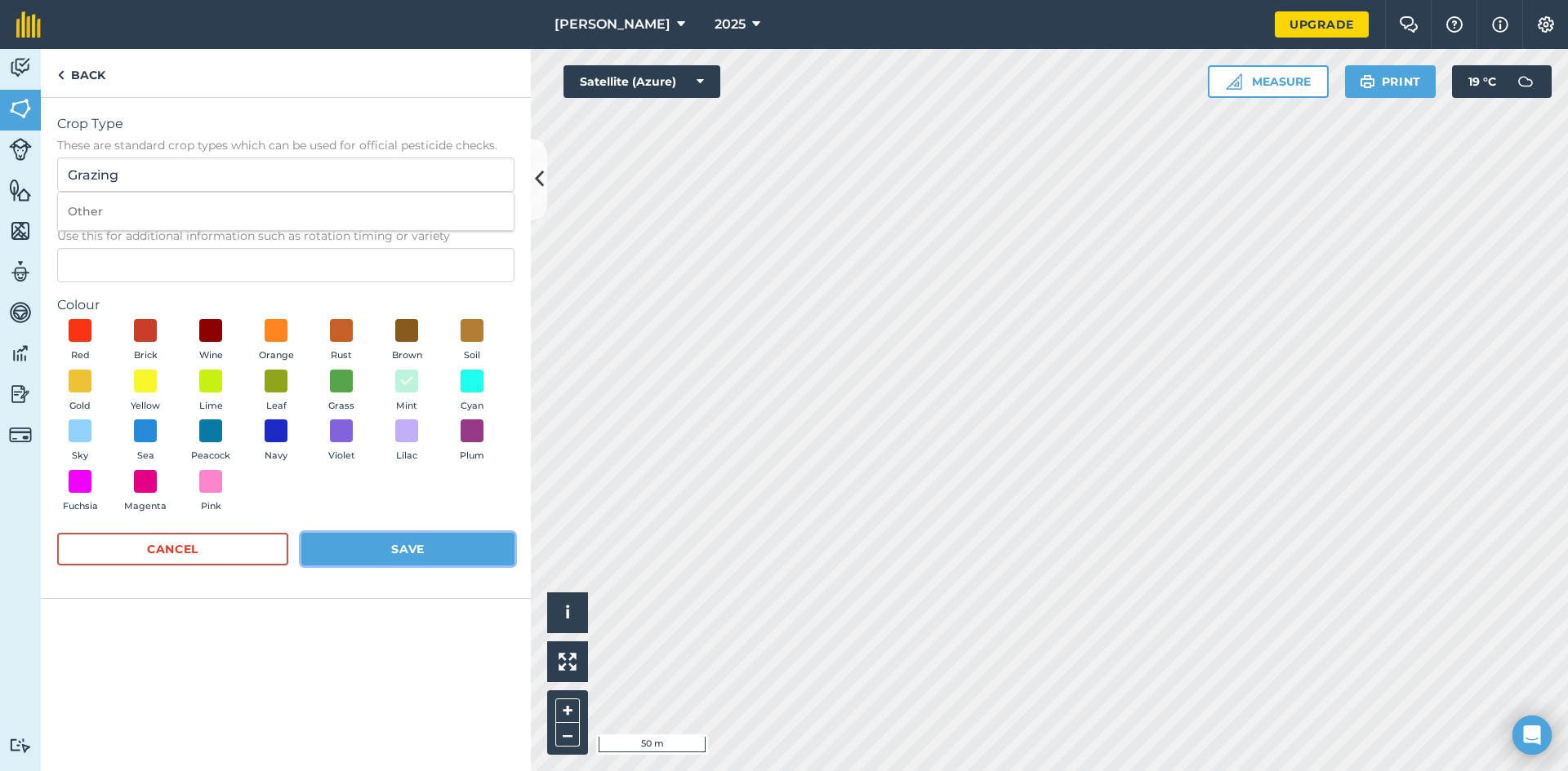
click at [381, 547] on button "Save" at bounding box center [408, 549] width 213 height 33
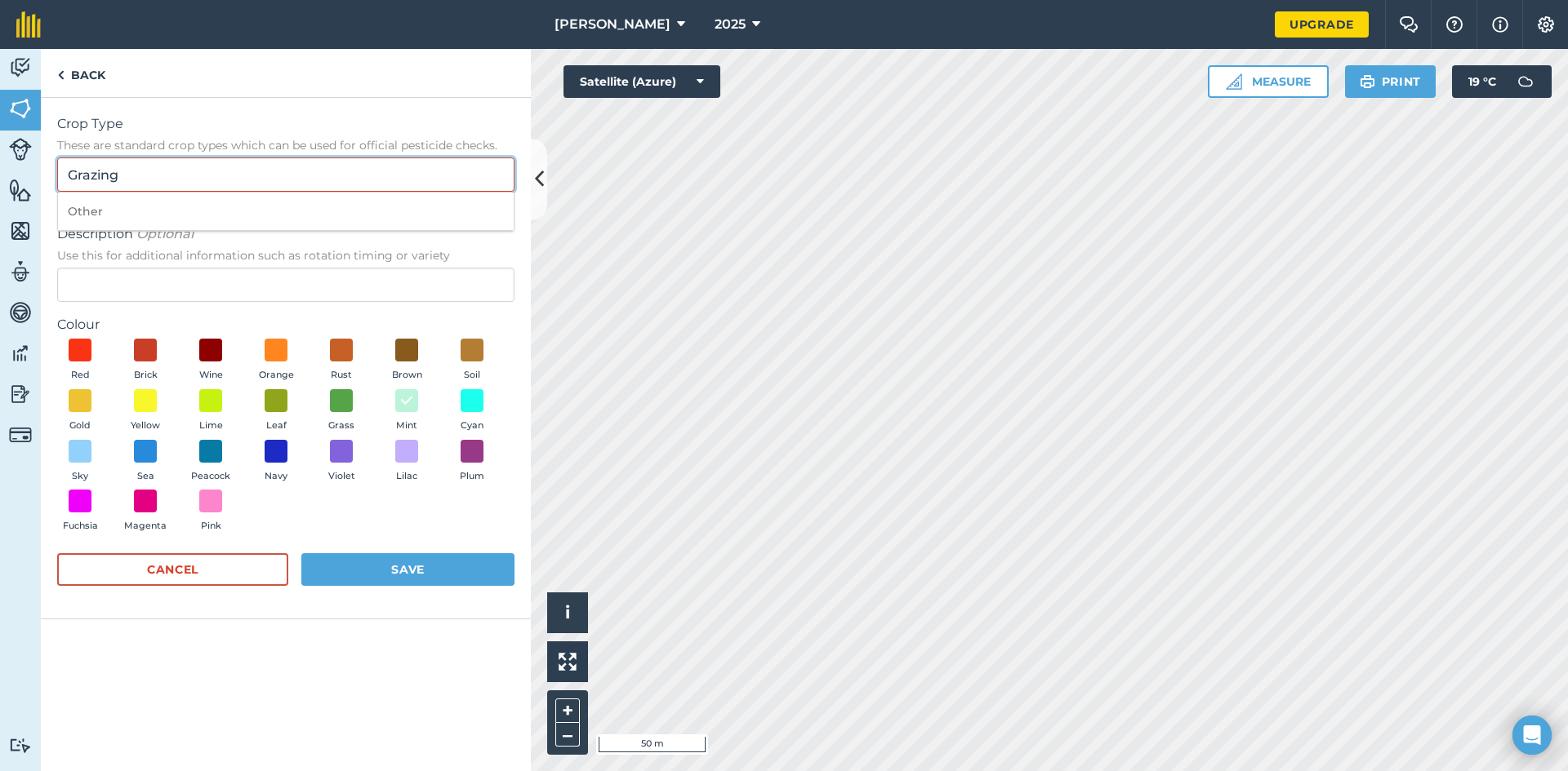
click at [502, 185] on input "Grazing" at bounding box center [286, 174] width 457 height 34
click at [501, 183] on input "Grazing" at bounding box center [286, 174] width 457 height 34
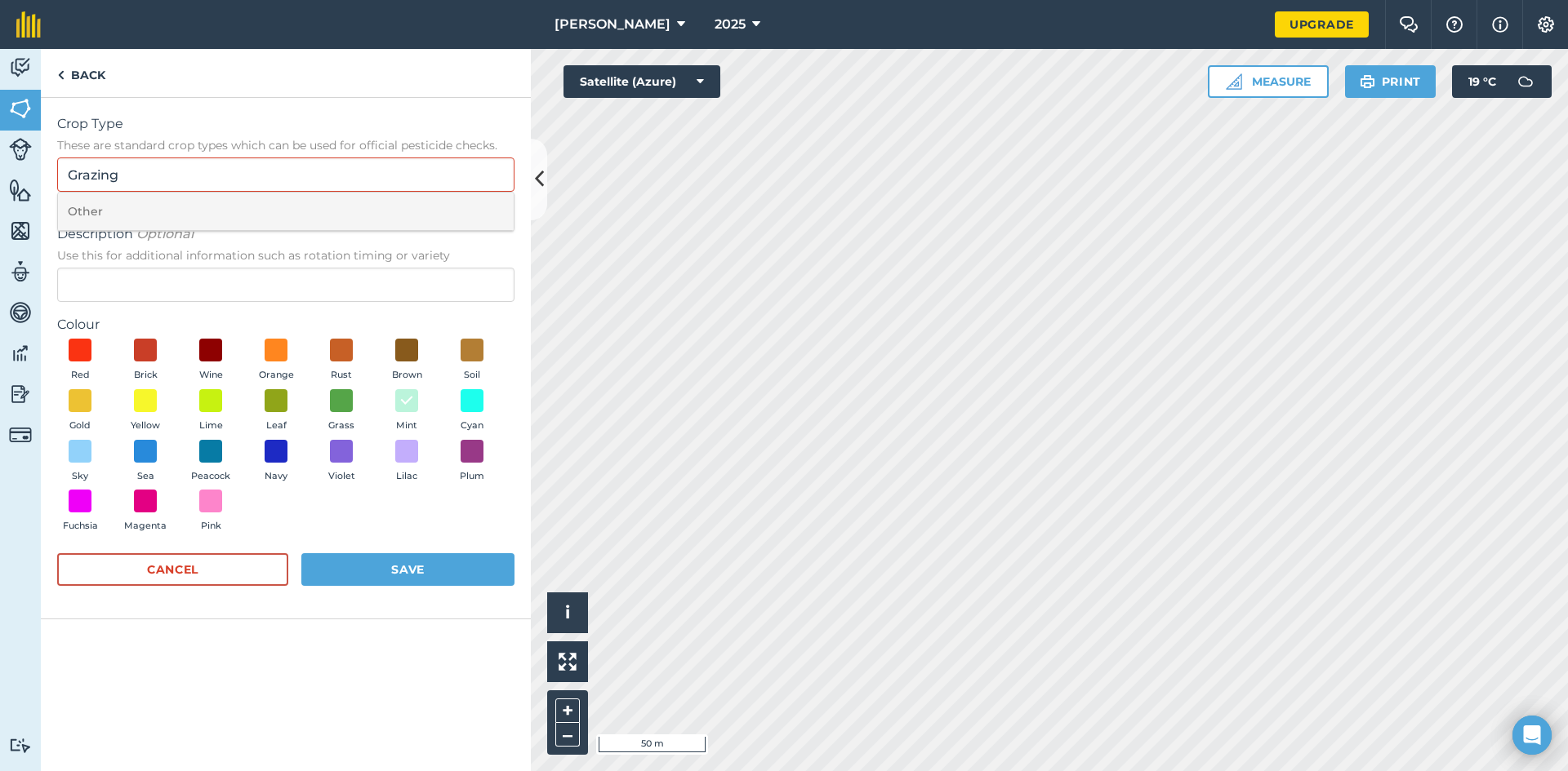
click at [95, 216] on li "Other" at bounding box center [286, 211] width 455 height 38
type input "Other"
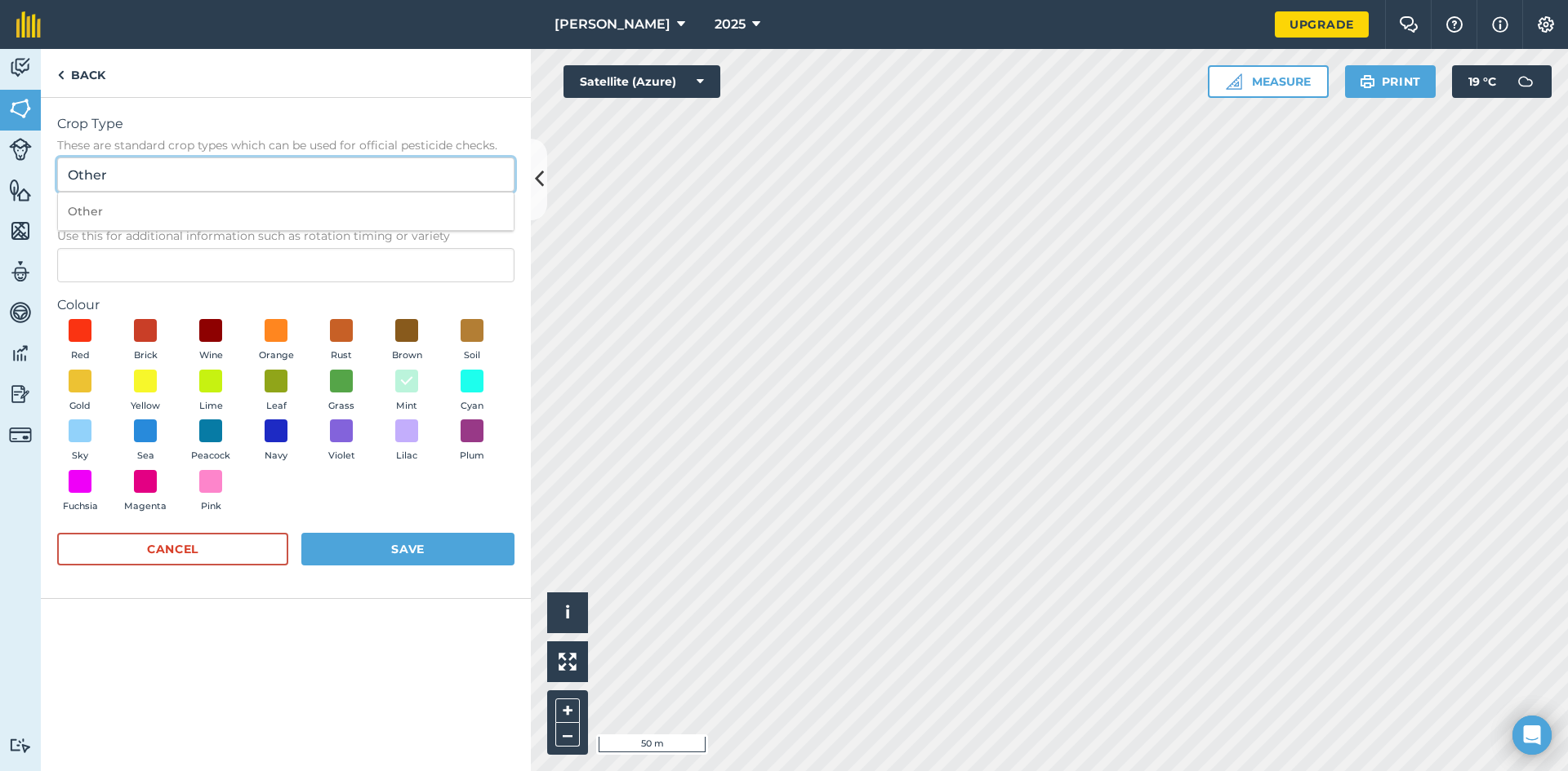
drag, startPoint x: 115, startPoint y: 174, endPoint x: 45, endPoint y: 179, distance: 70.2
click at [45, 179] on div "Crop Type These are standard crop types which can be used for official pesticid…" at bounding box center [286, 348] width 490 height 501
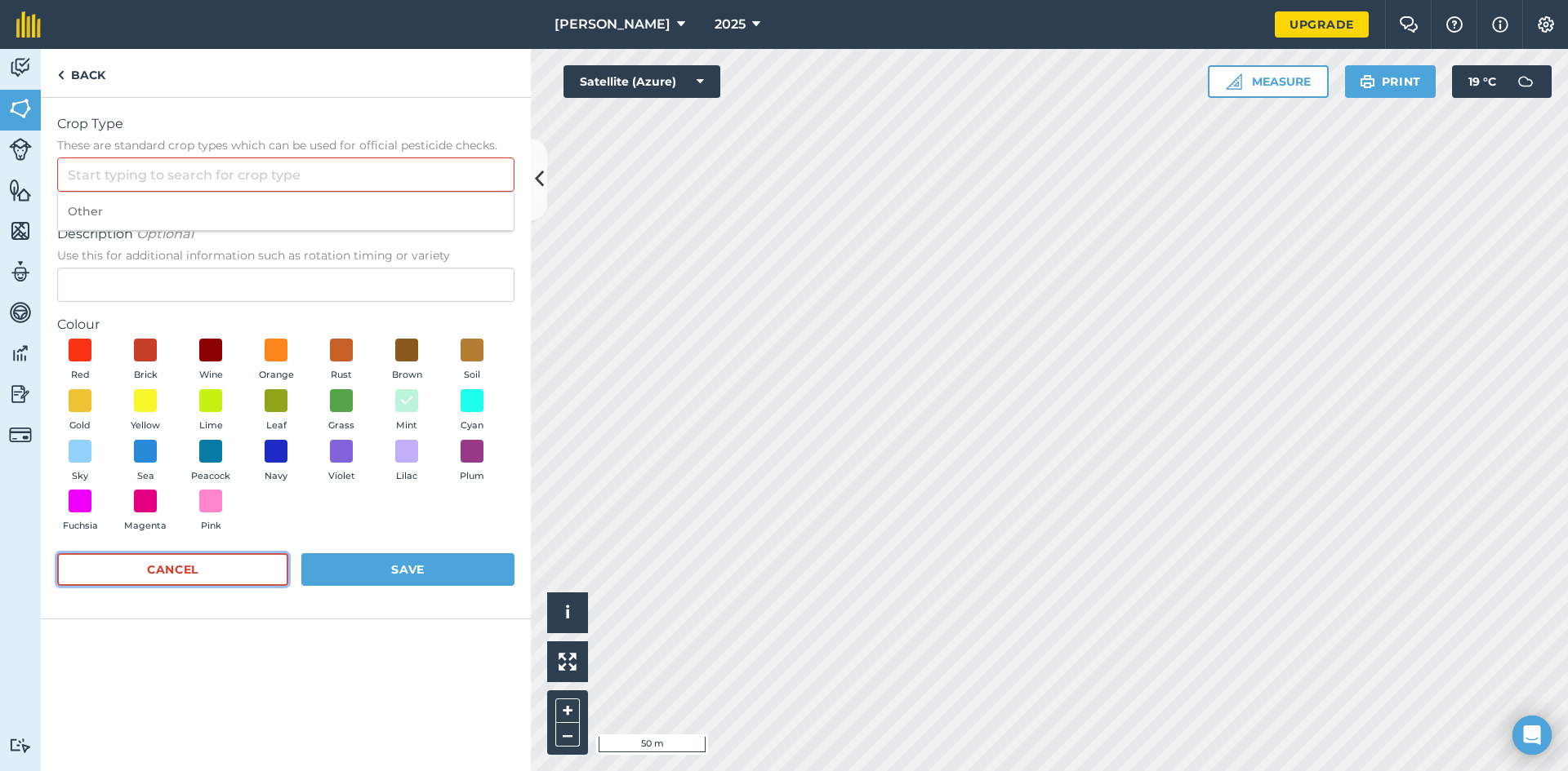
click at [194, 576] on button "Cancel" at bounding box center [172, 569] width 231 height 33
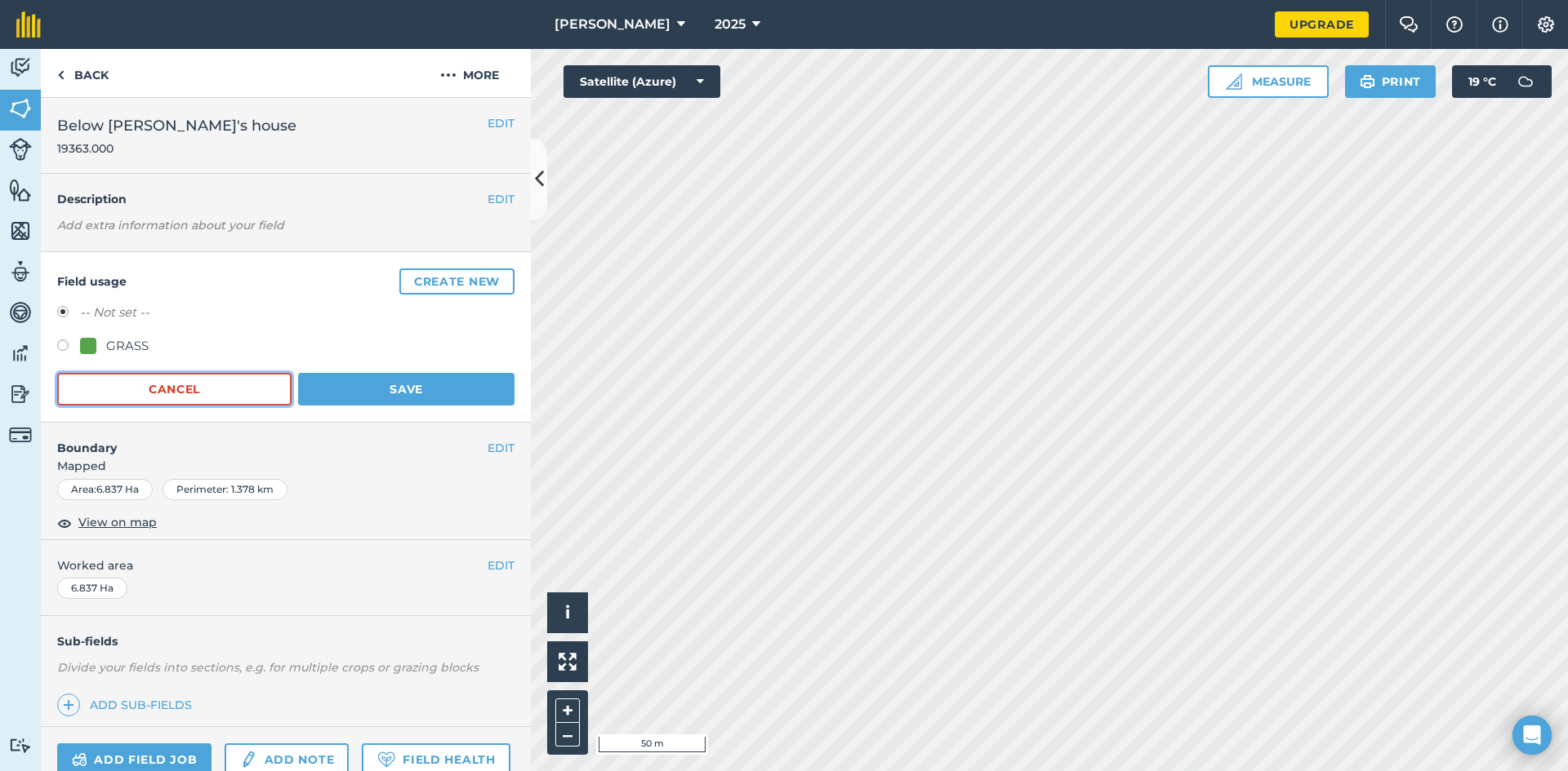
click at [175, 386] on button "Cancel" at bounding box center [174, 389] width 234 height 33
